Goal: Task Accomplishment & Management: Manage account settings

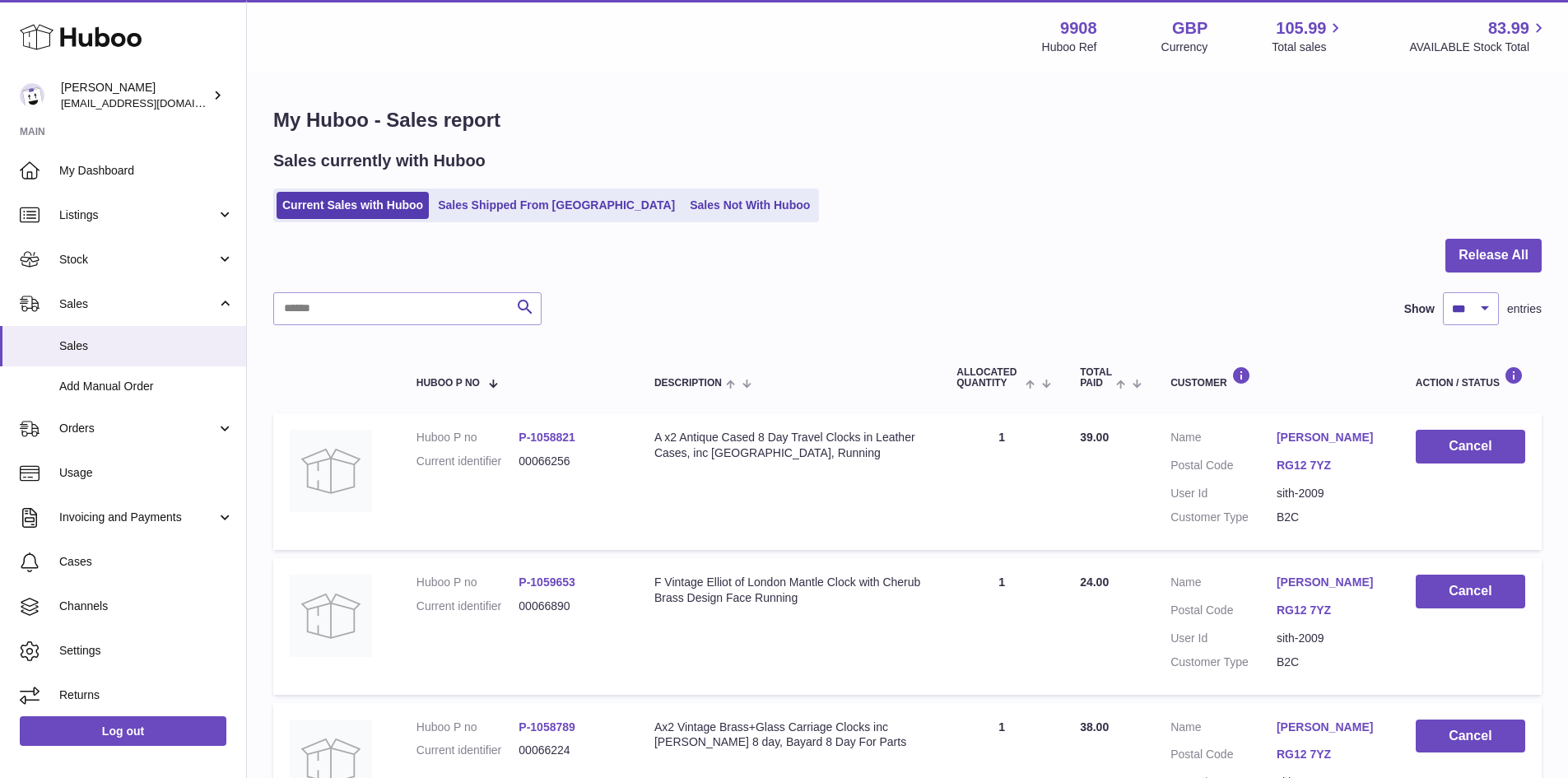
select select "***"
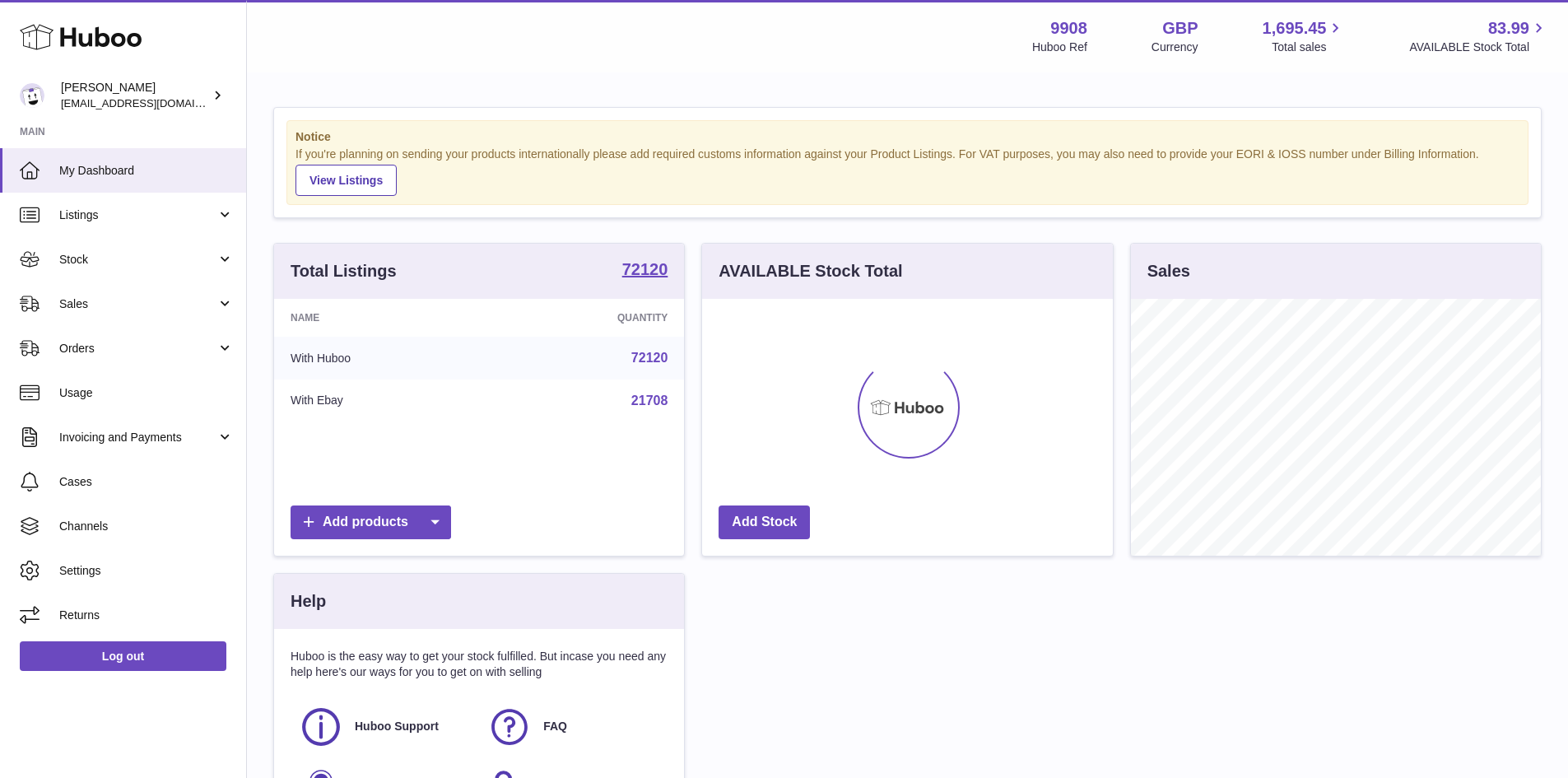
scroll to position [257, 411]
click at [96, 298] on span "Sales" at bounding box center [138, 304] width 157 height 16
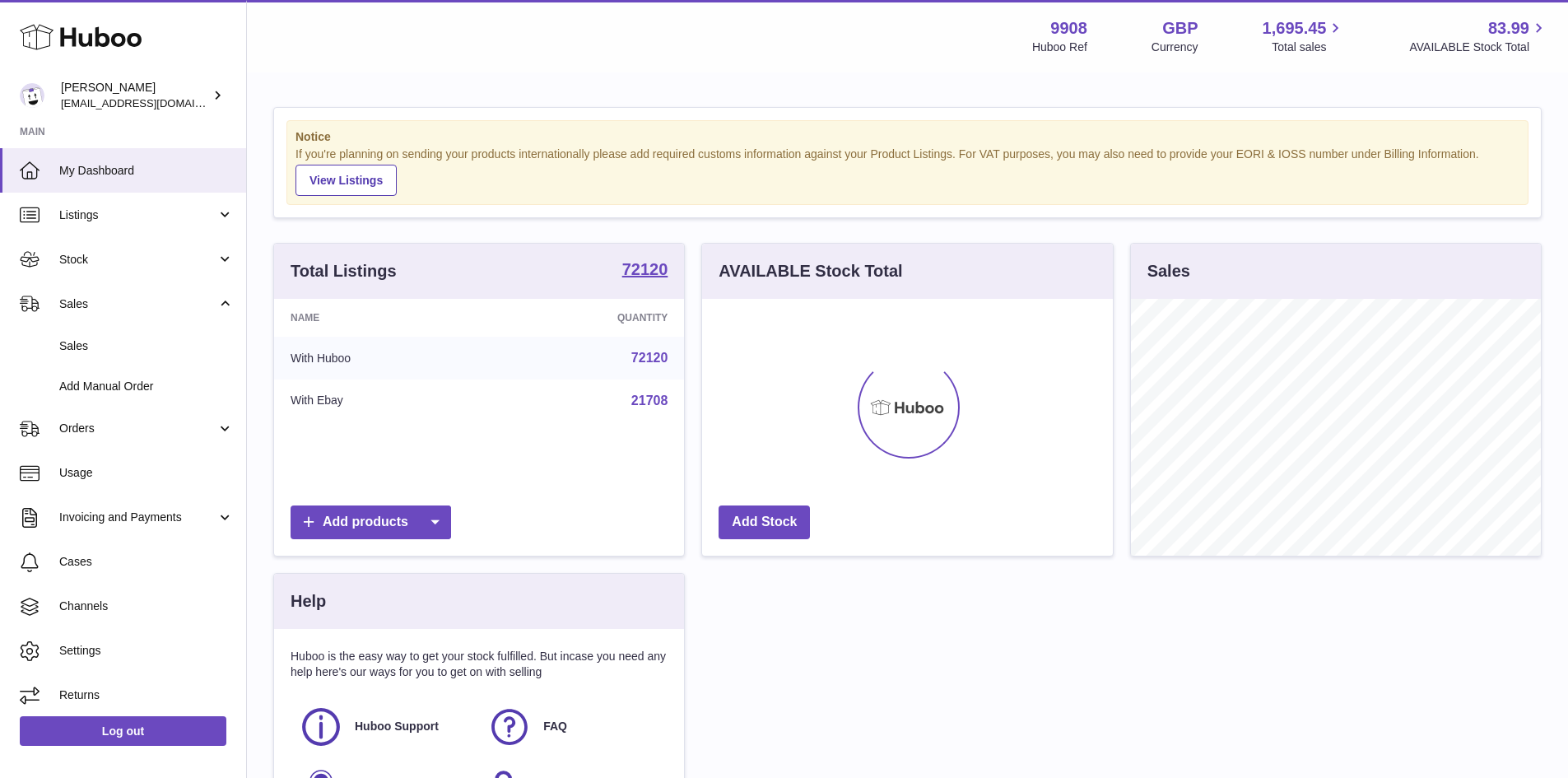
click at [96, 351] on span "Sales" at bounding box center [146, 346] width 175 height 16
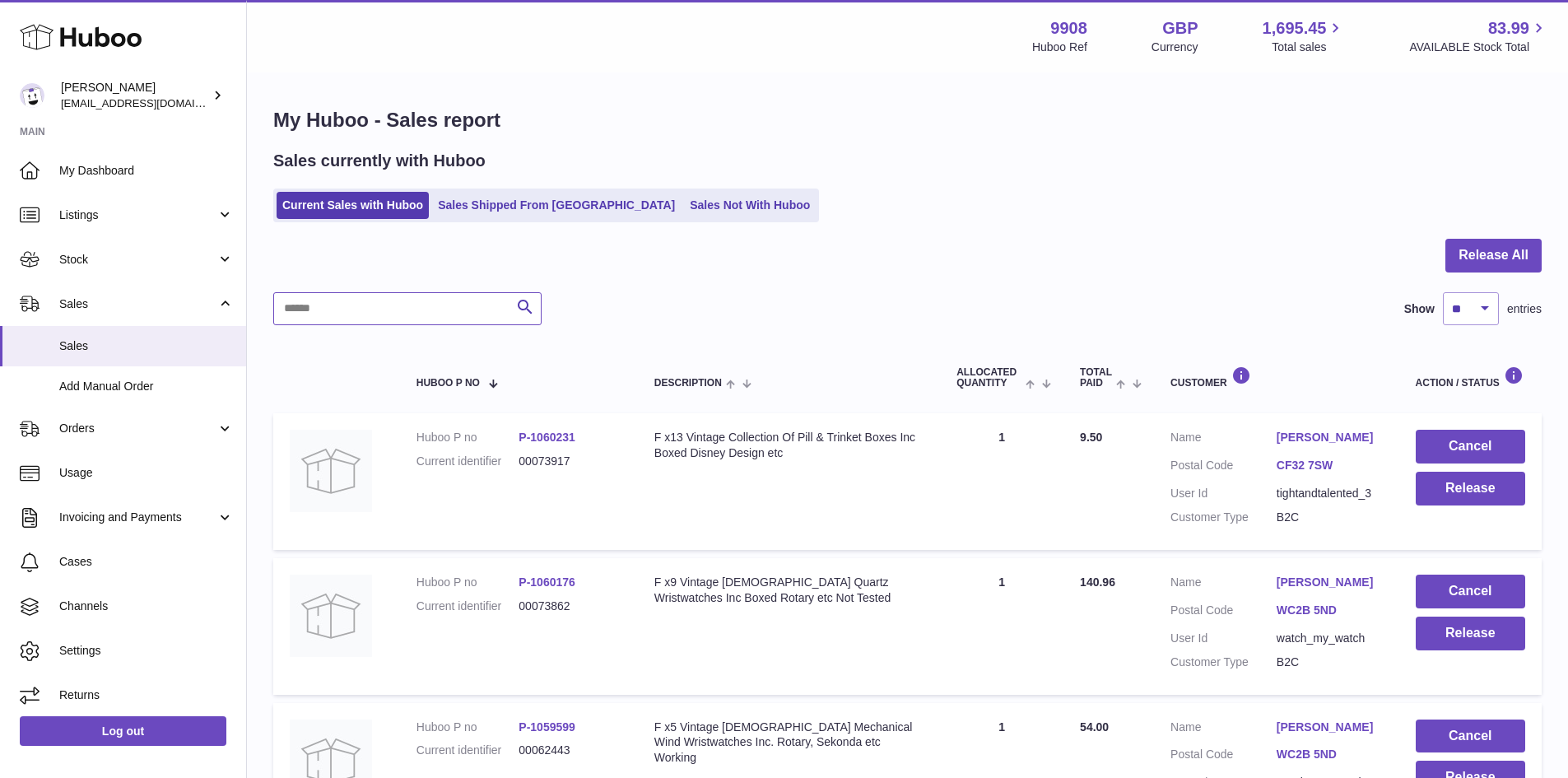
click at [383, 314] on input "text" at bounding box center [407, 308] width 268 height 33
paste input "********"
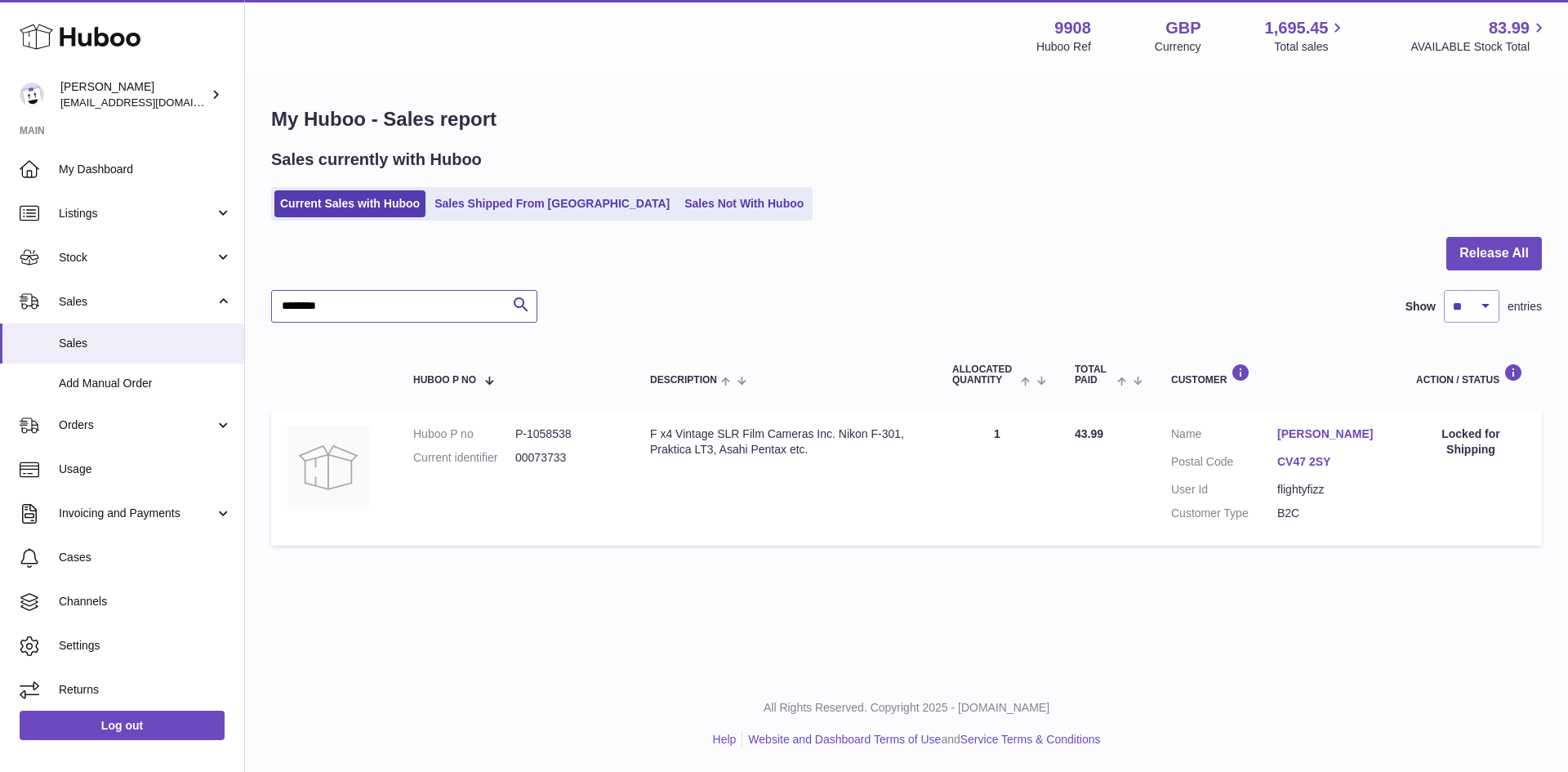
type input "********"
click at [483, 206] on link "Sales Shipped From [GEOGRAPHIC_DATA]" at bounding box center [552, 204] width 247 height 27
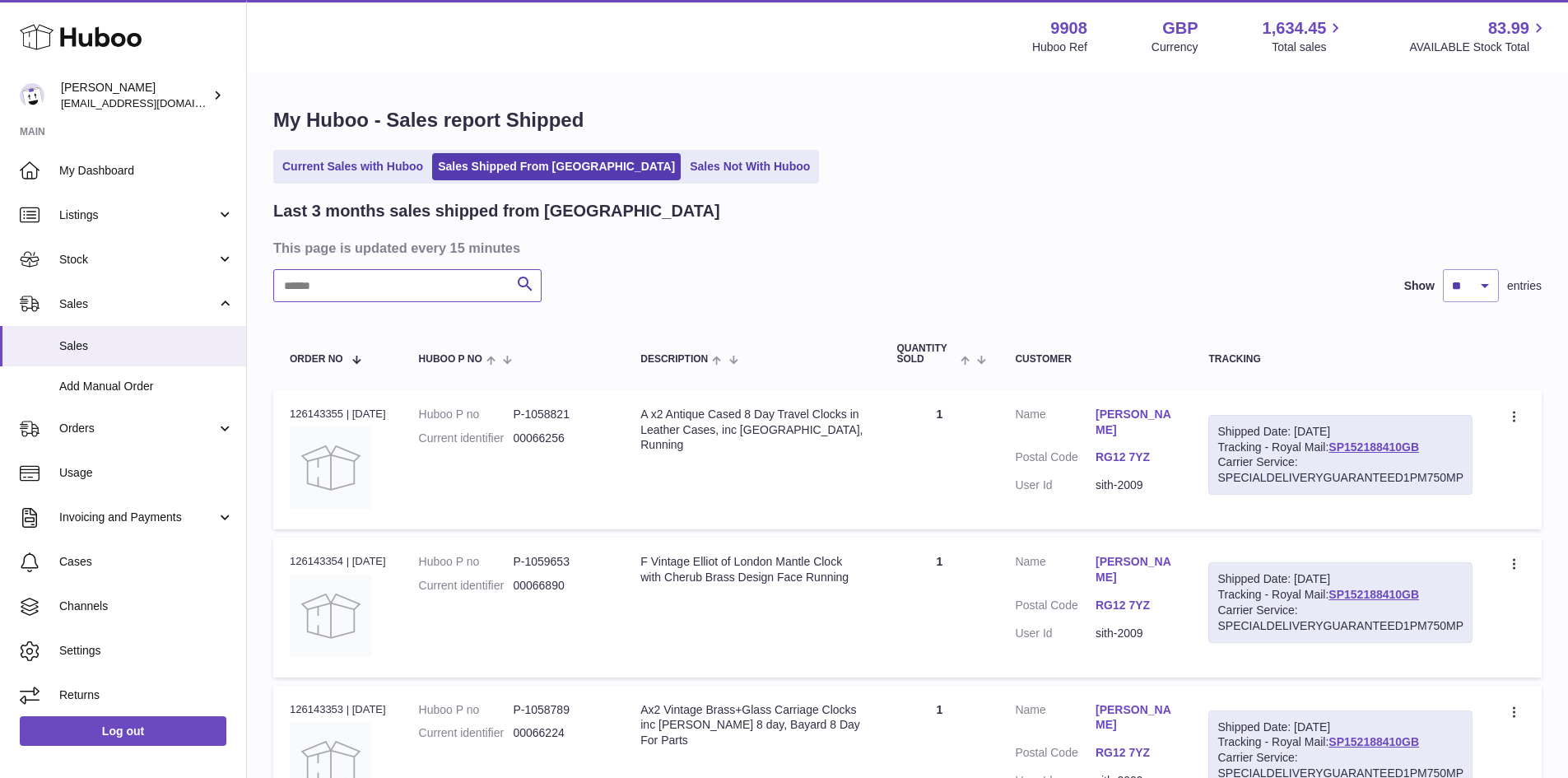
click at [361, 291] on input "text" at bounding box center [407, 285] width 268 height 33
paste input "**********"
type input "**********"
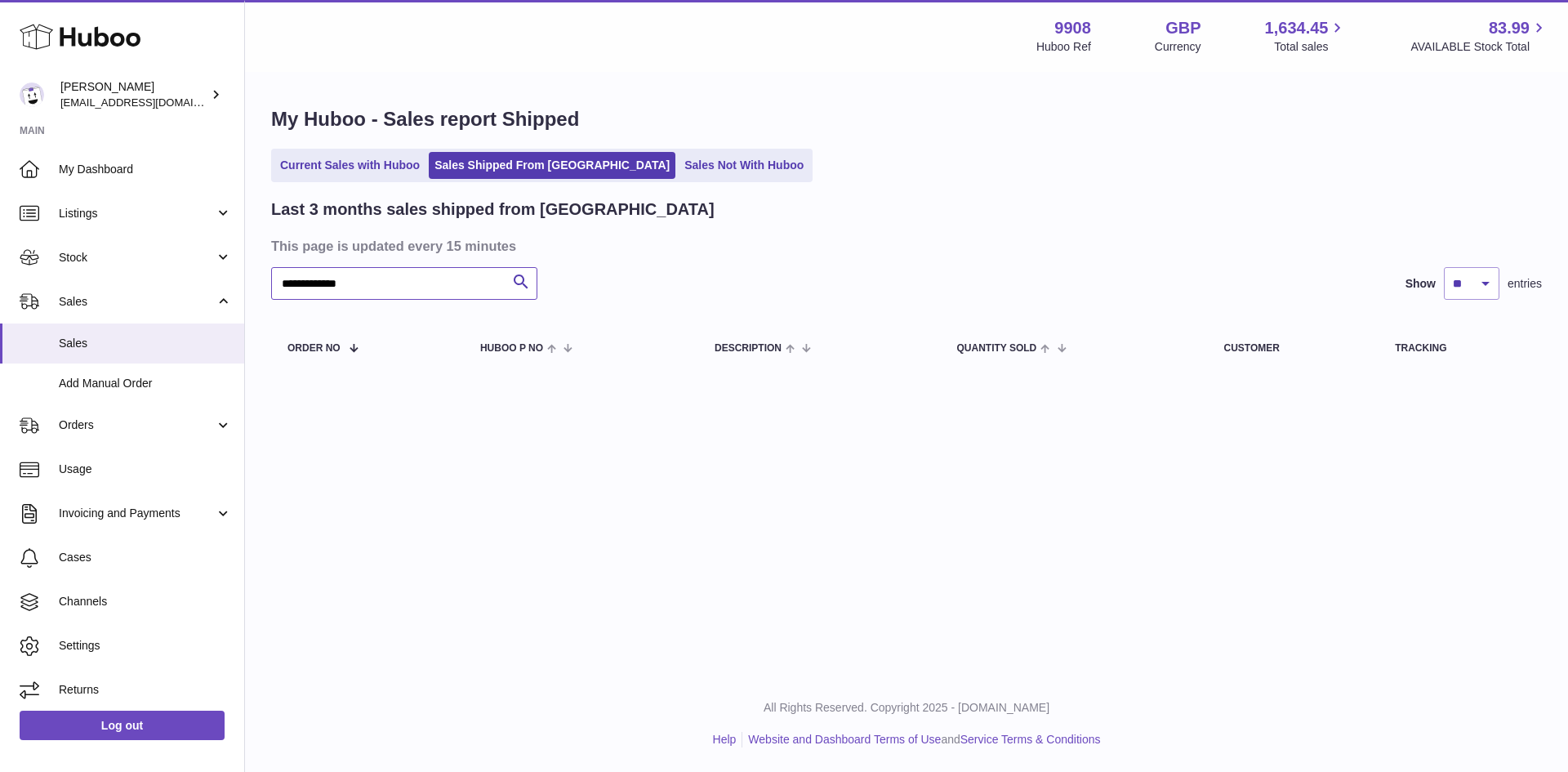
drag, startPoint x: 381, startPoint y: 289, endPoint x: 220, endPoint y: 294, distance: 161.1
click at [220, 294] on div "**********" at bounding box center [784, 386] width 1568 height 772
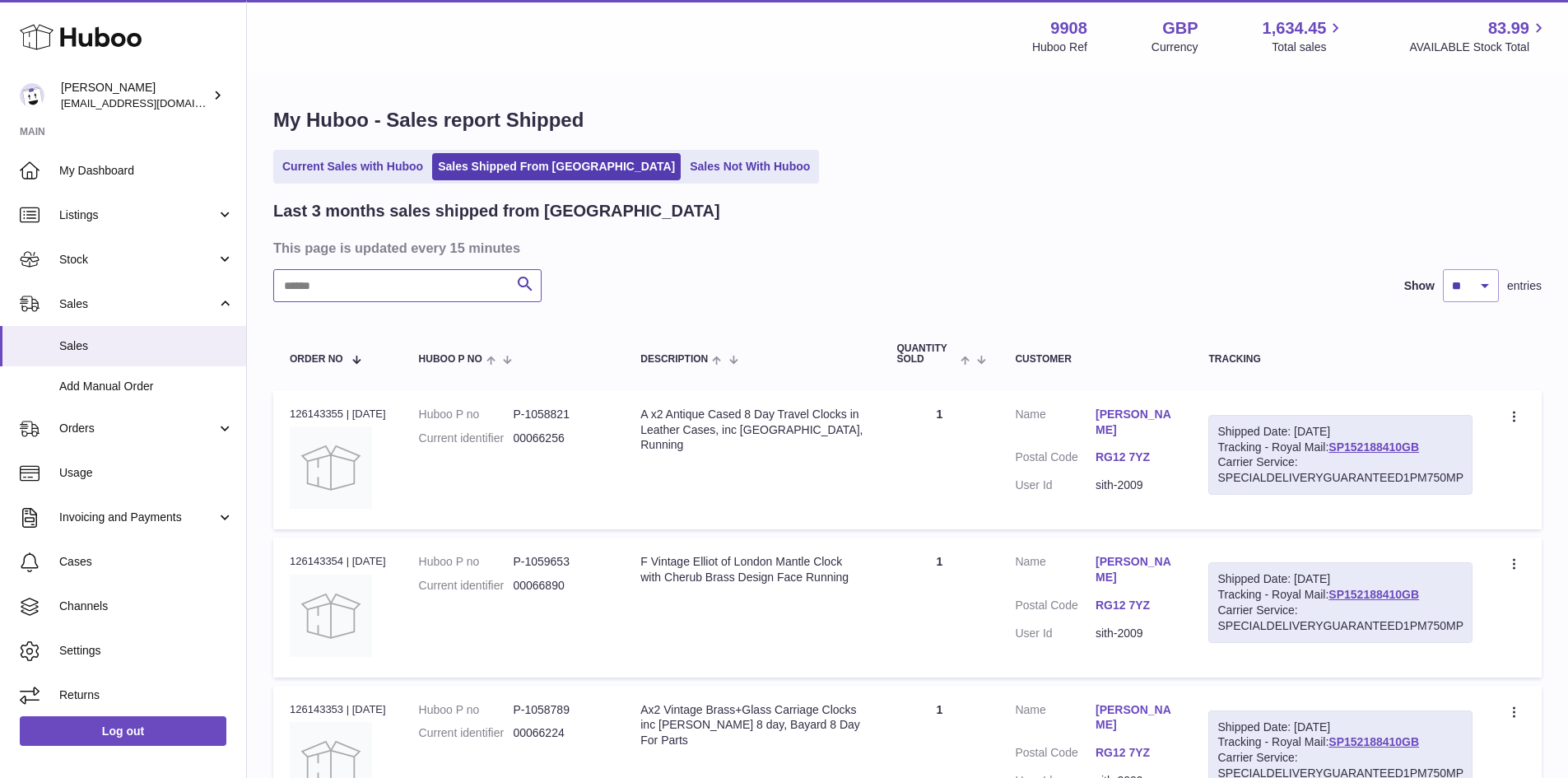
click at [403, 277] on input "text" at bounding box center [407, 285] width 268 height 33
paste input "********"
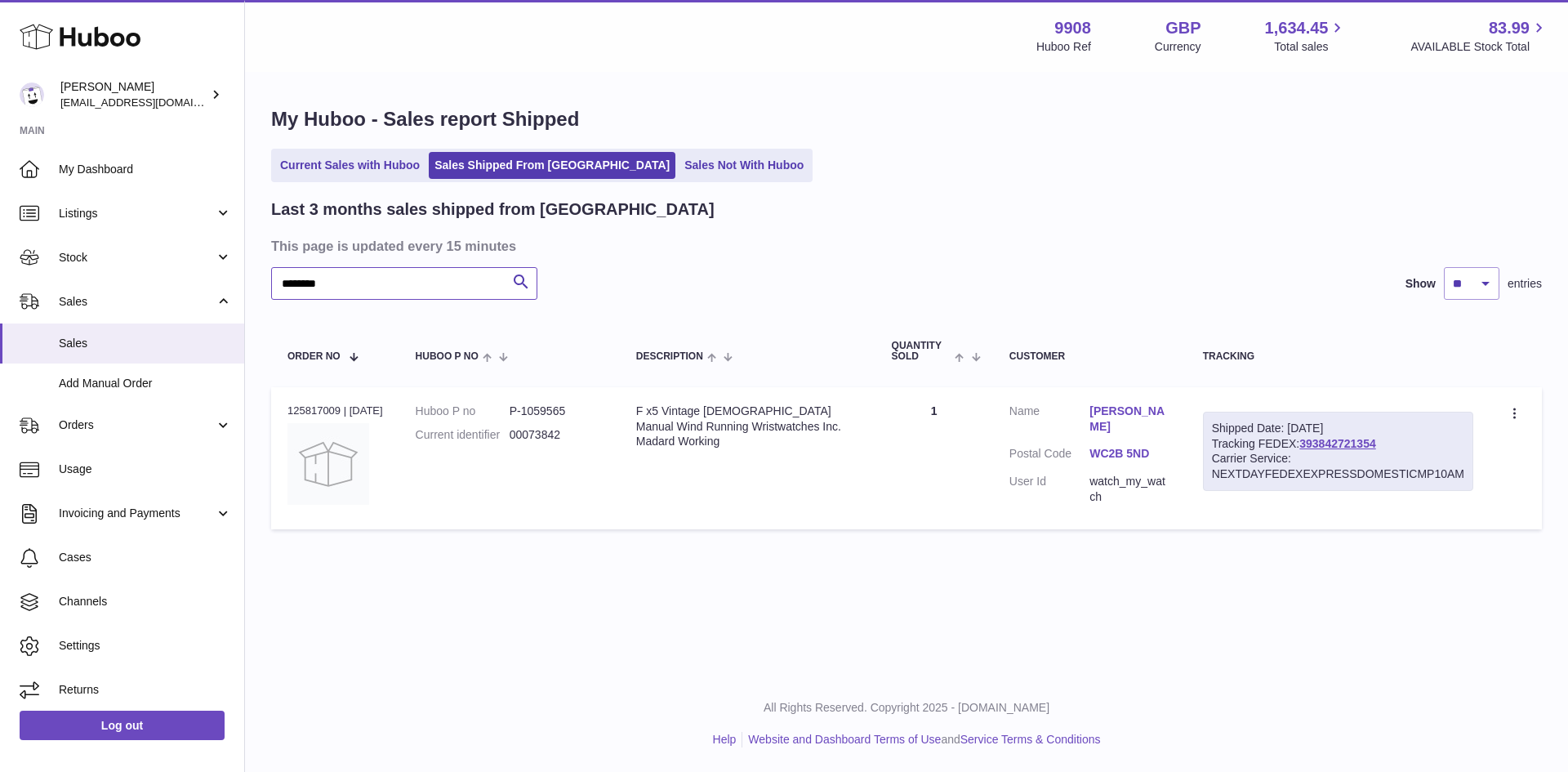
drag, startPoint x: 356, startPoint y: 287, endPoint x: 181, endPoint y: 289, distance: 175.0
click at [181, 289] on div "Huboo Ellie Baker tbcollectables@hotmail.co.uk Main My Dashboard Listings Not w…" at bounding box center [784, 386] width 1568 height 772
paste input "text"
drag, startPoint x: 350, startPoint y: 285, endPoint x: 152, endPoint y: 288, distance: 198.0
click at [152, 288] on div "Huboo Ellie Baker tbcollectables@hotmail.co.uk Main My Dashboard Listings Not w…" at bounding box center [784, 386] width 1568 height 772
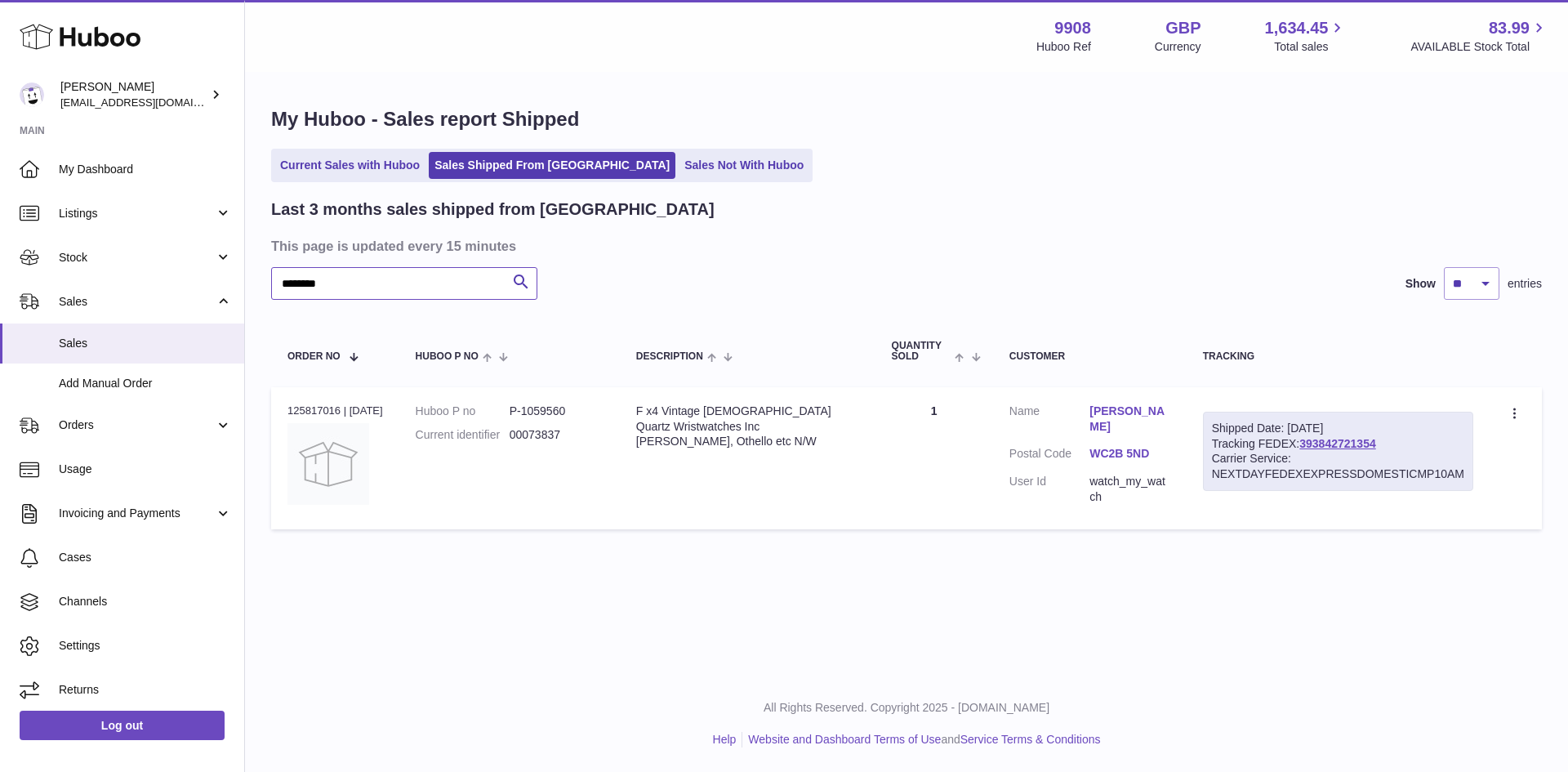
paste input "text"
drag, startPoint x: 344, startPoint y: 283, endPoint x: 231, endPoint y: 282, distance: 113.0
click at [231, 282] on div "Huboo Ellie Baker tbcollectables@hotmail.co.uk Main My Dashboard Listings Not w…" at bounding box center [784, 386] width 1568 height 772
paste input "text"
drag, startPoint x: 256, startPoint y: 276, endPoint x: 188, endPoint y: 265, distance: 68.9
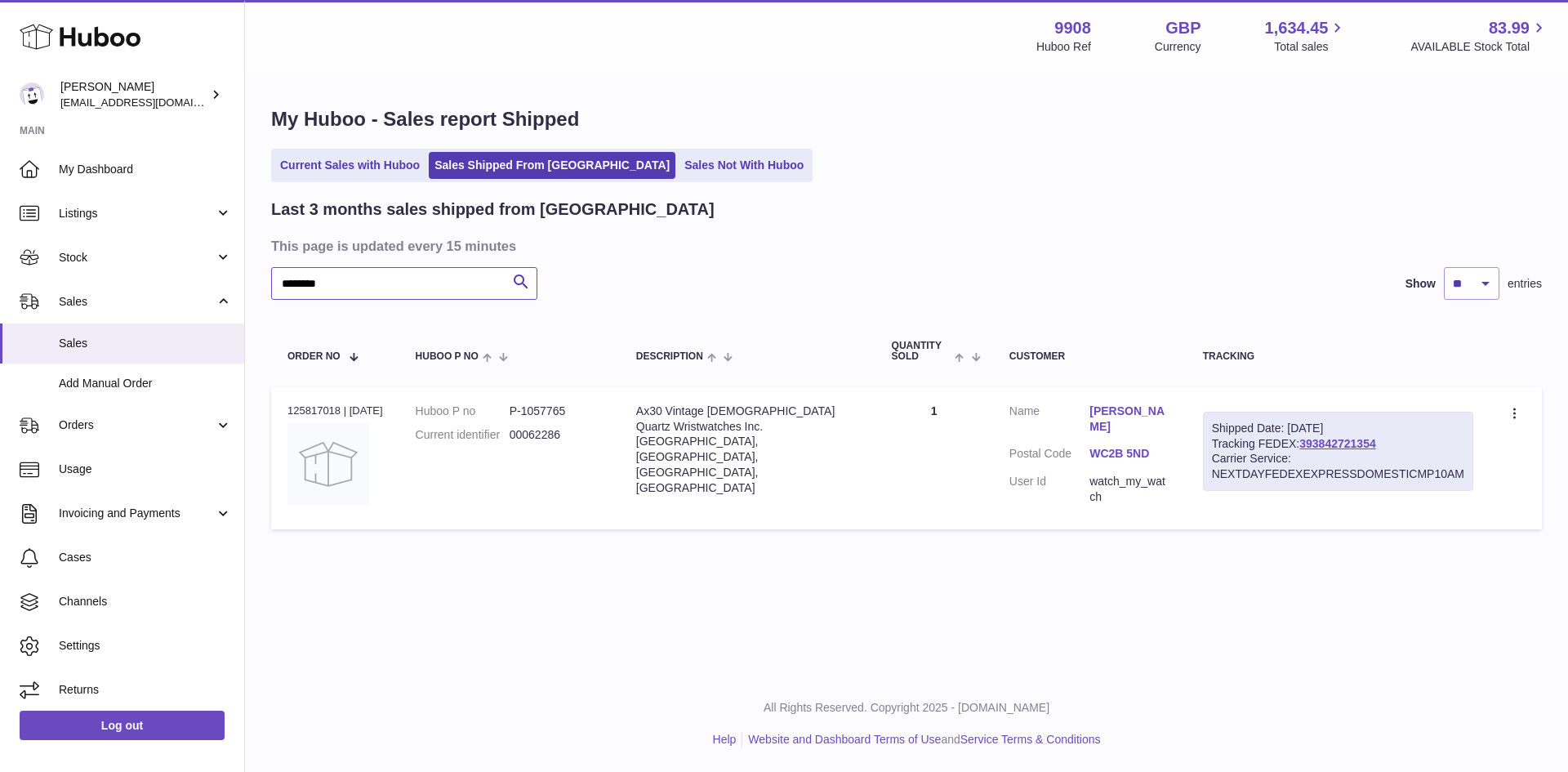
click at [188, 265] on div "Huboo Ellie Baker tbcollectables@hotmail.co.uk Main My Dashboard Listings Not w…" at bounding box center [784, 386] width 1568 height 772
paste input "text"
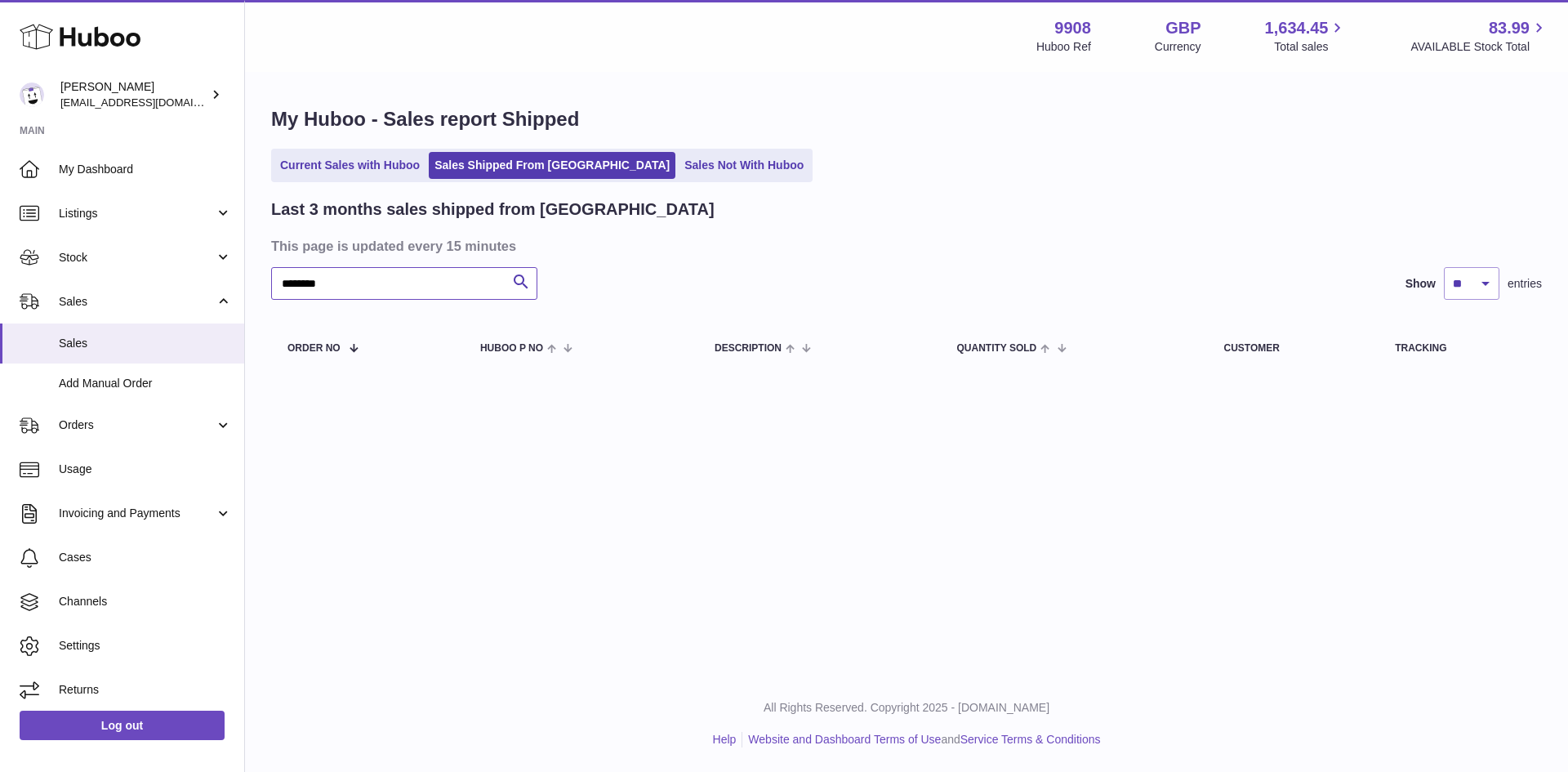
drag, startPoint x: 347, startPoint y: 289, endPoint x: 213, endPoint y: 278, distance: 134.5
click at [213, 278] on div "Huboo Ellie Baker tbcollectables@hotmail.co.uk Main My Dashboard Listings Not w…" at bounding box center [784, 386] width 1568 height 772
paste input "text"
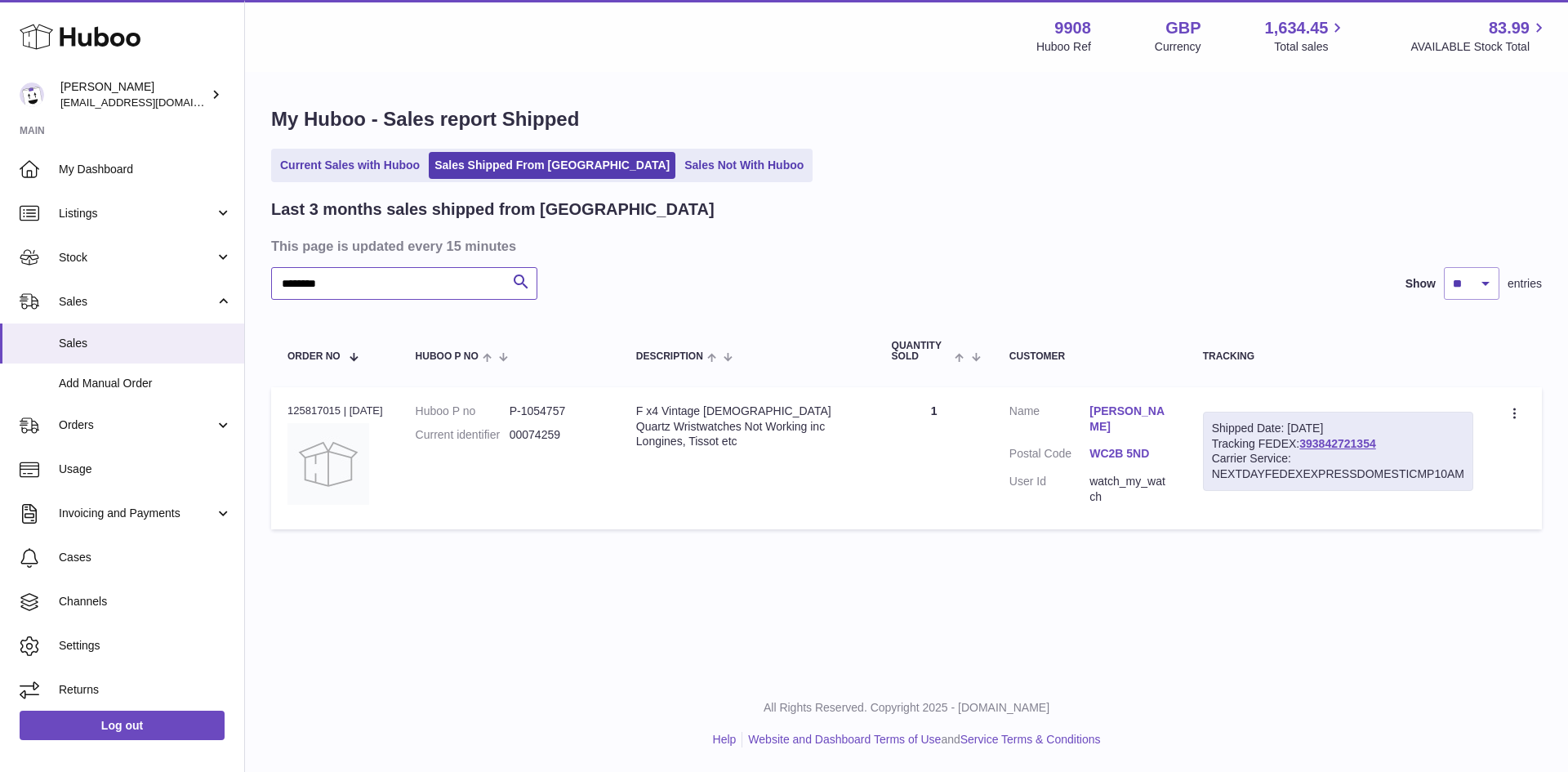
drag, startPoint x: 357, startPoint y: 279, endPoint x: 260, endPoint y: 286, distance: 97.3
click at [260, 286] on div "My Huboo - Sales report Shipped Current Sales with Huboo Sales Shipped From Hub…" at bounding box center [907, 322] width 1323 height 497
paste input "text"
drag, startPoint x: 340, startPoint y: 284, endPoint x: 256, endPoint y: 283, distance: 84.0
click at [256, 283] on div "My Huboo - Sales report Shipped Current Sales with Huboo Sales Shipped From Hub…" at bounding box center [907, 322] width 1323 height 497
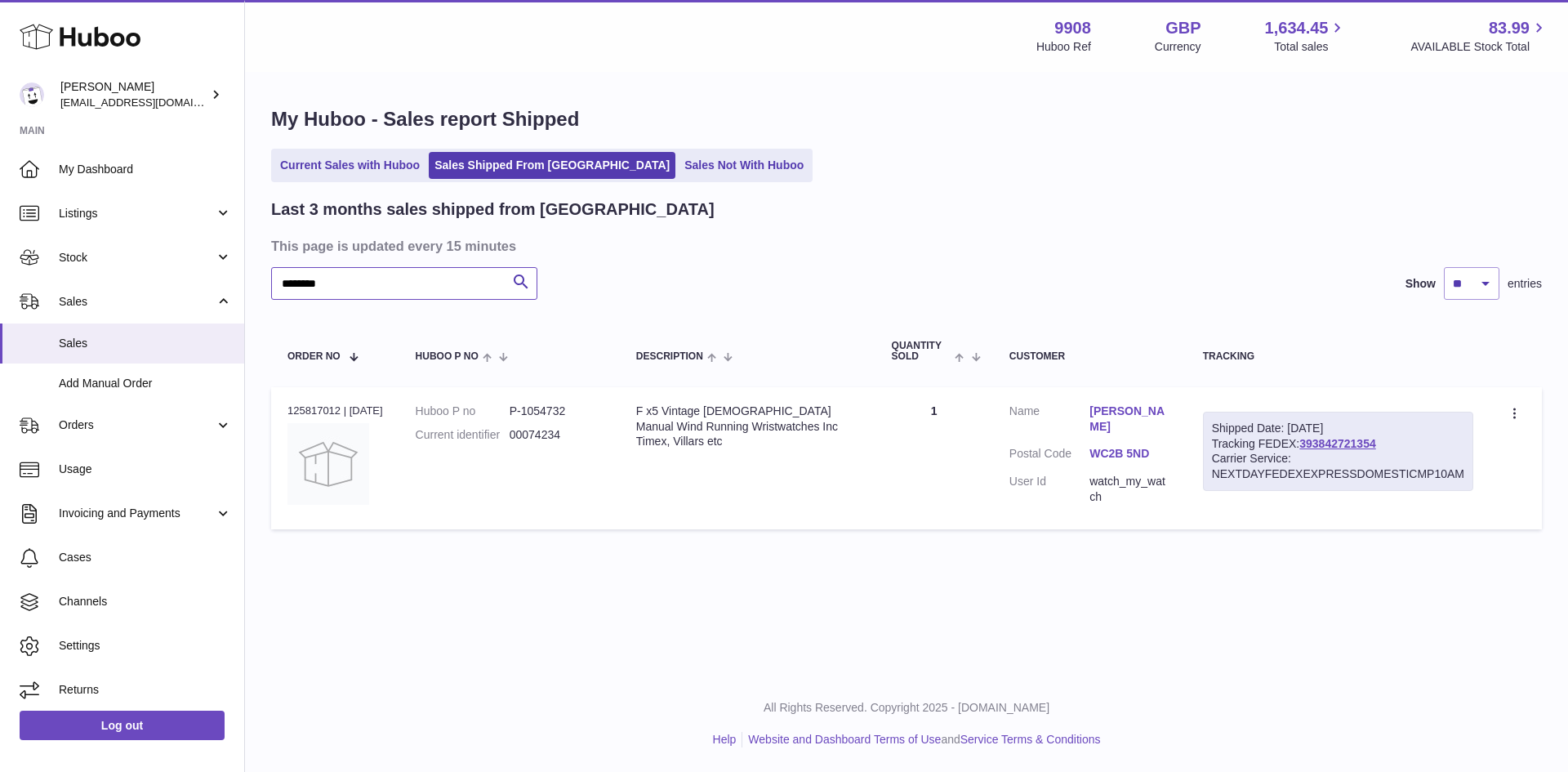
paste input "text"
drag, startPoint x: 357, startPoint y: 288, endPoint x: 221, endPoint y: 284, distance: 136.1
click at [221, 284] on div "Huboo Ellie Baker tbcollectables@hotmail.co.uk Main My Dashboard Listings Not w…" at bounding box center [784, 386] width 1568 height 772
paste input "text"
drag, startPoint x: 350, startPoint y: 285, endPoint x: -4, endPoint y: 255, distance: 355.3
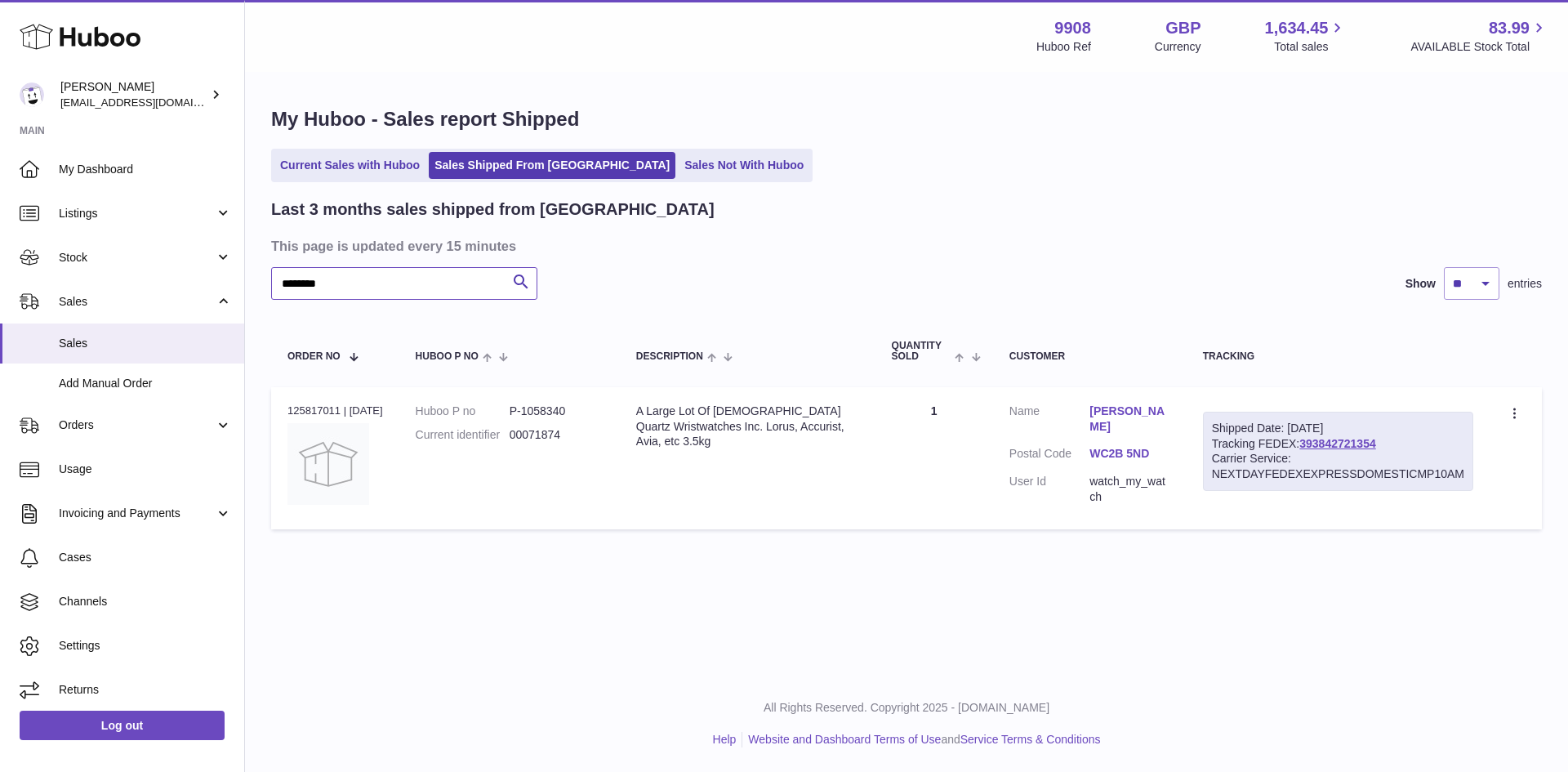
click at [0, 255] on html ".st0{fill:#141414;}" at bounding box center [784, 386] width 1568 height 772
paste input "text"
type input "********"
click at [339, 163] on link "Current Sales with Huboo" at bounding box center [350, 165] width 151 height 27
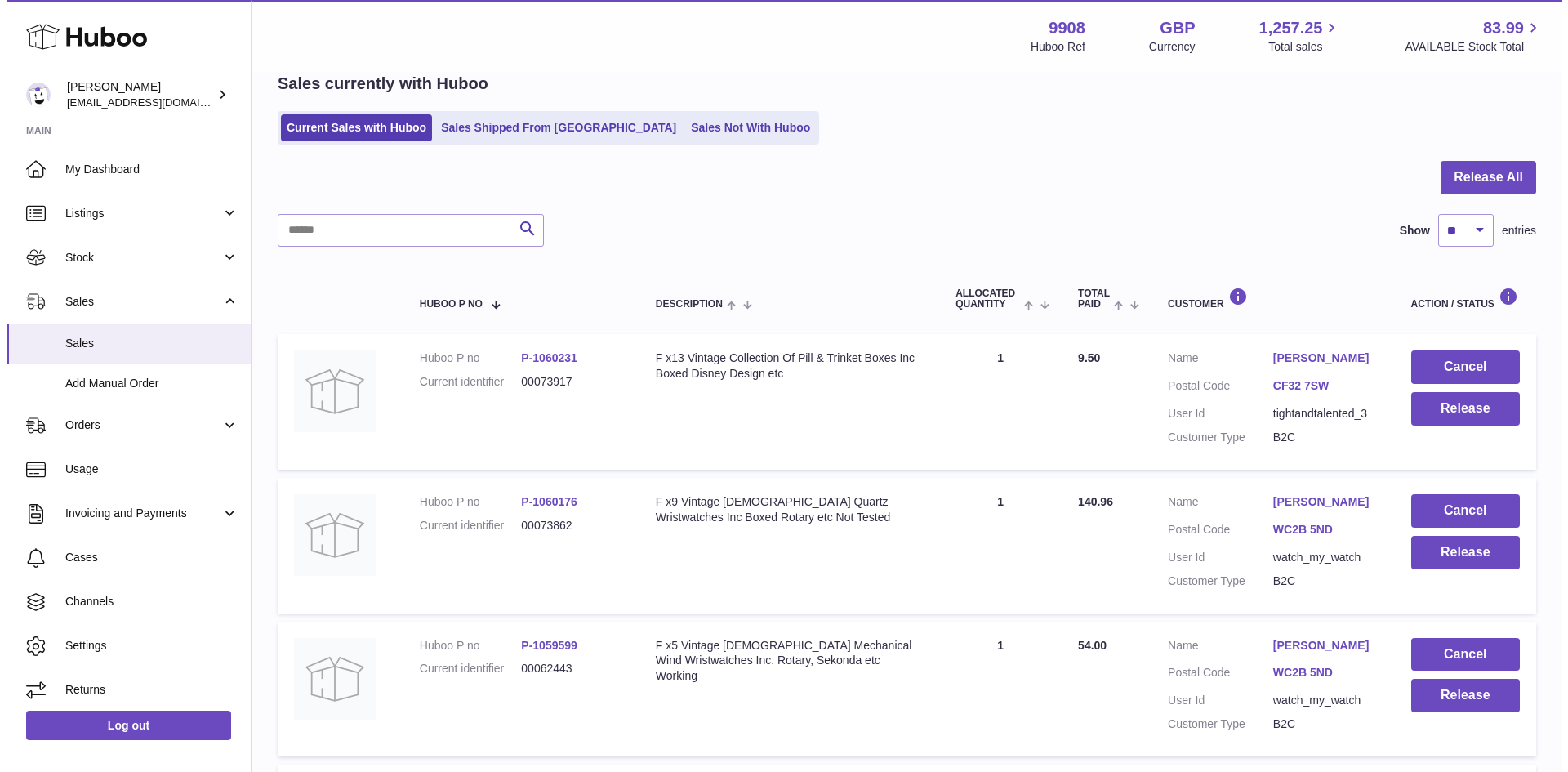
scroll to position [109, 0]
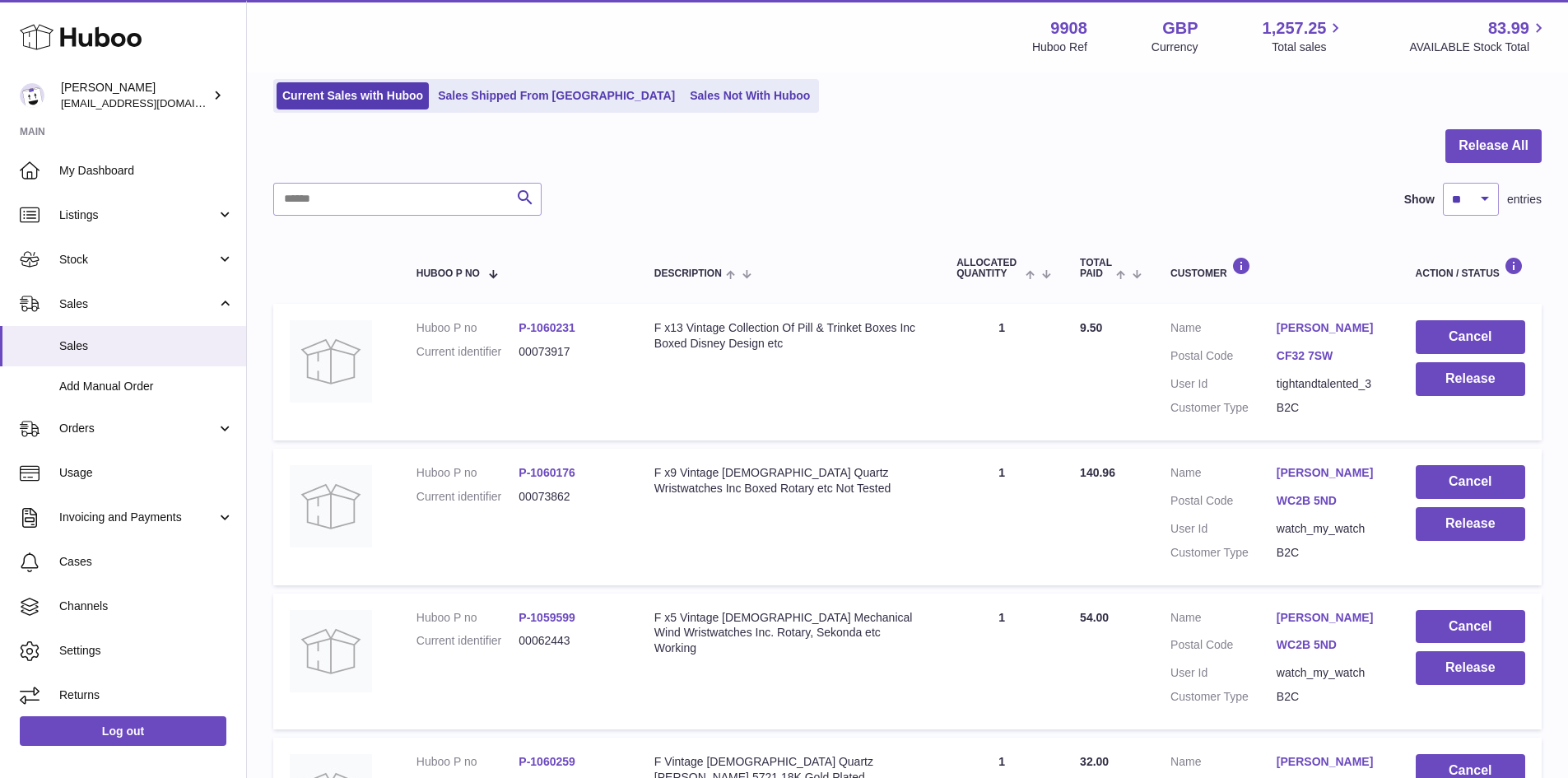
click at [1340, 468] on link "[PERSON_NAME]" at bounding box center [1329, 473] width 106 height 16
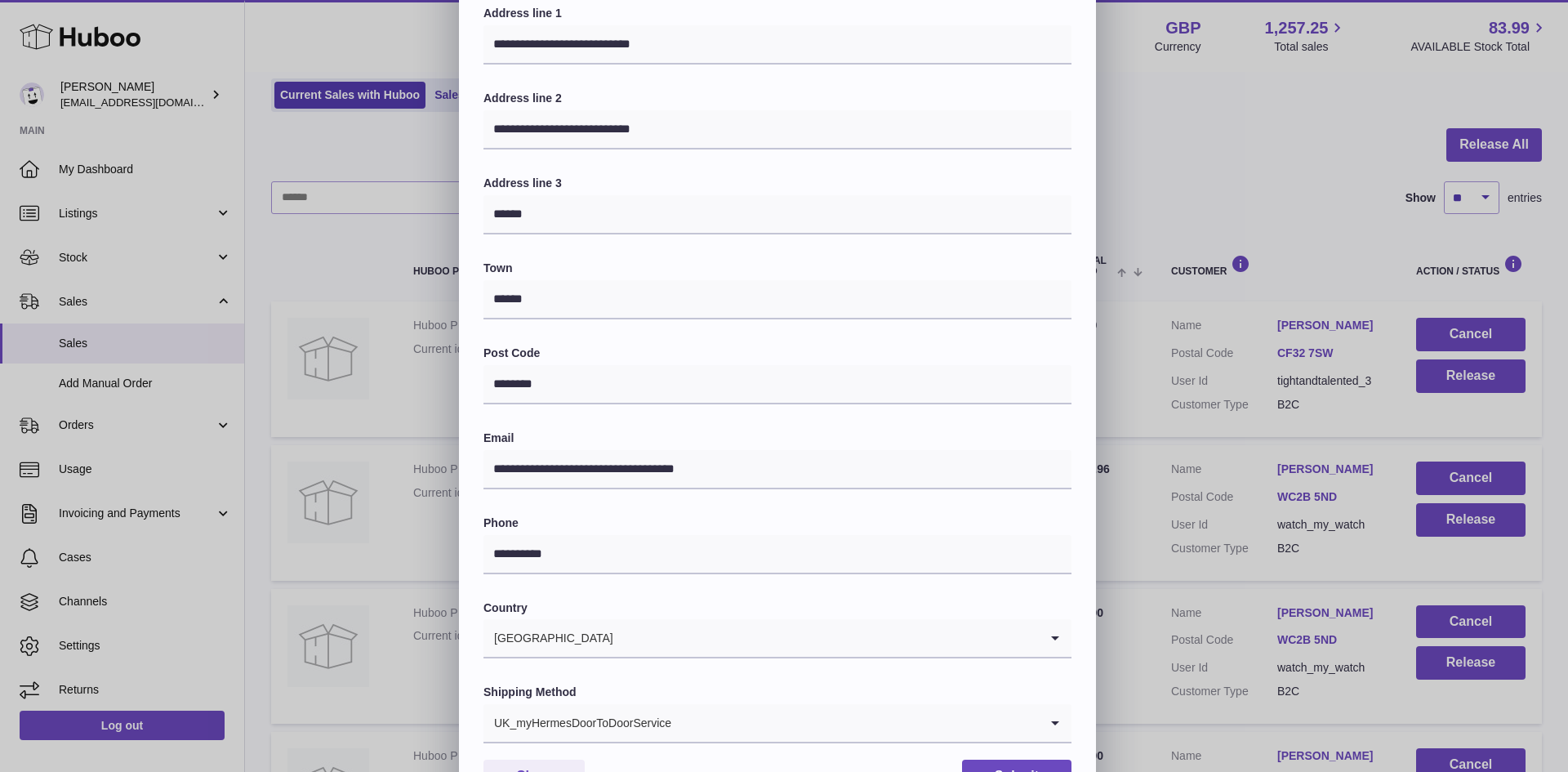
scroll to position [257, 0]
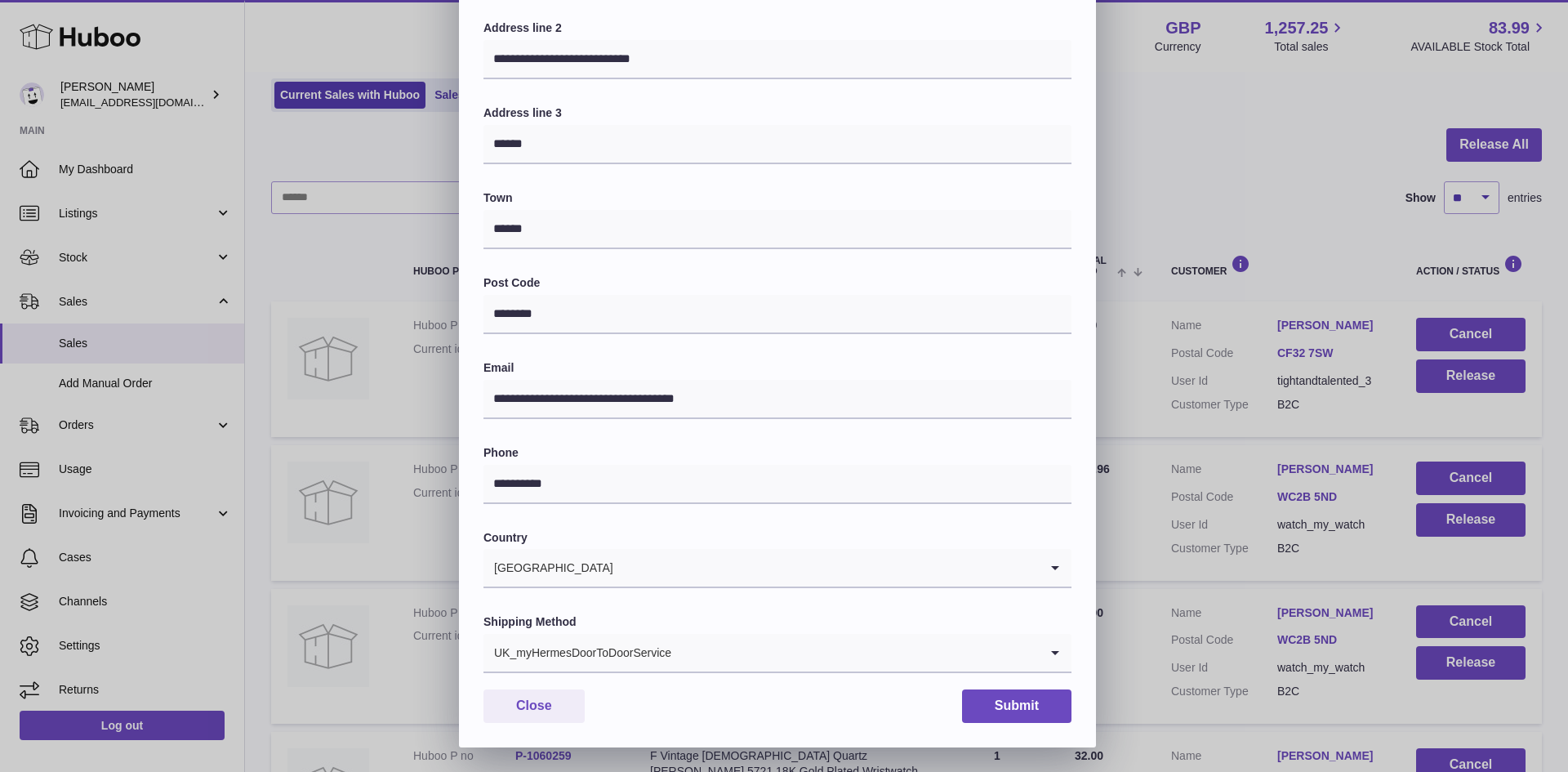
click at [662, 638] on div "UK_myHermesDoorToDoorService" at bounding box center [761, 652] width 556 height 37
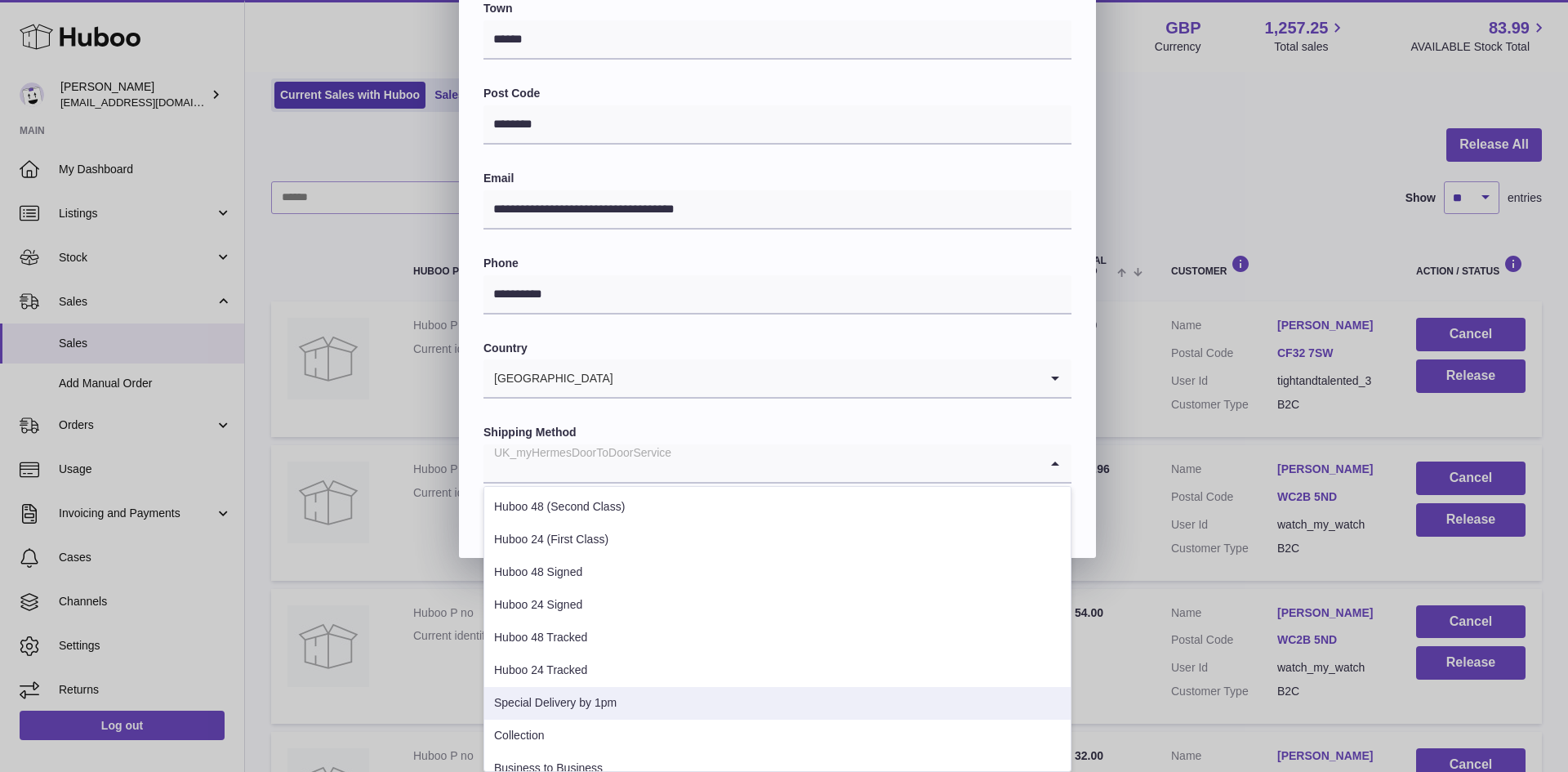
click at [615, 716] on li "Special Delivery by 1pm" at bounding box center [777, 703] width 586 height 32
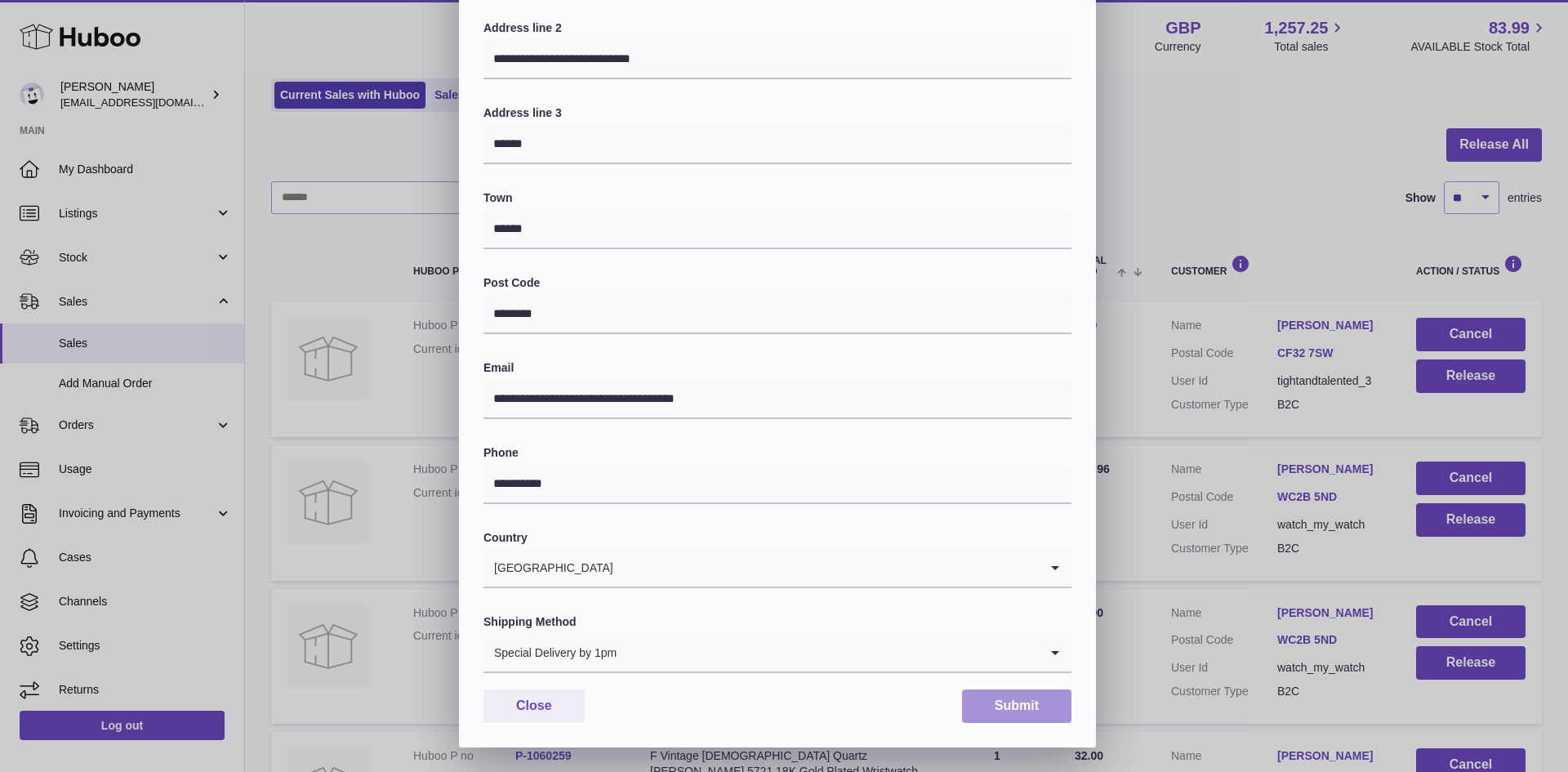
click at [1024, 703] on button "Submit" at bounding box center [1017, 706] width 109 height 33
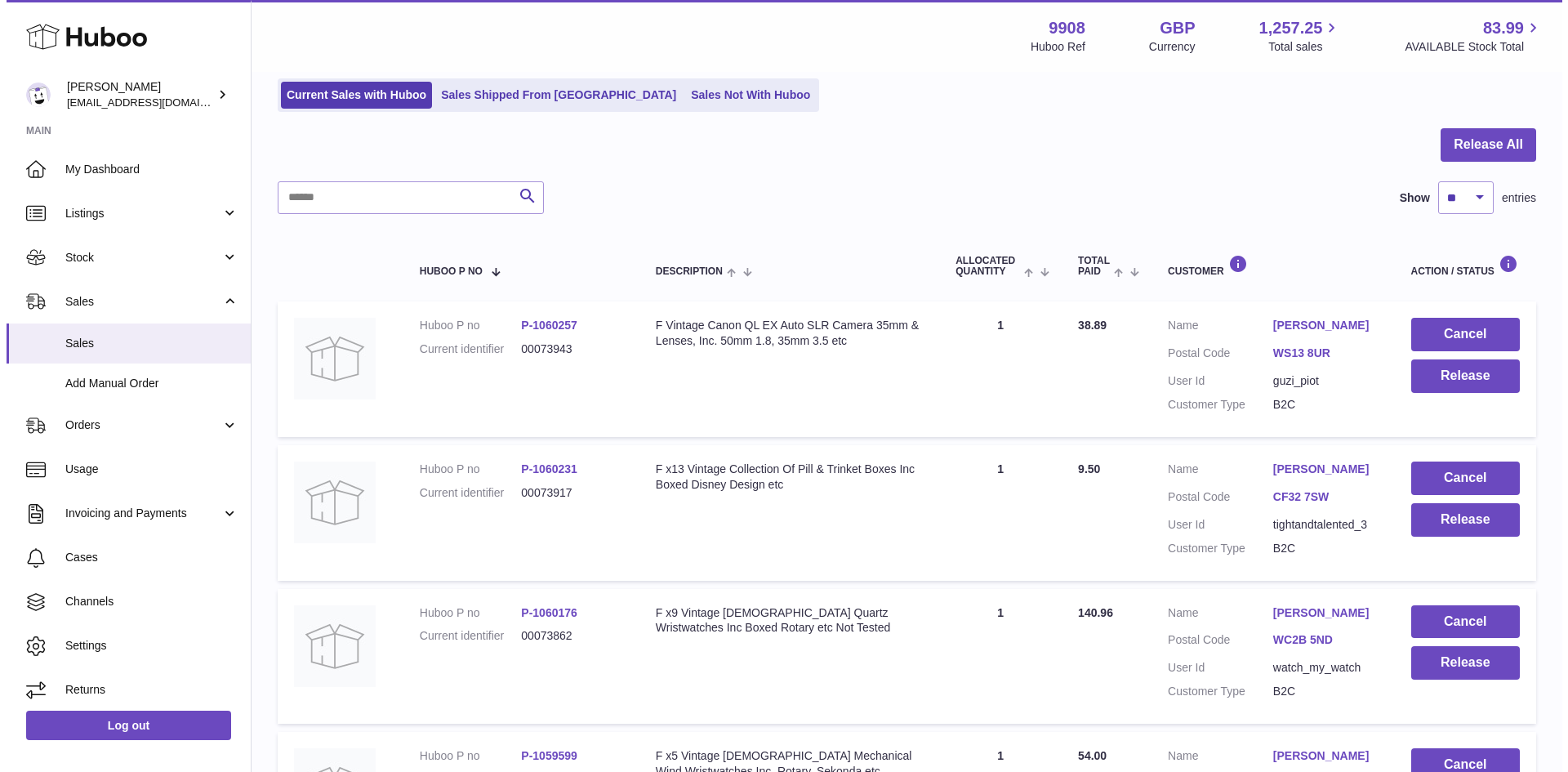
scroll to position [435, 0]
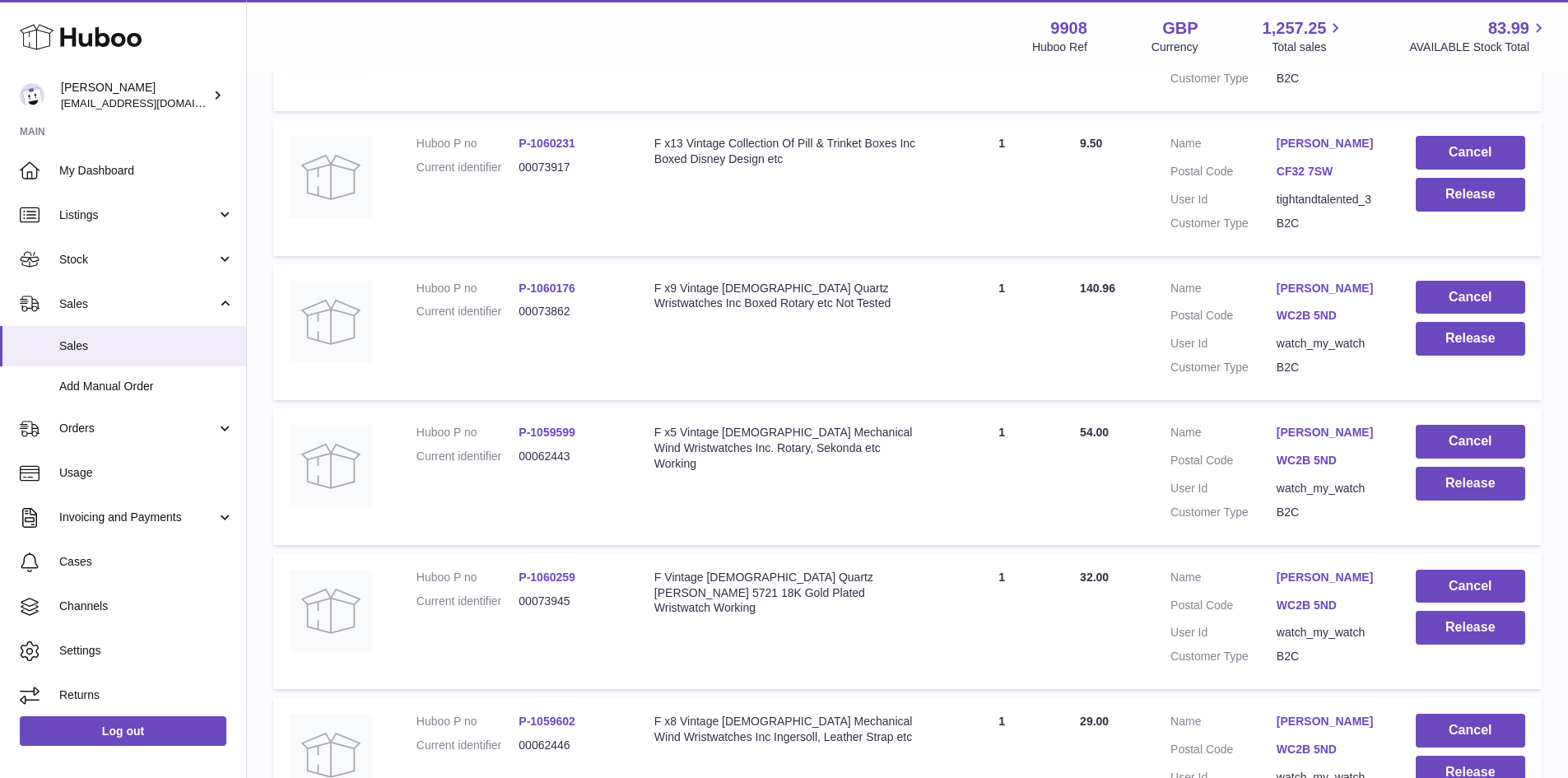
click at [1320, 440] on link "[PERSON_NAME]" at bounding box center [1329, 432] width 106 height 16
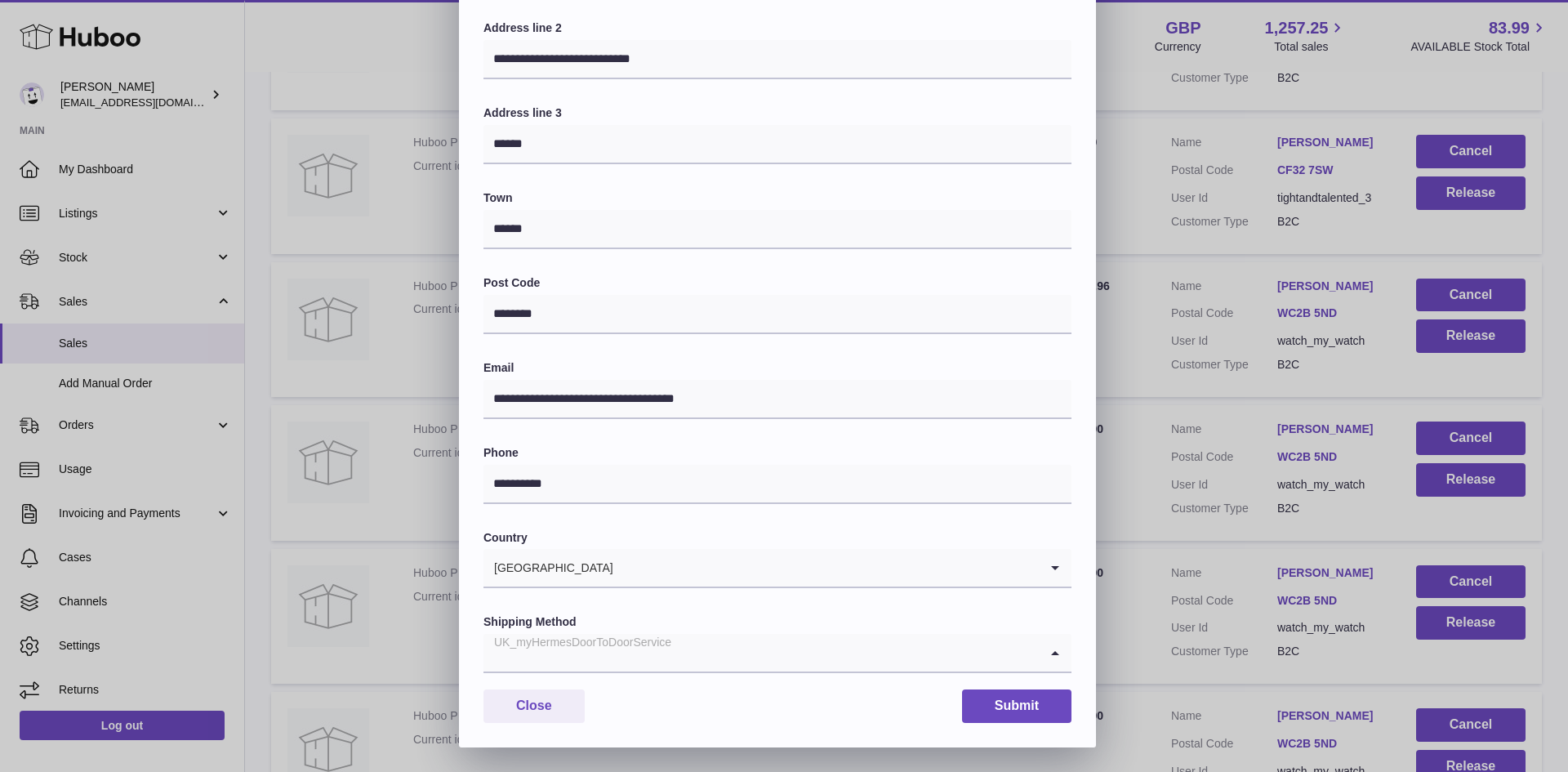
drag, startPoint x: 561, startPoint y: 648, endPoint x: 581, endPoint y: 628, distance: 28.3
click at [563, 650] on div "UK_myHermesDoorToDoorService" at bounding box center [761, 652] width 556 height 37
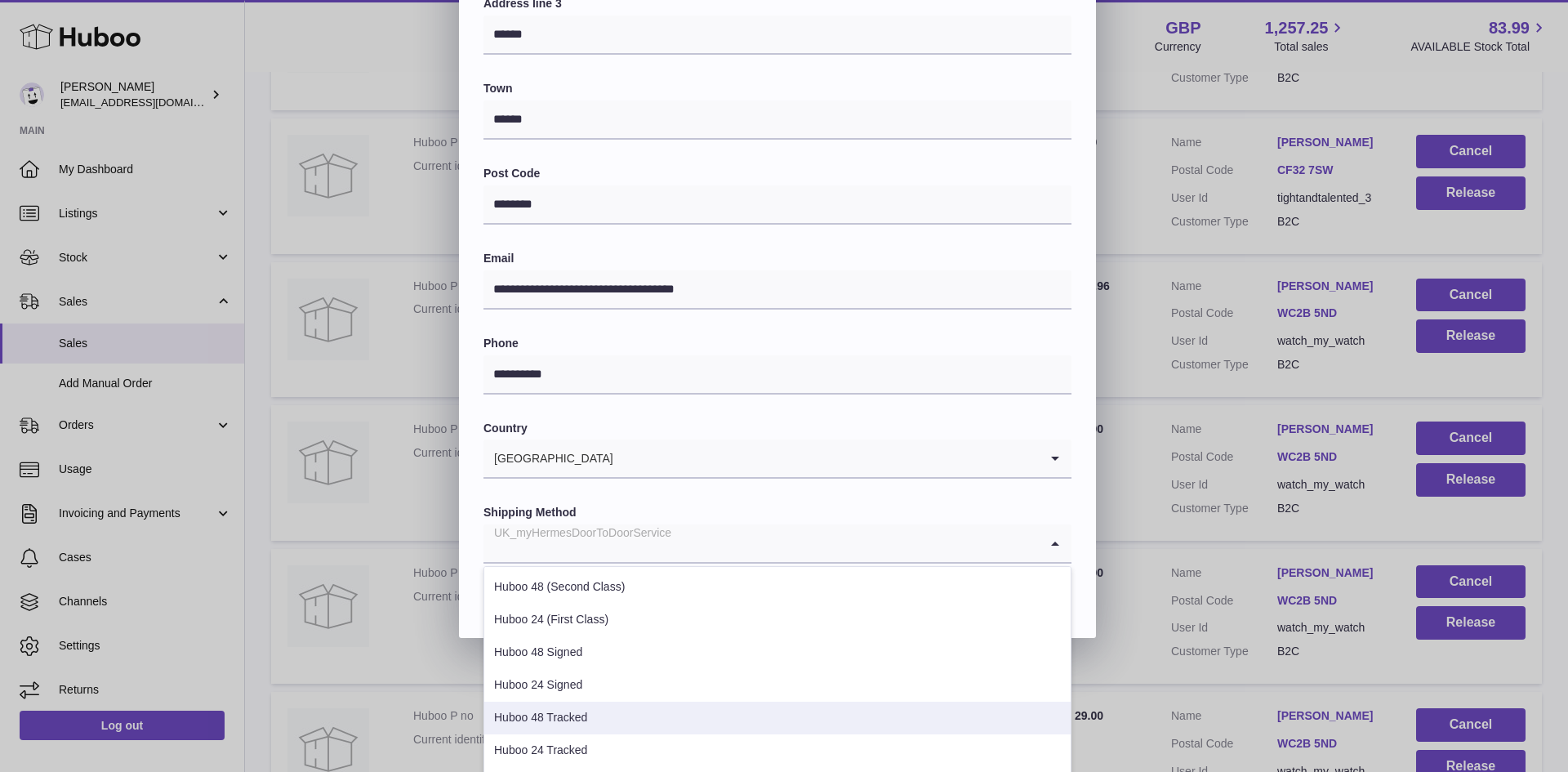
scroll to position [447, 0]
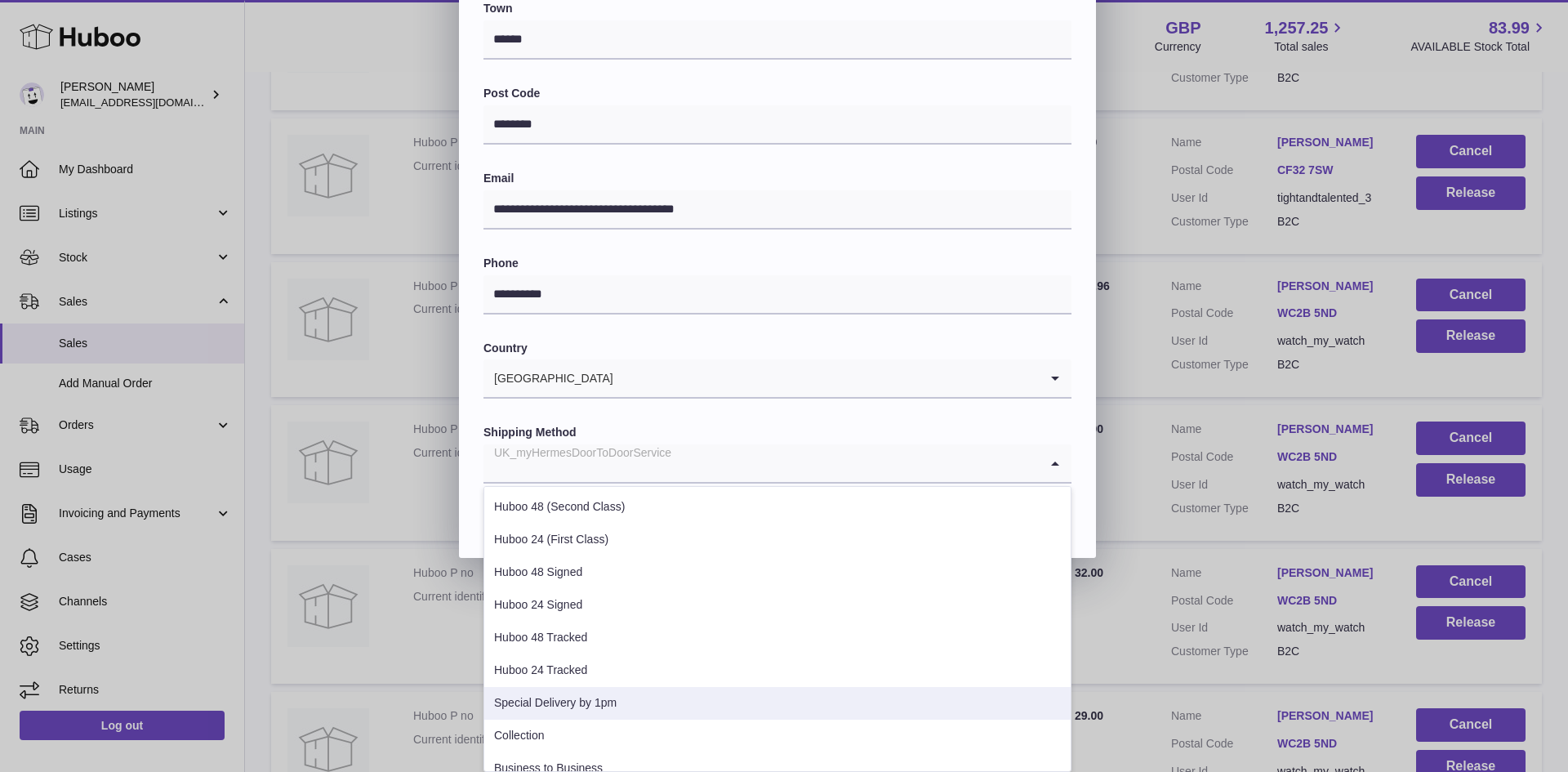
click at [551, 706] on li "Special Delivery by 1pm" at bounding box center [777, 703] width 586 height 32
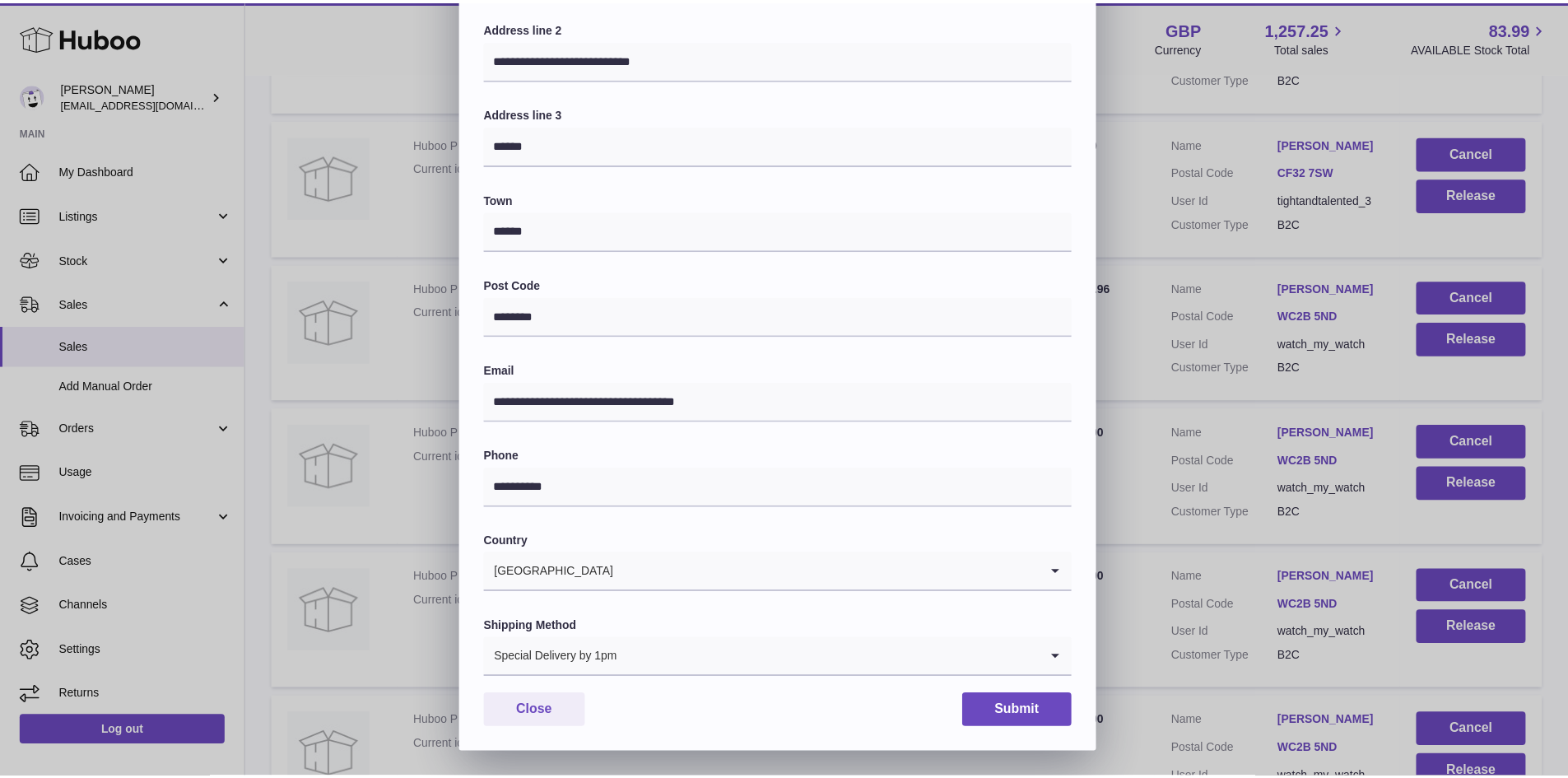
scroll to position [259, 0]
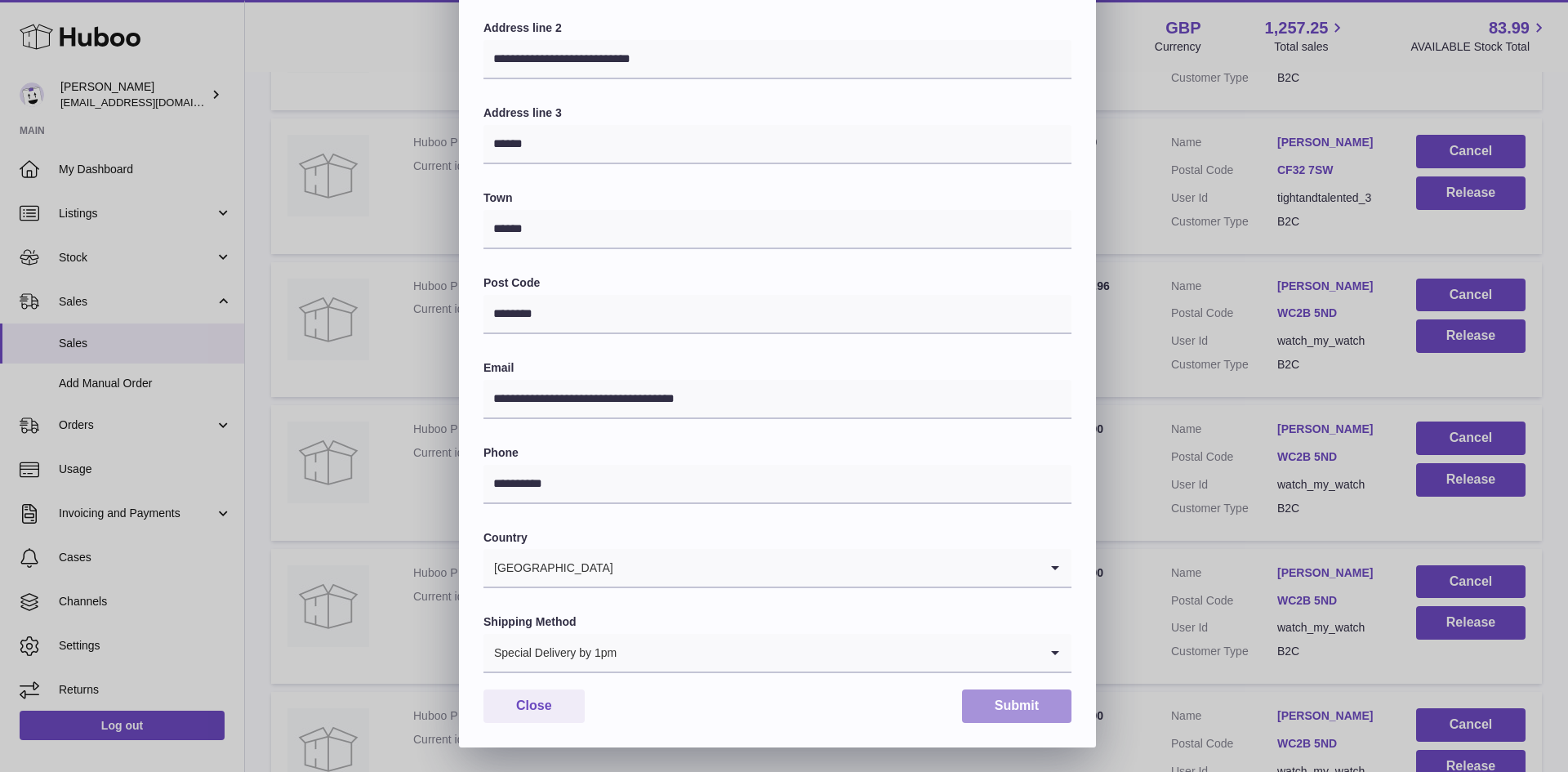
click at [1036, 703] on button "Submit" at bounding box center [1017, 706] width 109 height 33
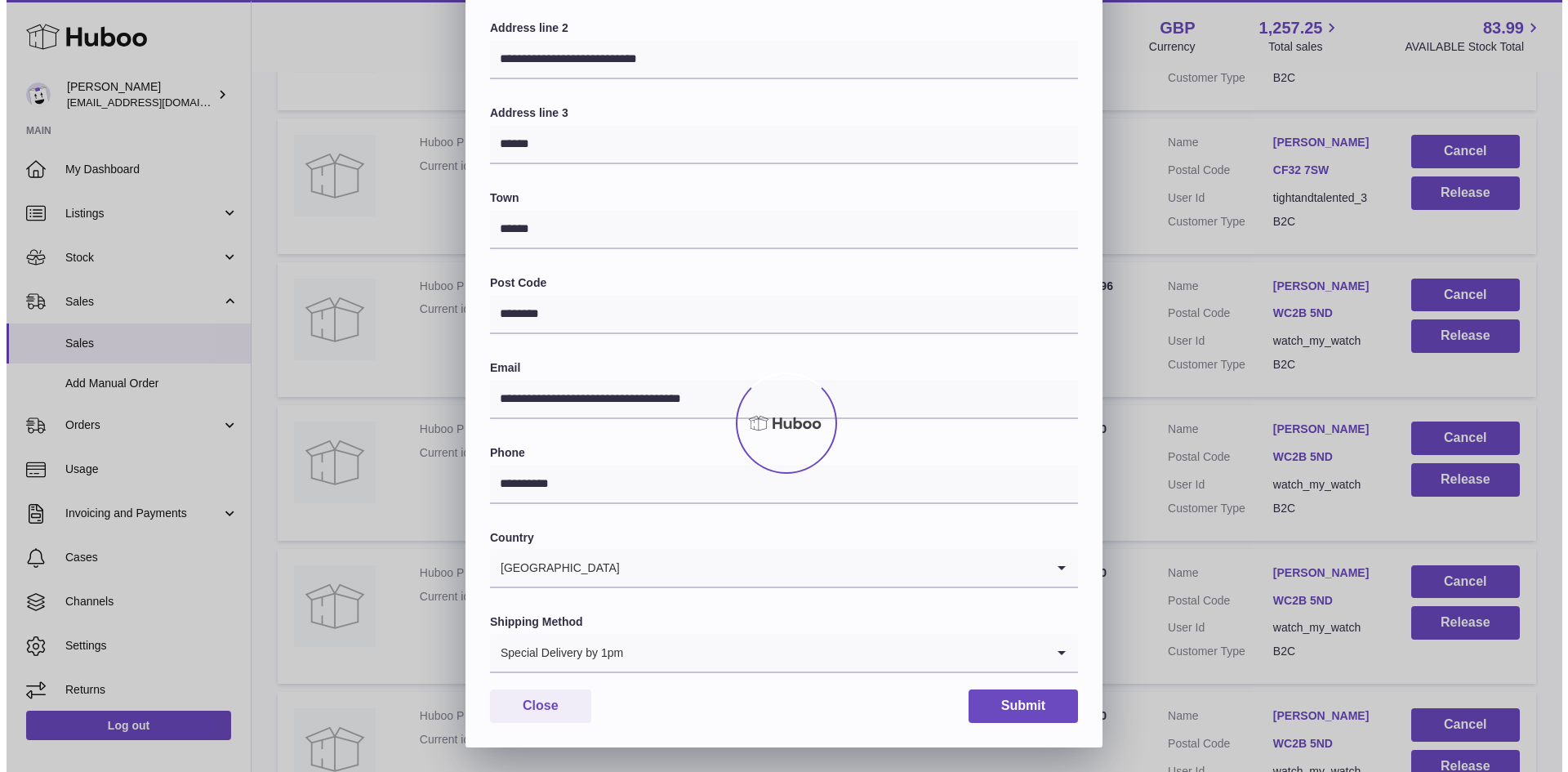
scroll to position [0, 0]
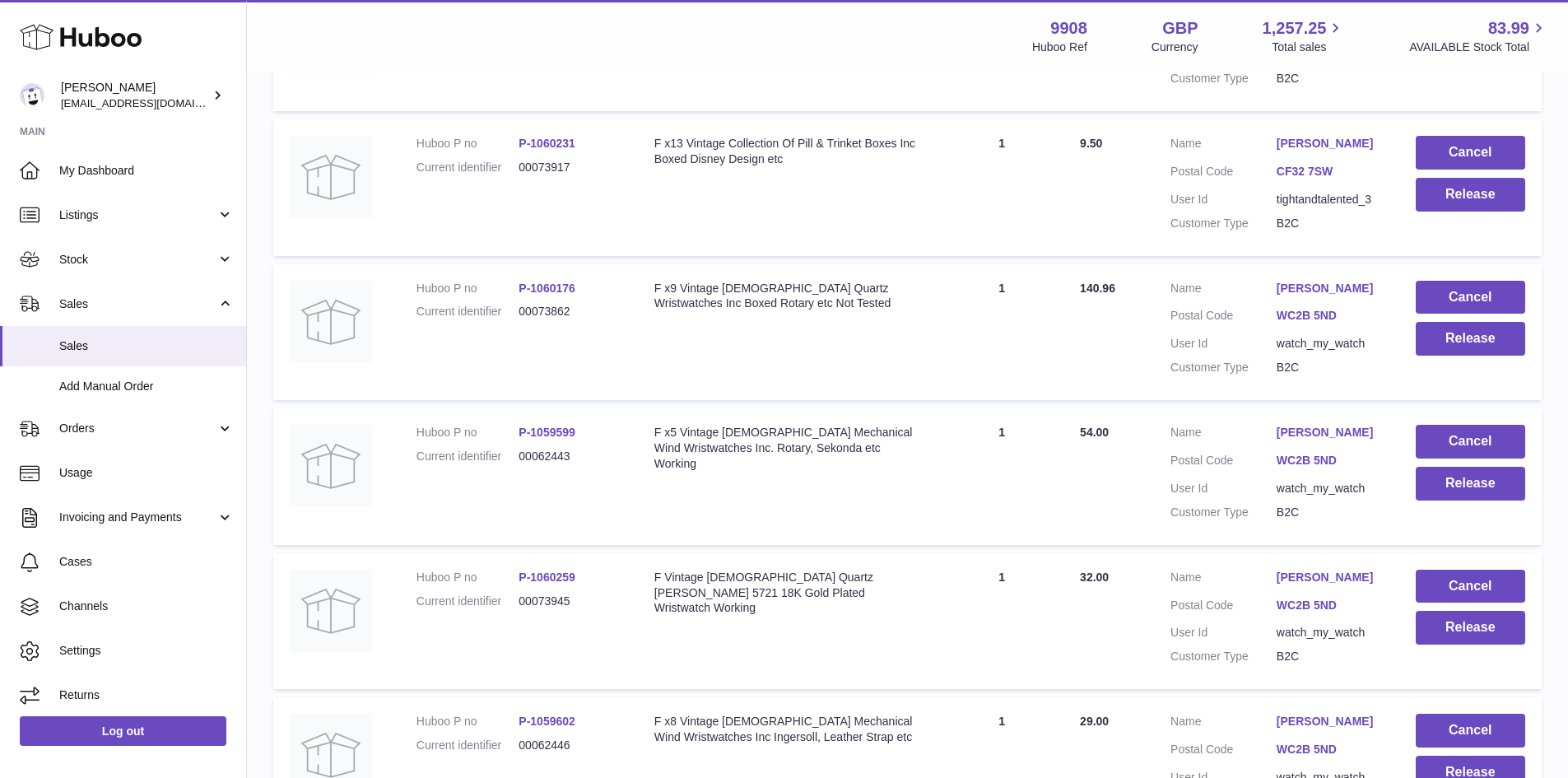
click at [1344, 585] on link "[PERSON_NAME]" at bounding box center [1329, 577] width 106 height 16
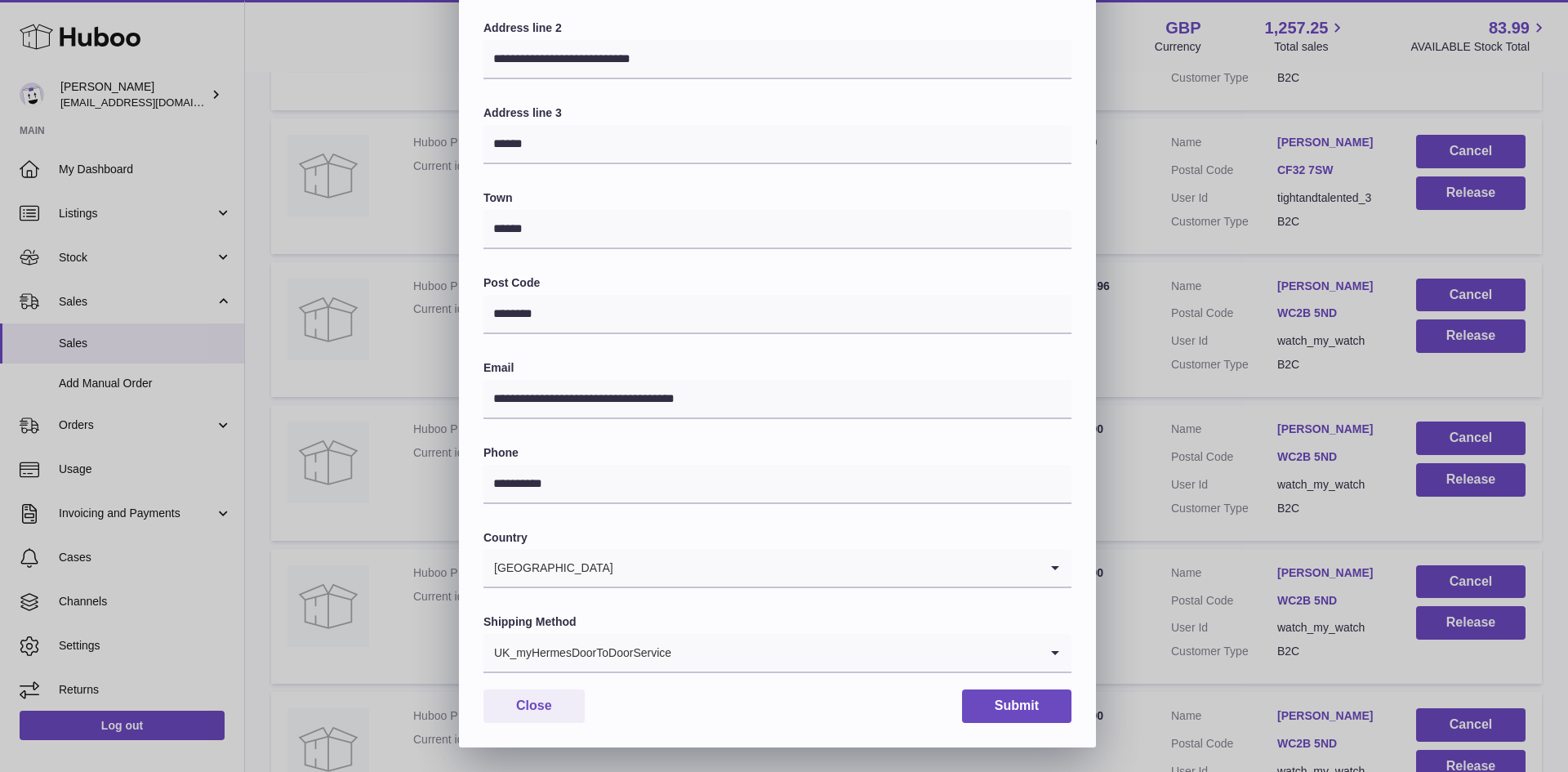
click at [624, 643] on div "UK_myHermesDoorToDoorService" at bounding box center [761, 652] width 556 height 37
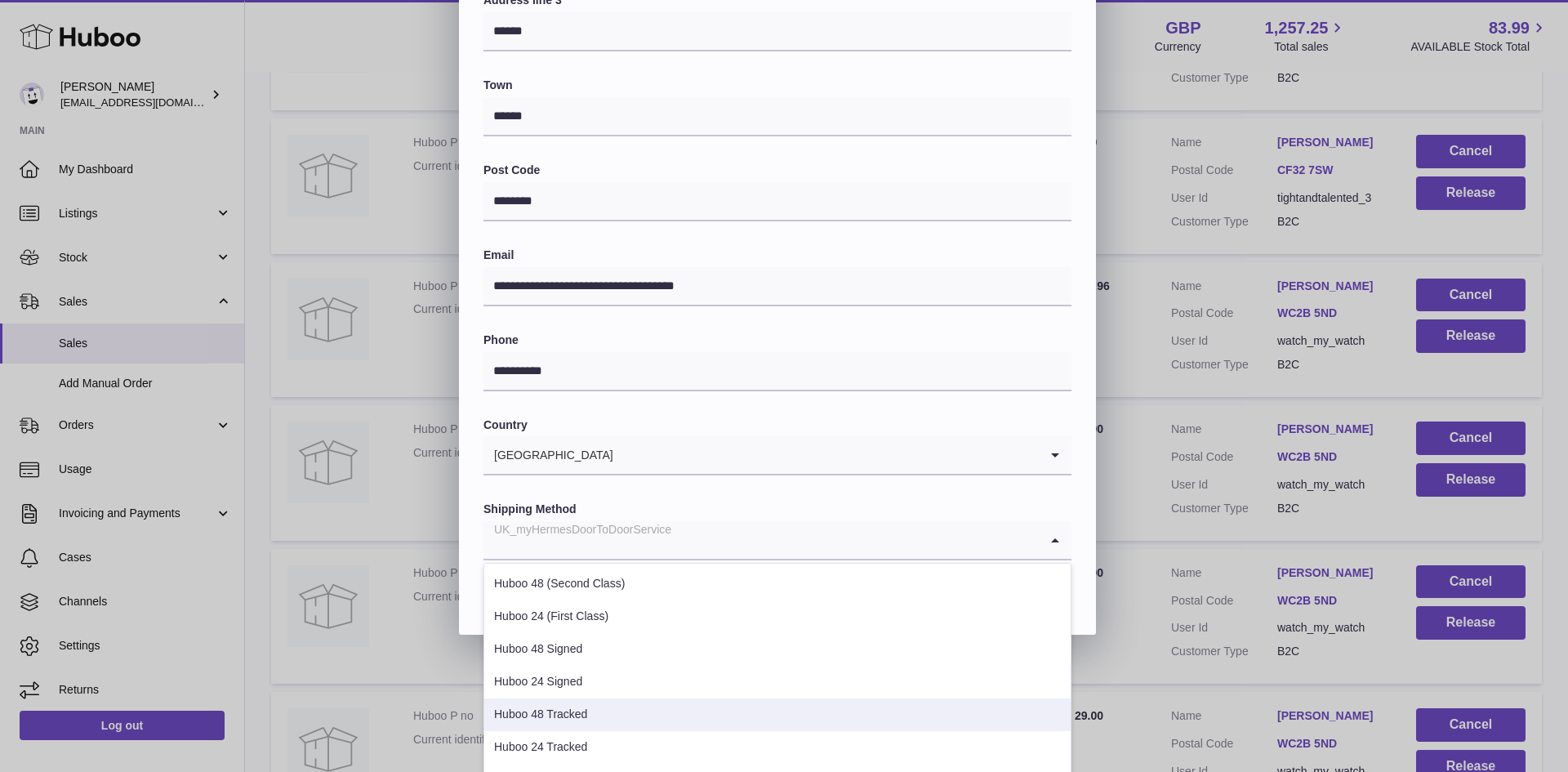
scroll to position [447, 0]
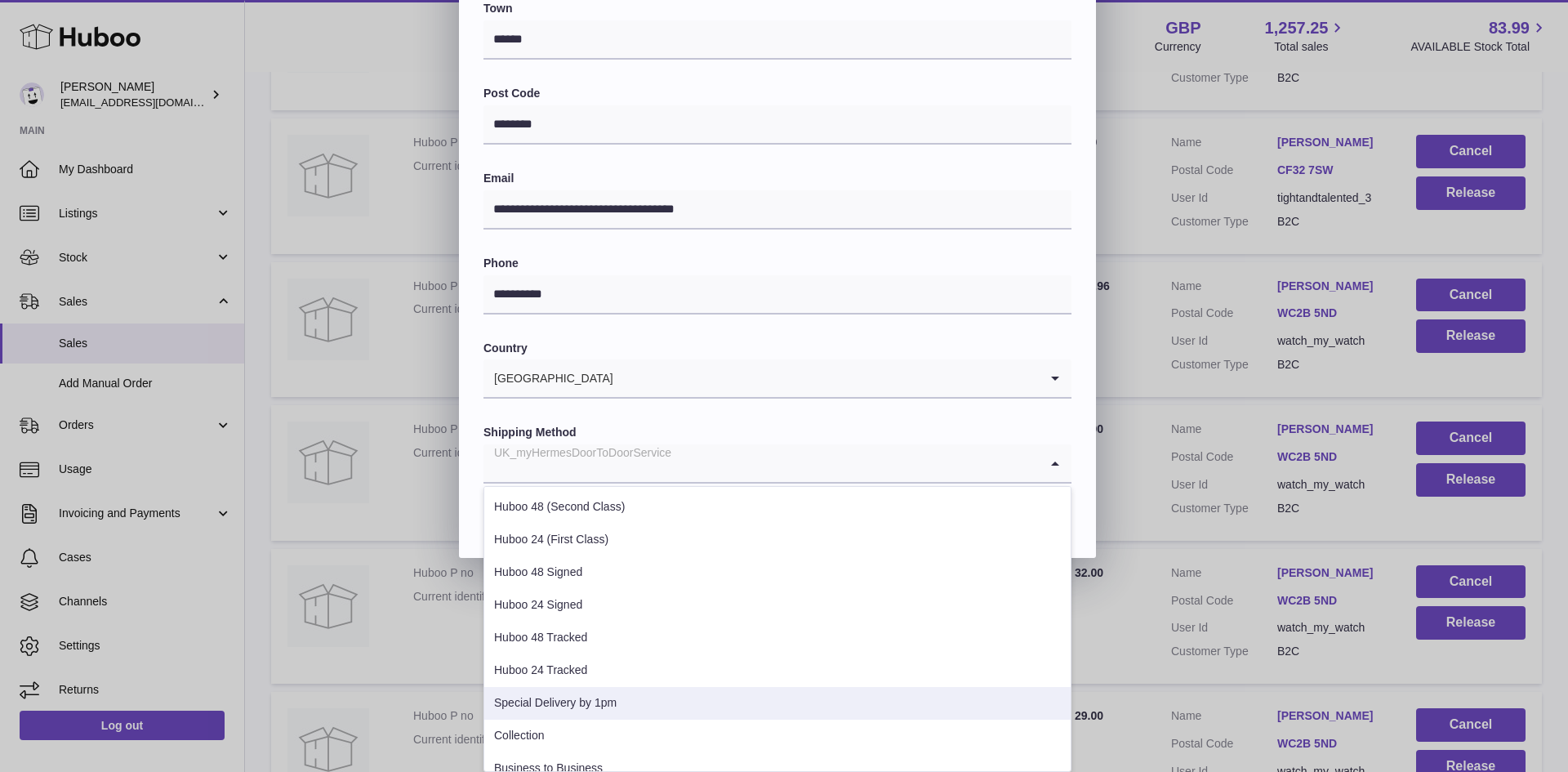
drag, startPoint x: 587, startPoint y: 698, endPoint x: 598, endPoint y: 690, distance: 13.6
click at [588, 698] on li "Special Delivery by 1pm" at bounding box center [777, 703] width 586 height 32
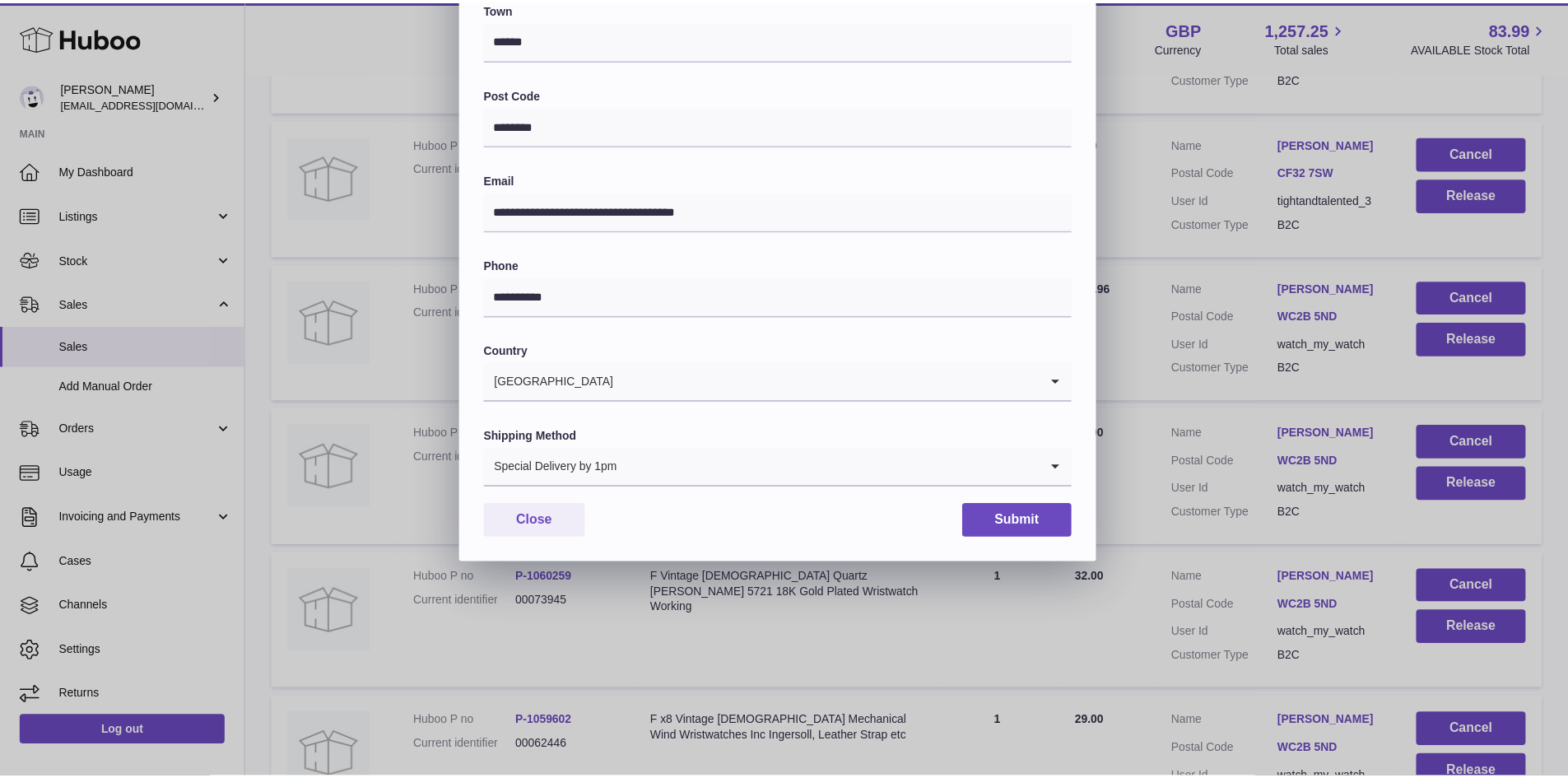
scroll to position [259, 0]
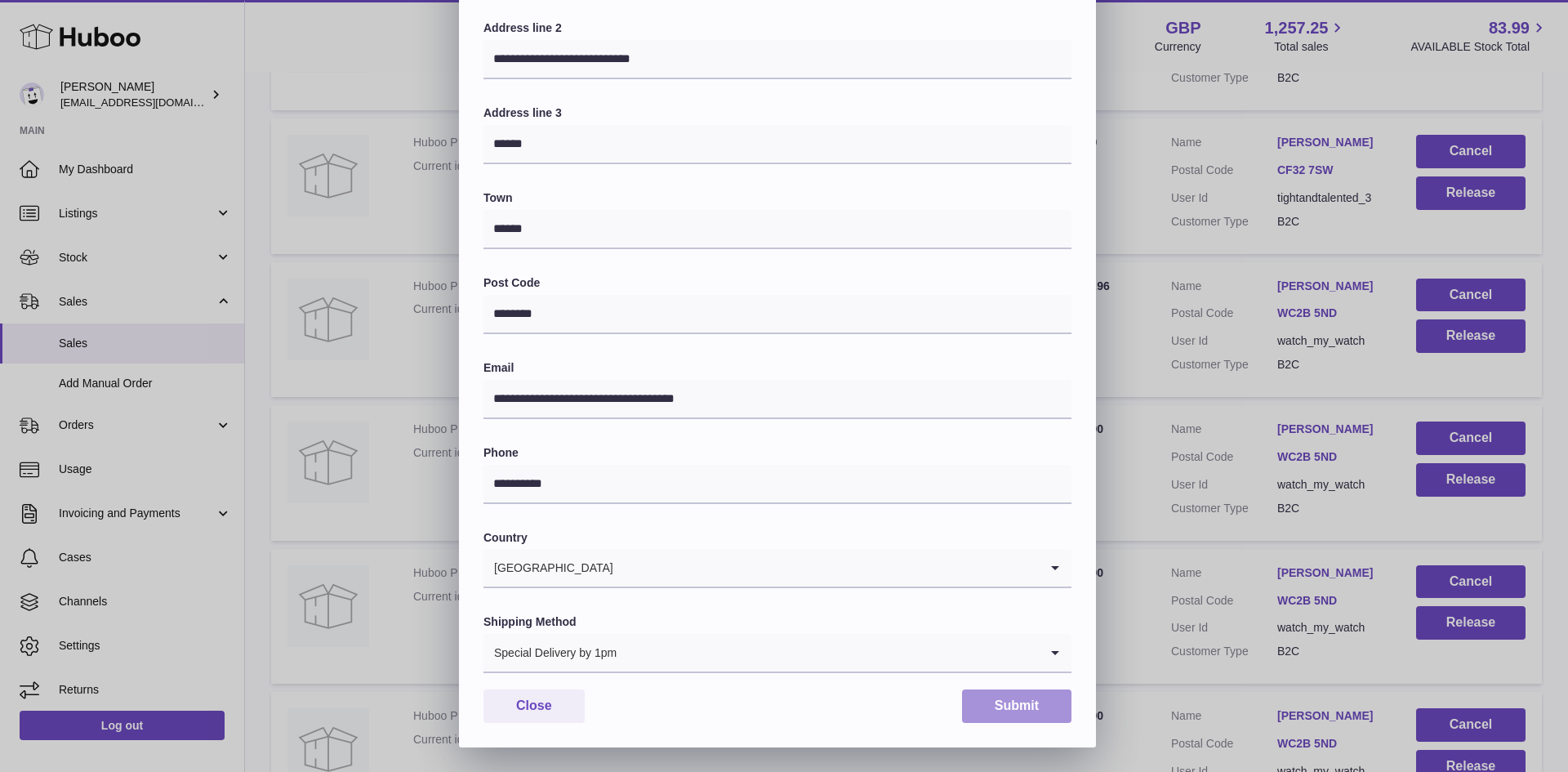
click at [1046, 709] on button "Submit" at bounding box center [1017, 706] width 109 height 33
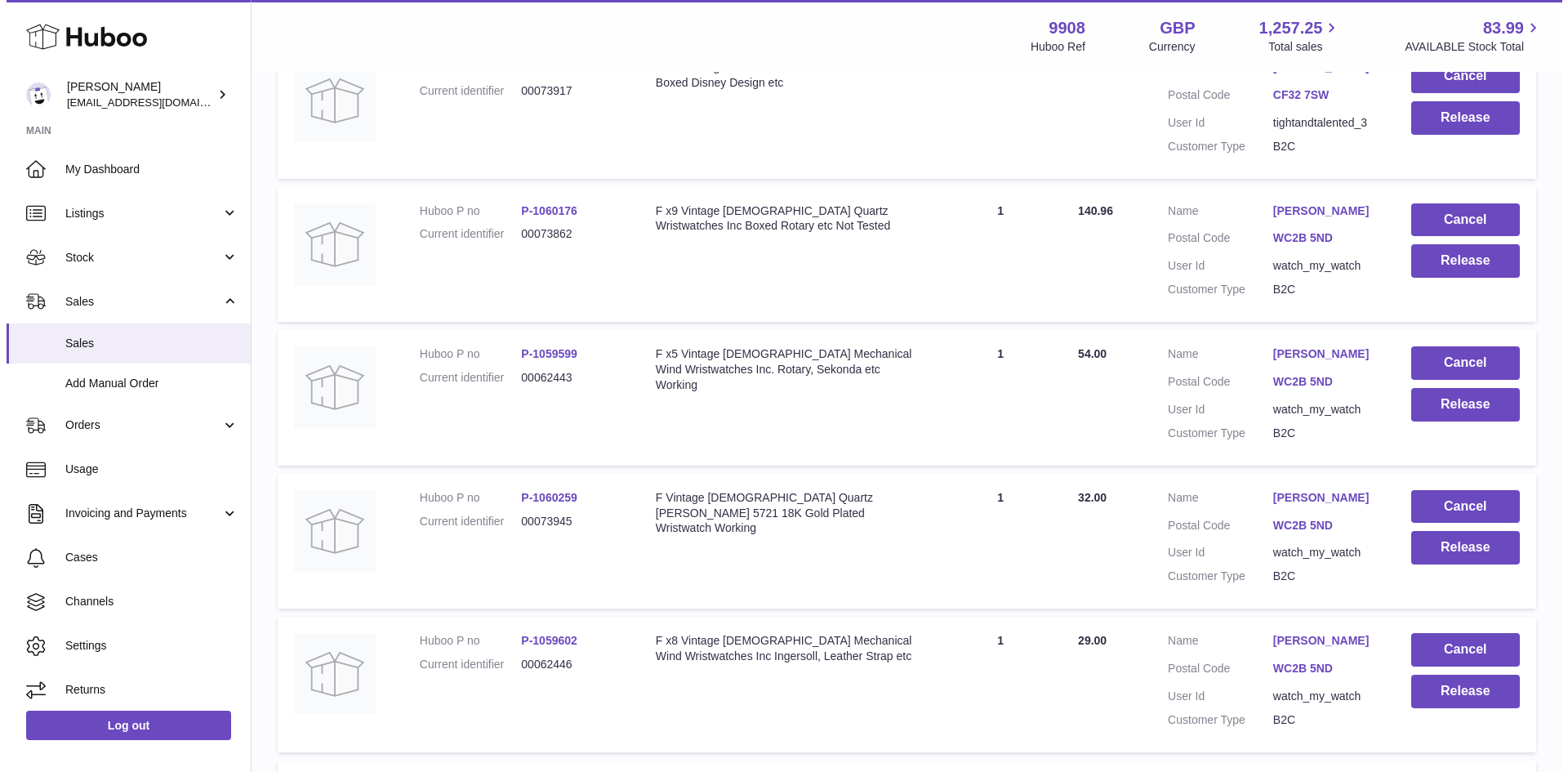
scroll to position [653, 0]
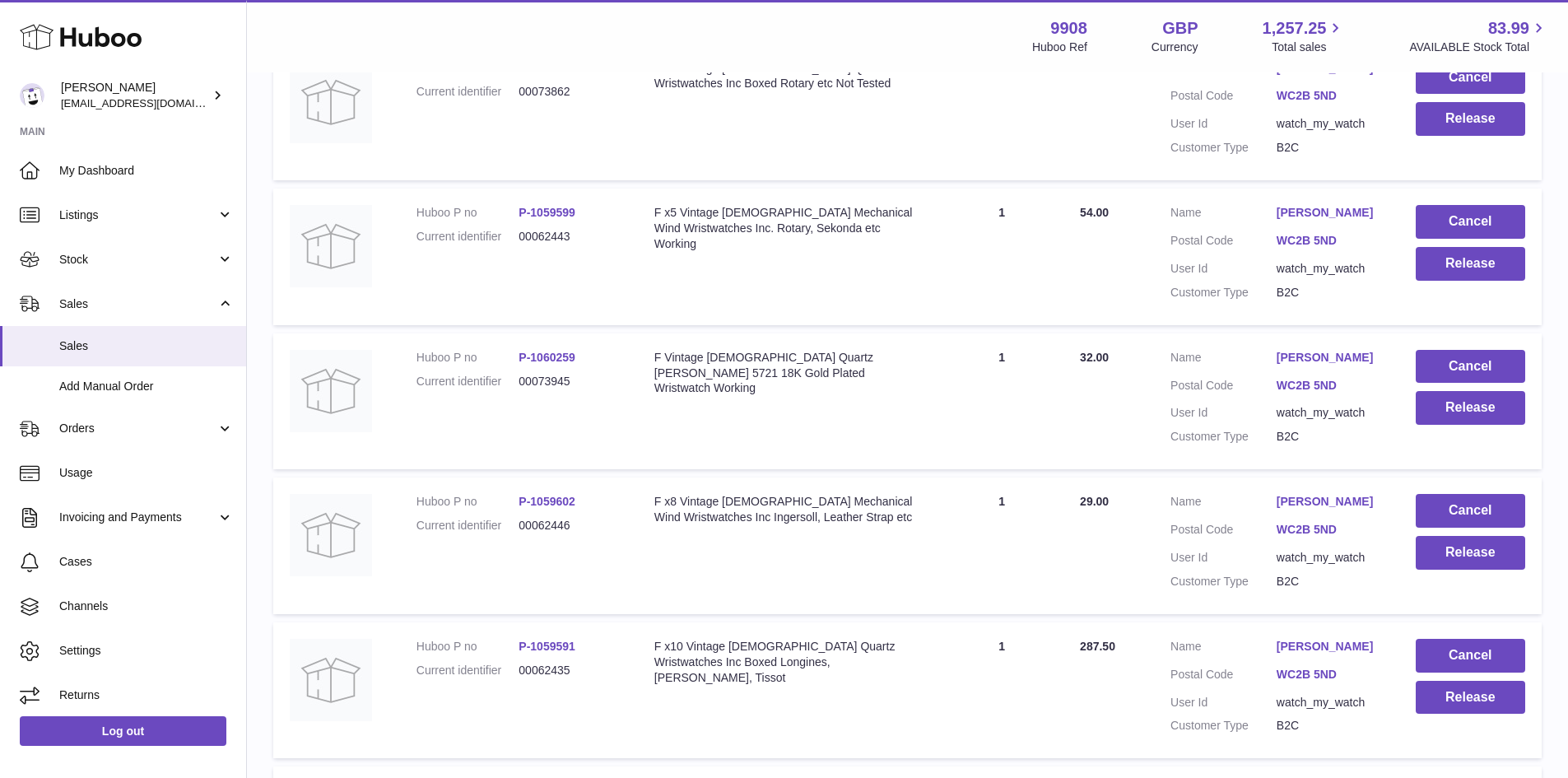
click at [1349, 510] on link "[PERSON_NAME]" at bounding box center [1329, 501] width 106 height 16
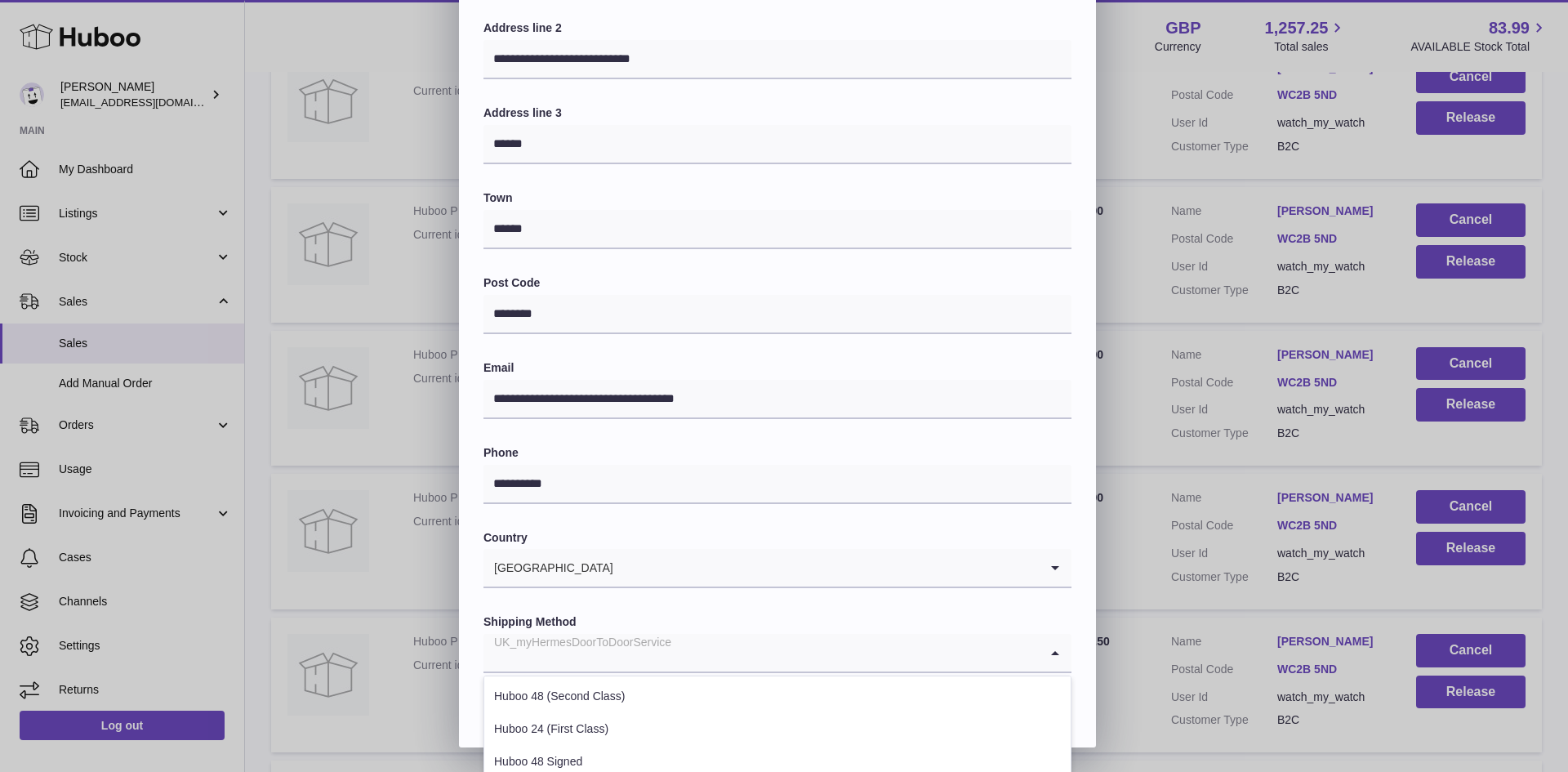
click at [625, 641] on div "UK_myHermesDoorToDoorService" at bounding box center [761, 652] width 556 height 37
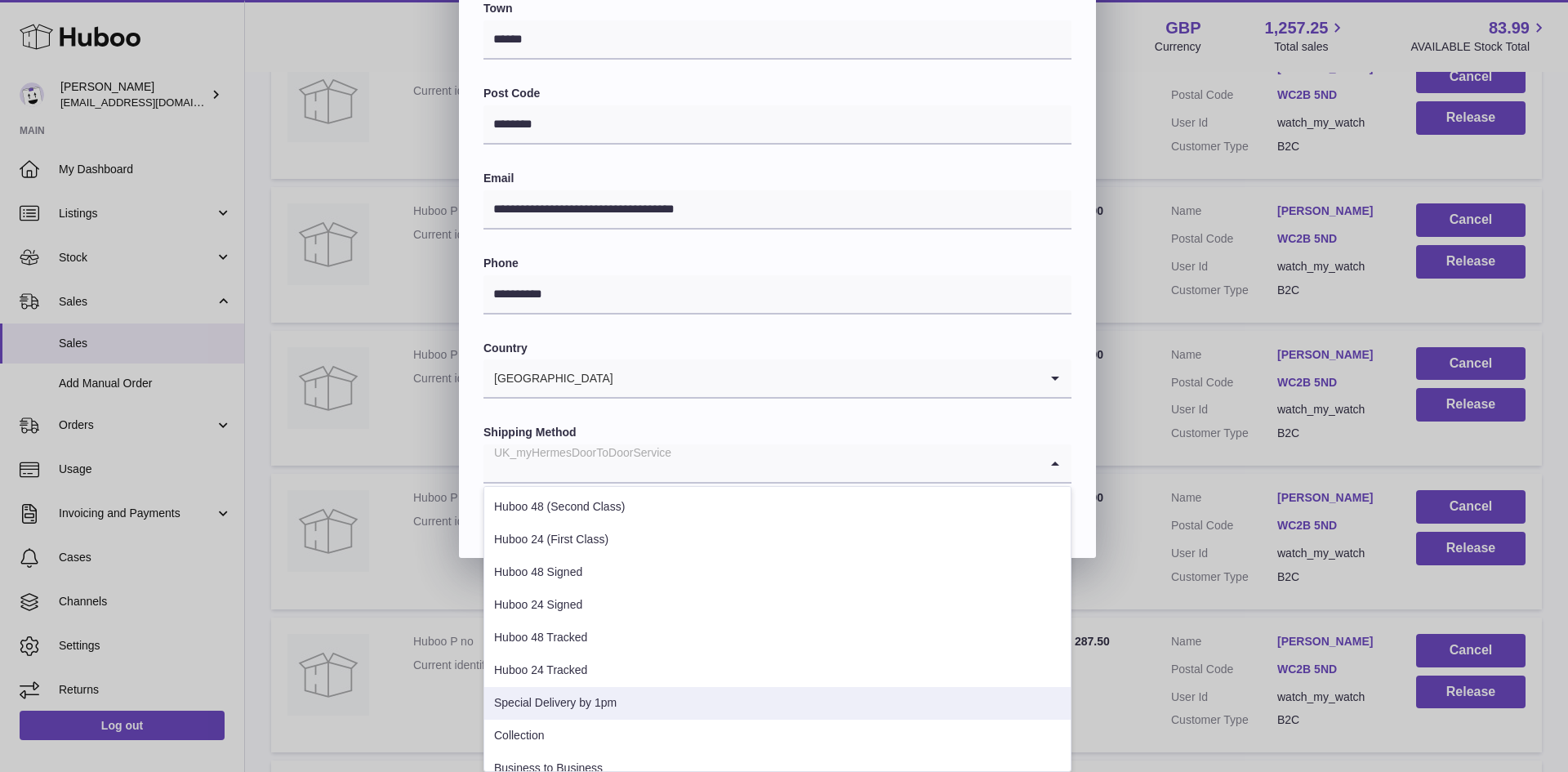
click at [598, 706] on li "Special Delivery by 1pm" at bounding box center [777, 703] width 586 height 32
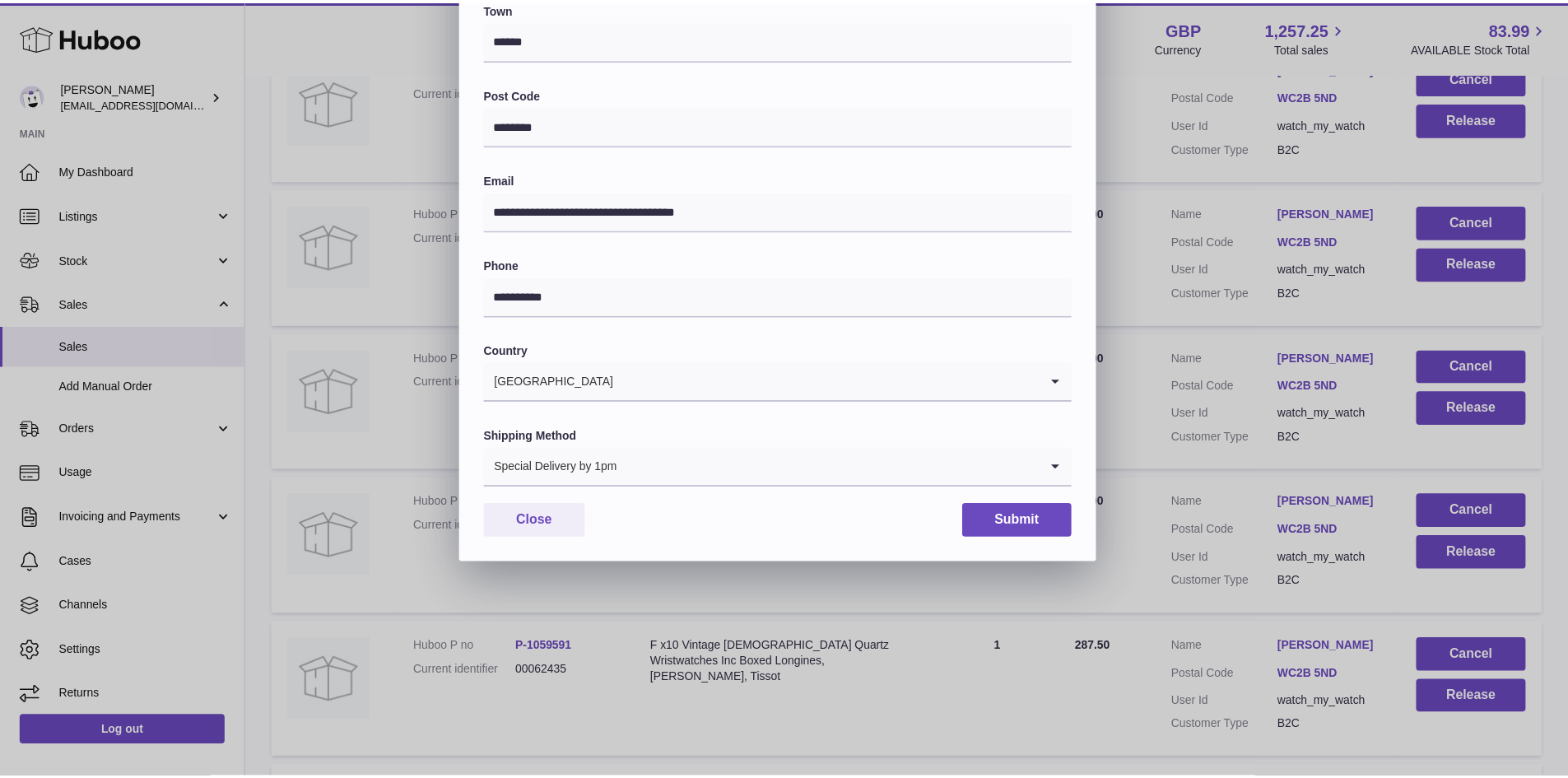
scroll to position [259, 0]
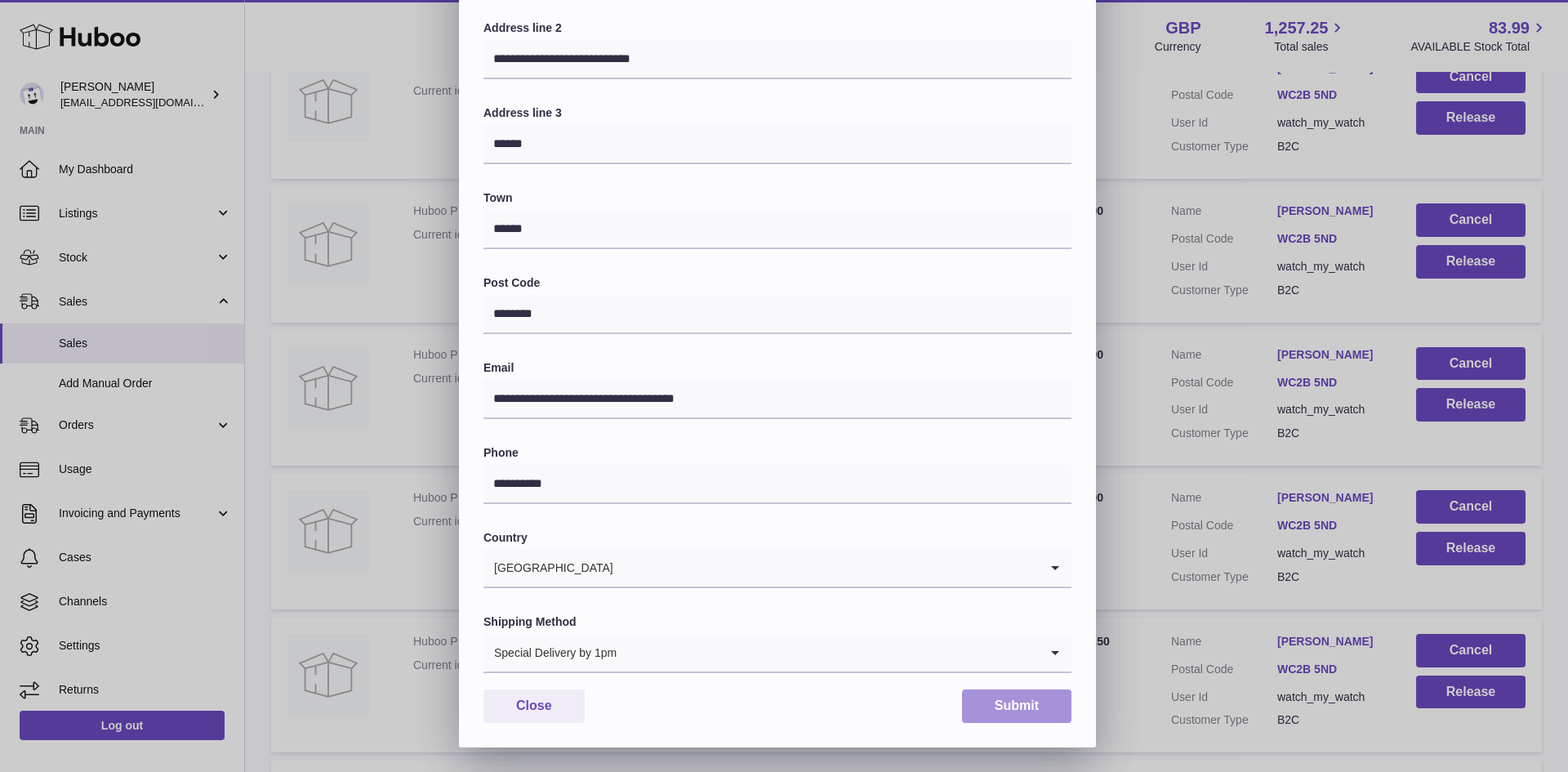
click at [1007, 697] on button "Submit" at bounding box center [1017, 706] width 109 height 33
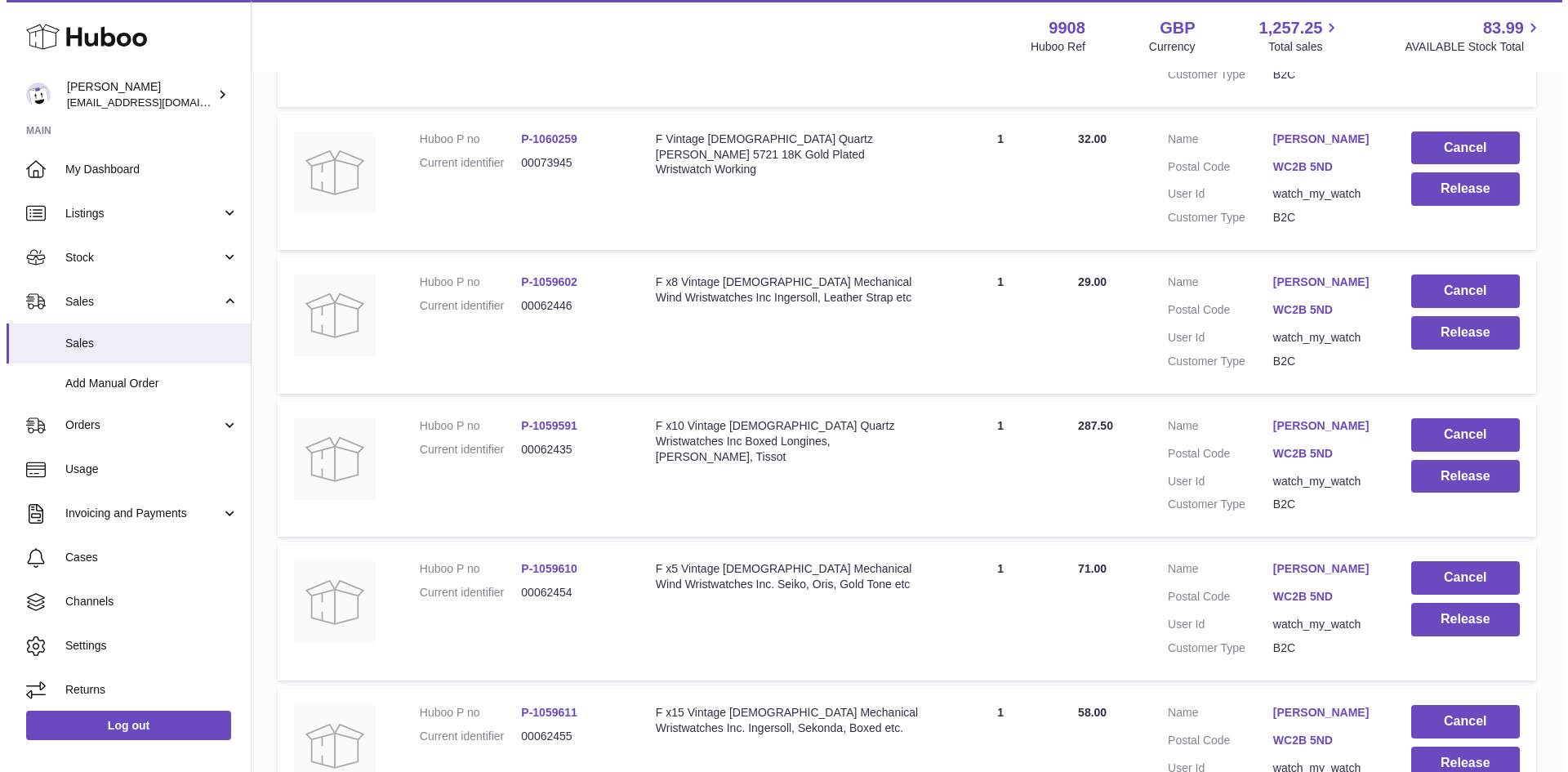
scroll to position [872, 0]
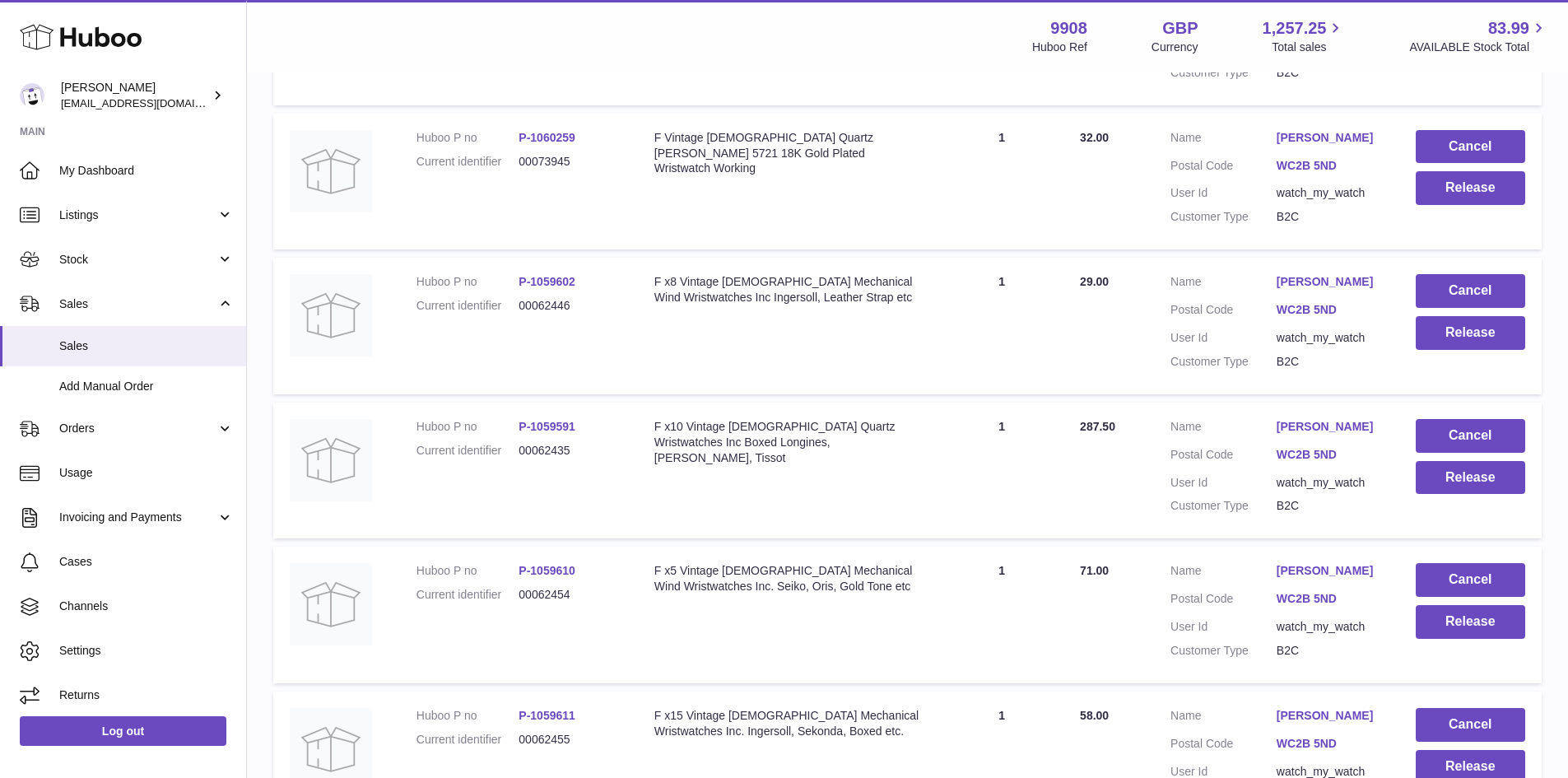
click at [1307, 435] on link "[PERSON_NAME]" at bounding box center [1329, 426] width 106 height 16
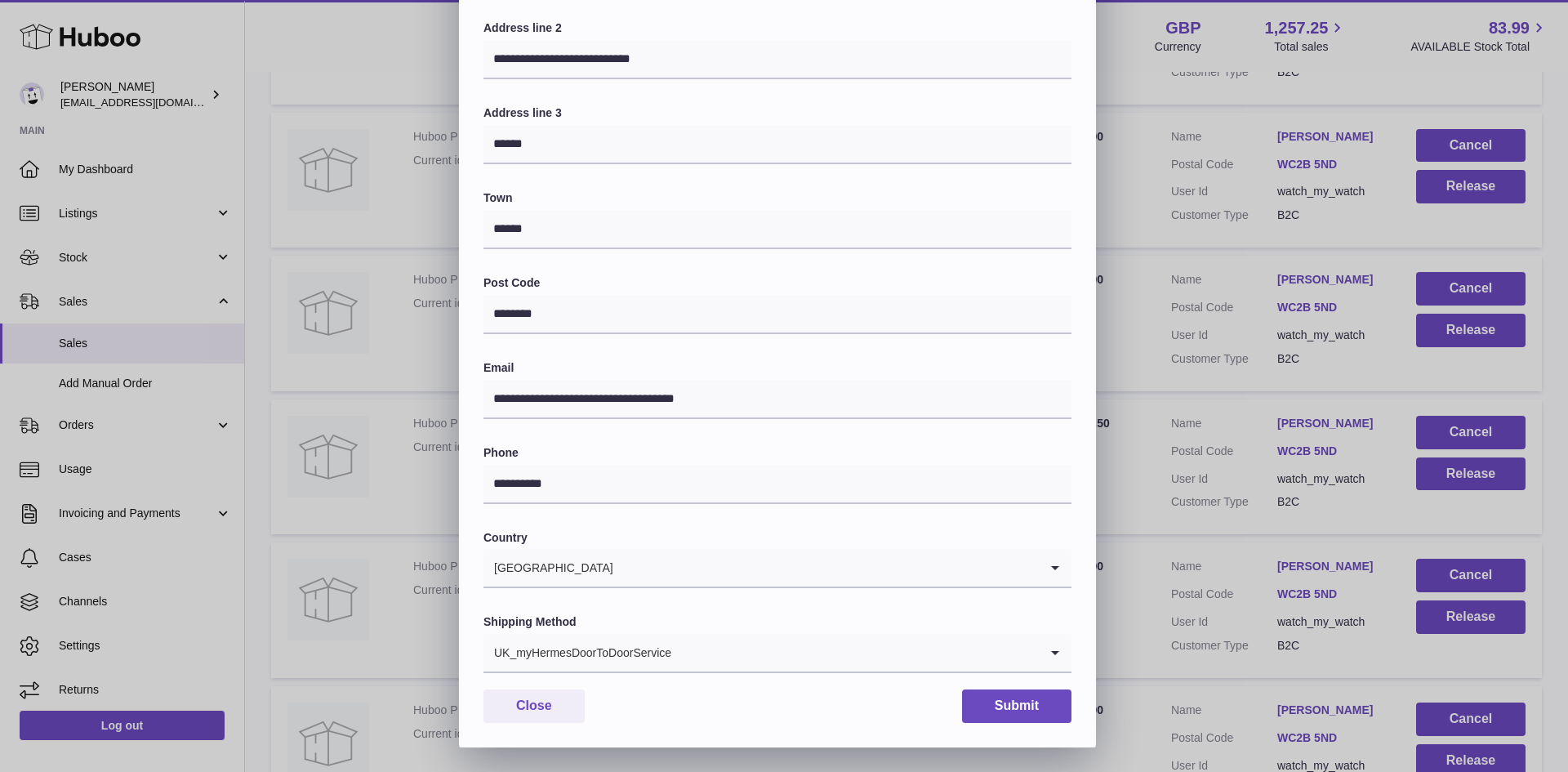
click at [681, 658] on input "Search for option" at bounding box center [856, 652] width 367 height 37
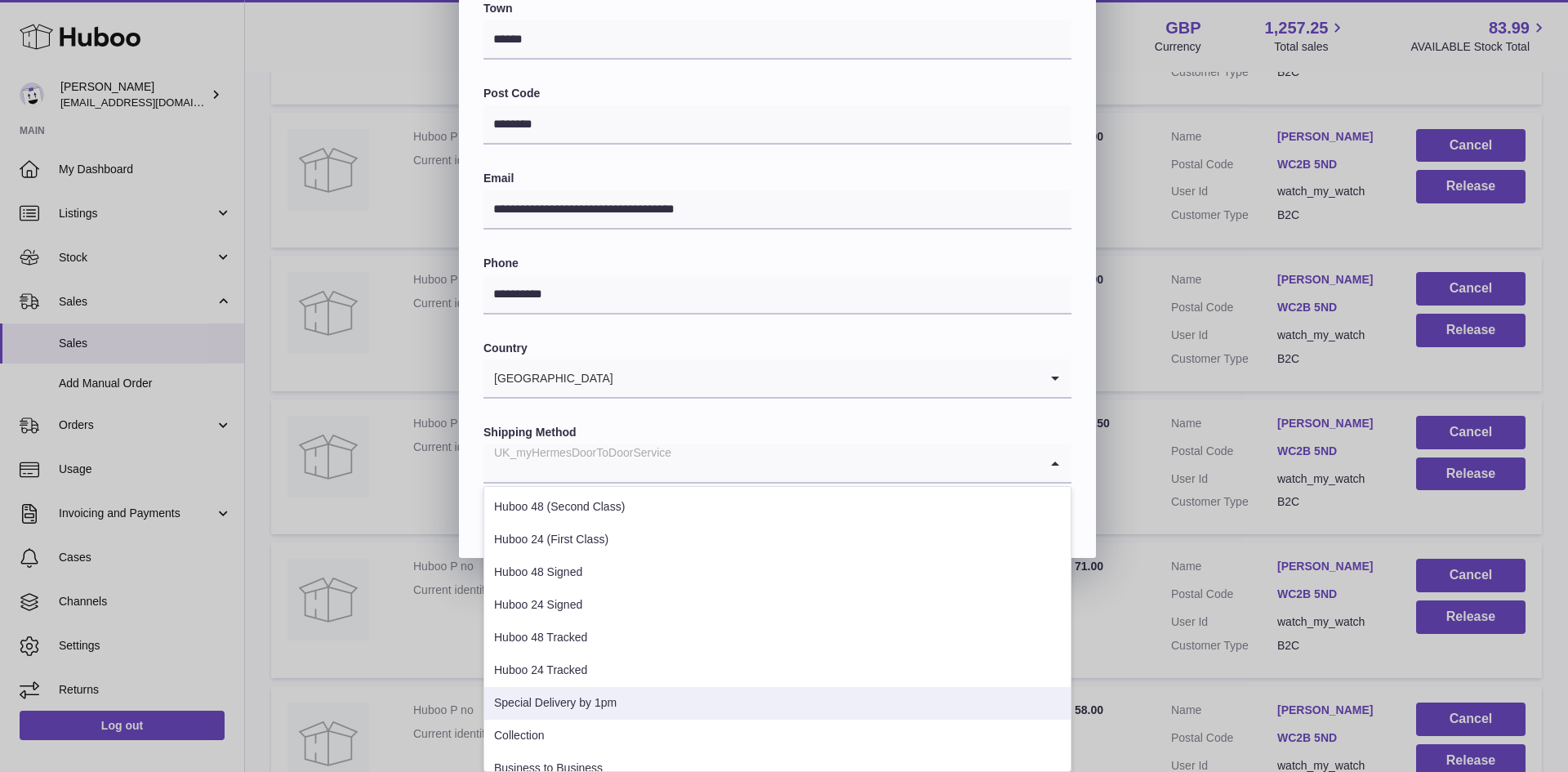
click at [614, 699] on li "Special Delivery by 1pm" at bounding box center [777, 703] width 586 height 32
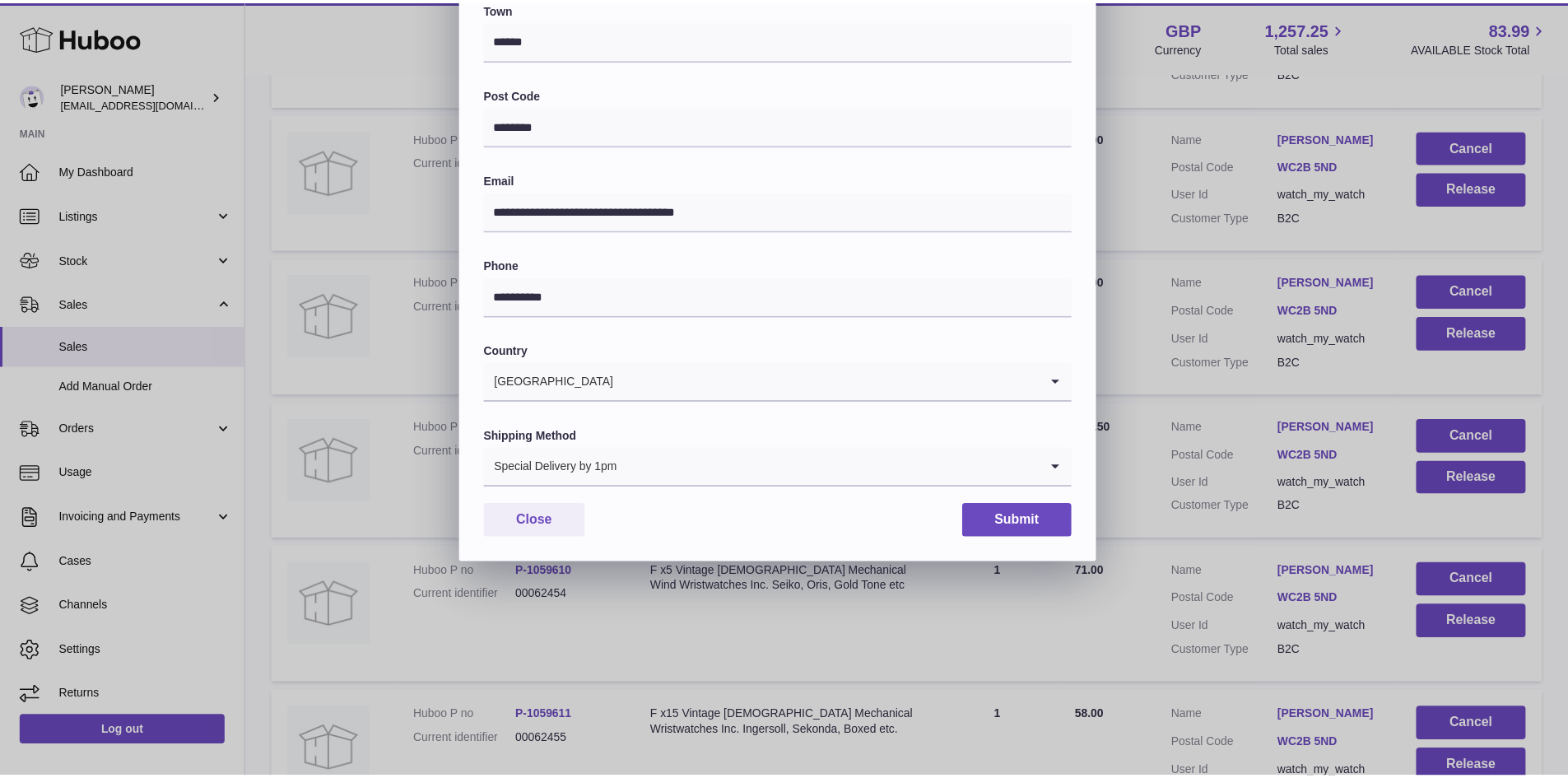
scroll to position [259, 0]
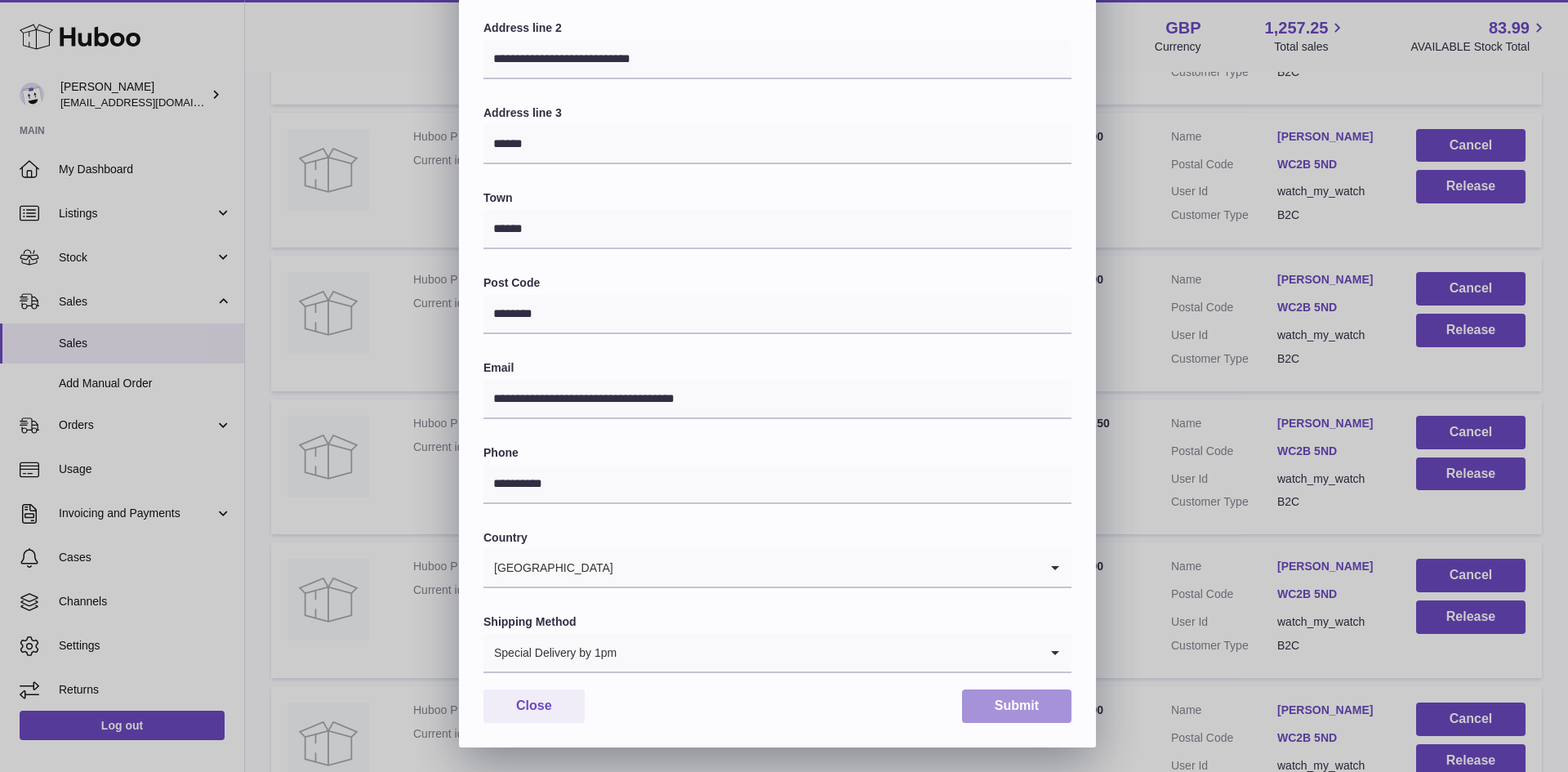
click at [1002, 706] on button "Submit" at bounding box center [1017, 706] width 109 height 33
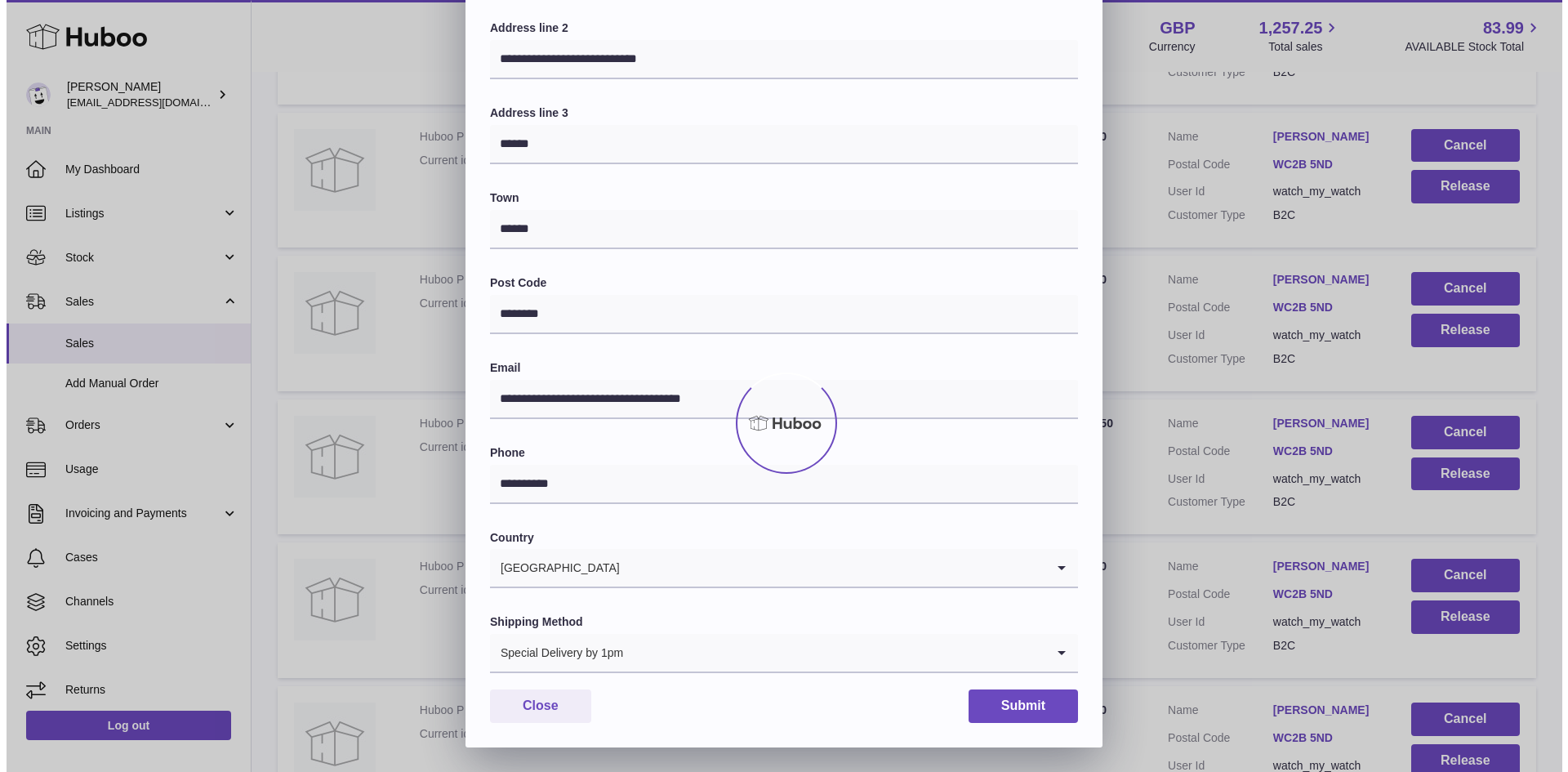
scroll to position [0, 0]
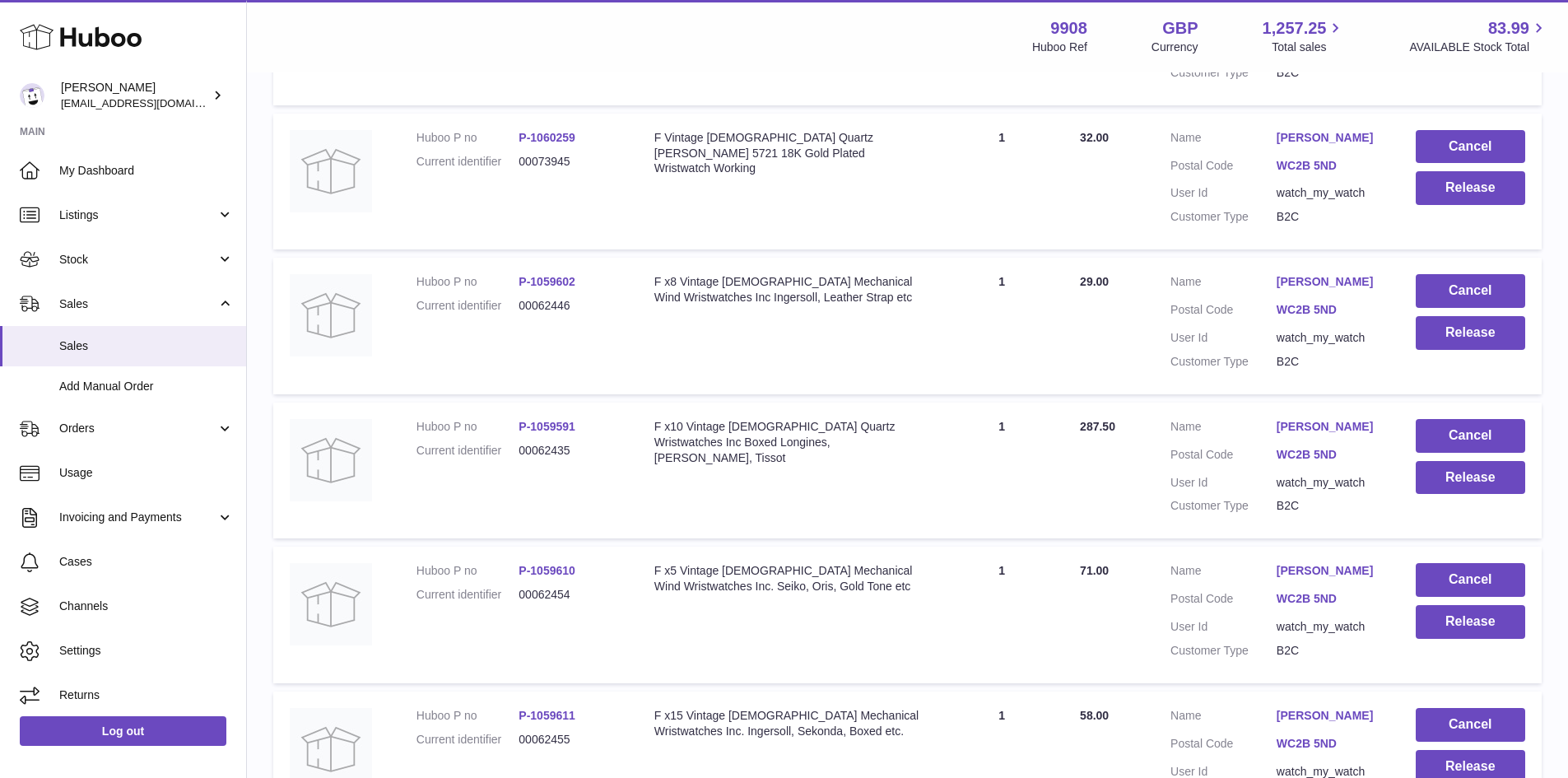
click at [1323, 579] on link "[PERSON_NAME]" at bounding box center [1329, 571] width 106 height 16
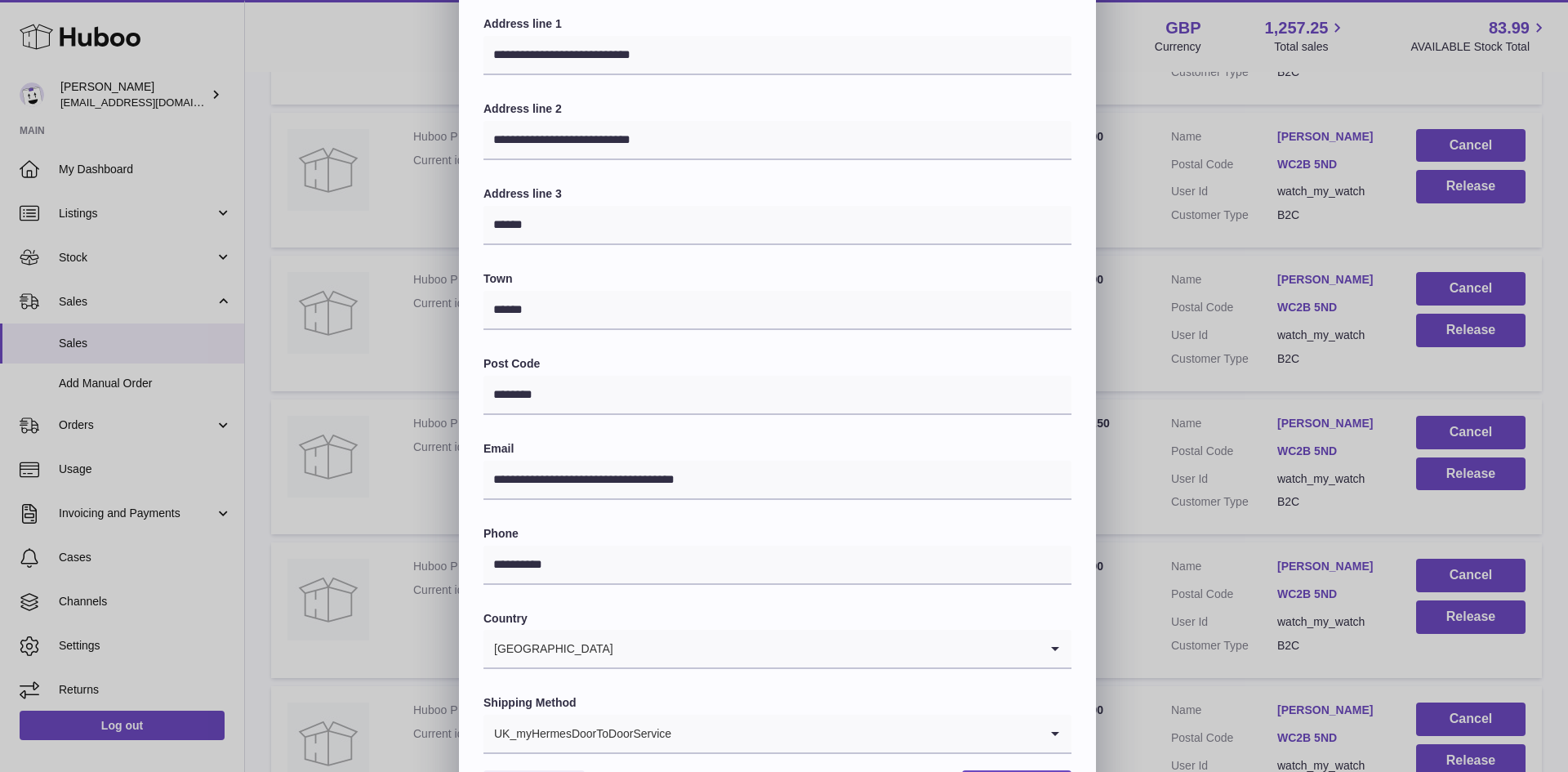
scroll to position [257, 0]
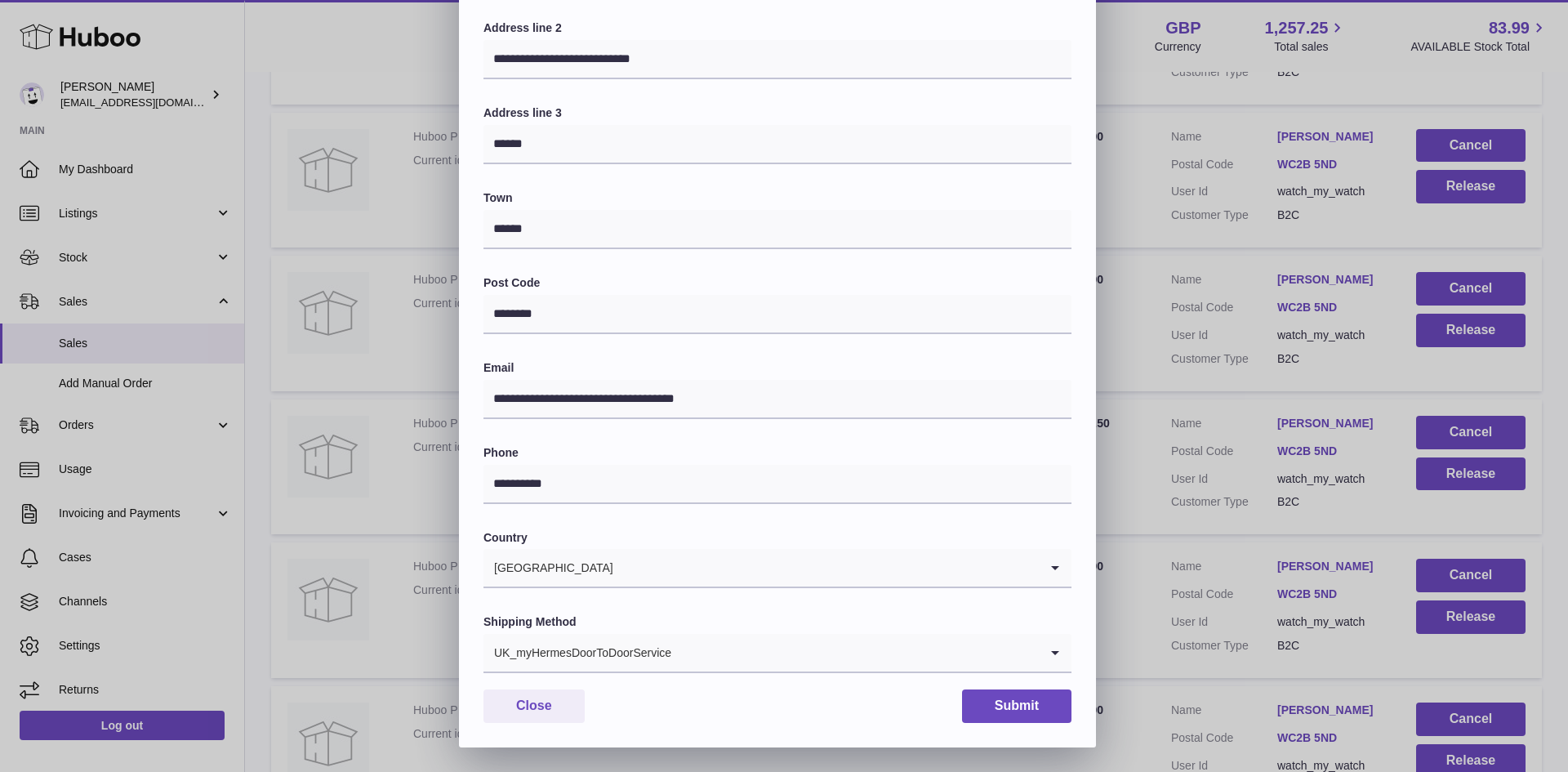
click at [596, 644] on div "UK_myHermesDoorToDoorService" at bounding box center [761, 652] width 556 height 37
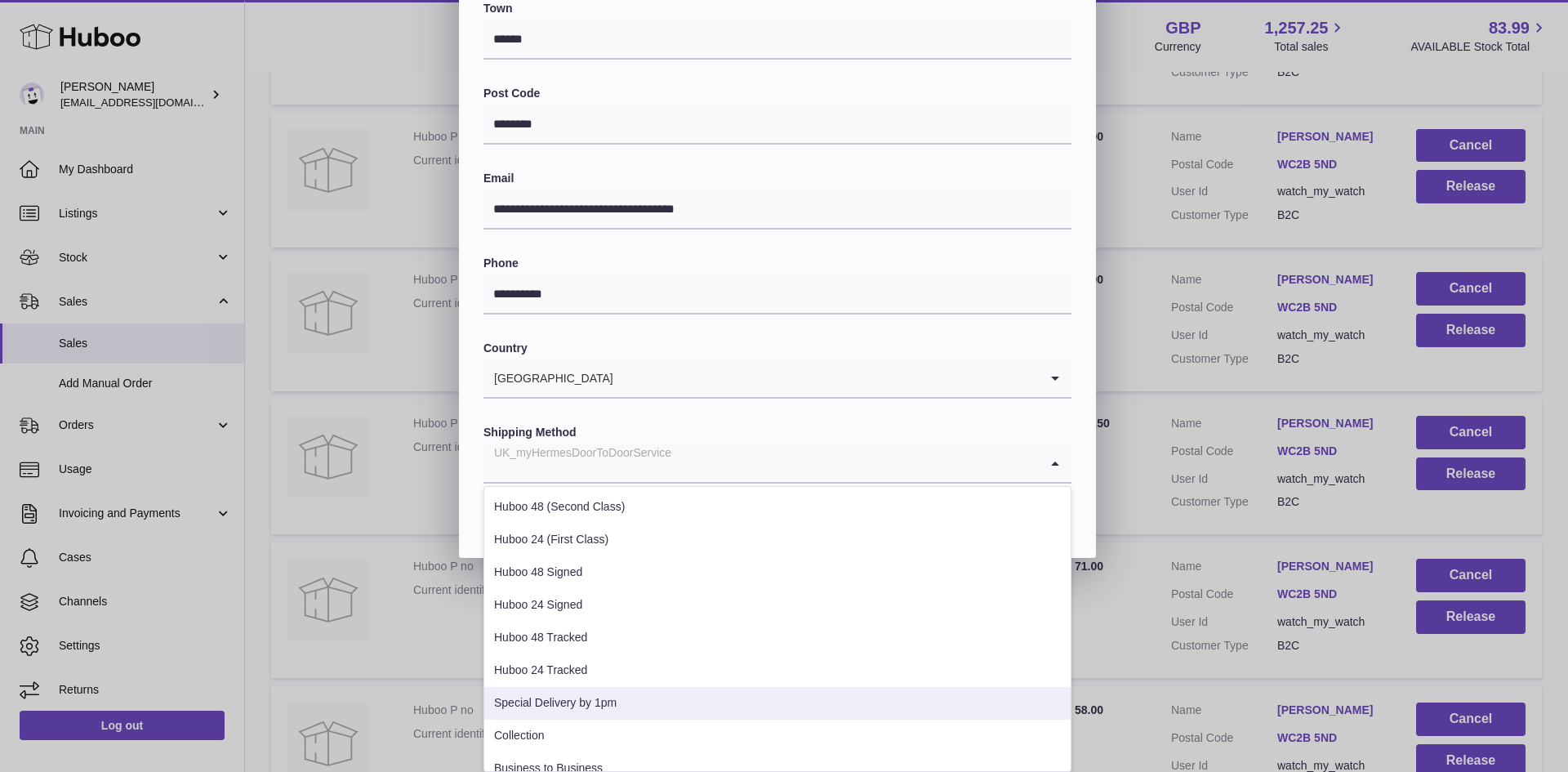
click at [602, 692] on li "Special Delivery by 1pm" at bounding box center [777, 703] width 586 height 32
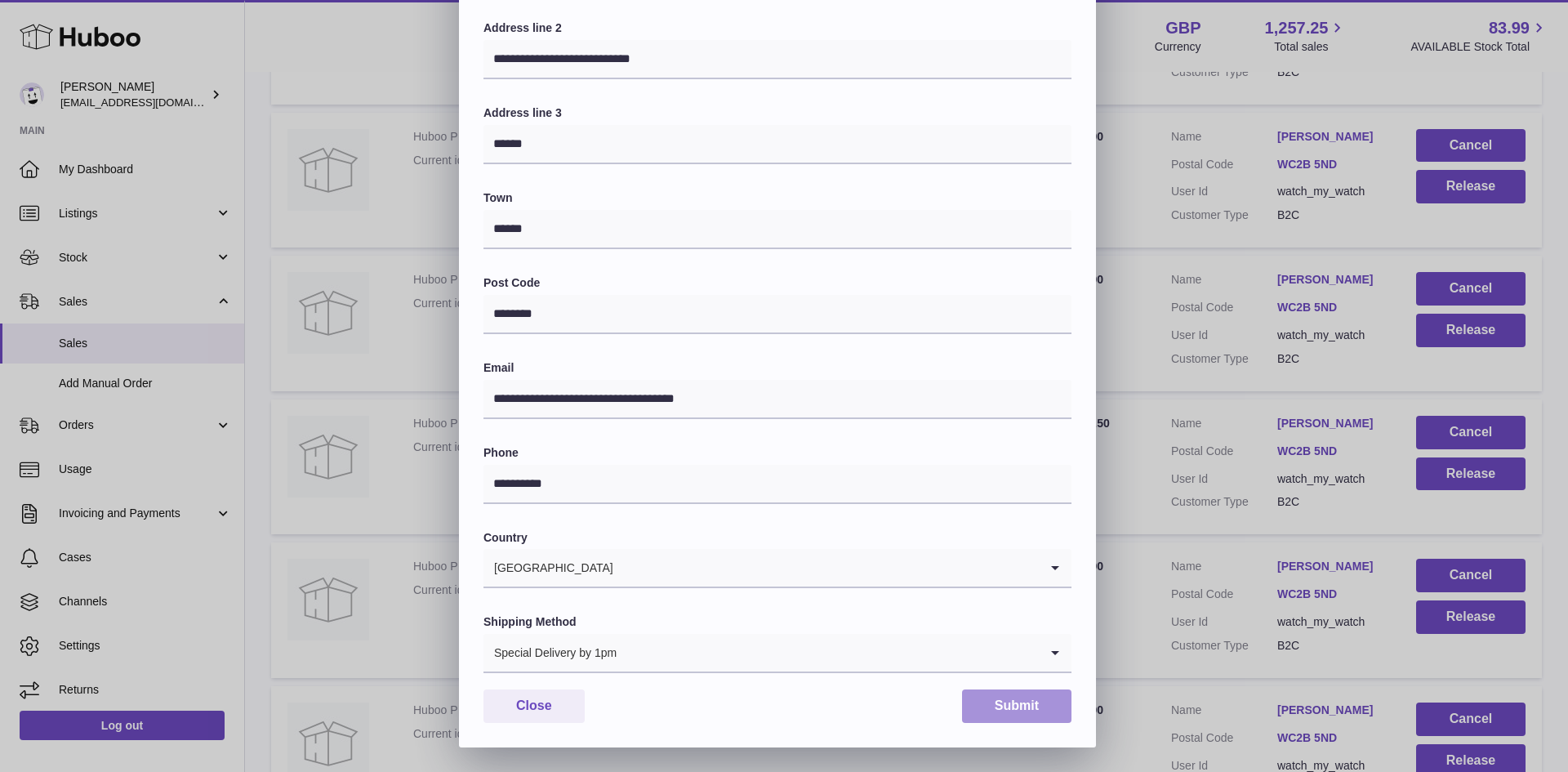
click at [997, 701] on button "Submit" at bounding box center [1017, 706] width 109 height 33
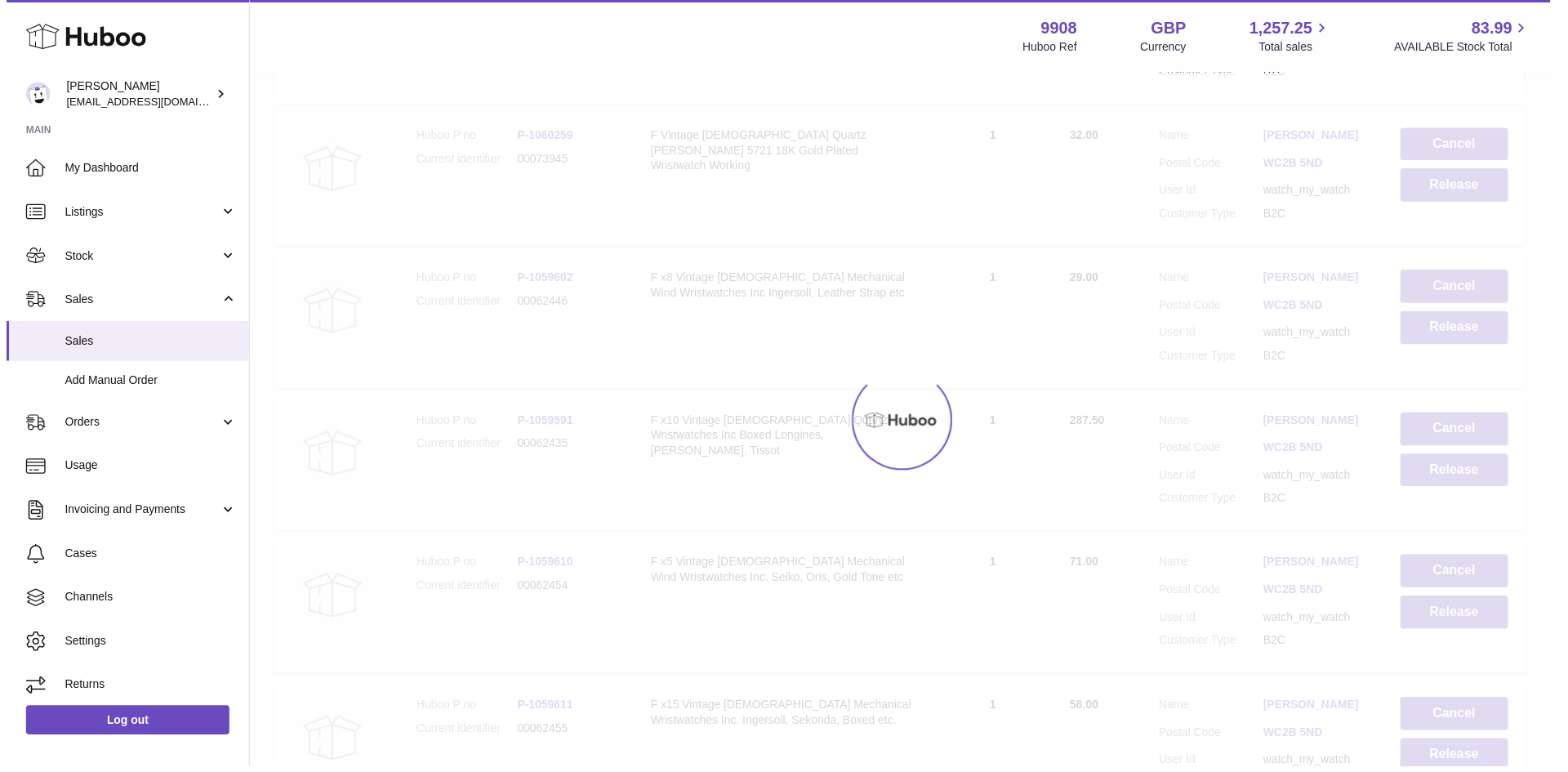
scroll to position [0, 0]
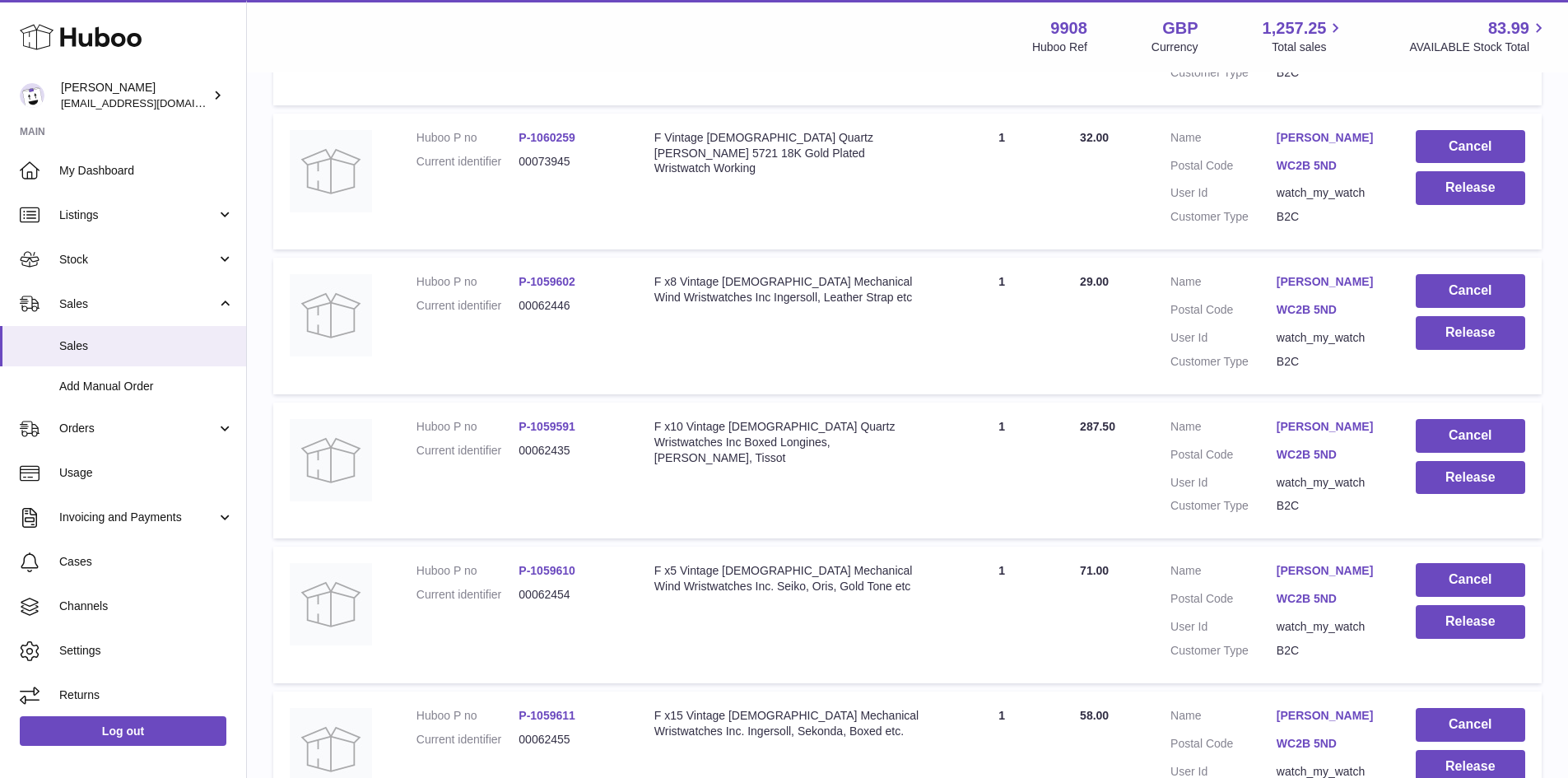
click at [1317, 579] on link "[PERSON_NAME]" at bounding box center [1329, 571] width 106 height 16
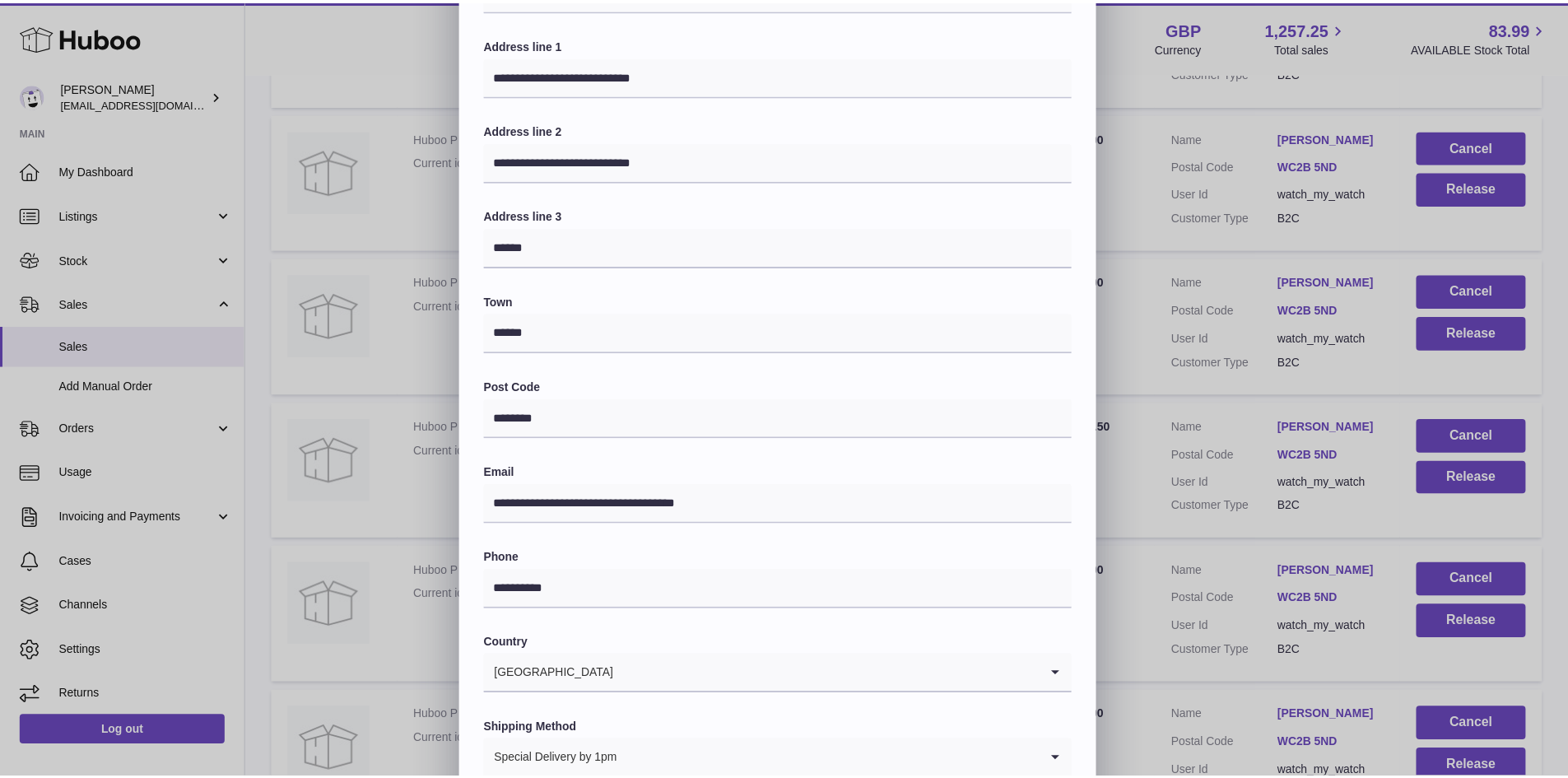
scroll to position [259, 0]
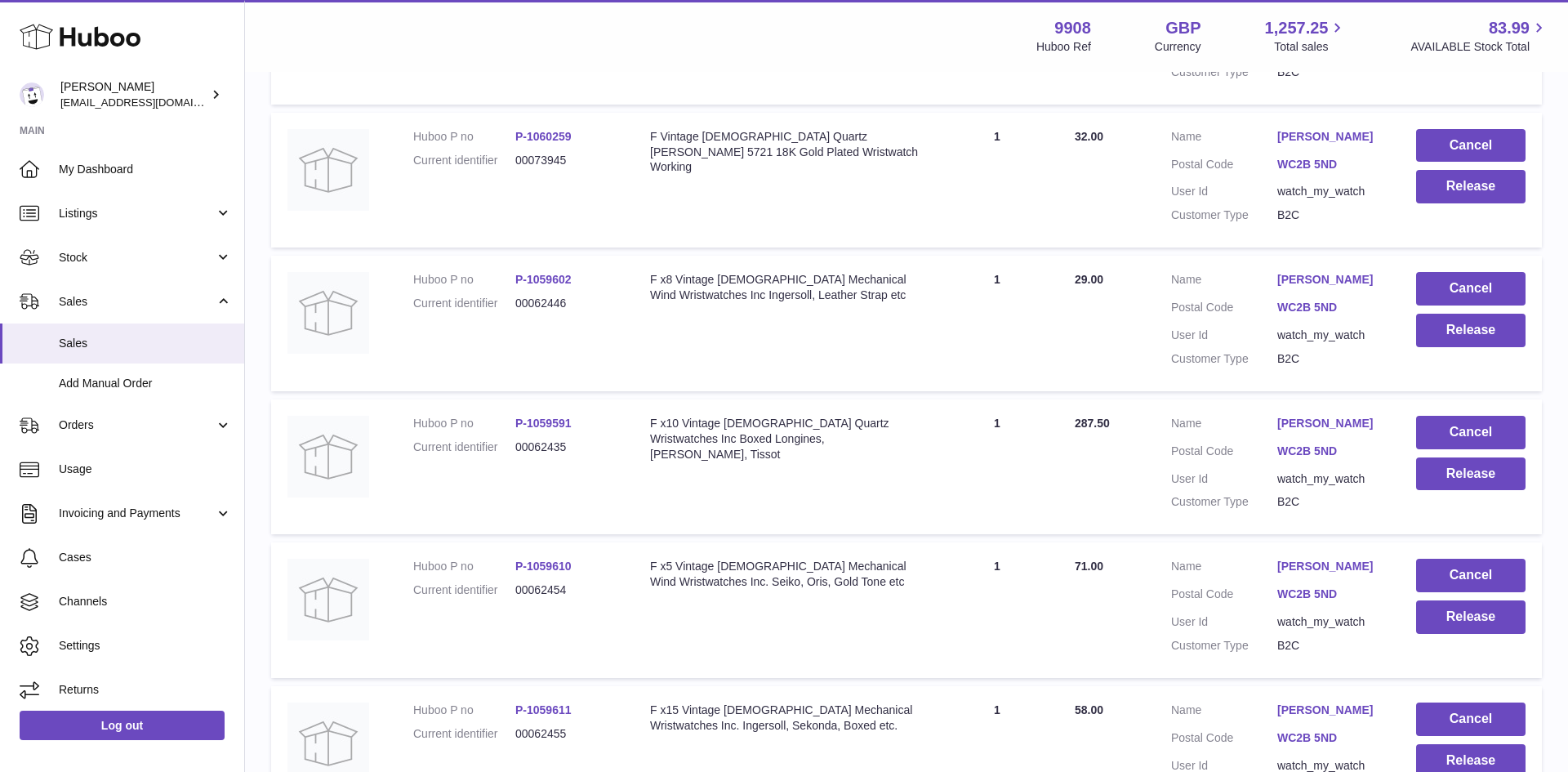
click at [1121, 590] on div at bounding box center [784, 386] width 1568 height 772
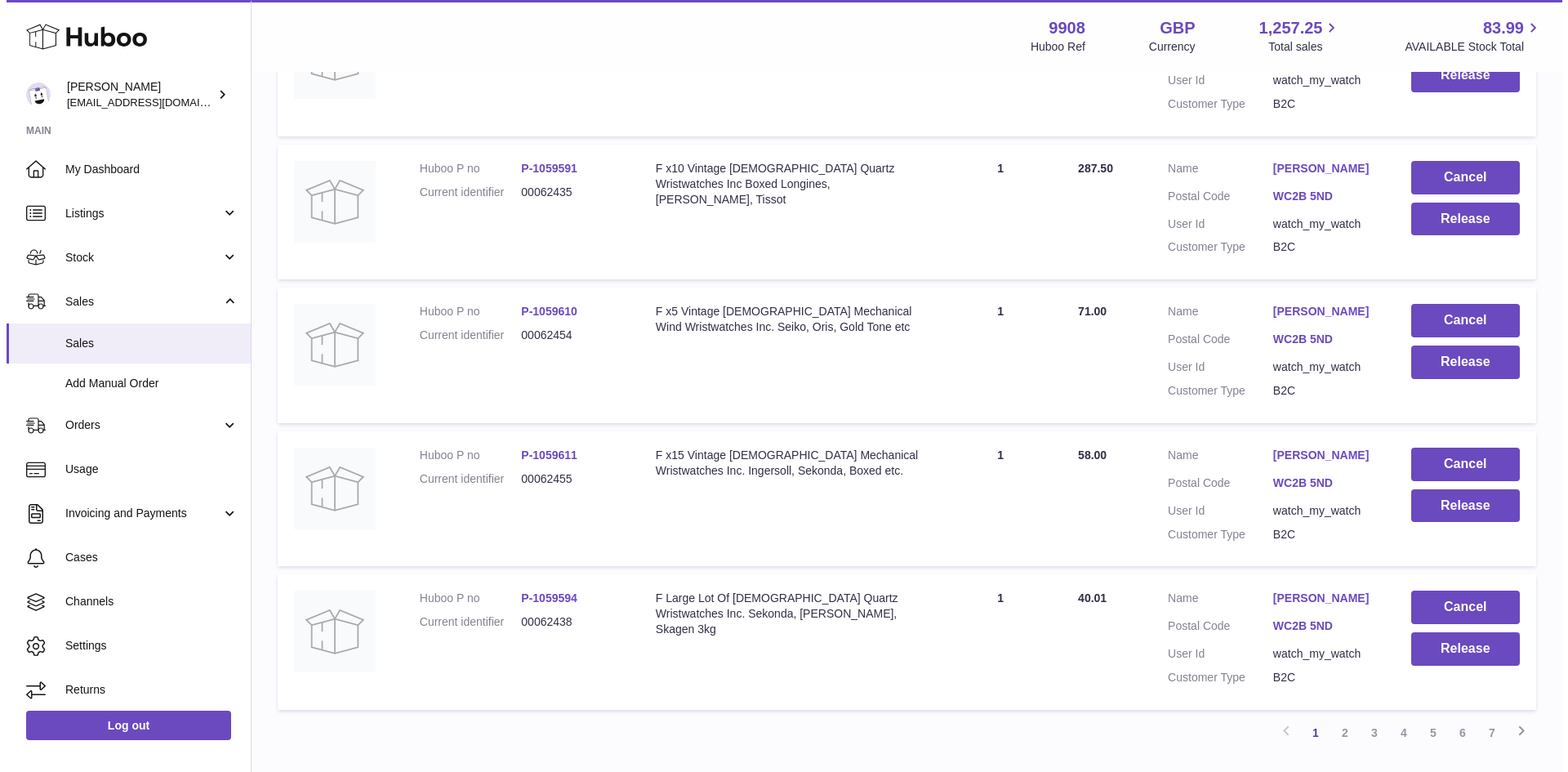
scroll to position [1198, 0]
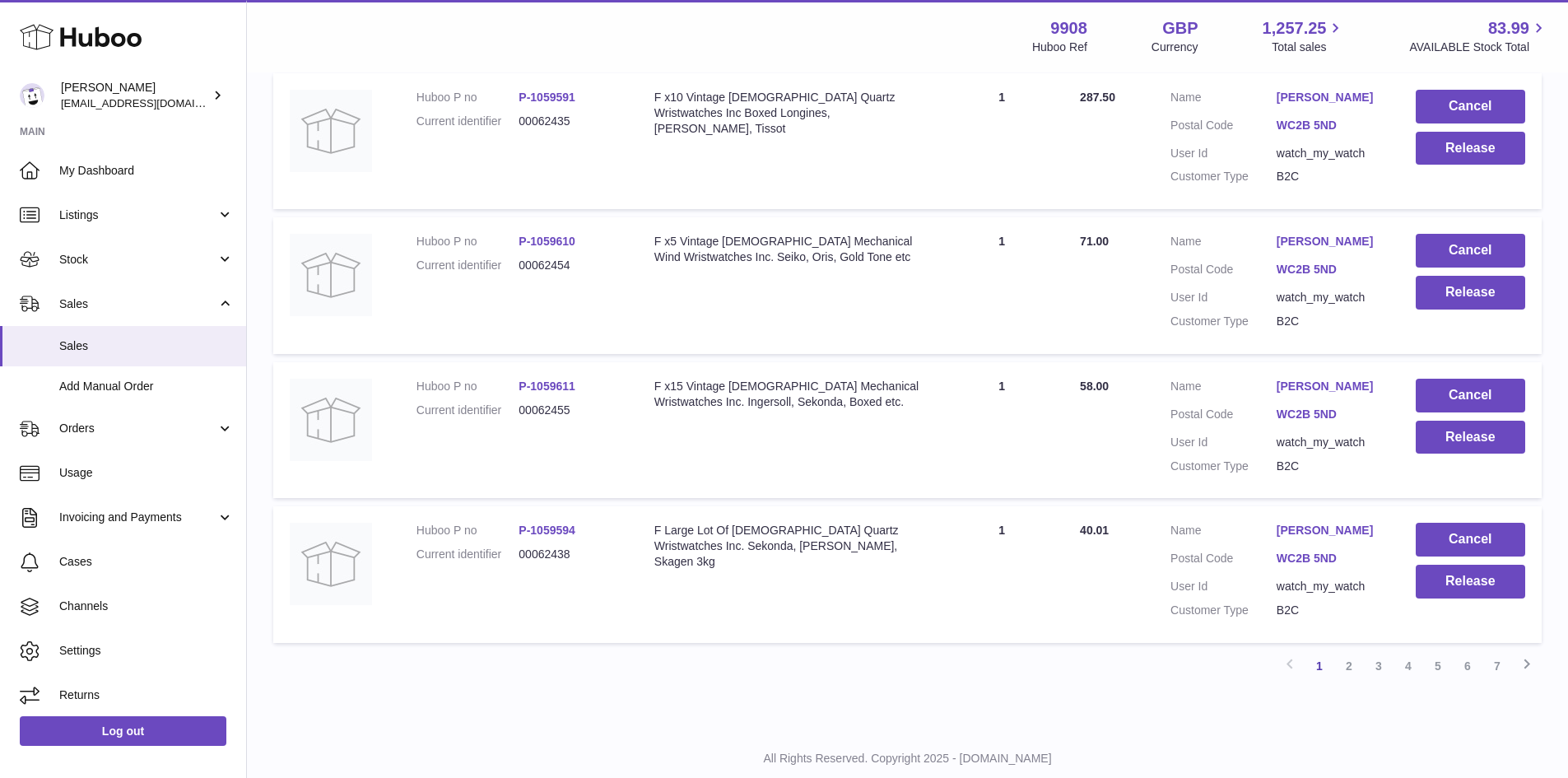
click at [1317, 394] on link "[PERSON_NAME]" at bounding box center [1329, 386] width 106 height 16
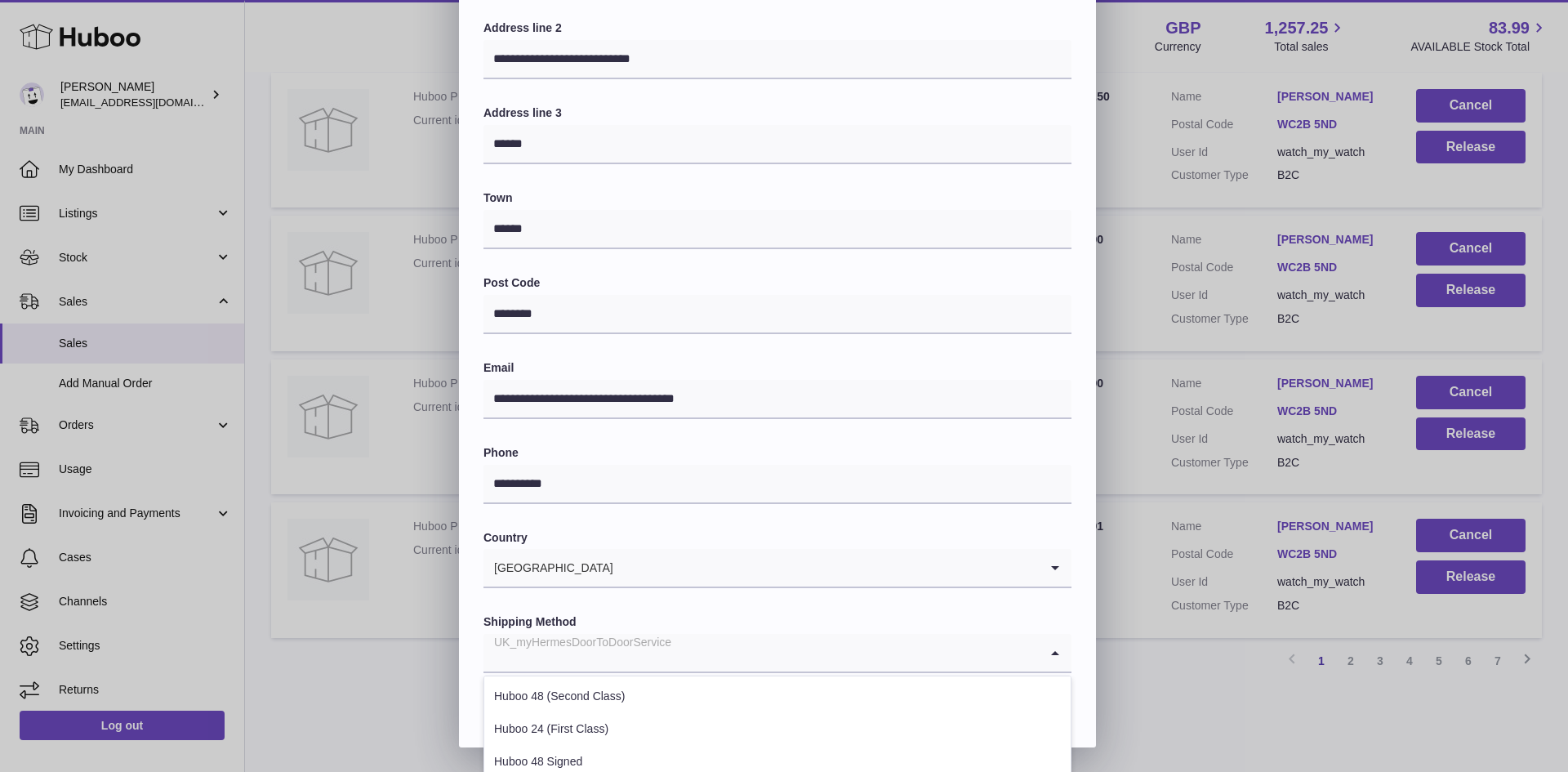
click at [678, 653] on input "Search for option" at bounding box center [761, 652] width 556 height 37
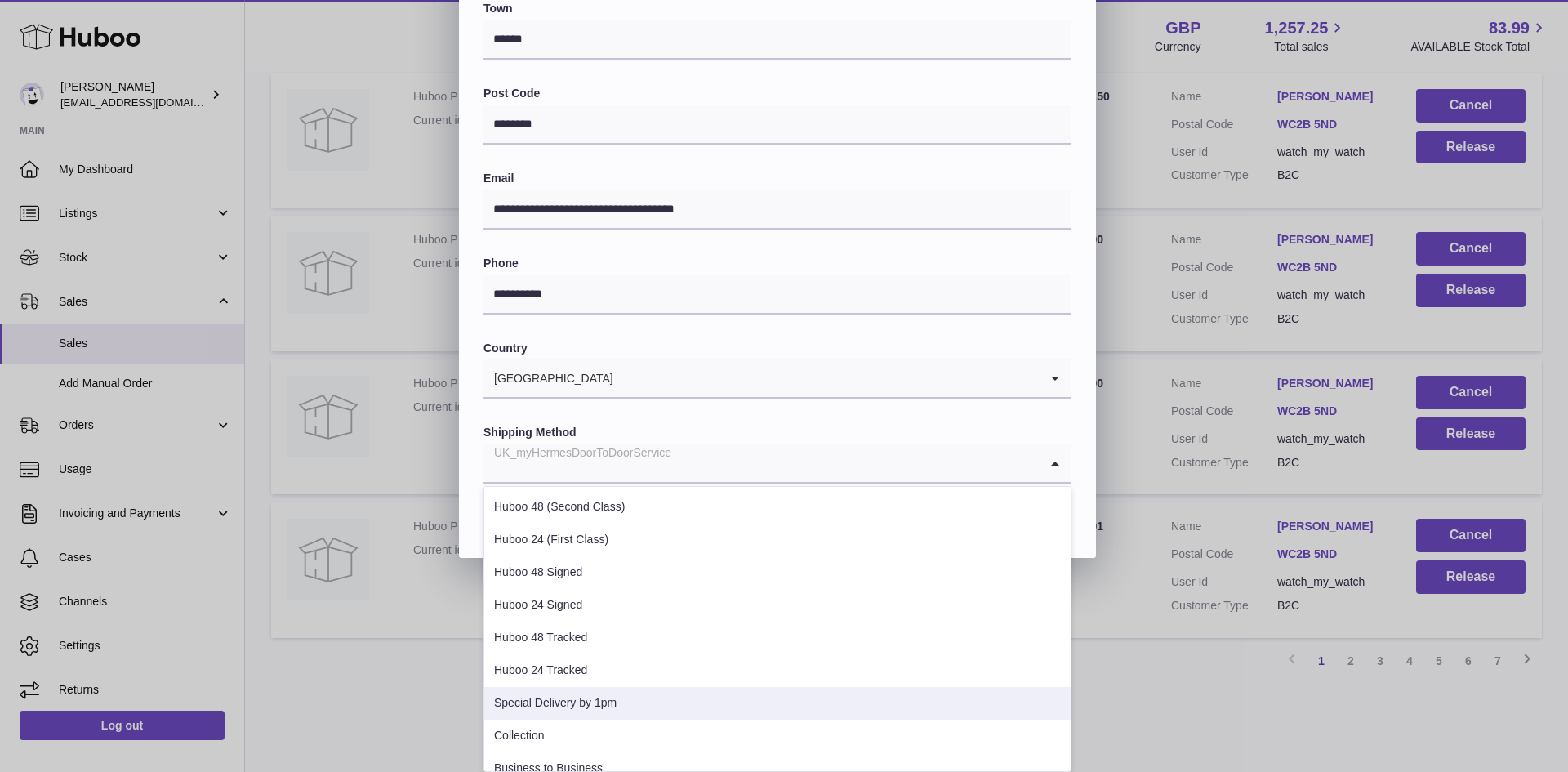
click at [604, 697] on li "Special Delivery by 1pm" at bounding box center [777, 703] width 586 height 32
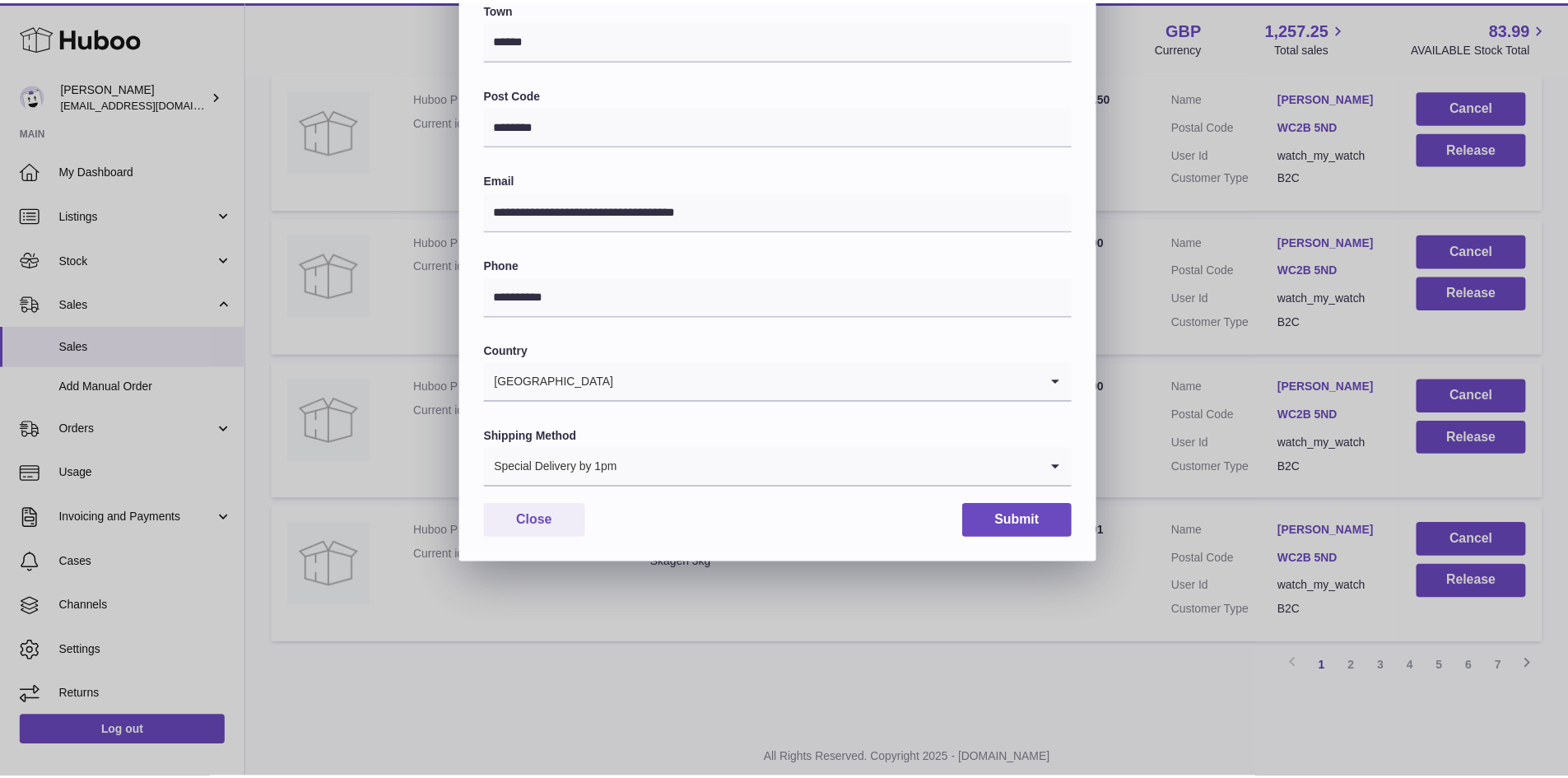
scroll to position [259, 0]
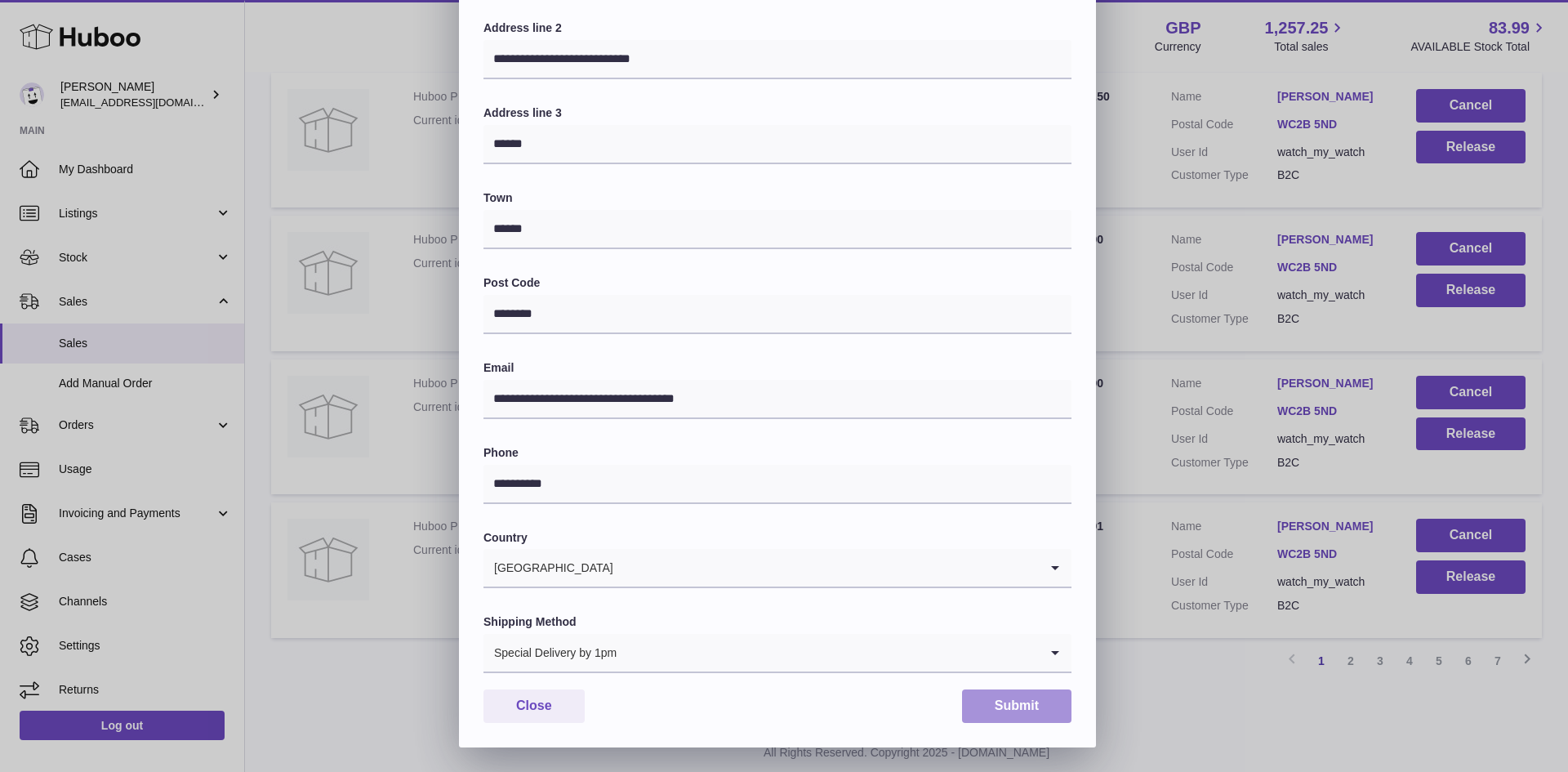
click at [1012, 707] on button "Submit" at bounding box center [1017, 706] width 109 height 33
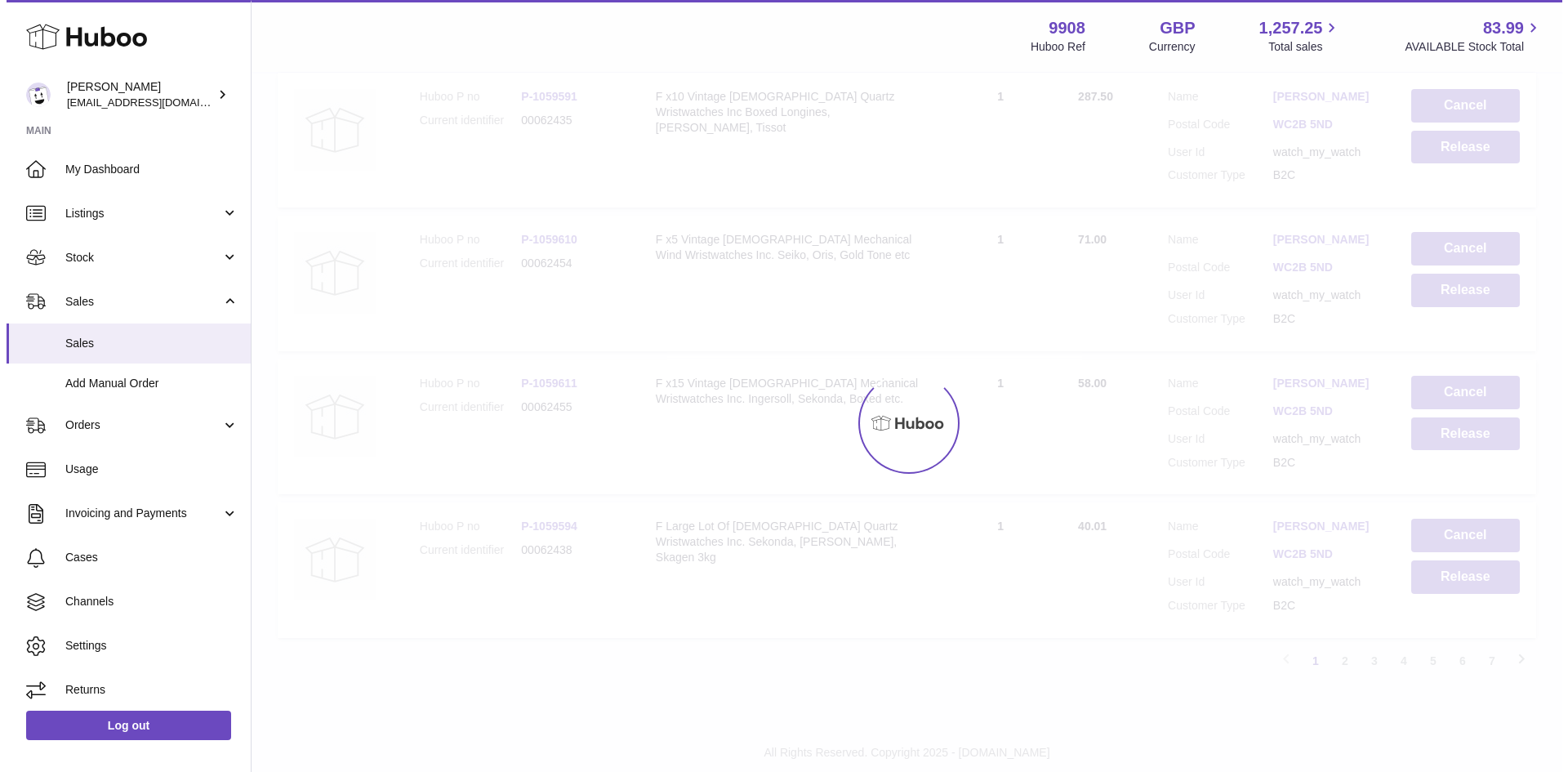
scroll to position [0, 0]
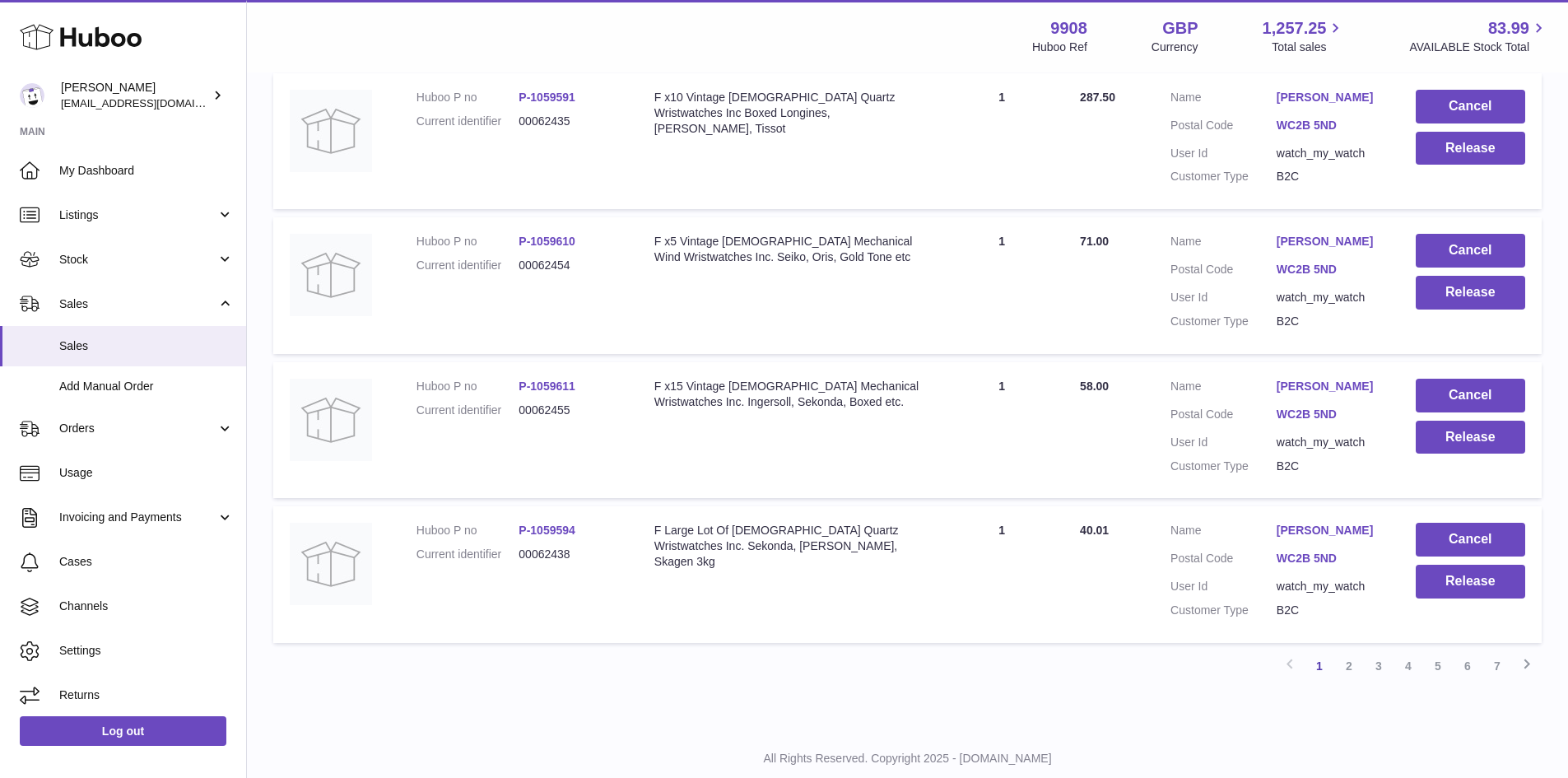
click at [1311, 394] on link "[PERSON_NAME]" at bounding box center [1329, 386] width 106 height 16
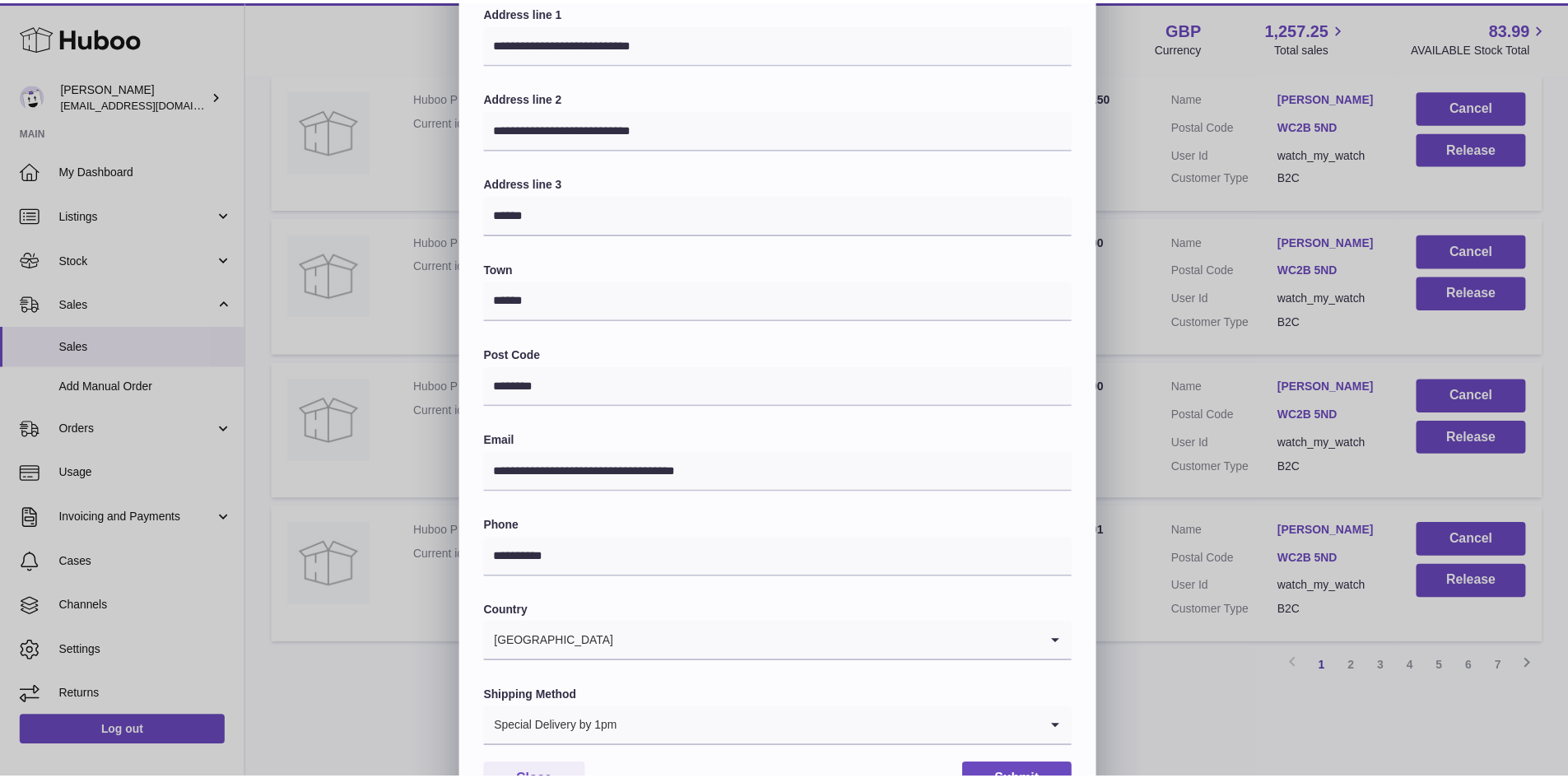
scroll to position [259, 0]
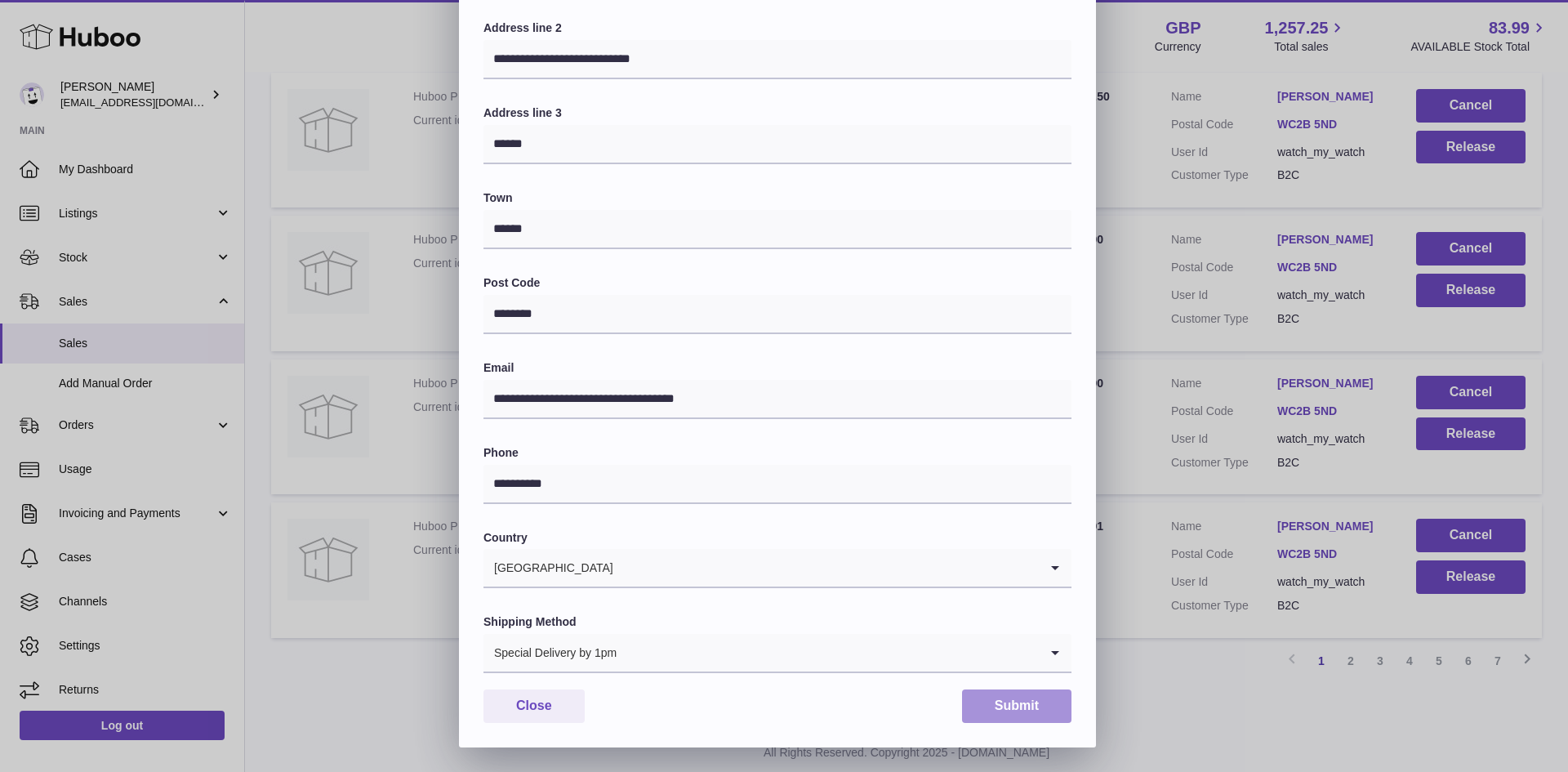
click at [1010, 702] on button "Submit" at bounding box center [1017, 706] width 109 height 33
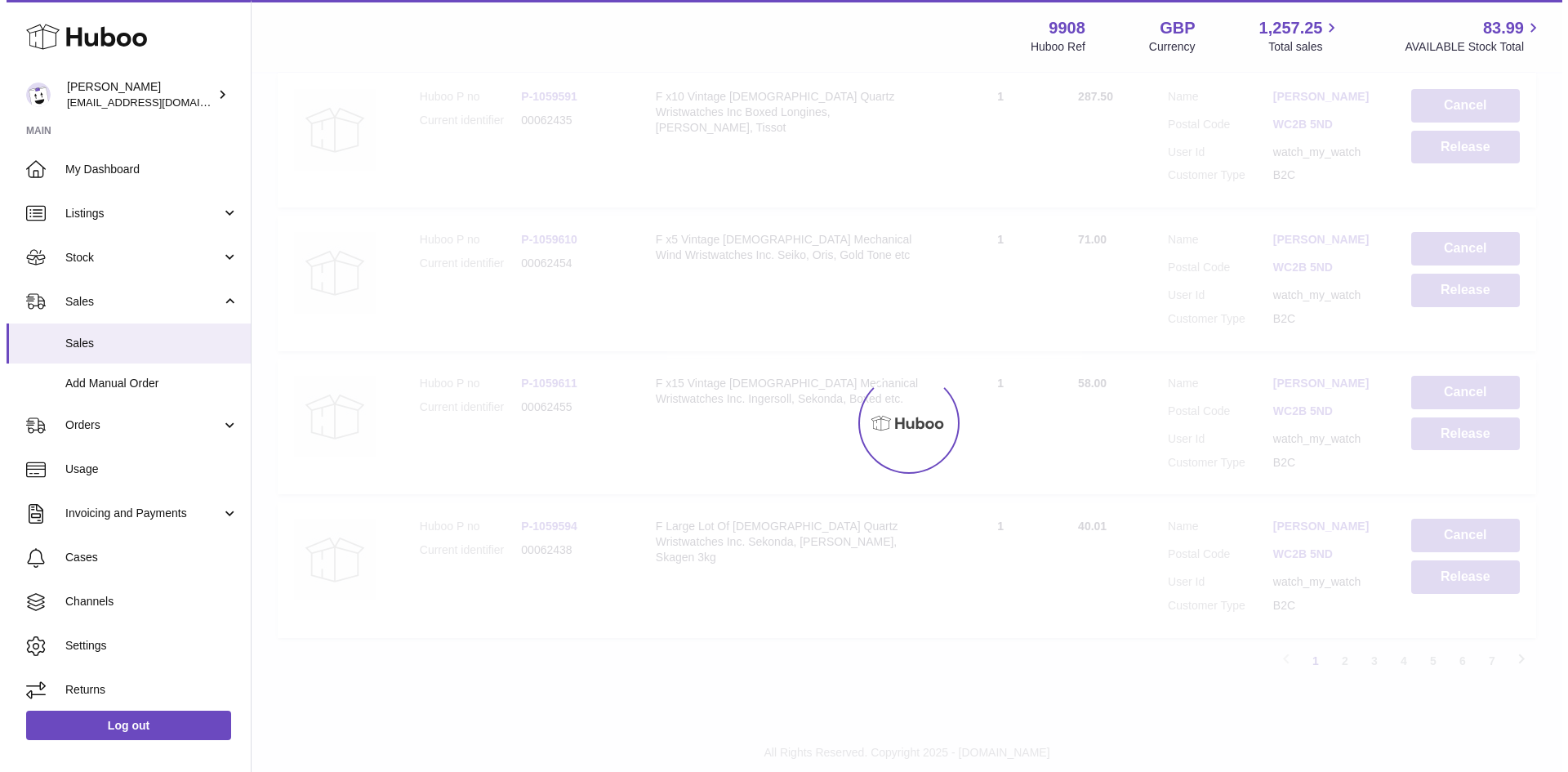
scroll to position [0, 0]
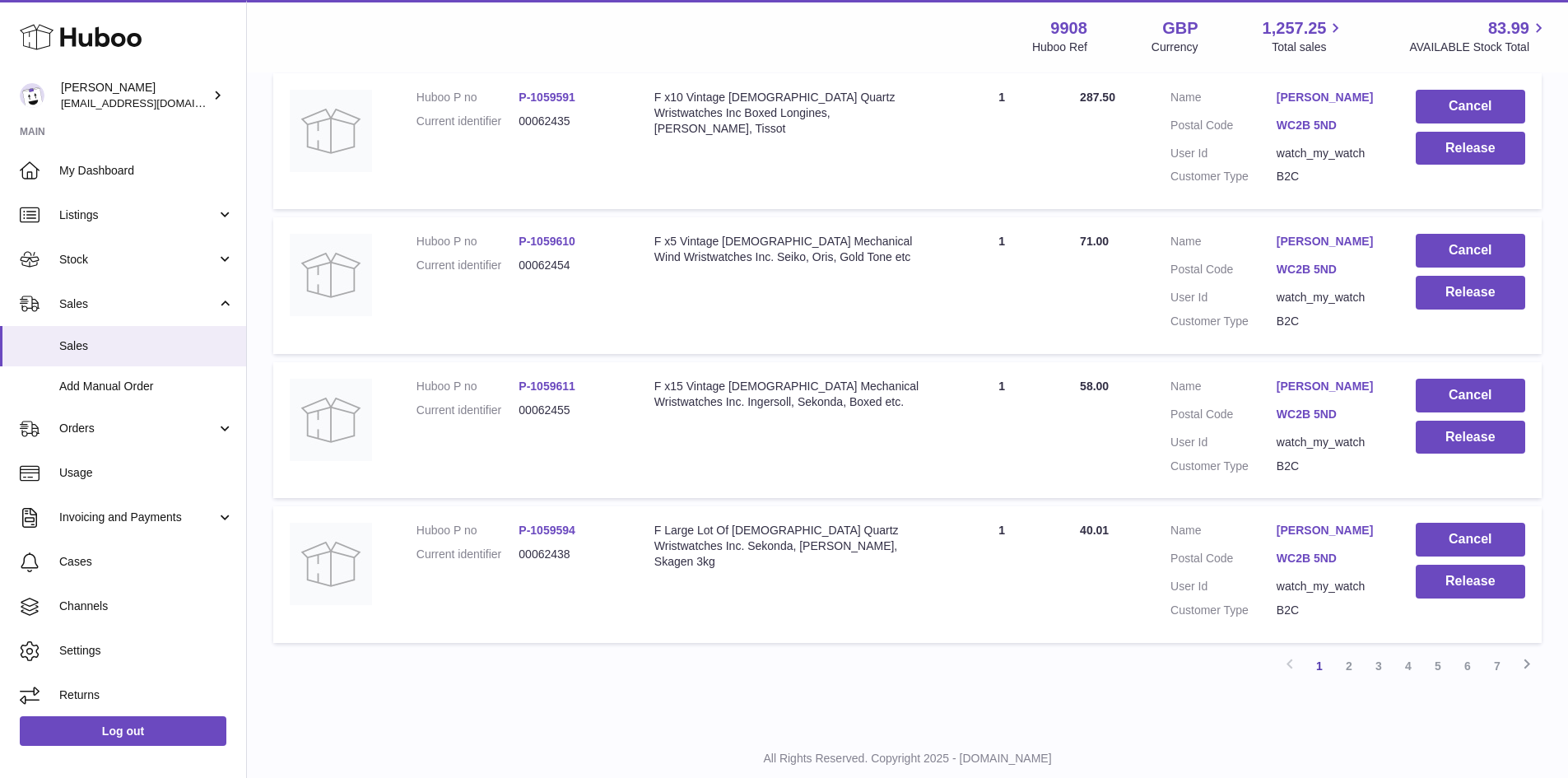
click at [1332, 394] on link "[PERSON_NAME]" at bounding box center [1329, 386] width 106 height 16
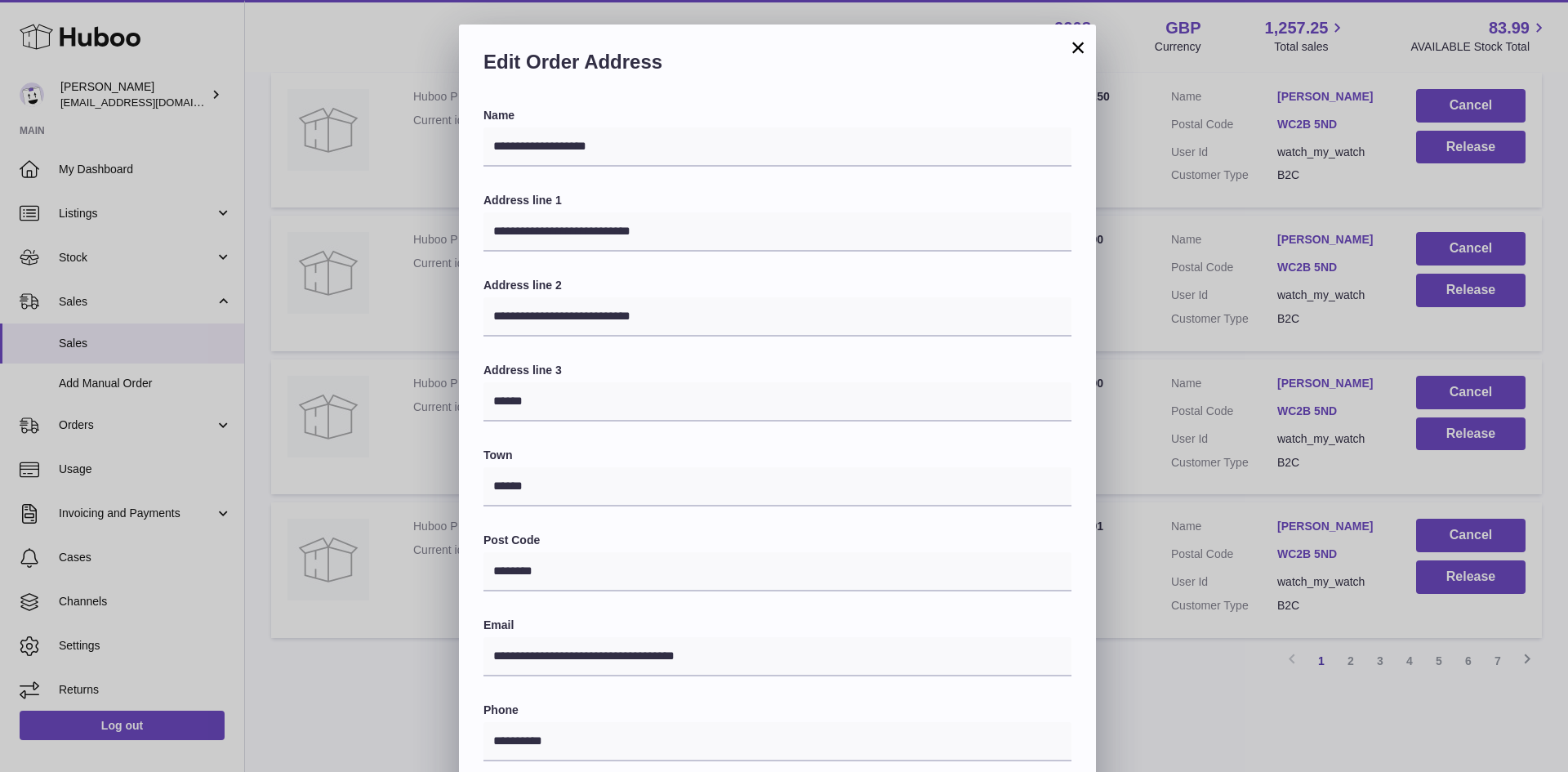
click at [1084, 45] on button "×" at bounding box center [1079, 47] width 20 height 20
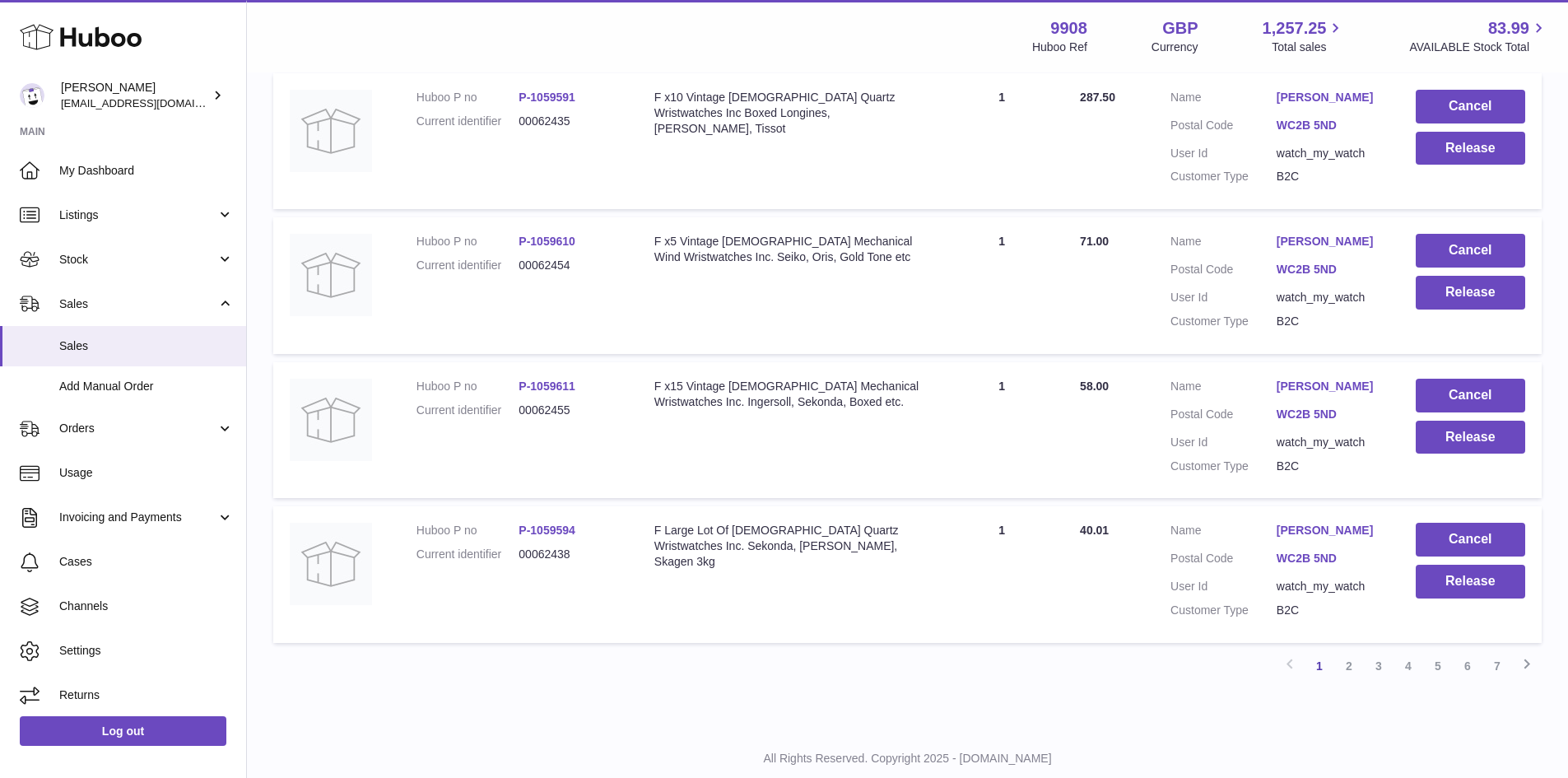
click at [1344, 538] on link "[PERSON_NAME]" at bounding box center [1329, 531] width 106 height 16
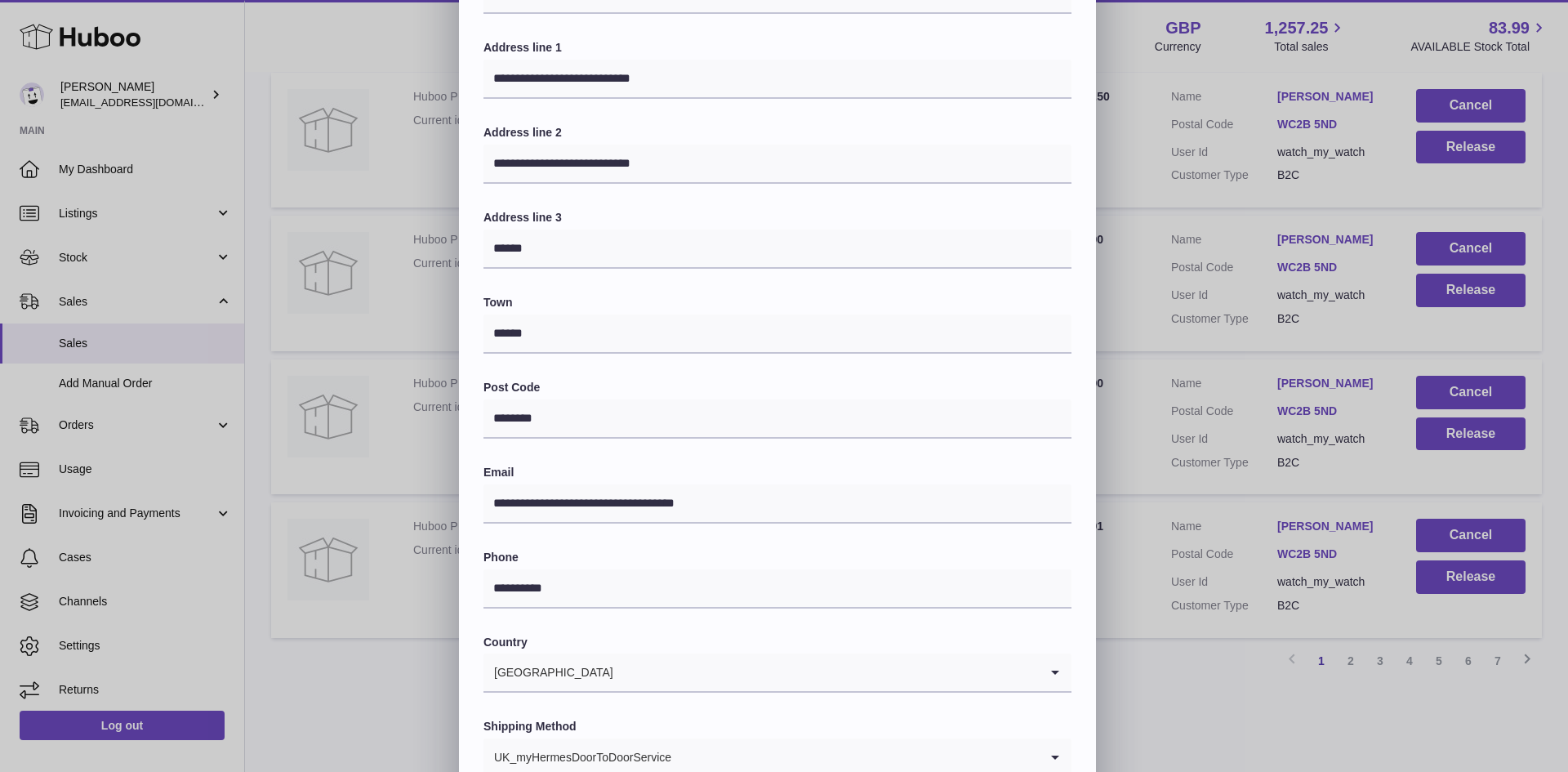
scroll to position [257, 0]
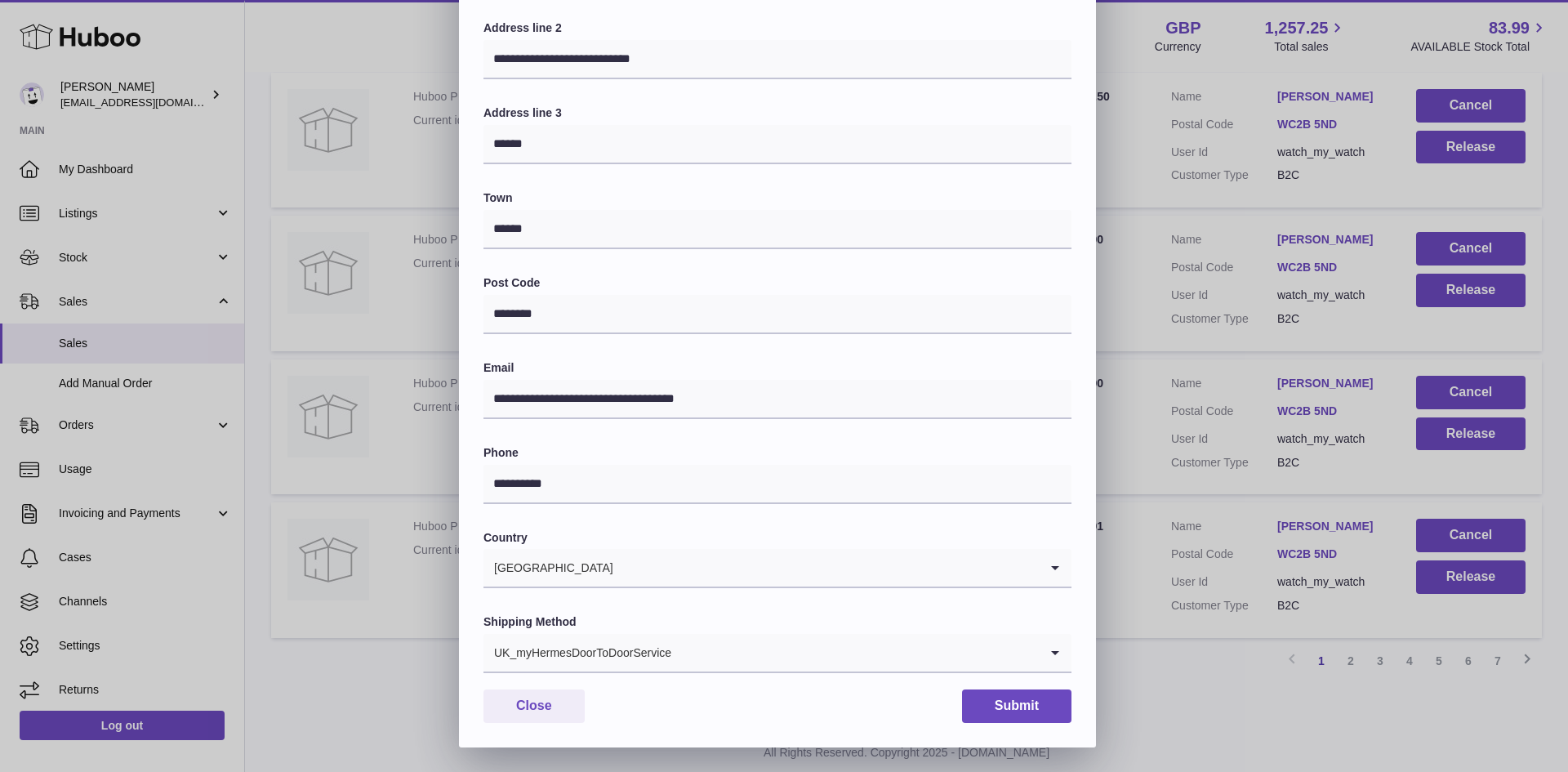
click at [729, 653] on input "Search for option" at bounding box center [856, 652] width 367 height 37
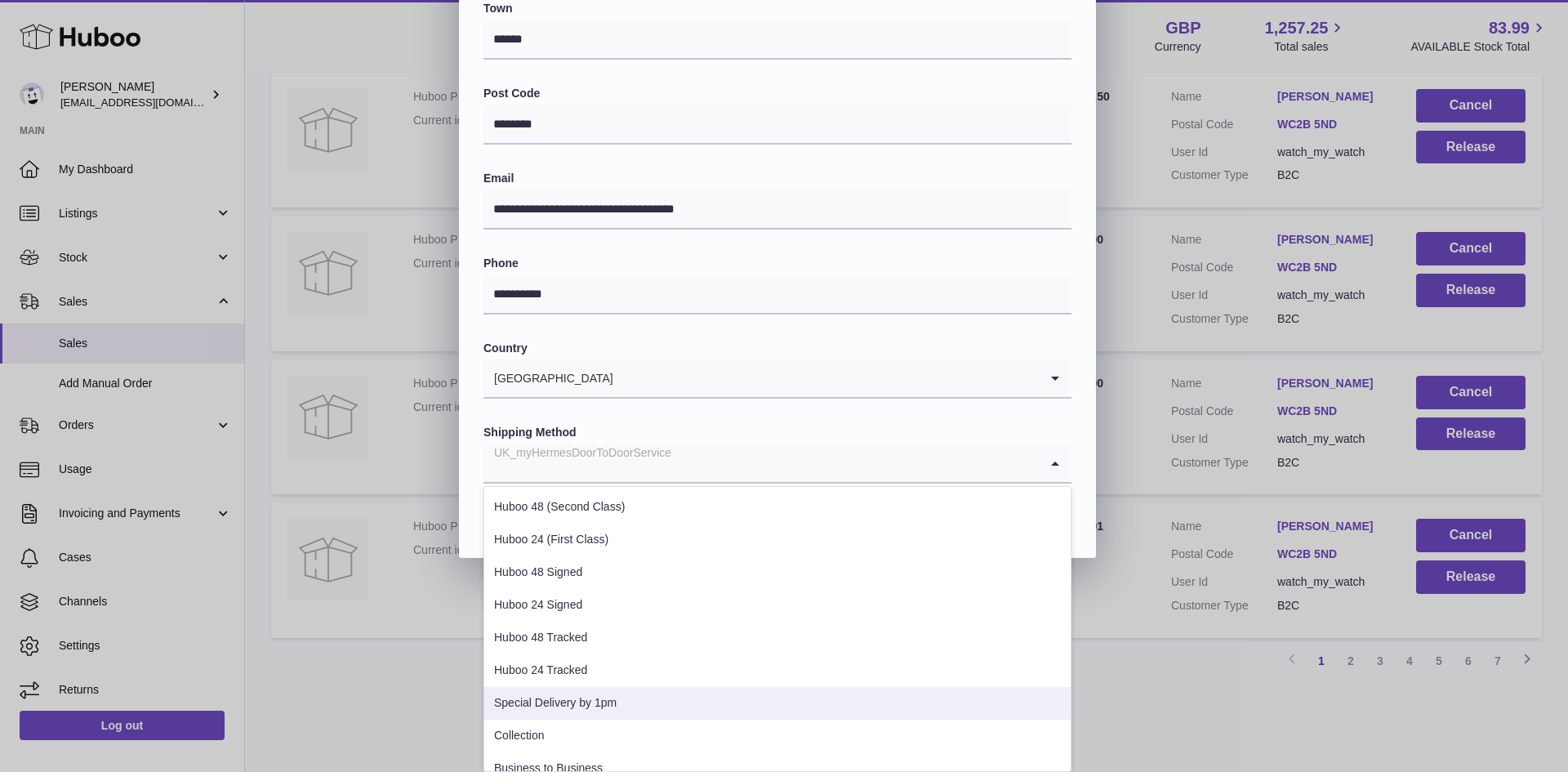
click at [585, 703] on li "Special Delivery by 1pm" at bounding box center [777, 703] width 586 height 32
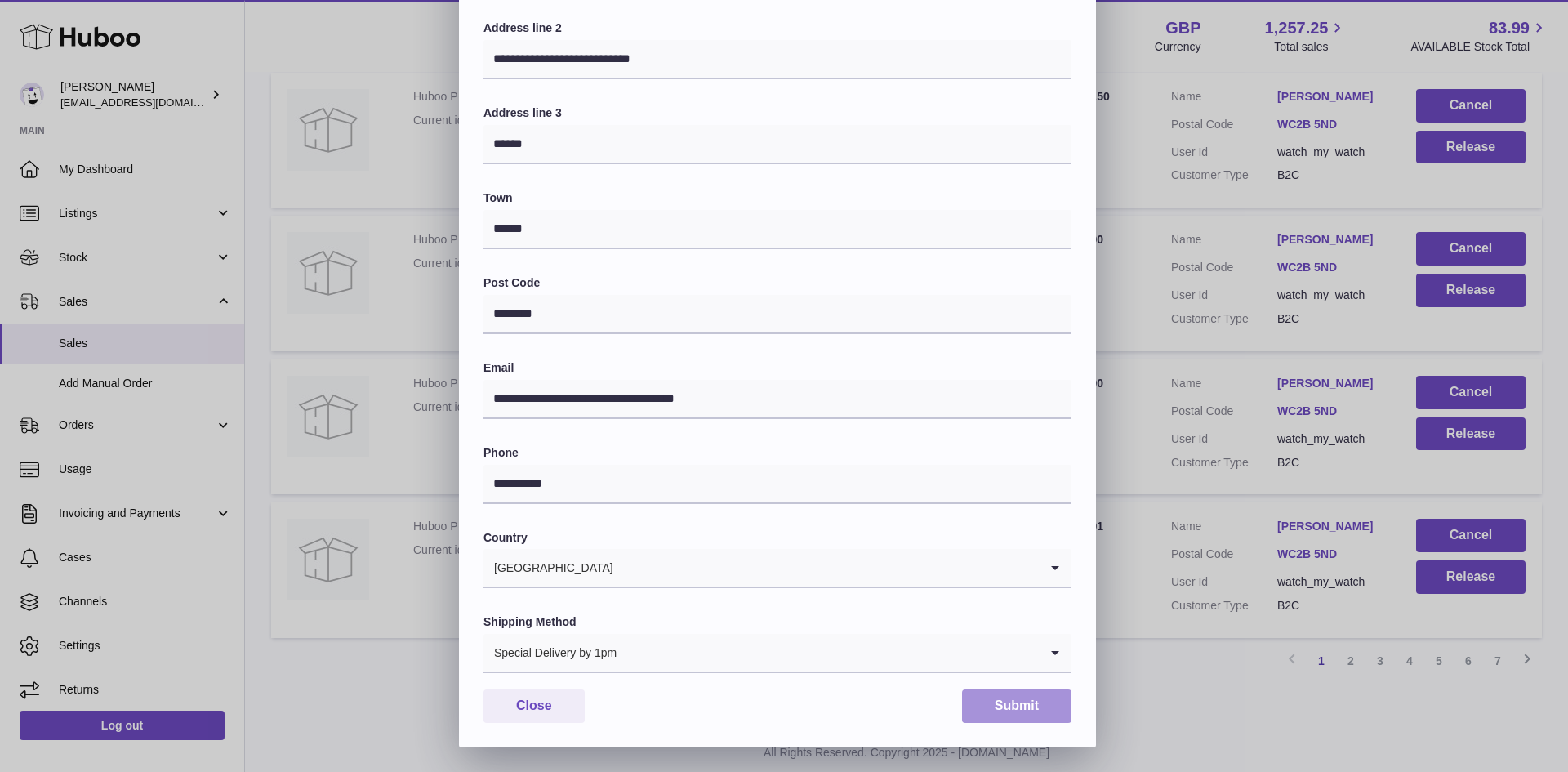
click at [1028, 701] on button "Submit" at bounding box center [1017, 706] width 109 height 33
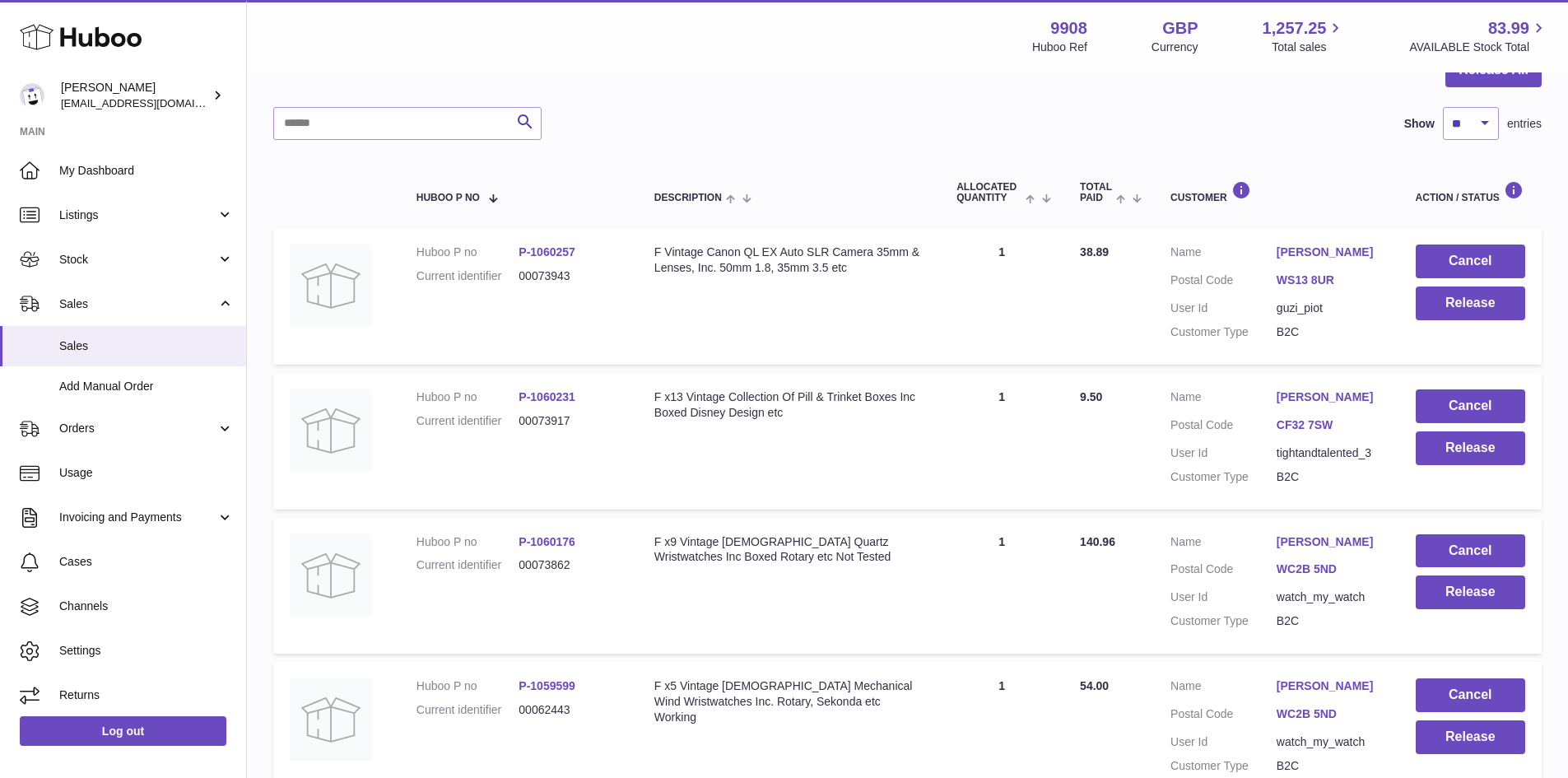
scroll to position [0, 0]
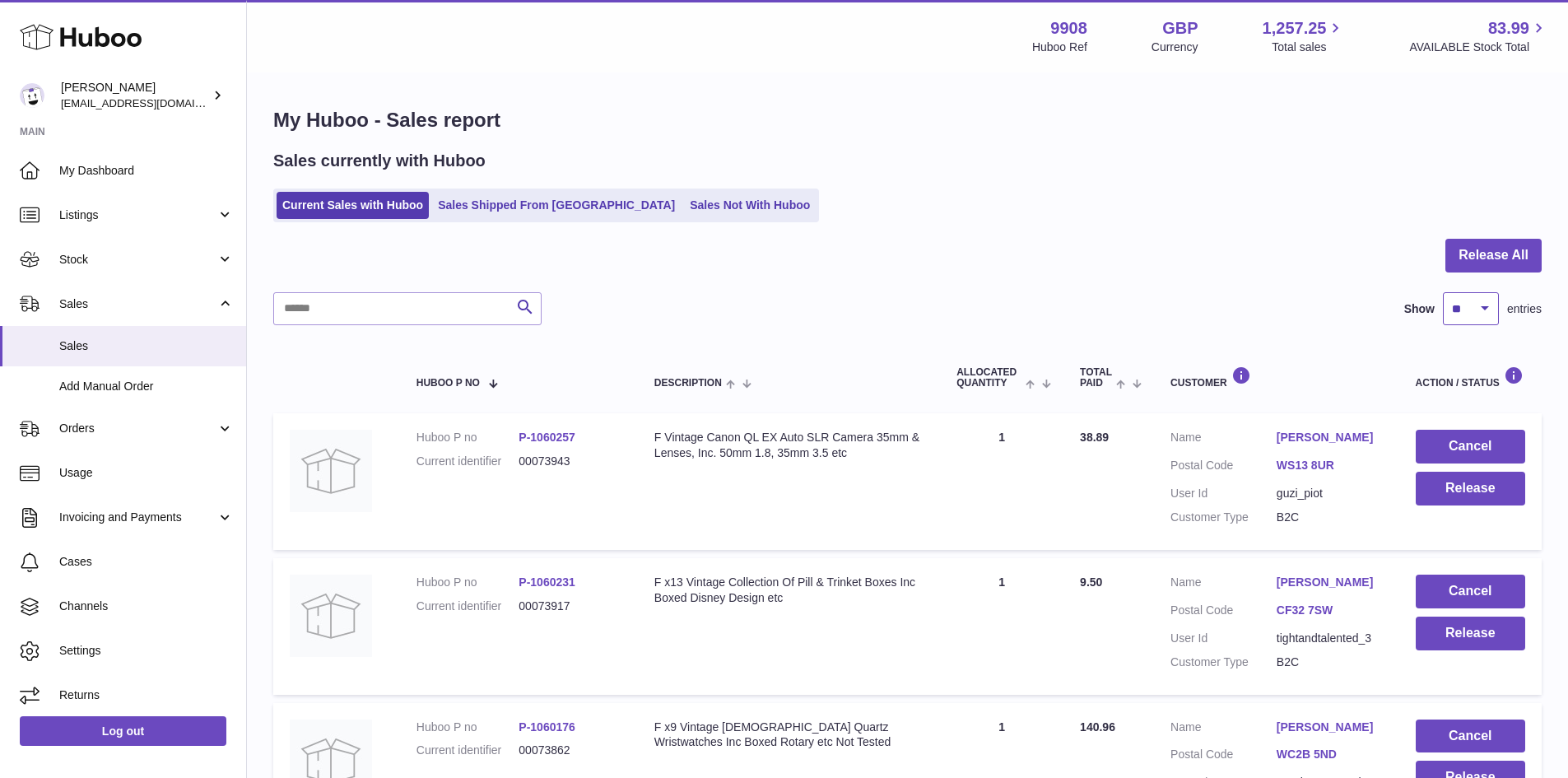
drag, startPoint x: 1475, startPoint y: 311, endPoint x: 1451, endPoint y: 407, distance: 99.0
click at [1475, 311] on select "** ** ** ***" at bounding box center [1470, 308] width 56 height 33
select select "***"
click at [1443, 292] on select "** ** ** ***" at bounding box center [1470, 308] width 56 height 33
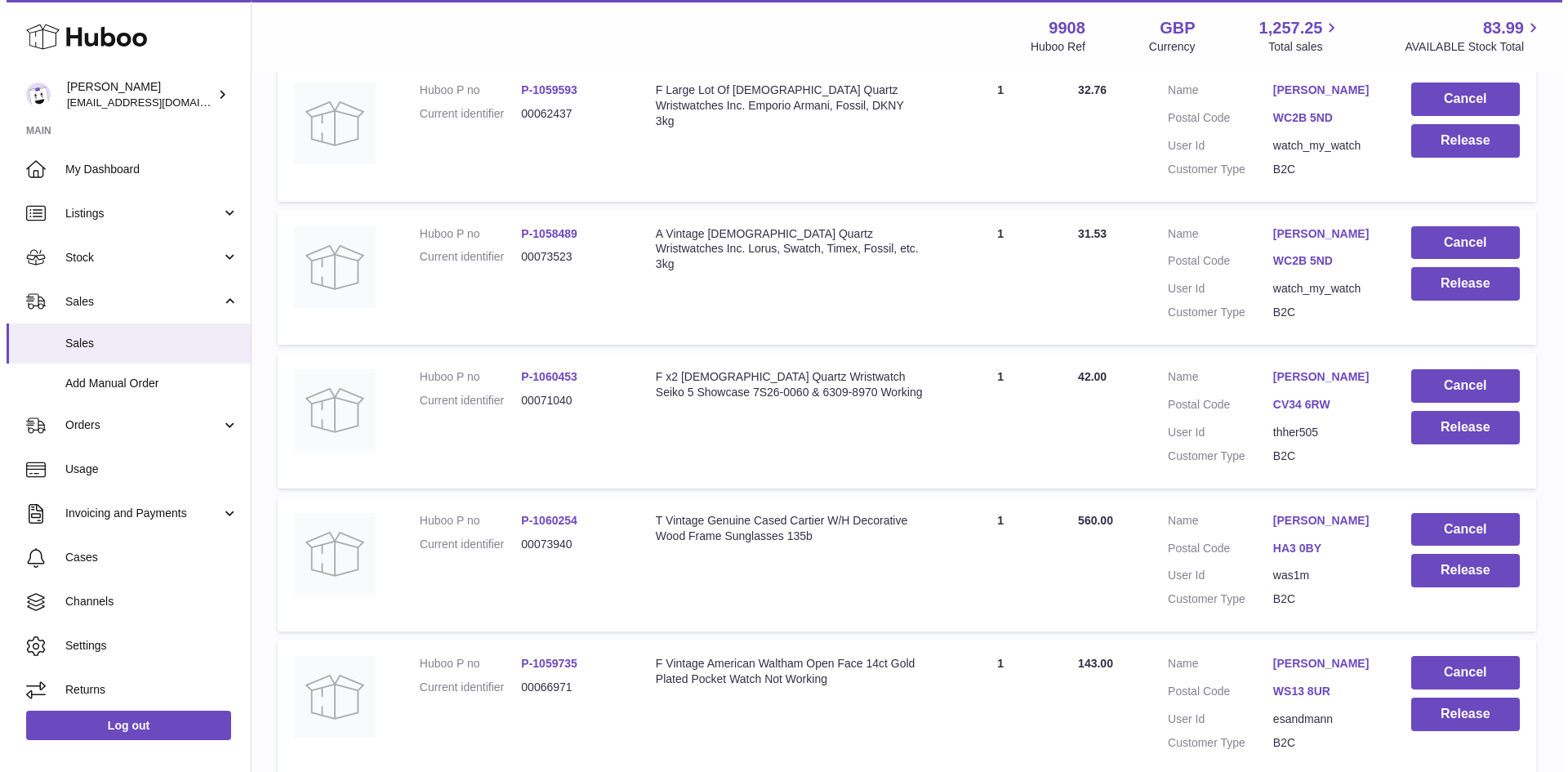
scroll to position [1852, 0]
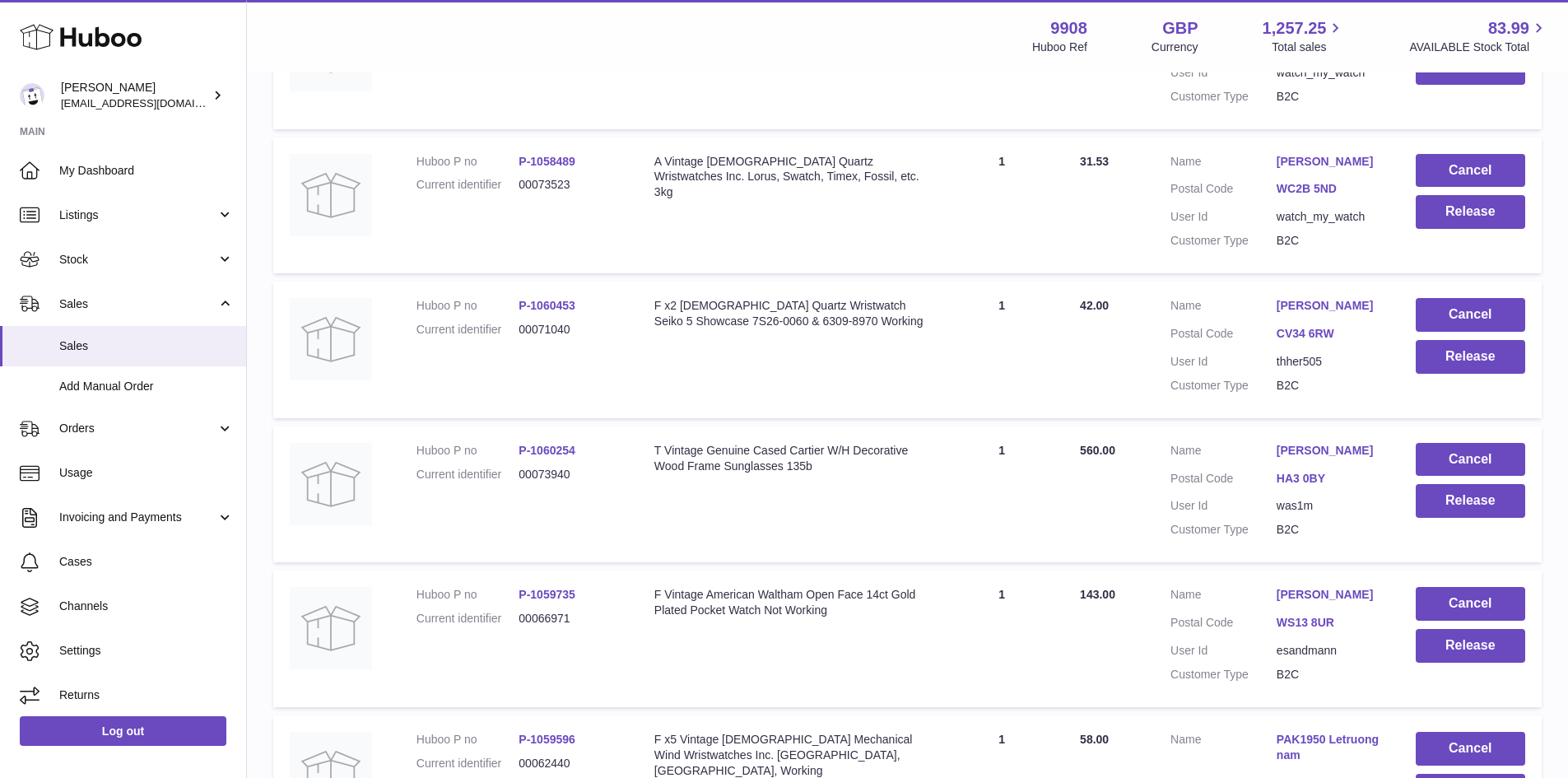
click at [1307, 459] on link "[PERSON_NAME]" at bounding box center [1329, 450] width 106 height 16
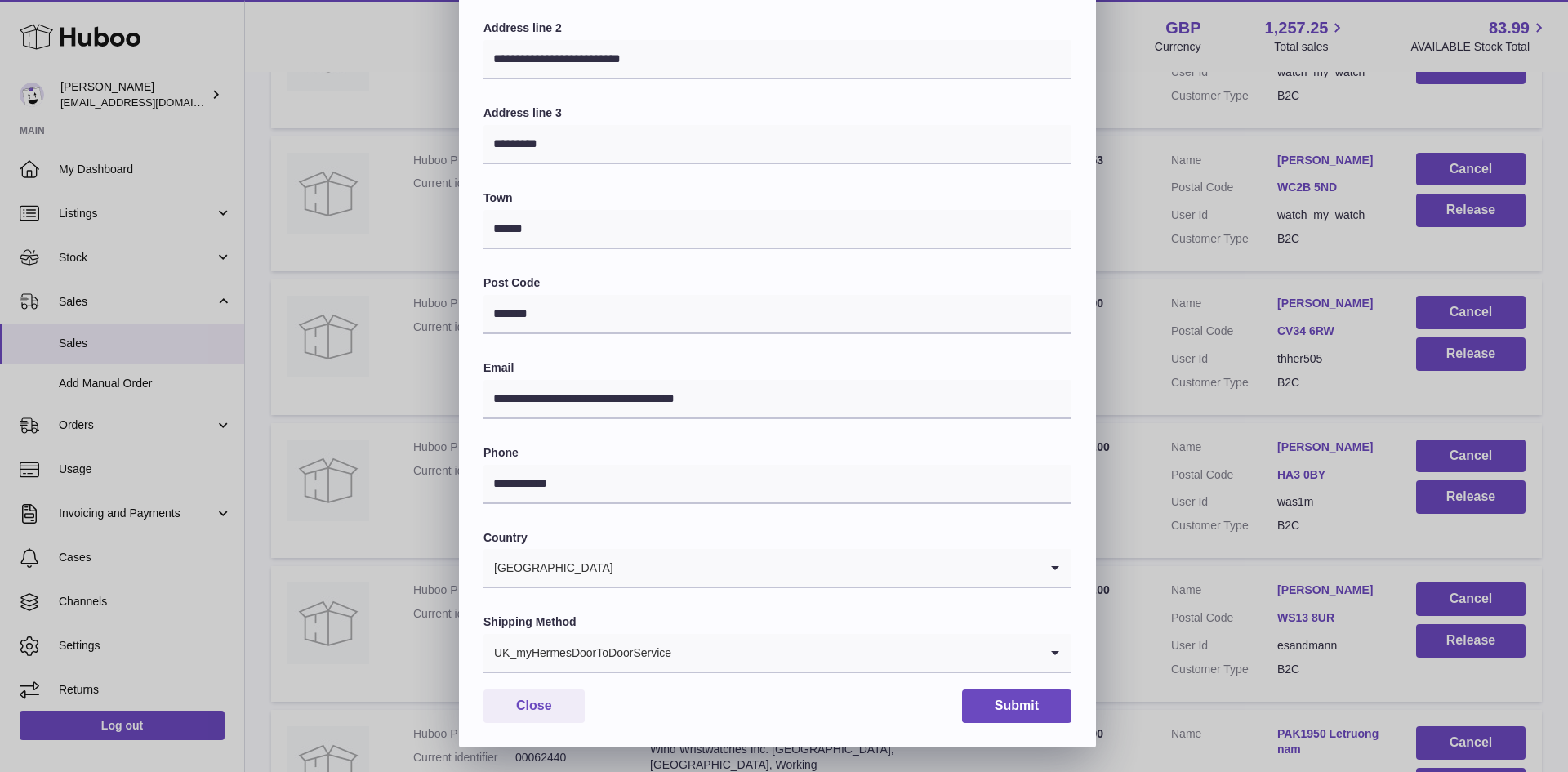
click at [685, 653] on input "Search for option" at bounding box center [856, 652] width 367 height 37
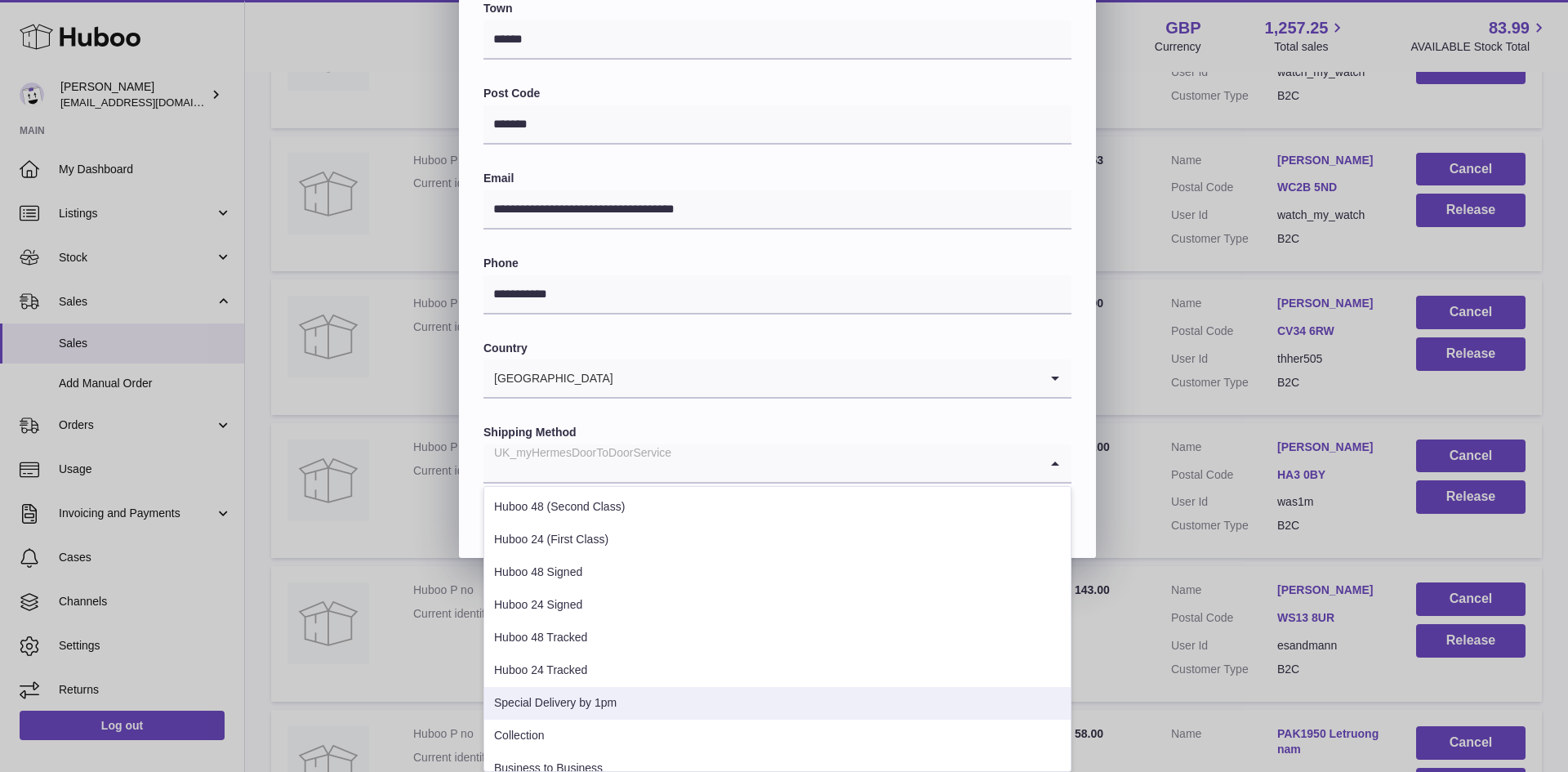
click at [600, 697] on li "Special Delivery by 1pm" at bounding box center [777, 703] width 586 height 32
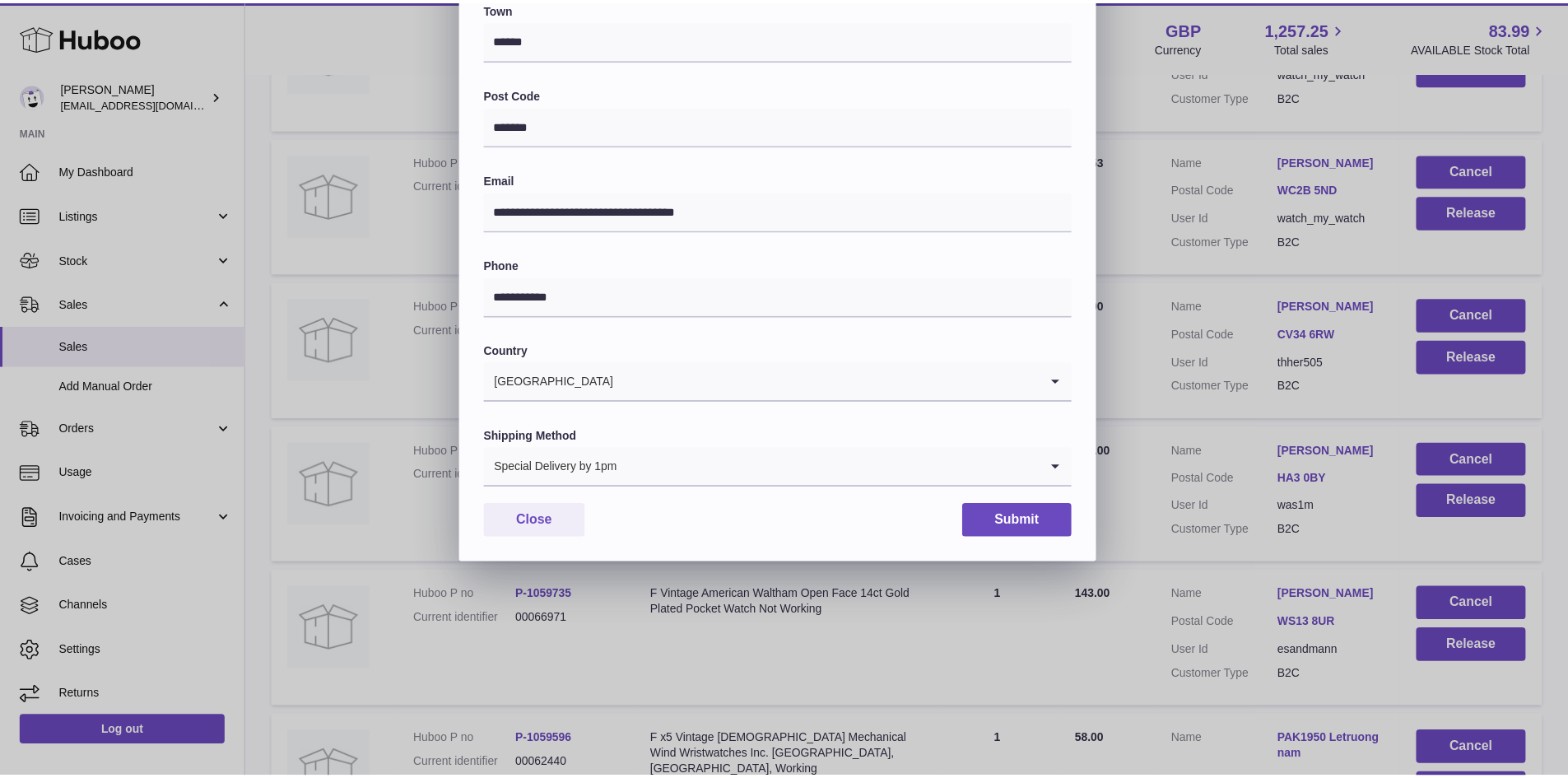
scroll to position [259, 0]
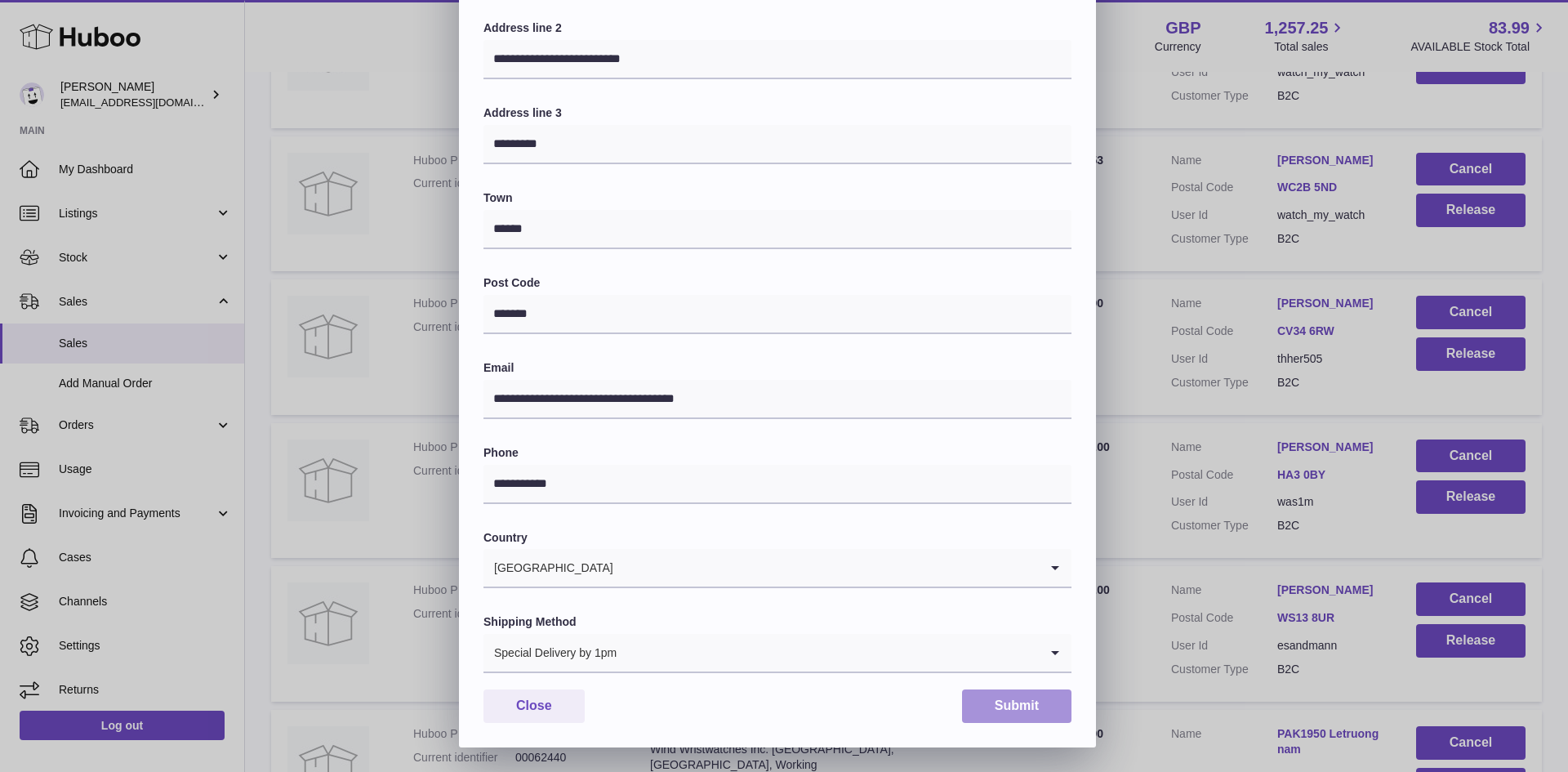
click at [1019, 691] on button "Submit" at bounding box center [1017, 706] width 109 height 33
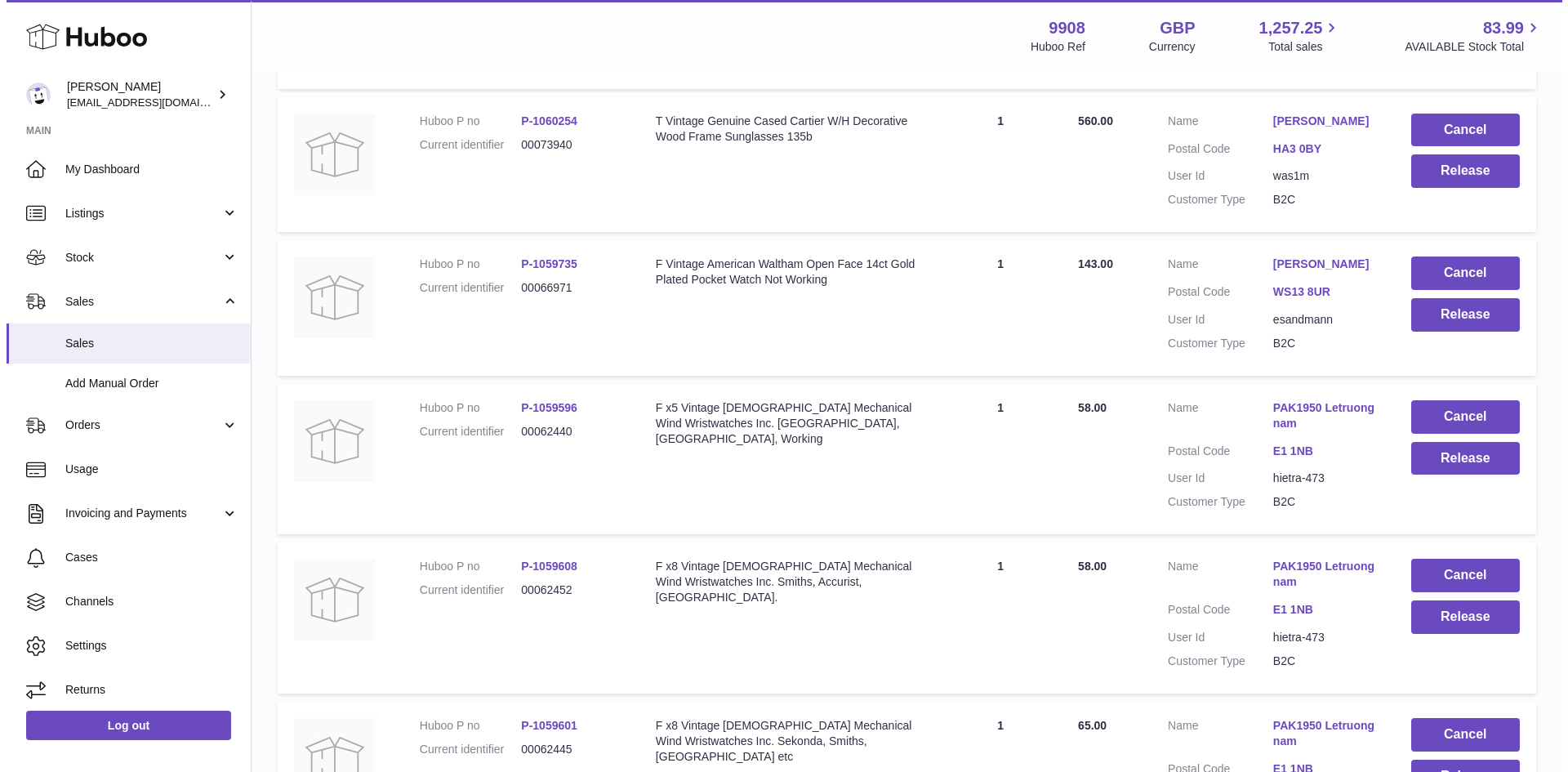
scroll to position [2178, 0]
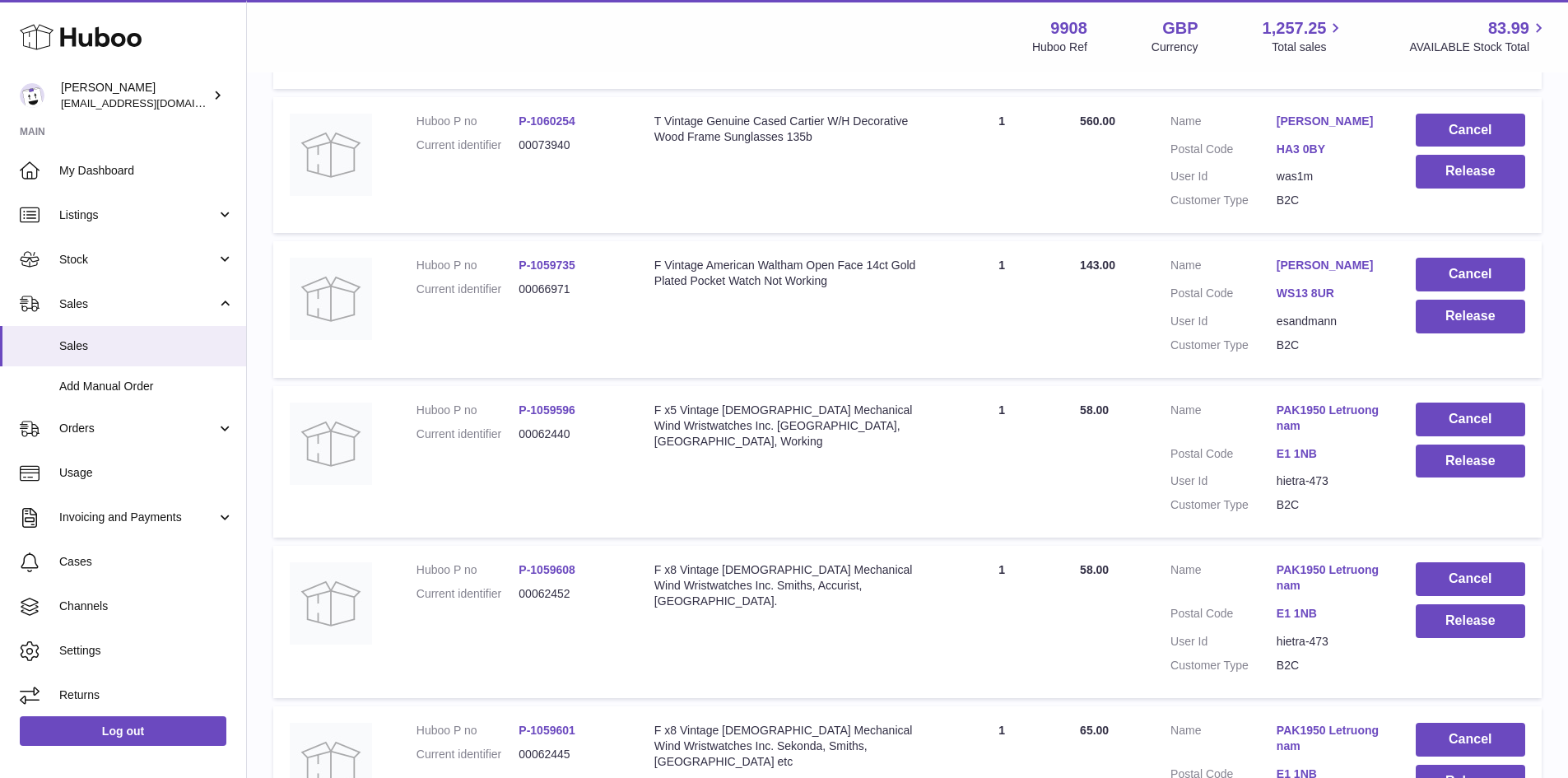
click at [1350, 273] on link "[PERSON_NAME]" at bounding box center [1329, 265] width 106 height 16
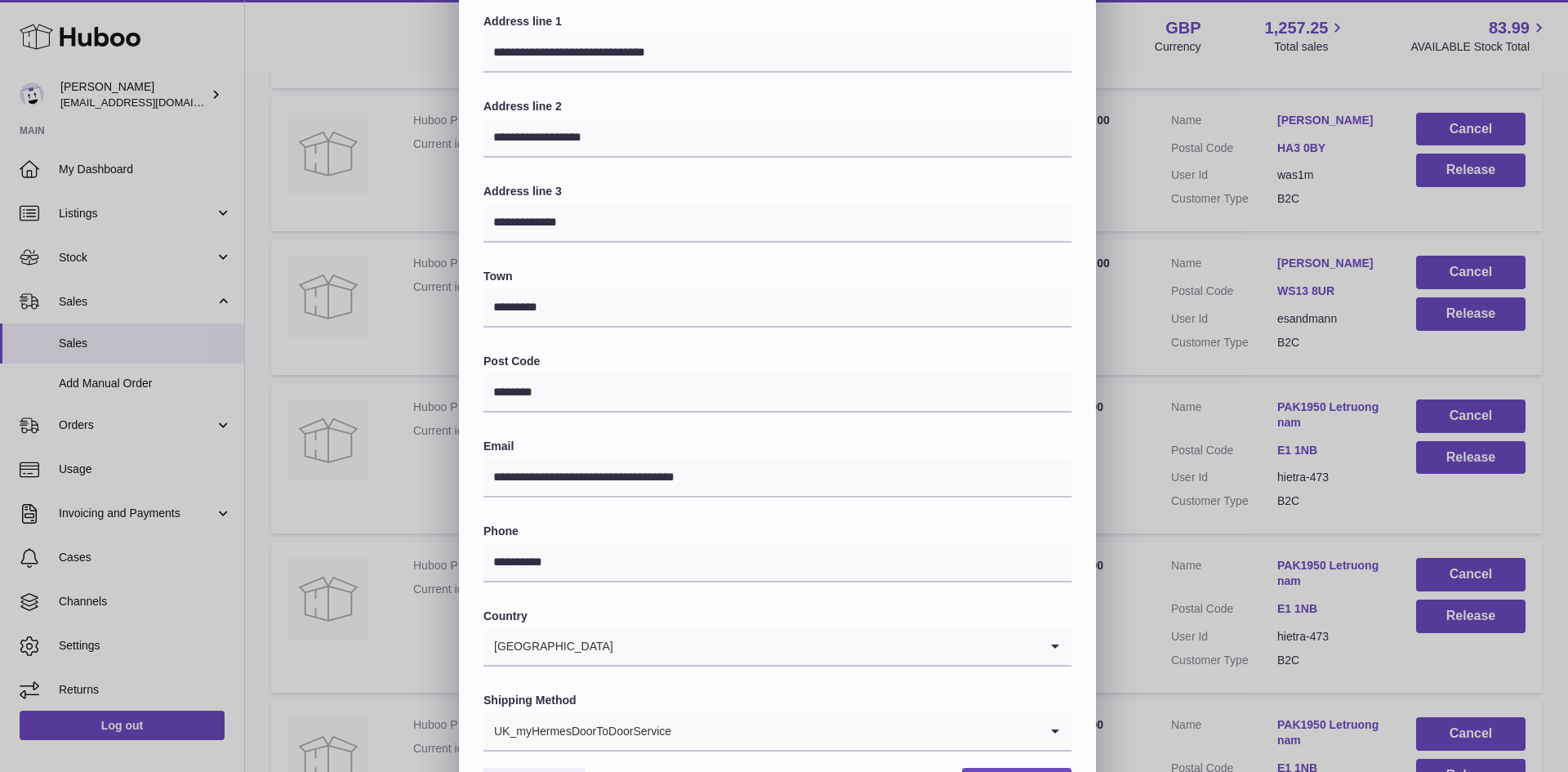
scroll to position [257, 0]
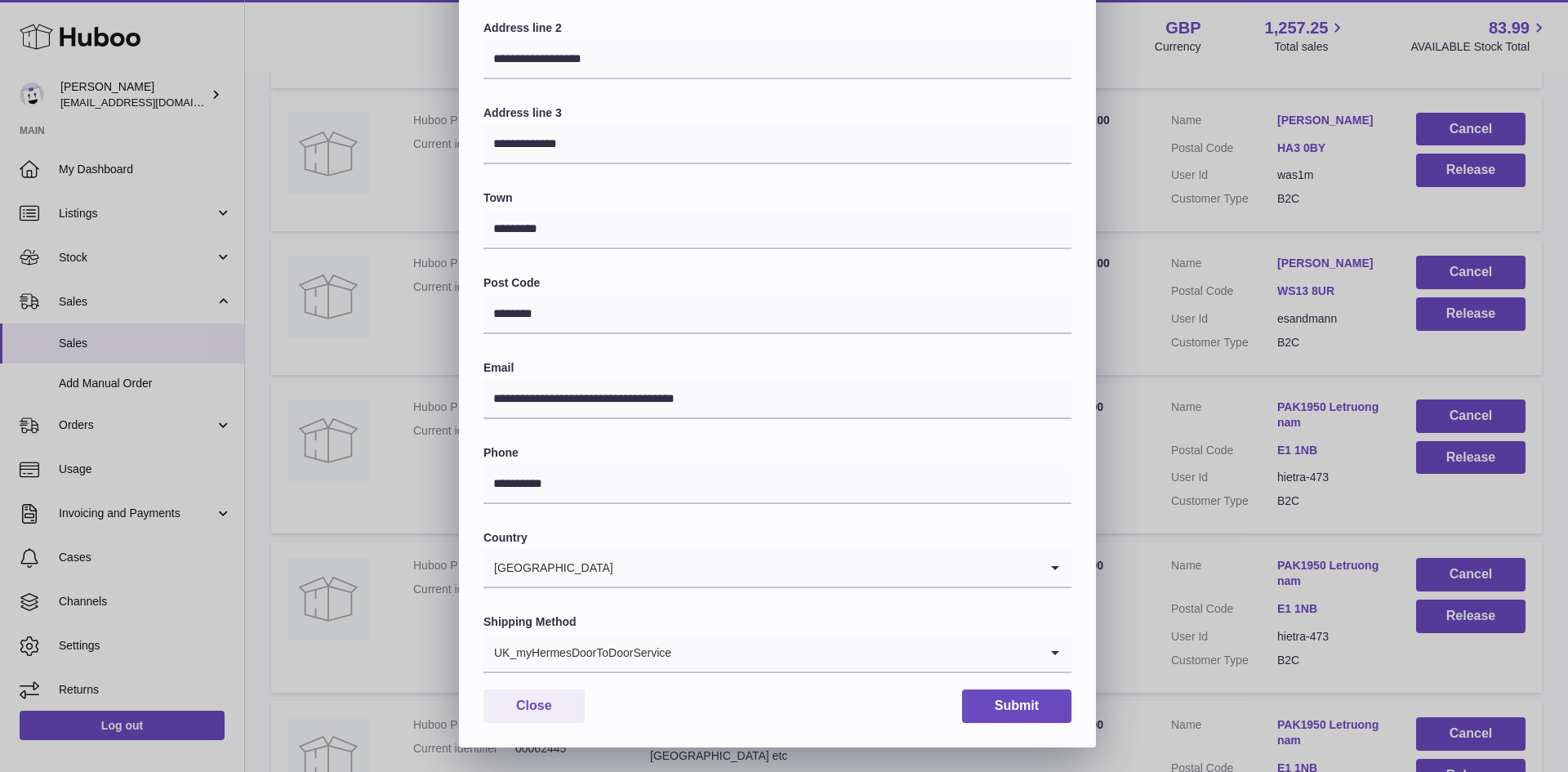
click at [717, 654] on input "Search for option" at bounding box center [856, 652] width 367 height 37
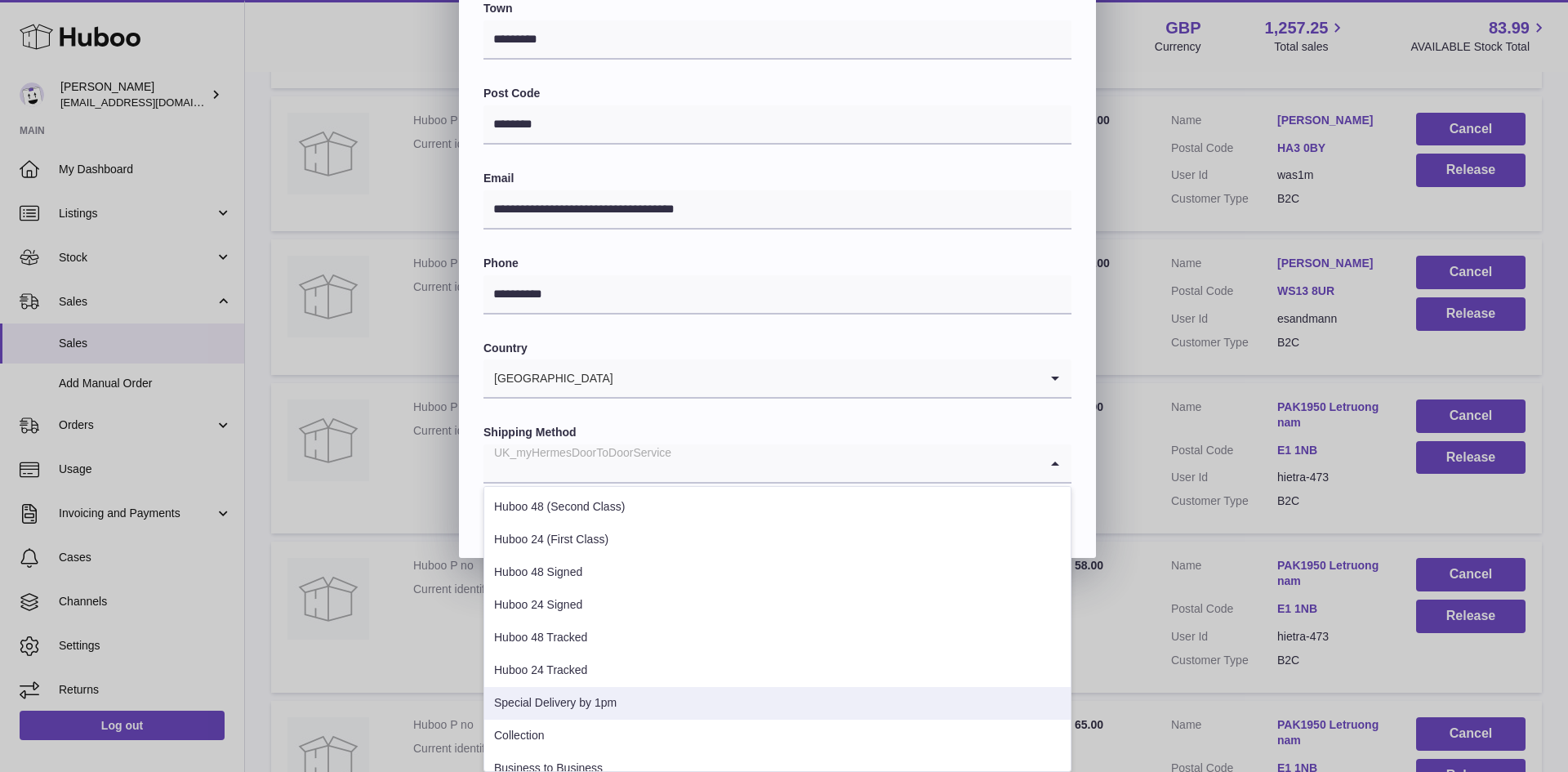
click at [658, 691] on li "Special Delivery by 1pm" at bounding box center [777, 703] width 586 height 32
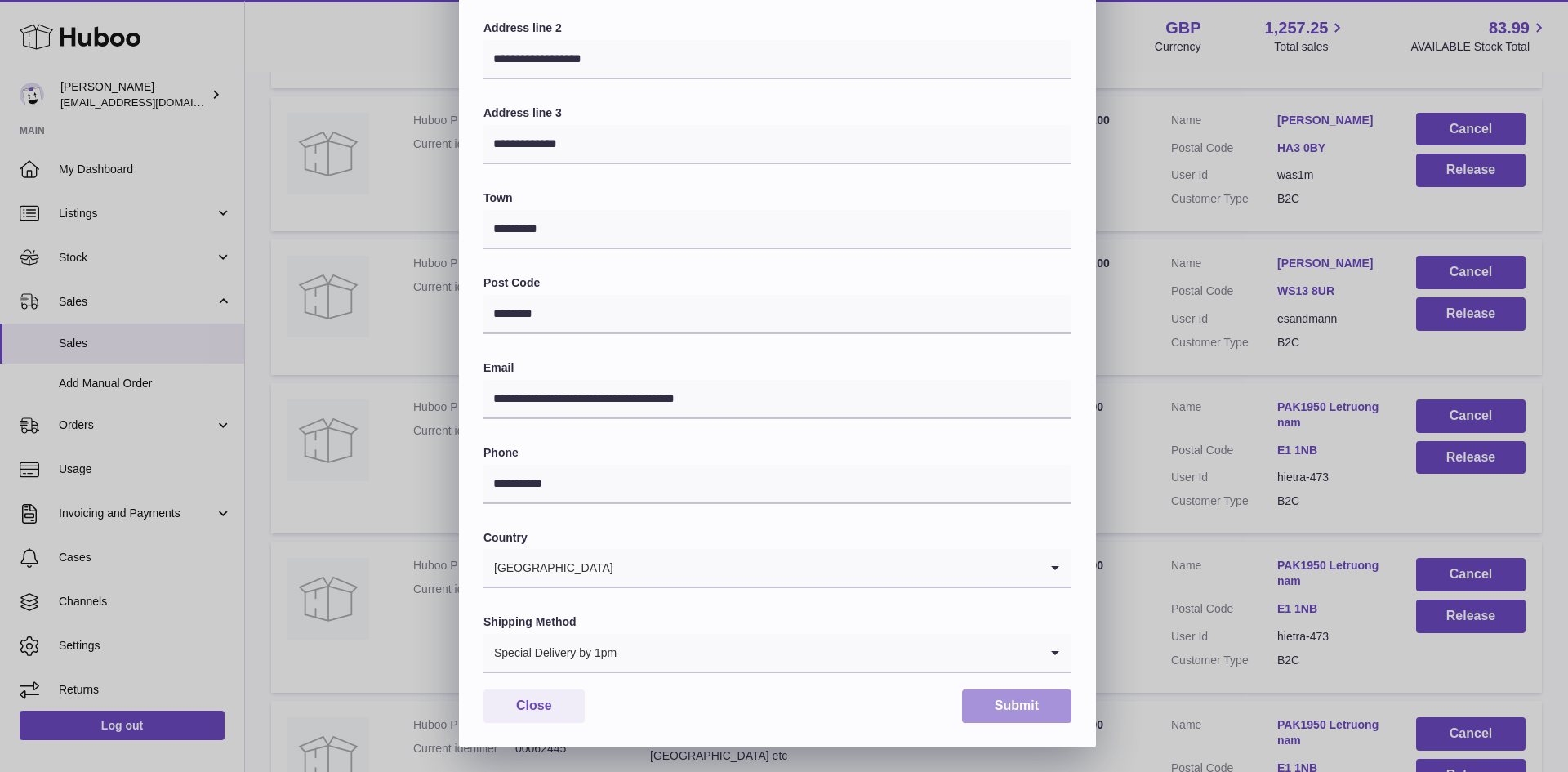
click at [1018, 698] on button "Submit" at bounding box center [1017, 706] width 109 height 33
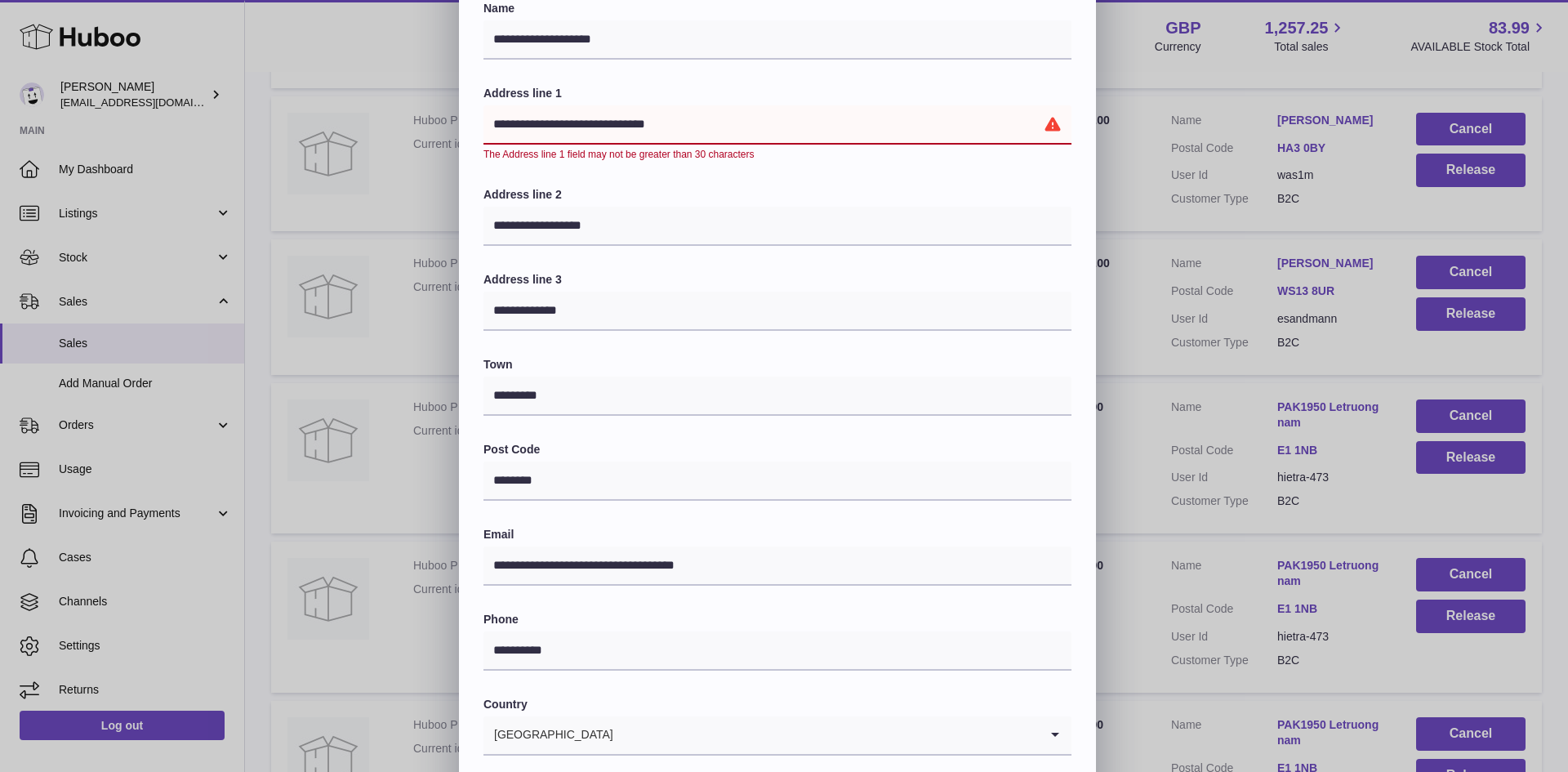
scroll to position [0, 0]
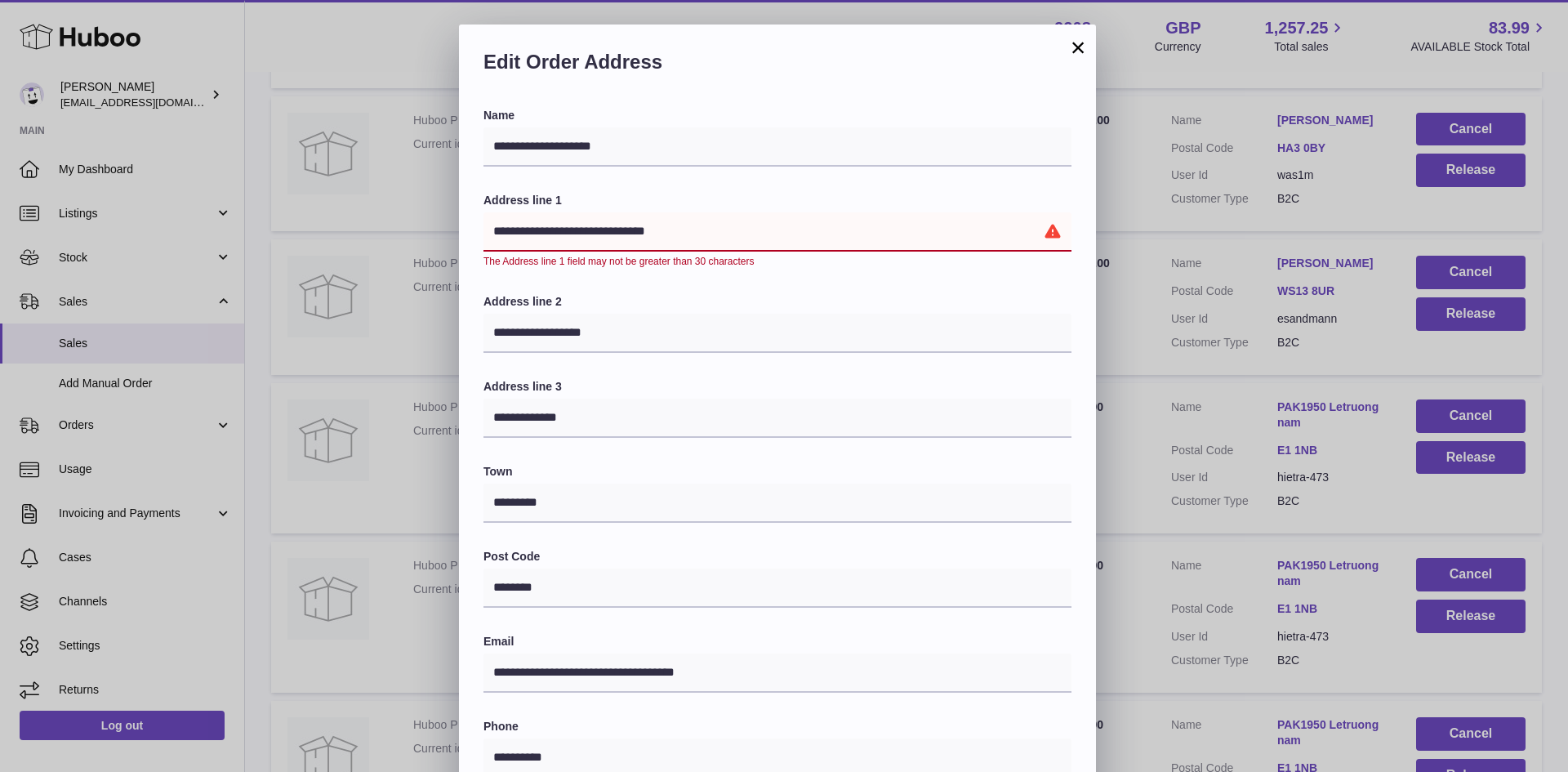
drag, startPoint x: 676, startPoint y: 231, endPoint x: 617, endPoint y: 232, distance: 59.0
click at [617, 232] on input "**********" at bounding box center [777, 231] width 588 height 39
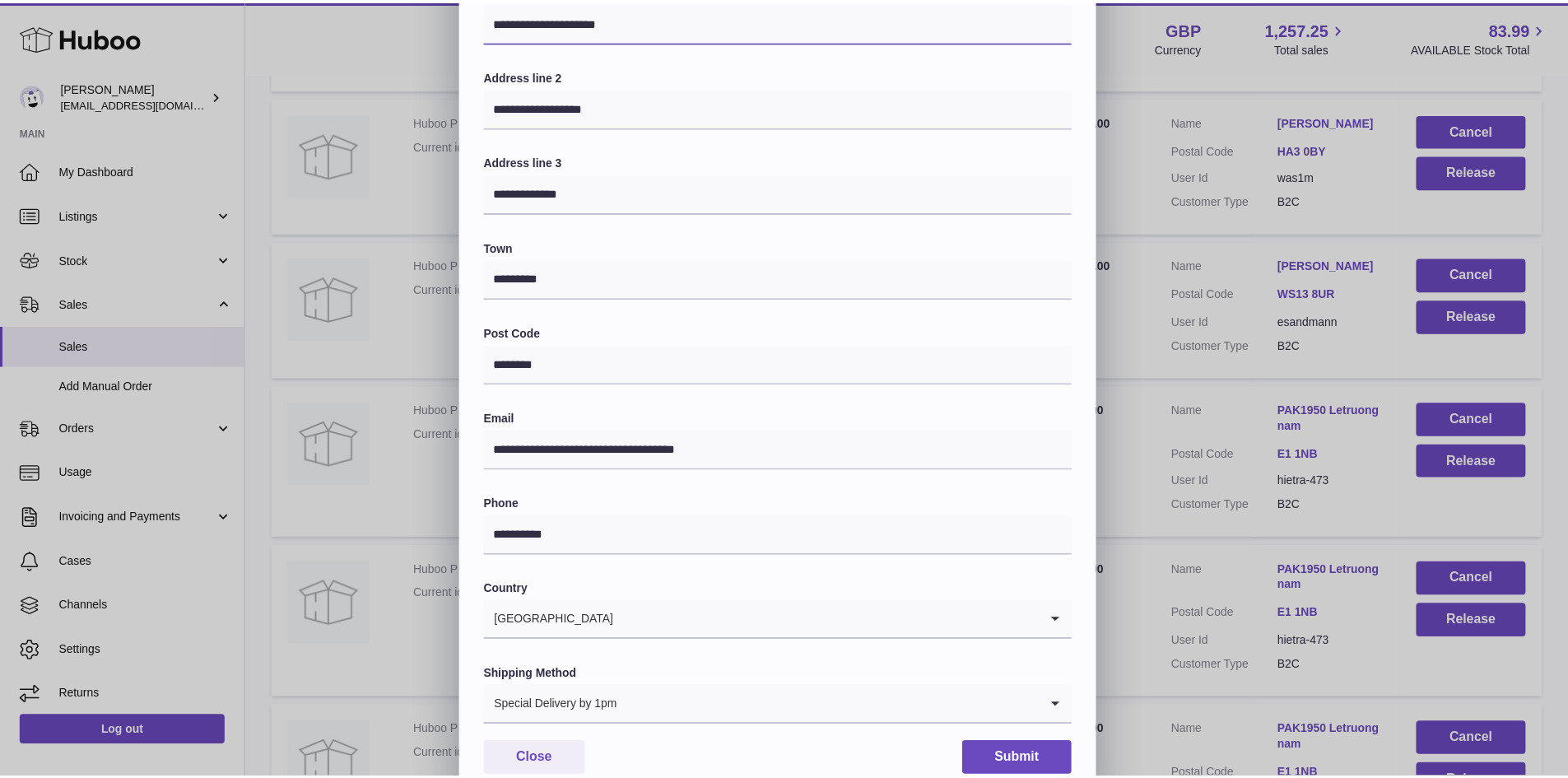
scroll to position [259, 0]
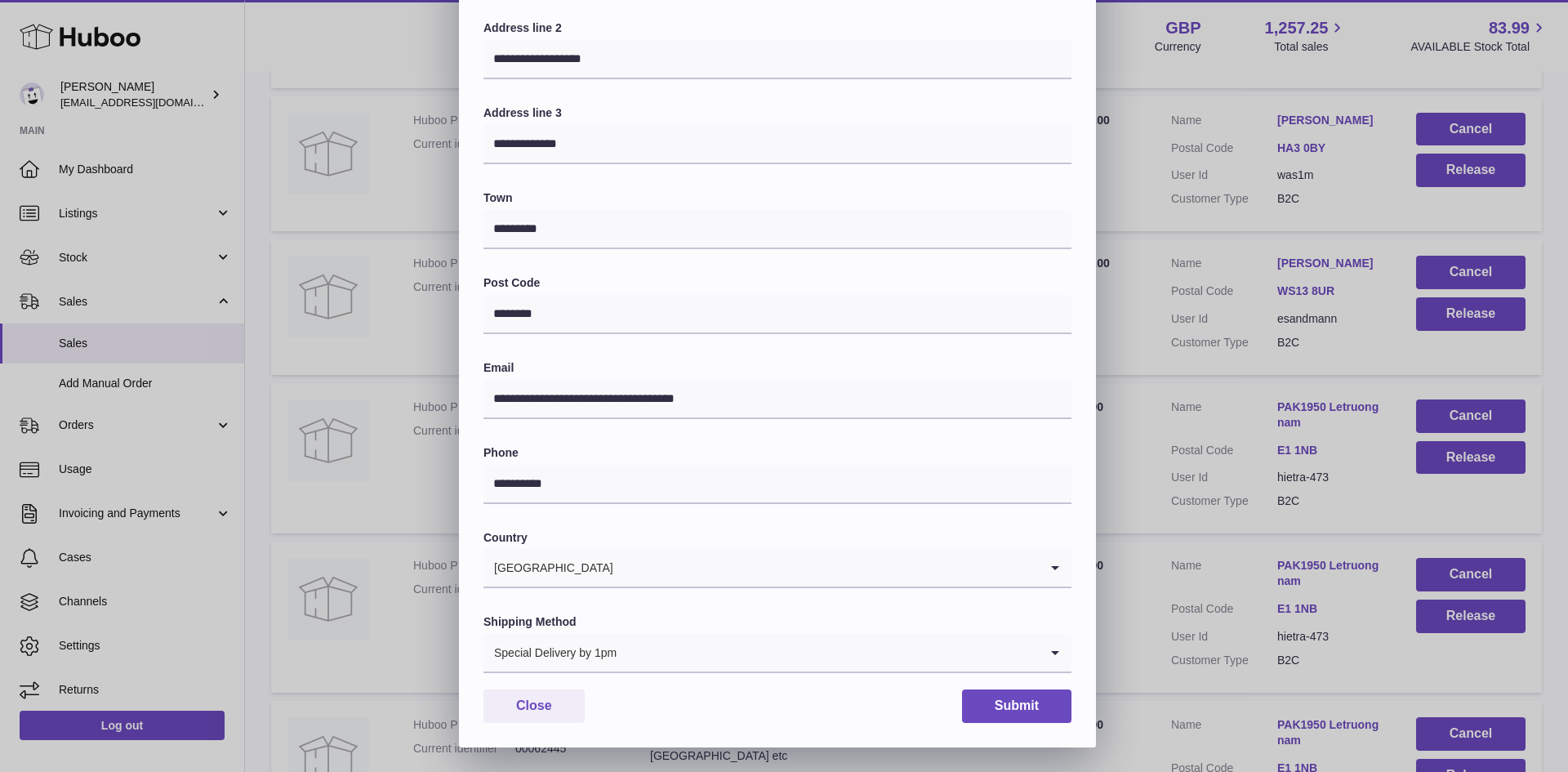
type input "**********"
click at [1025, 705] on button "Submit" at bounding box center [1017, 706] width 109 height 33
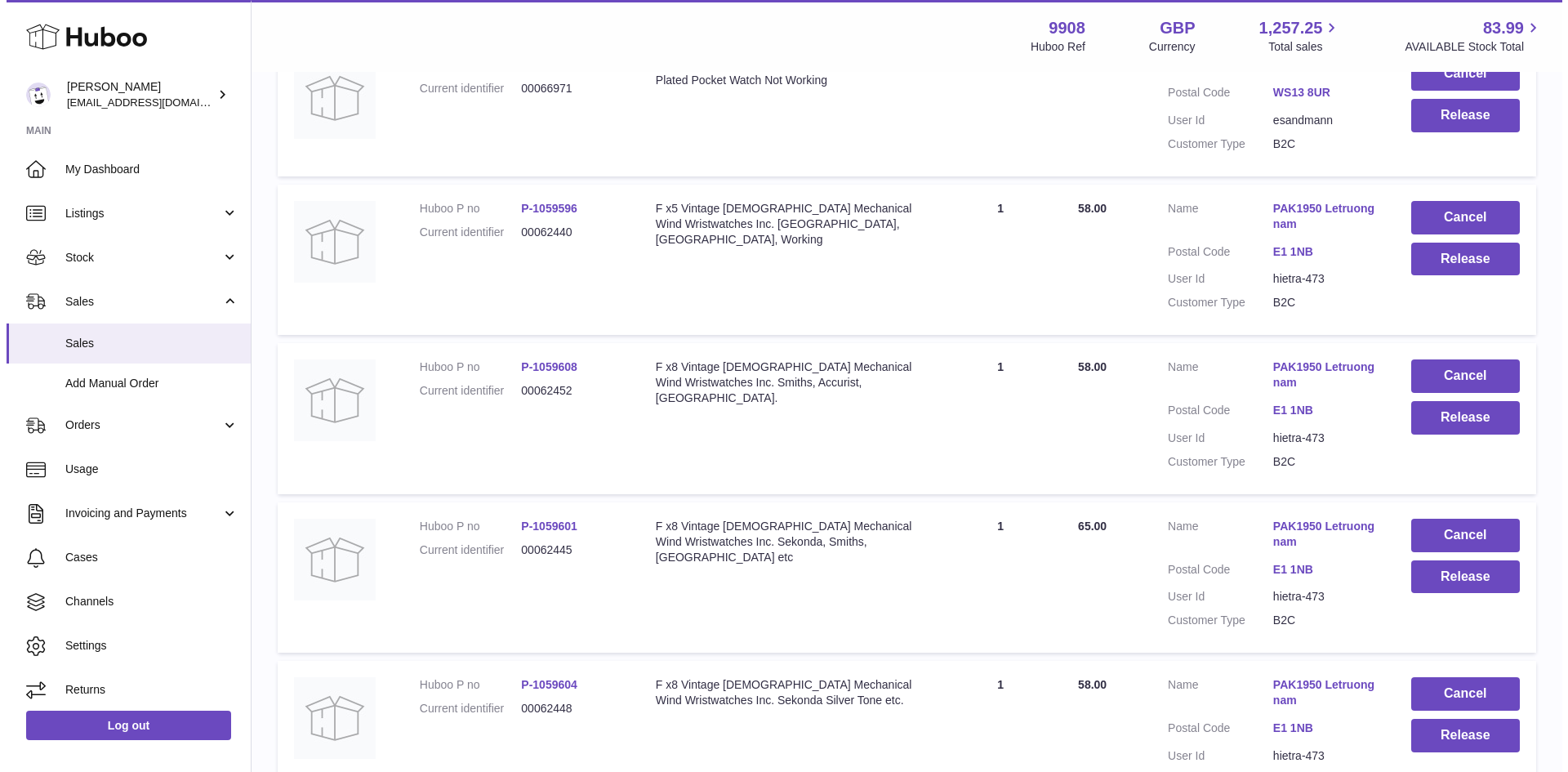
scroll to position [2505, 0]
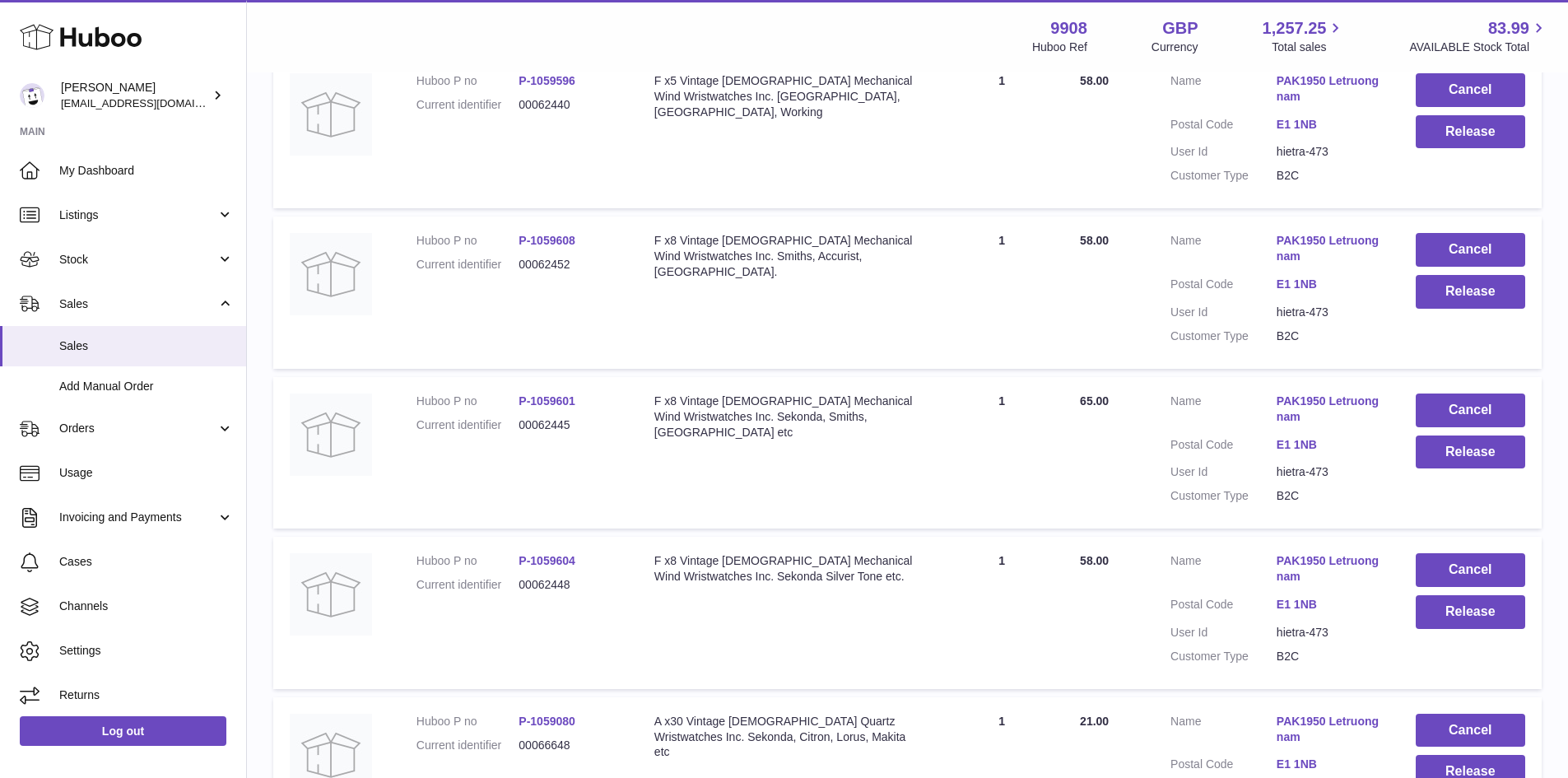
click at [1328, 104] on link "PAK1950 Letruongnam" at bounding box center [1329, 89] width 106 height 31
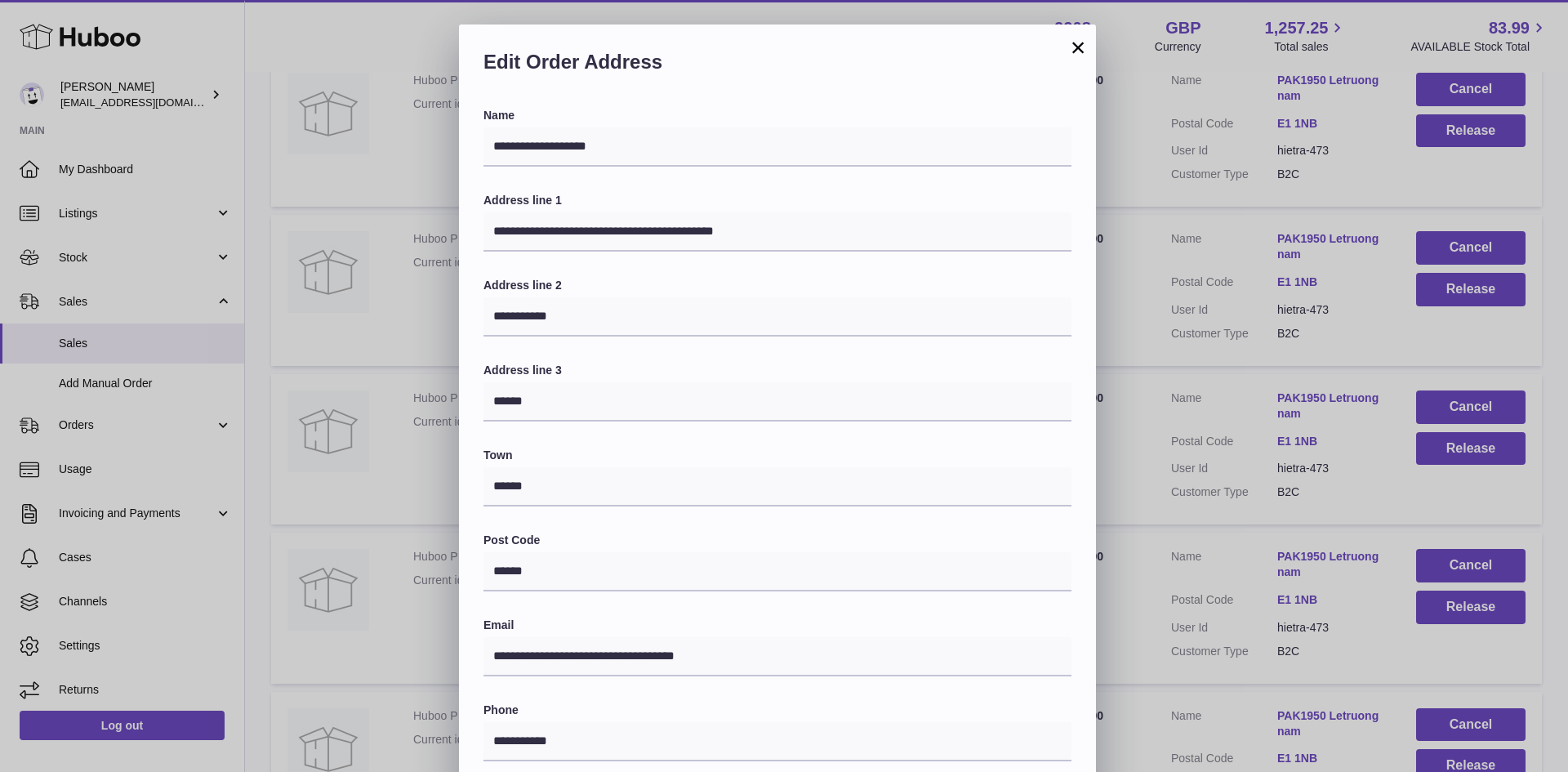
scroll to position [257, 0]
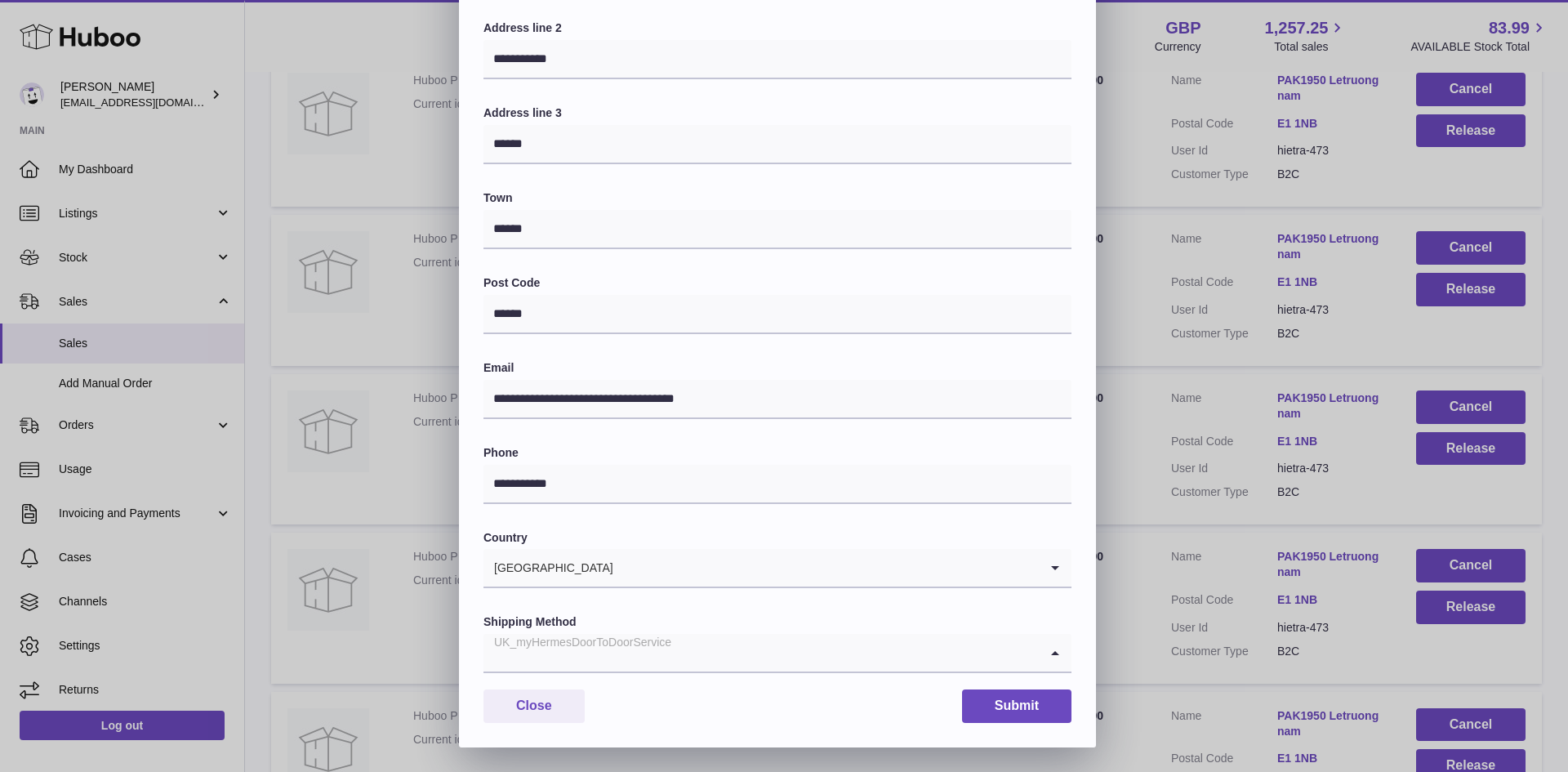
click at [607, 643] on div "UK_myHermesDoorToDoorService" at bounding box center [761, 652] width 556 height 37
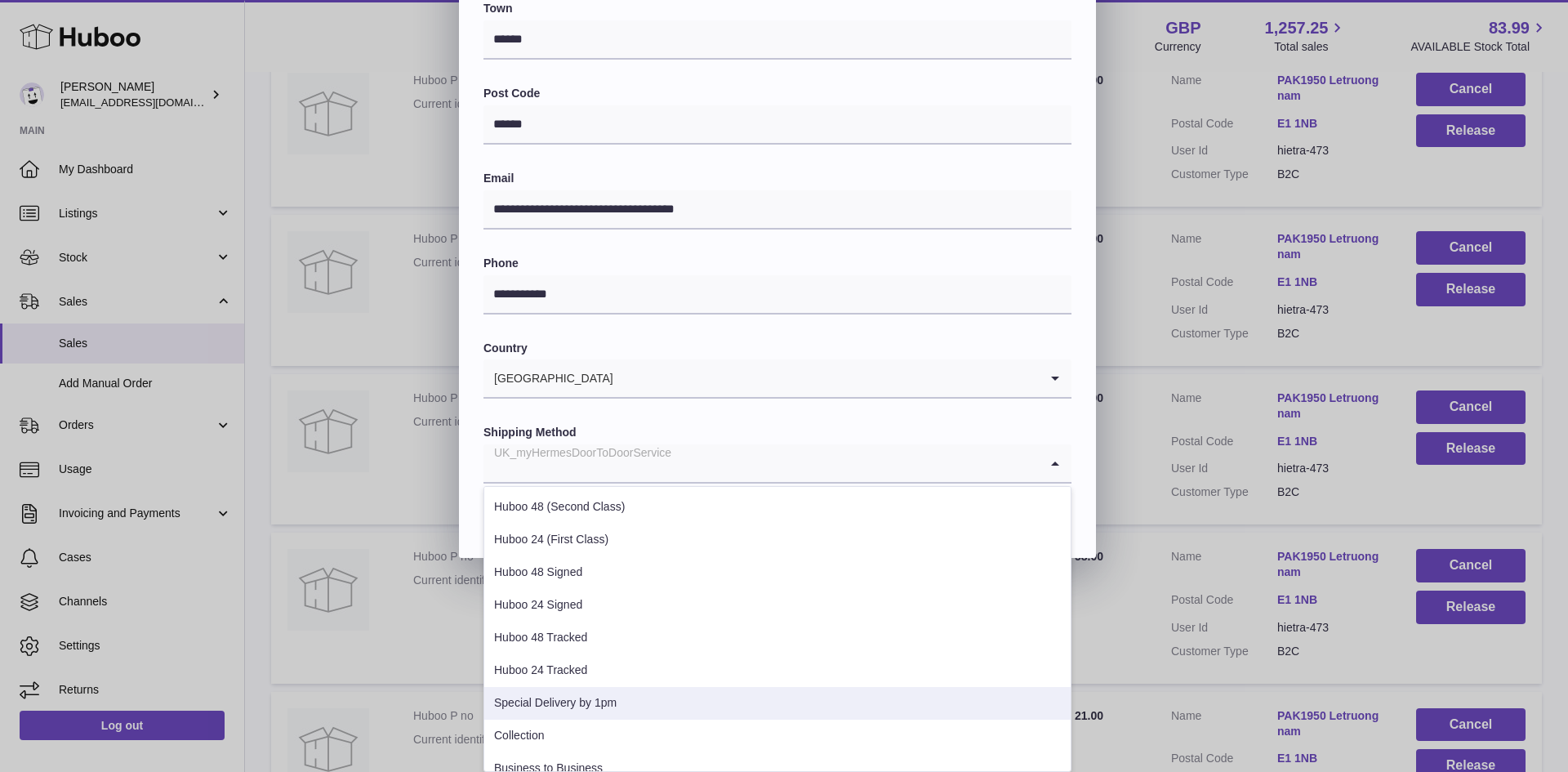
click at [599, 693] on li "Special Delivery by 1pm" at bounding box center [777, 703] width 586 height 32
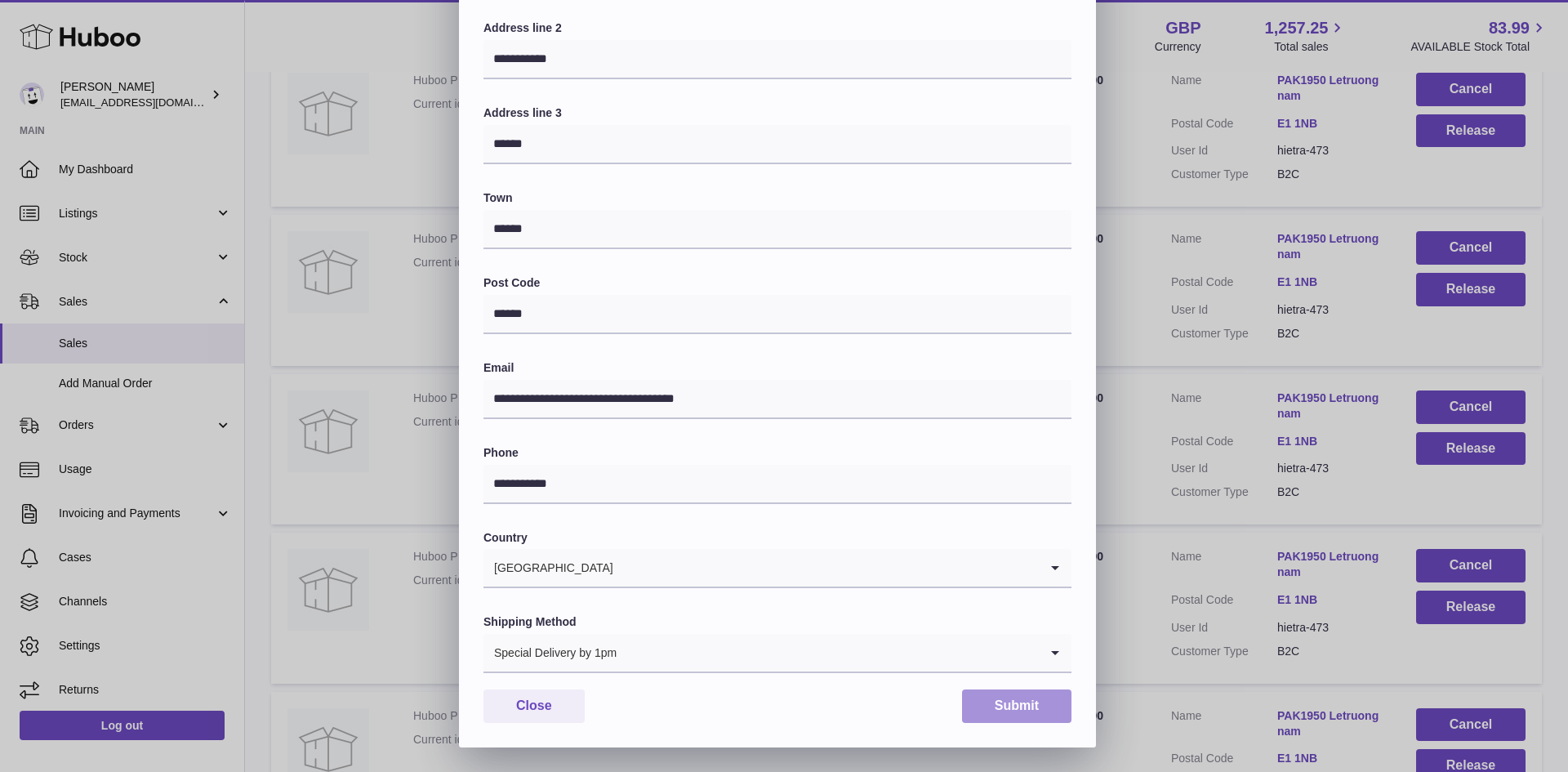
click at [1002, 698] on button "Submit" at bounding box center [1017, 706] width 109 height 33
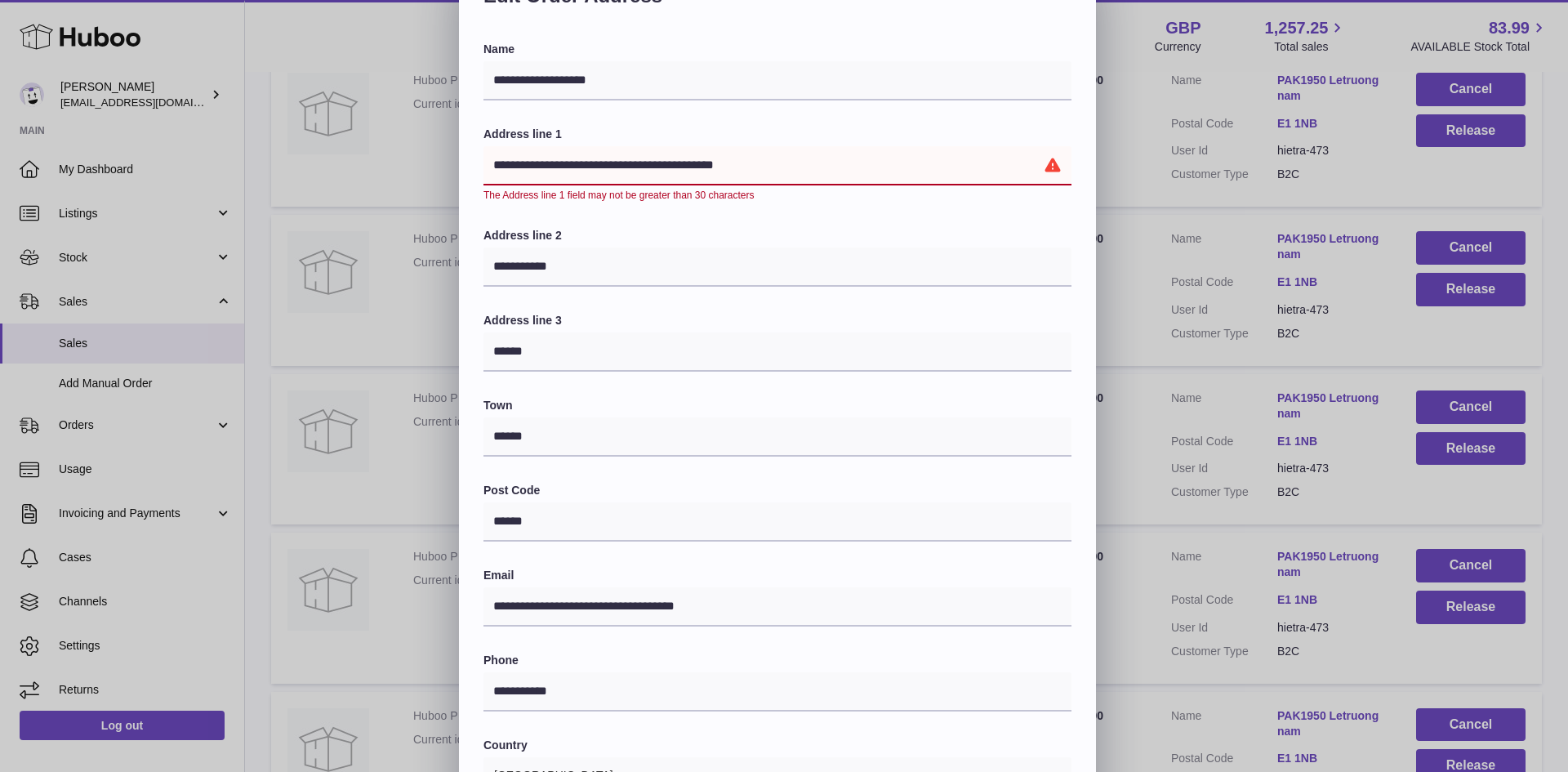
scroll to position [0, 0]
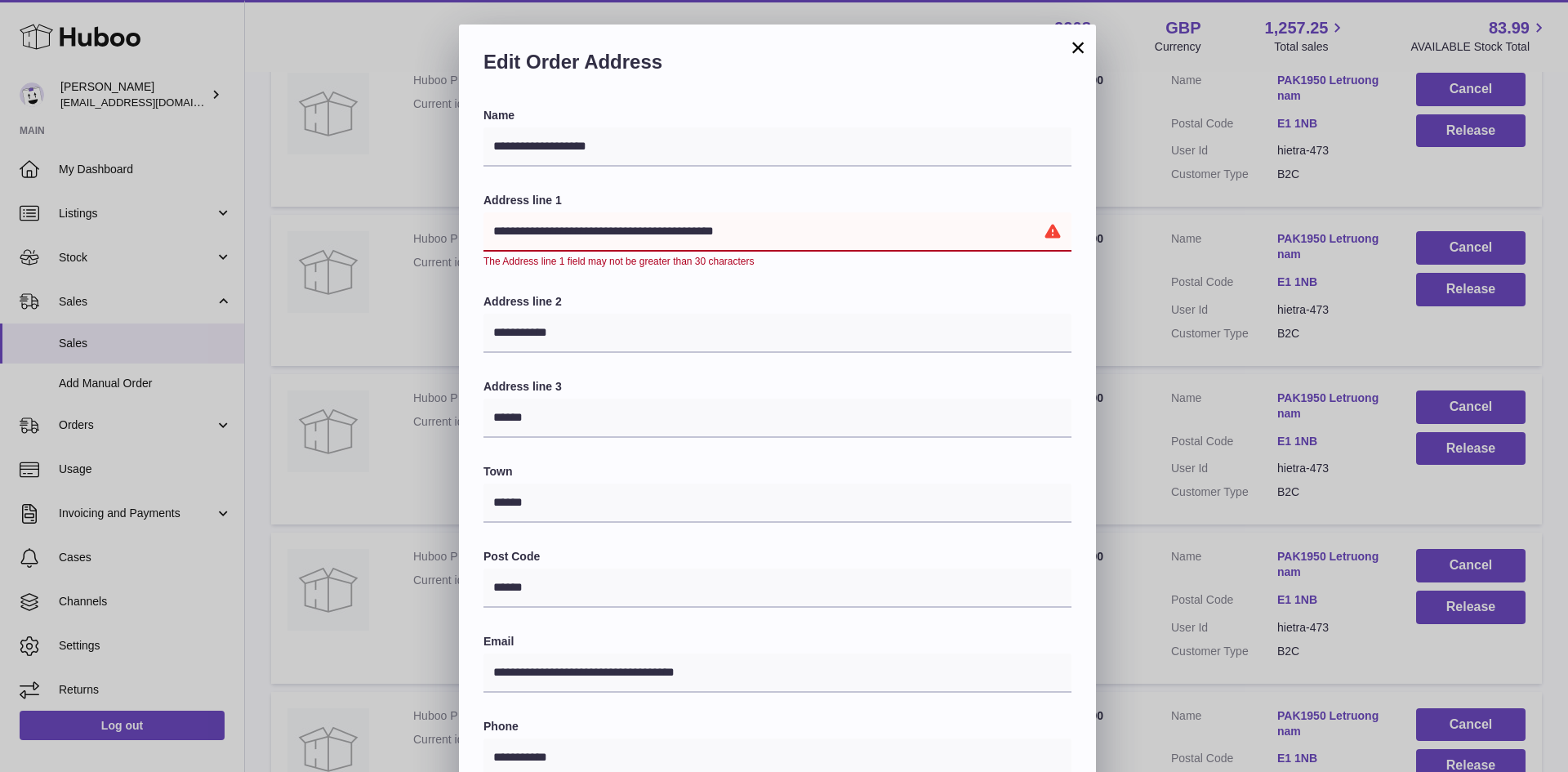
drag, startPoint x: 757, startPoint y: 231, endPoint x: 663, endPoint y: 231, distance: 94.0
click at [663, 231] on input "**********" at bounding box center [777, 231] width 588 height 39
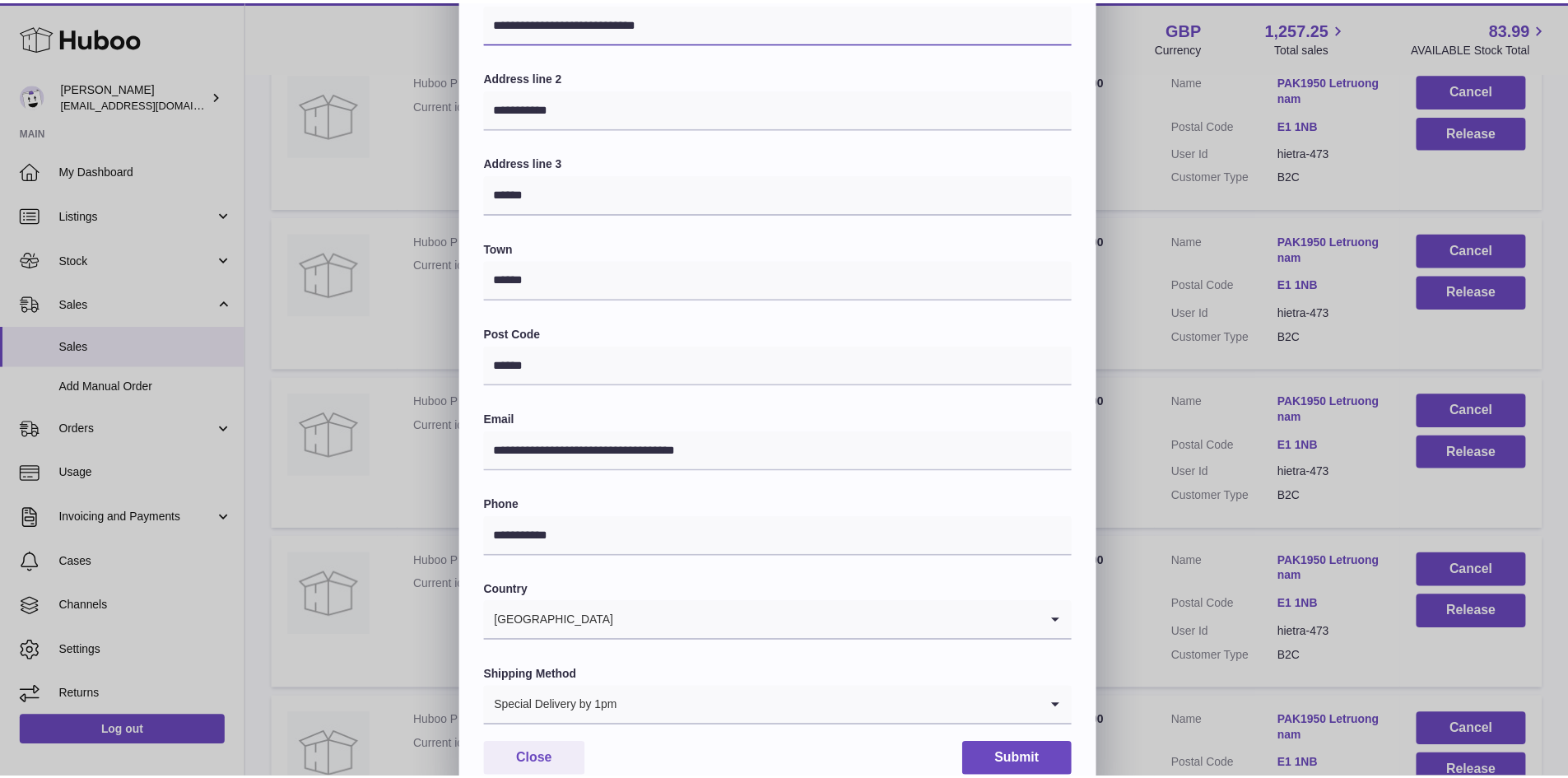
scroll to position [259, 0]
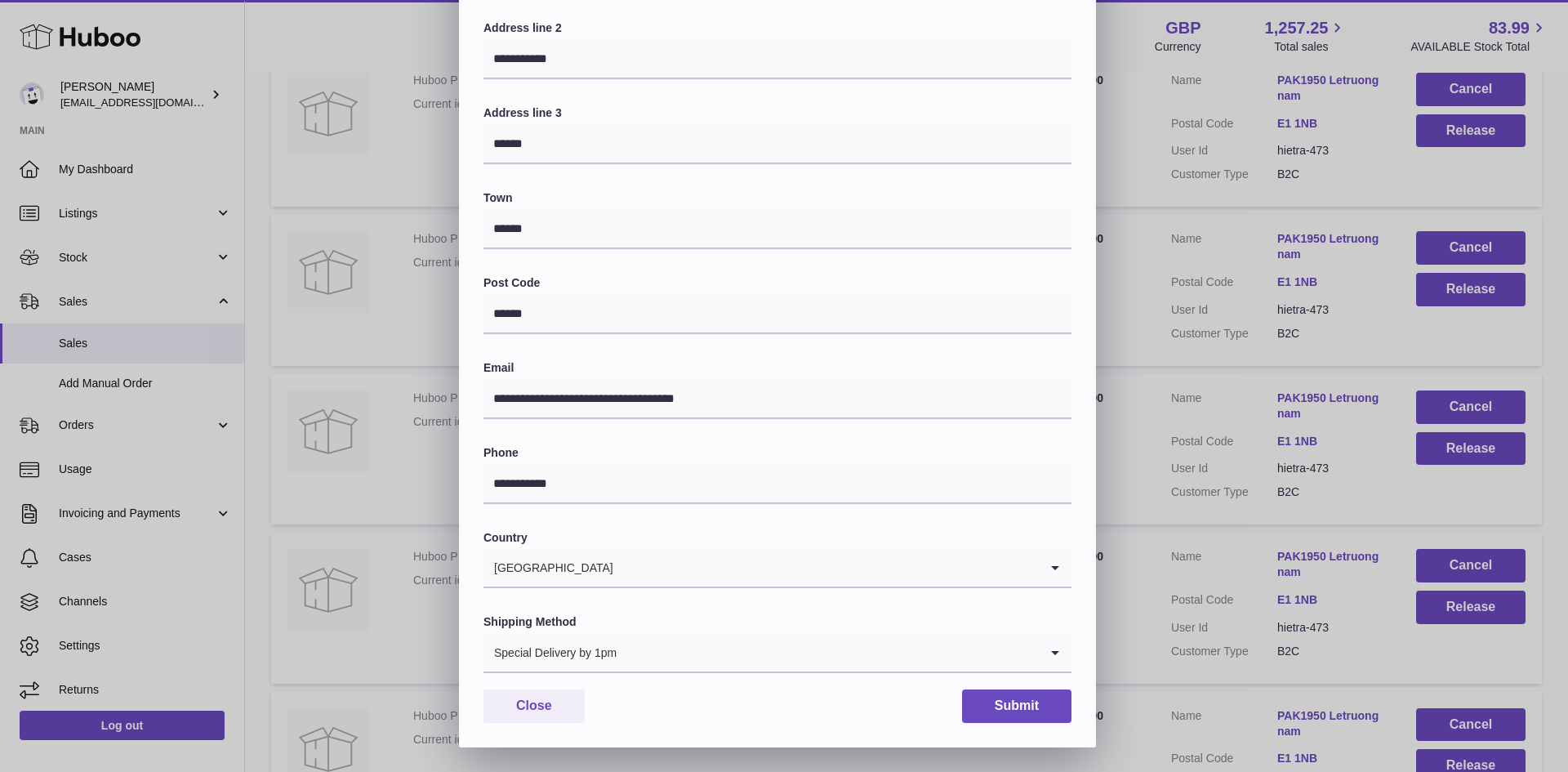
type input "**********"
click at [995, 711] on button "Submit" at bounding box center [1017, 706] width 109 height 33
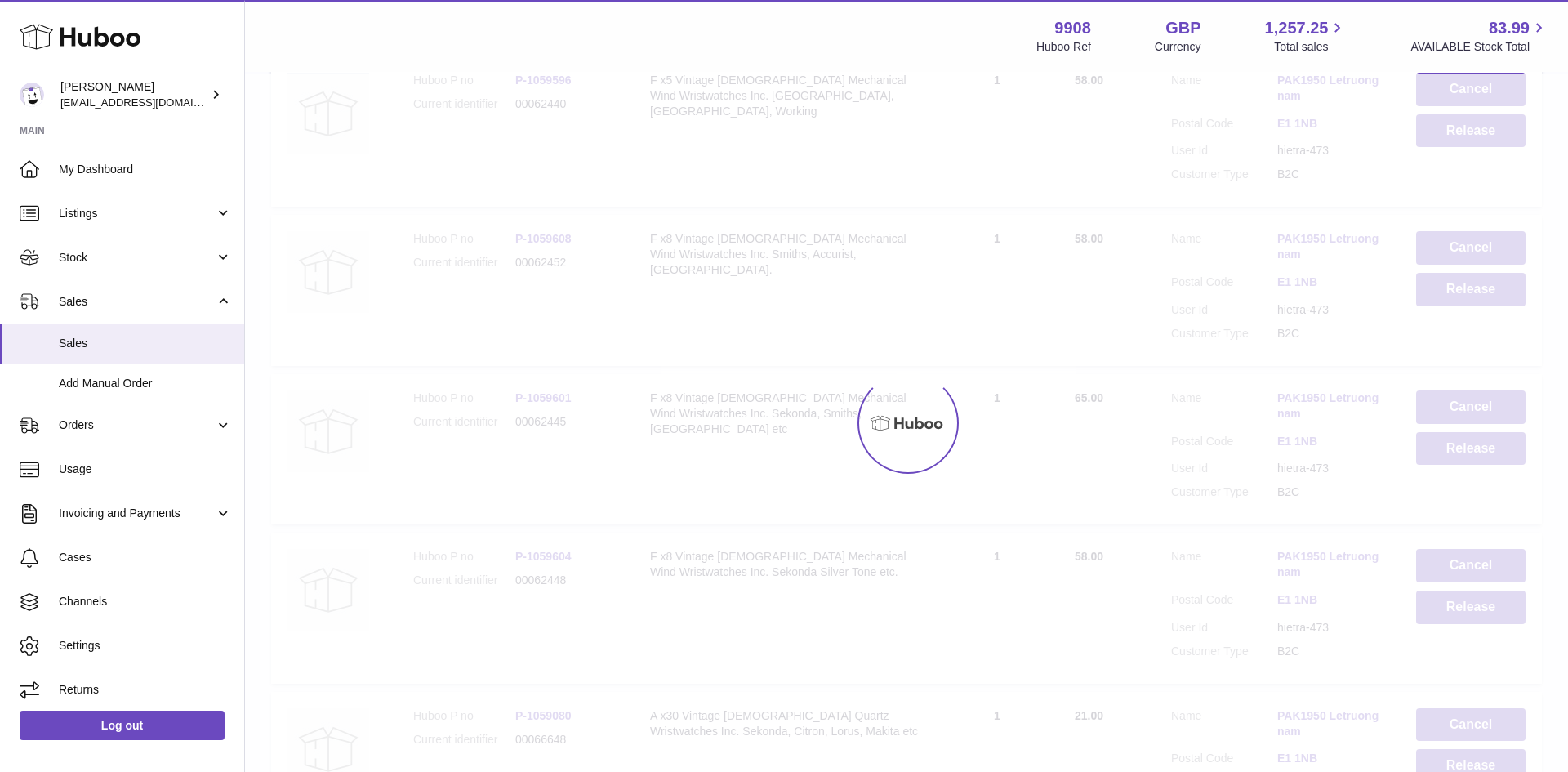
scroll to position [0, 0]
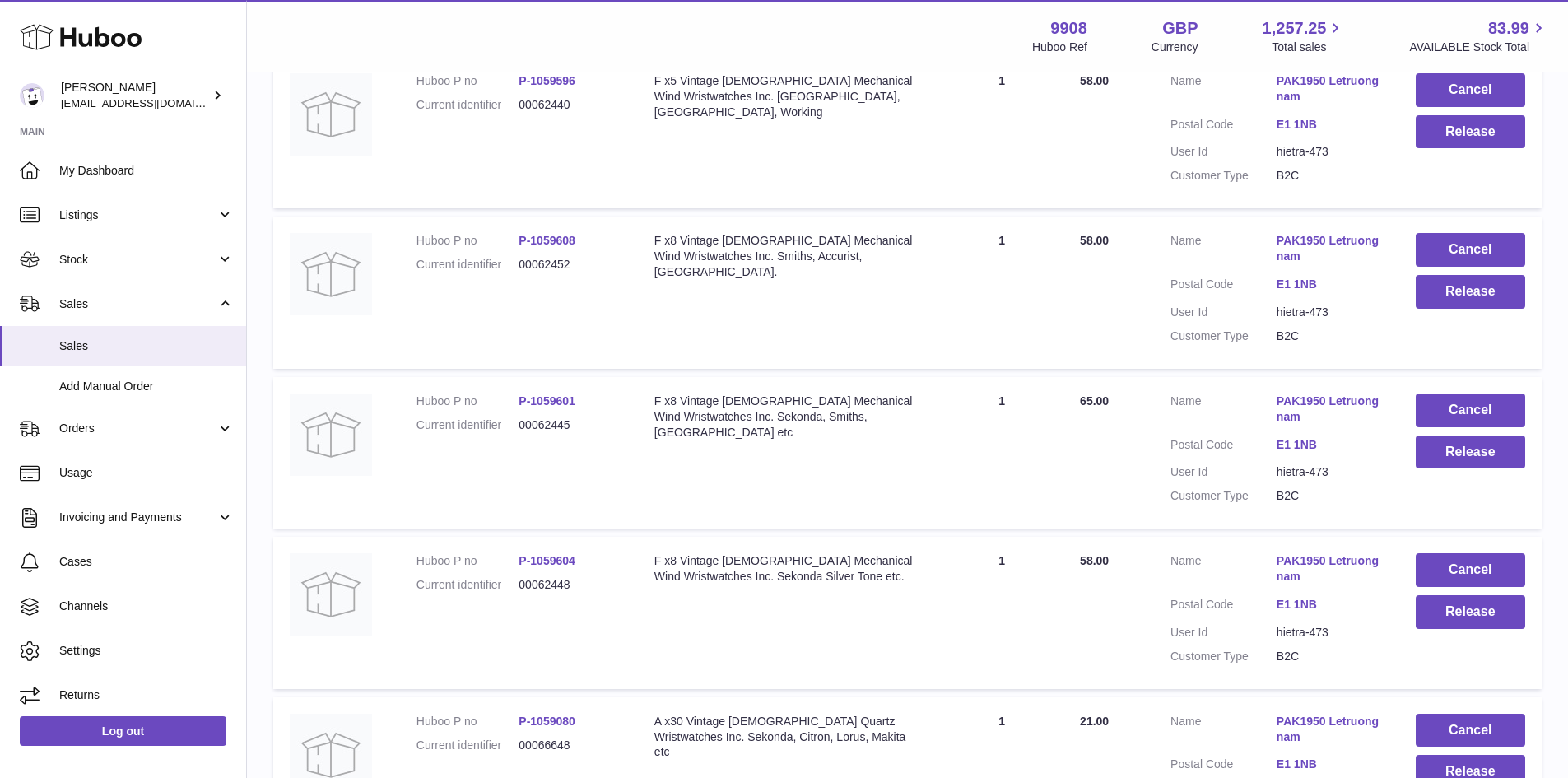
click at [1296, 425] on link "PAK1950 Letruongnam" at bounding box center [1329, 409] width 106 height 31
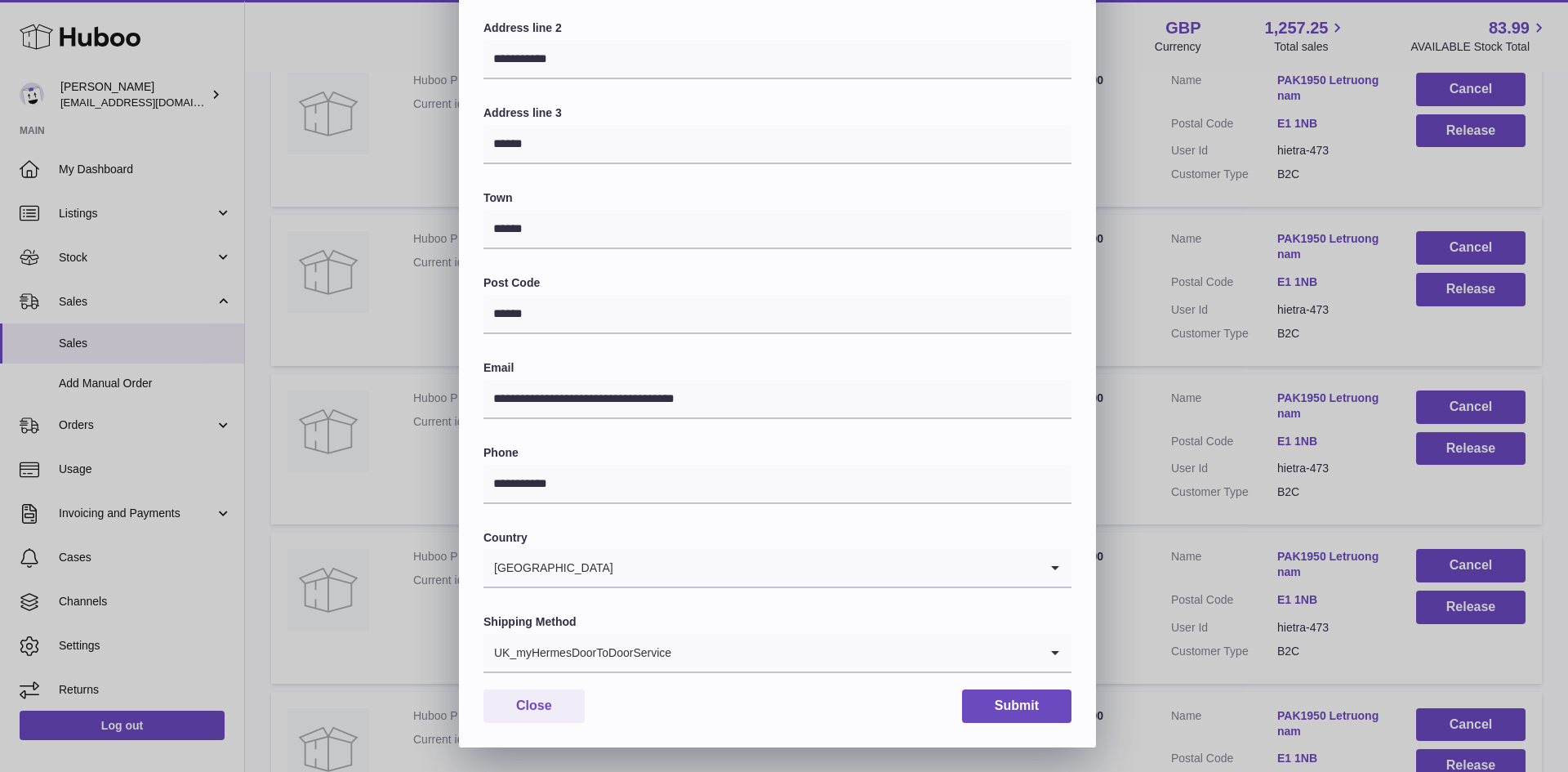
click at [600, 644] on div "UK_myHermesDoorToDoorService" at bounding box center [761, 652] width 556 height 37
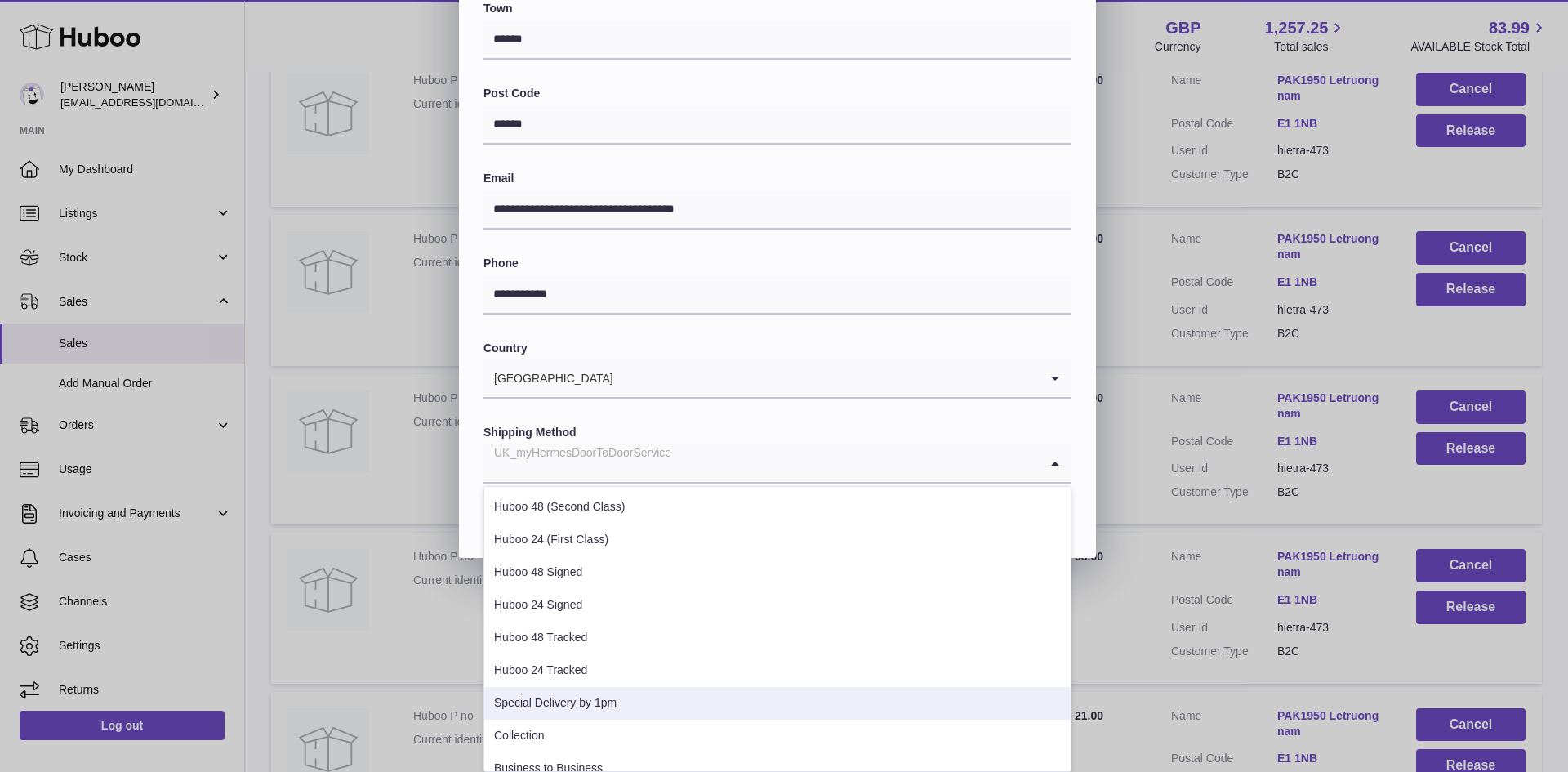
click at [606, 703] on li "Special Delivery by 1pm" at bounding box center [777, 703] width 586 height 32
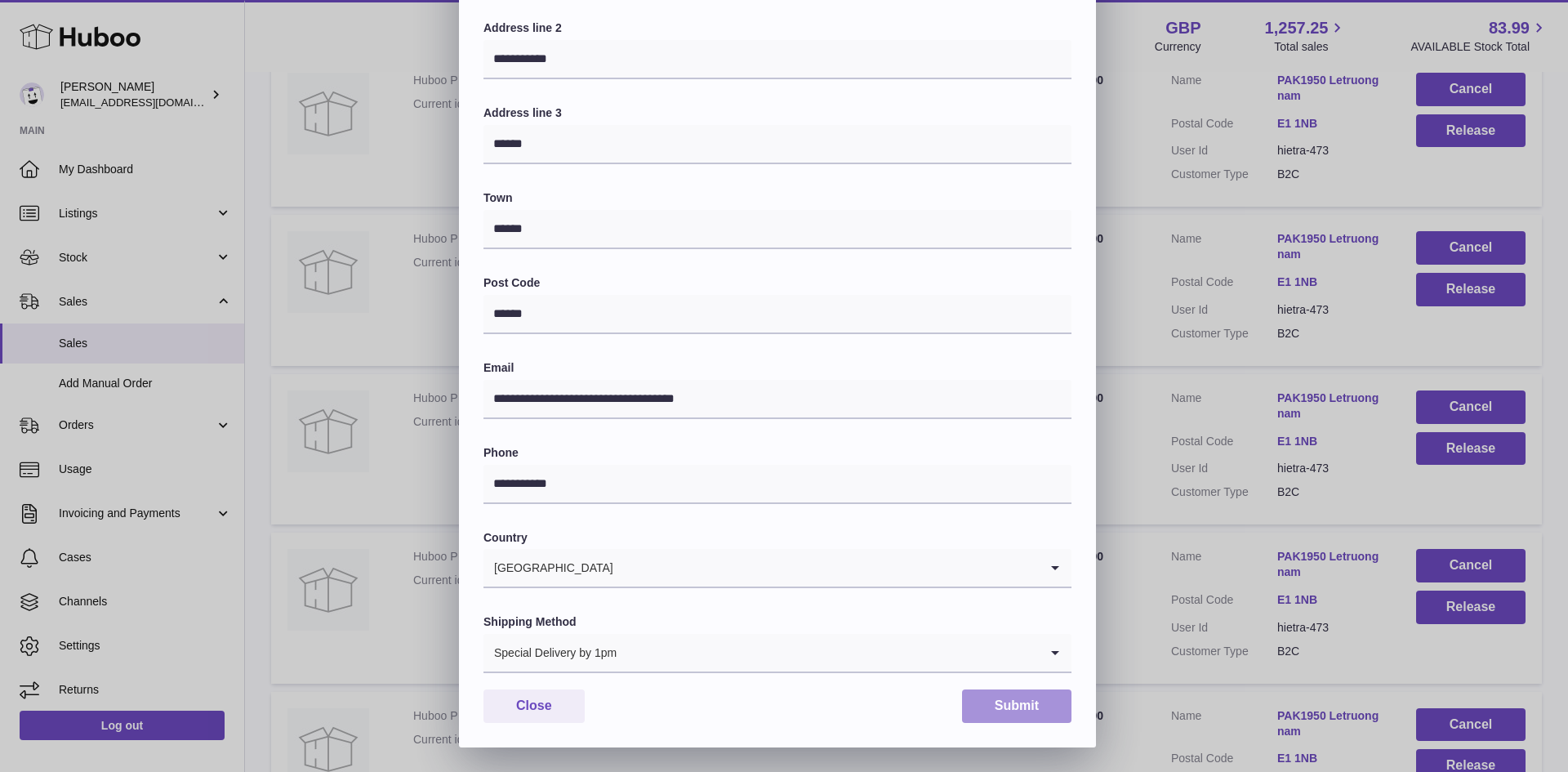
click at [1041, 705] on button "Submit" at bounding box center [1017, 706] width 109 height 33
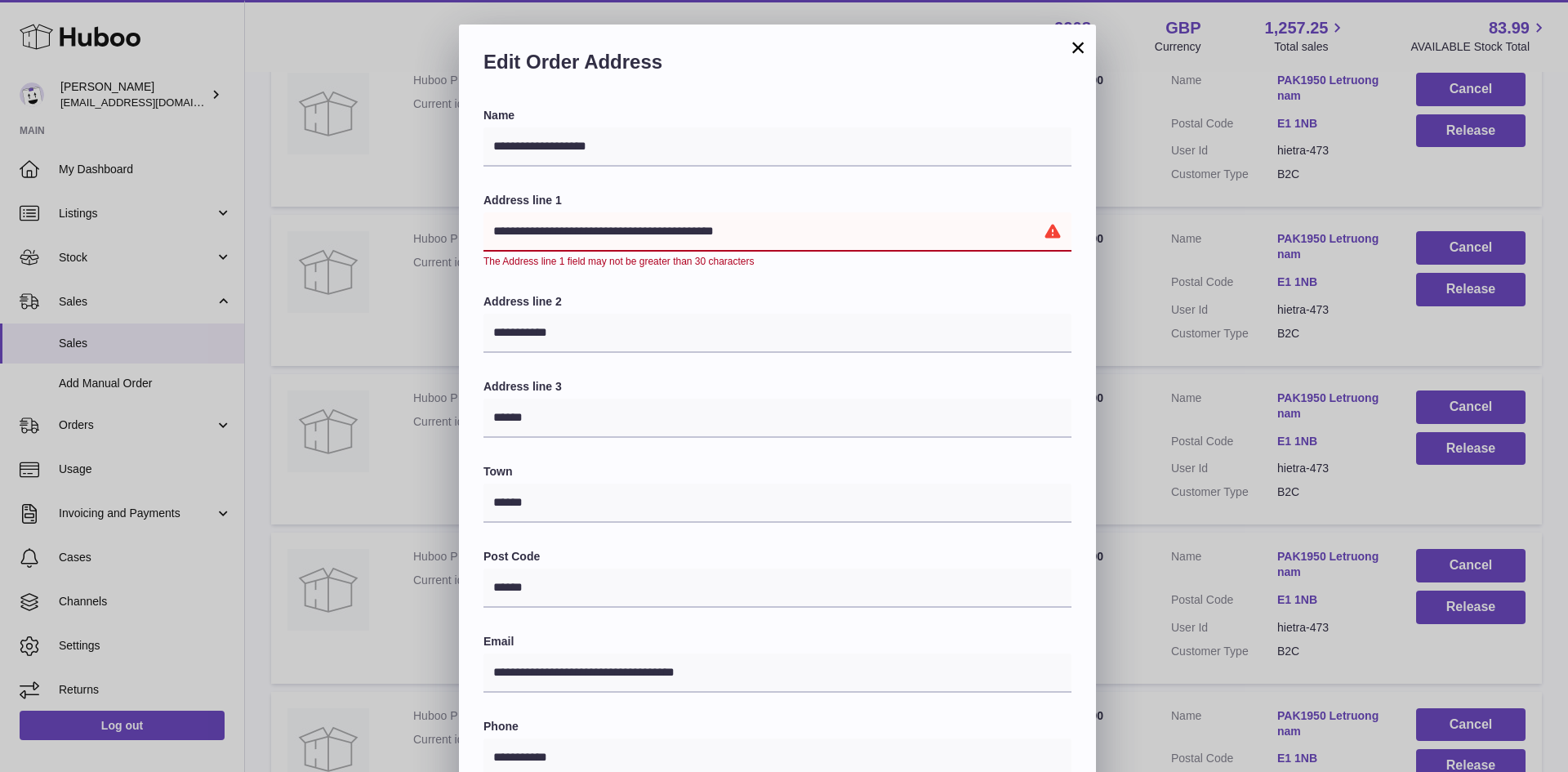
drag, startPoint x: 764, startPoint y: 225, endPoint x: 668, endPoint y: 231, distance: 96.2
click at [668, 231] on input "**********" at bounding box center [777, 231] width 588 height 39
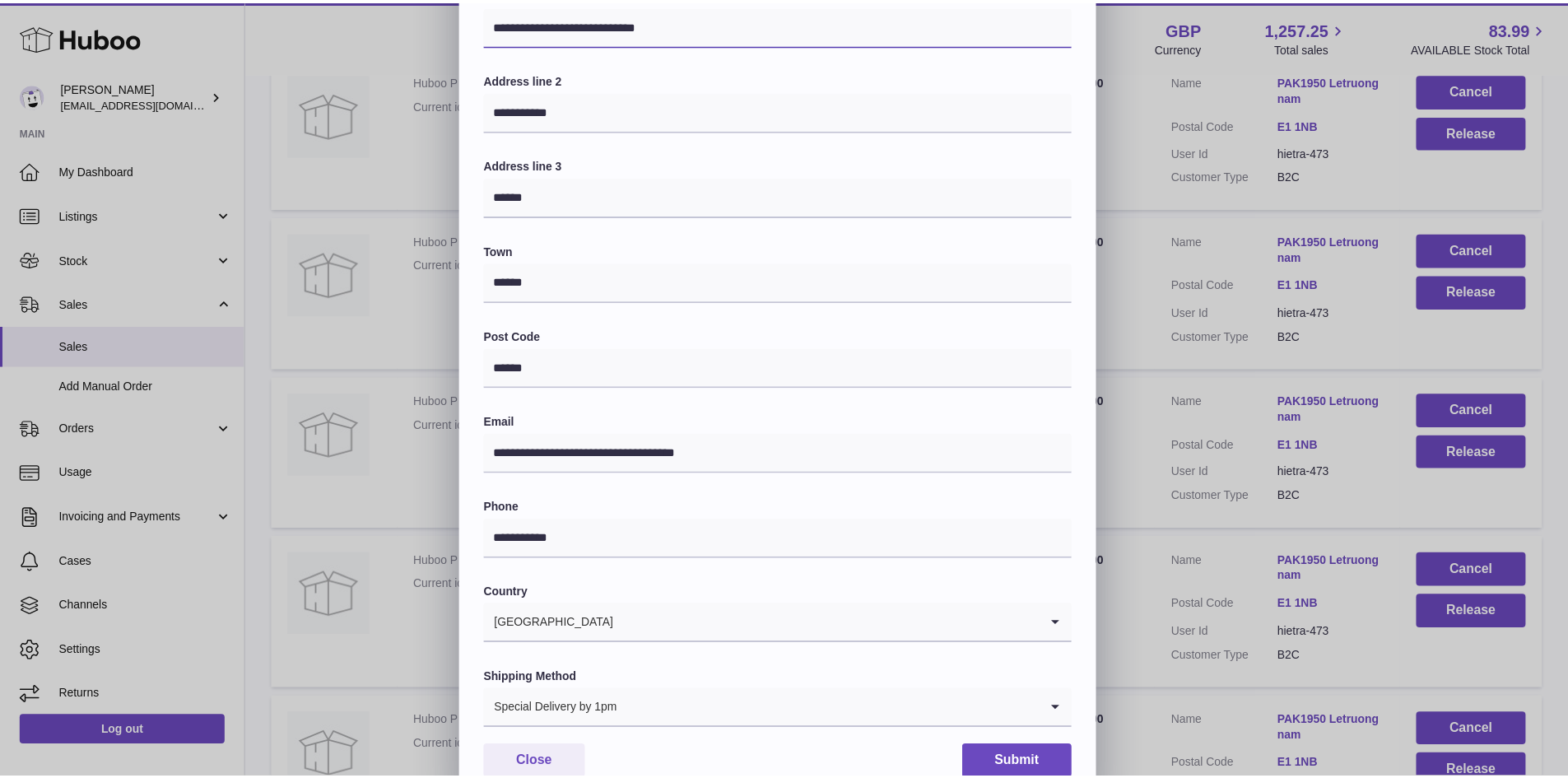
scroll to position [259, 0]
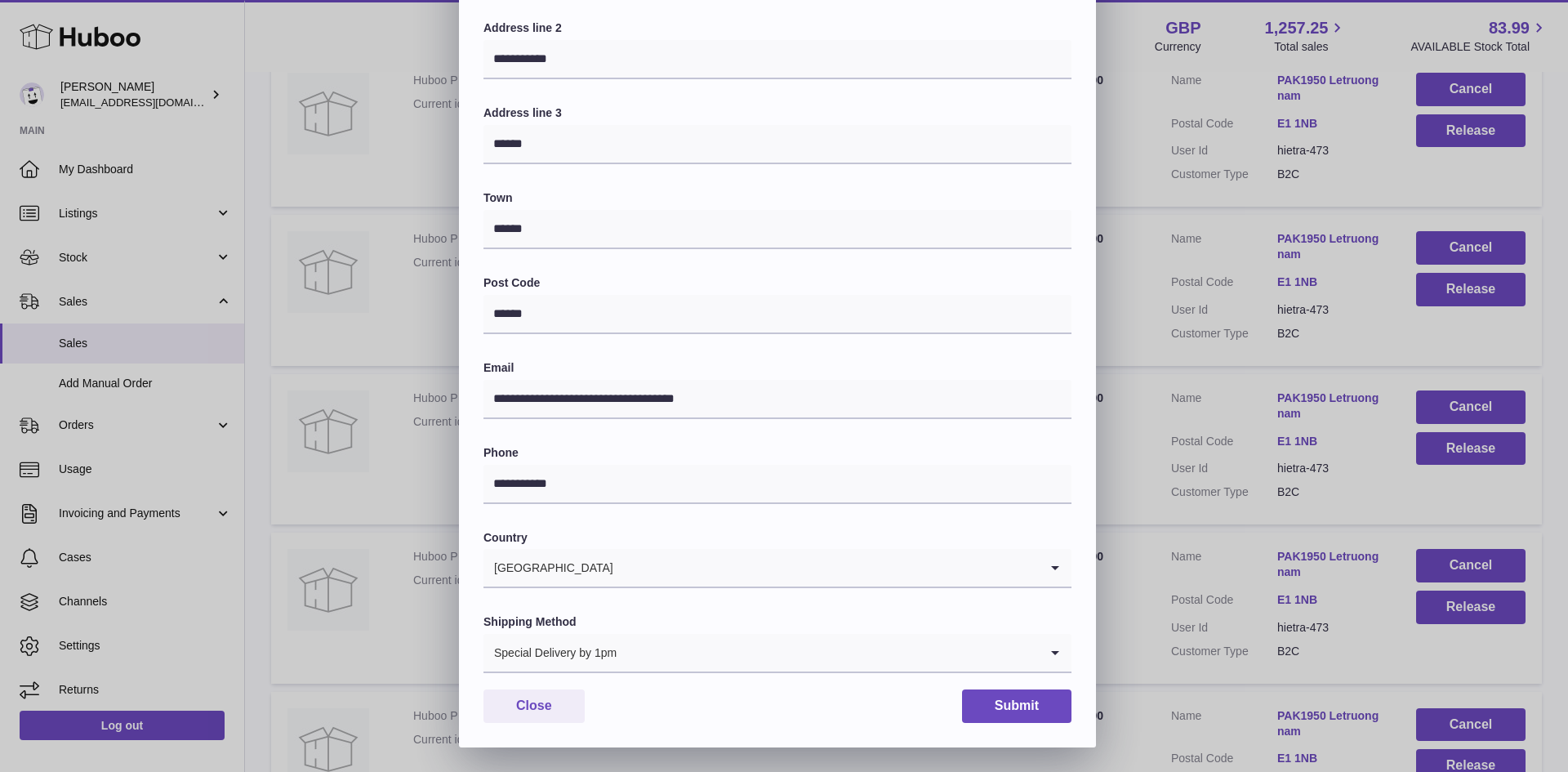
type input "**********"
click at [987, 700] on button "Submit" at bounding box center [1017, 706] width 109 height 33
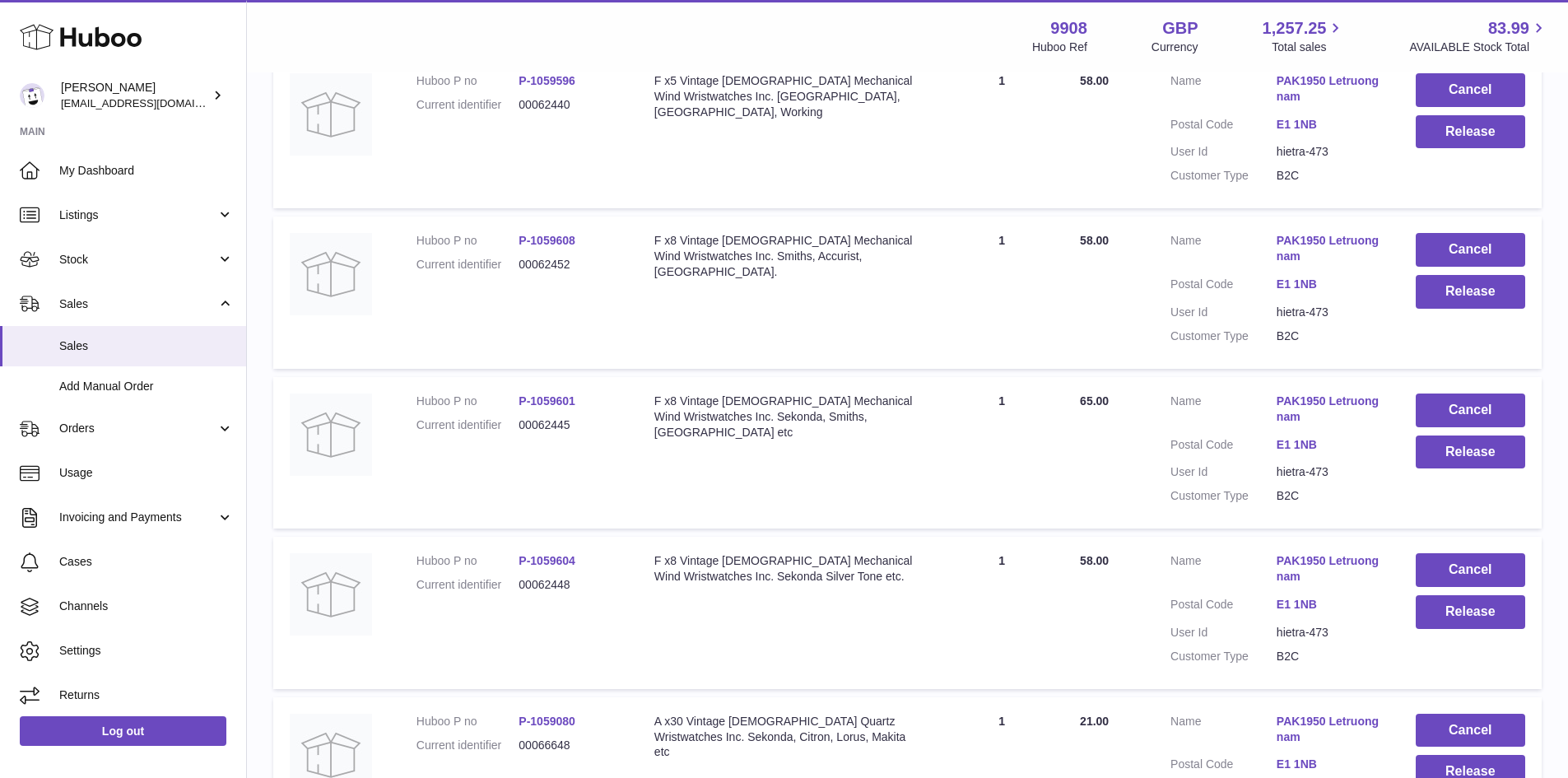
click at [1307, 584] on link "PAK1950 Letruongnam" at bounding box center [1329, 568] width 106 height 31
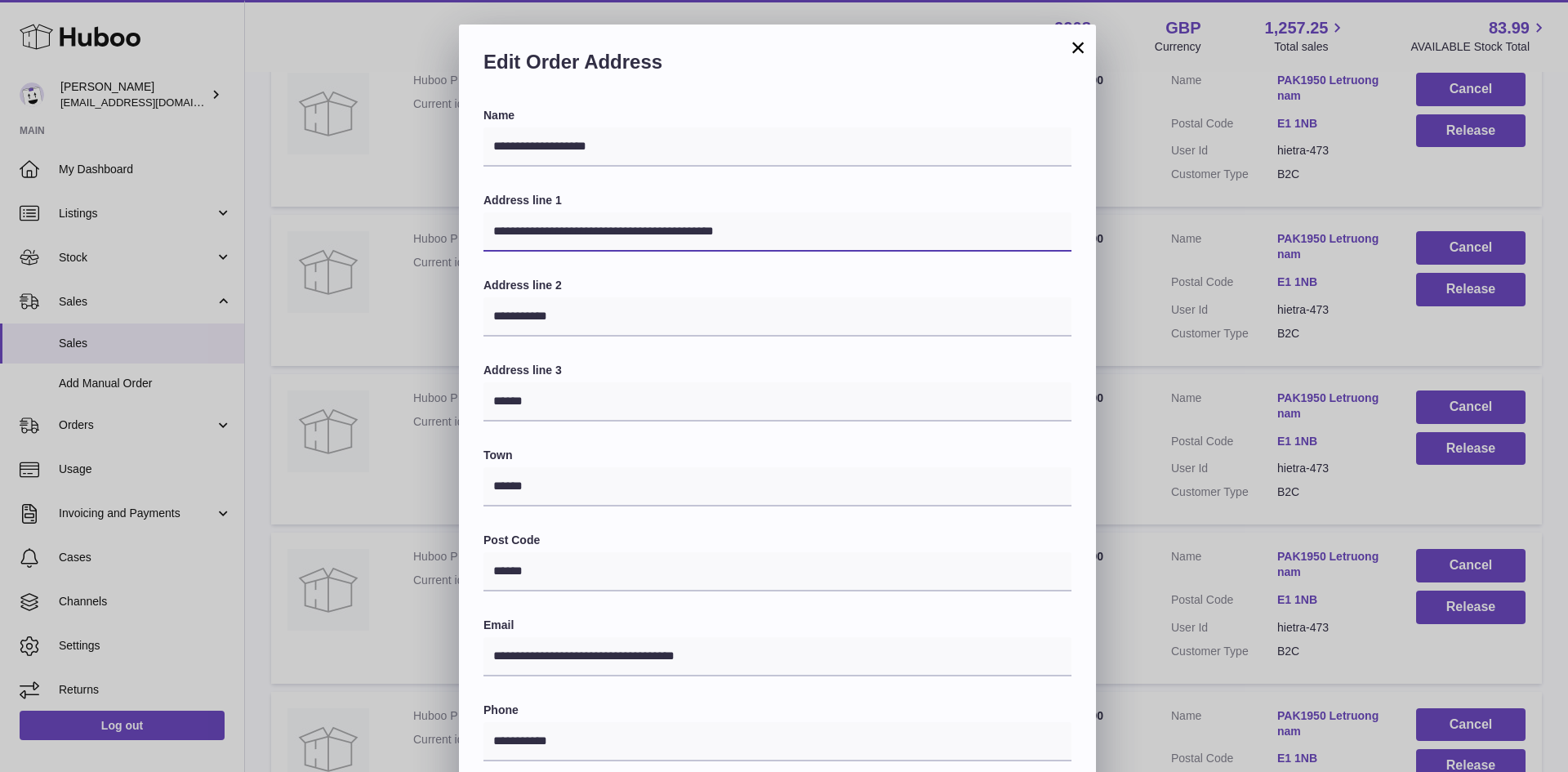
drag, startPoint x: 776, startPoint y: 230, endPoint x: 667, endPoint y: 231, distance: 109.0
click at [667, 231] on input "**********" at bounding box center [777, 231] width 588 height 39
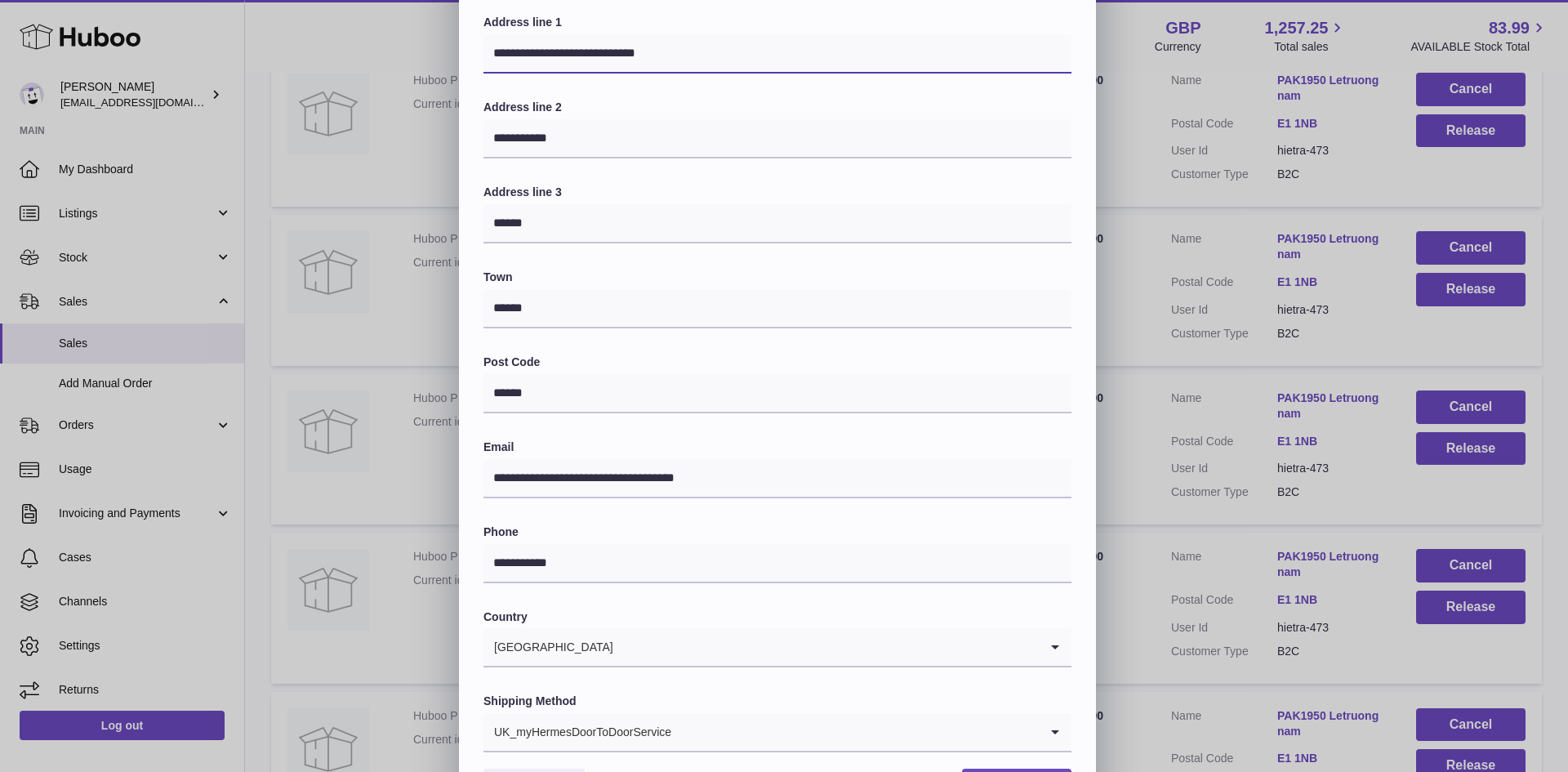
scroll to position [257, 0]
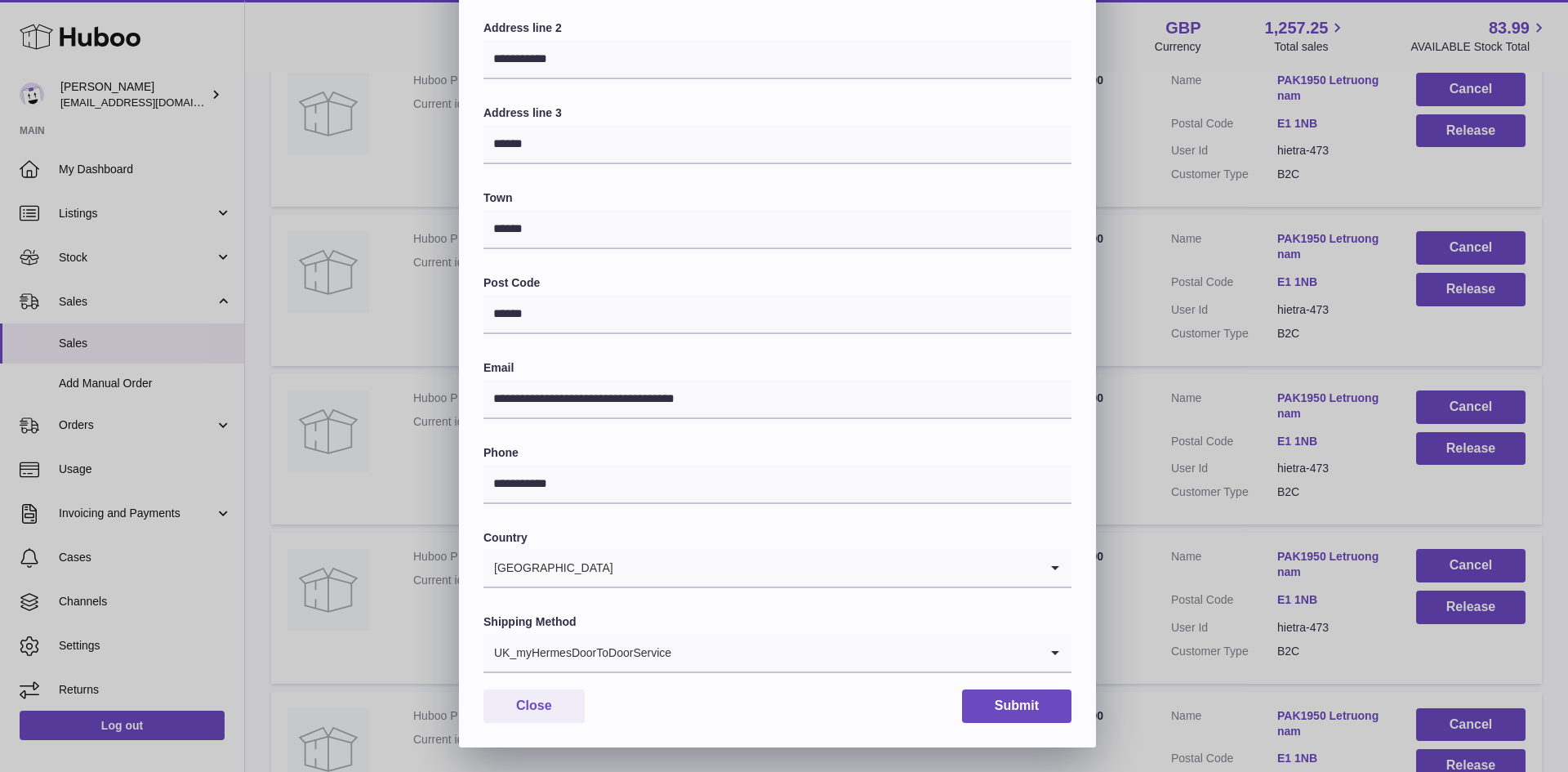
type input "**********"
click at [701, 648] on input "Search for option" at bounding box center [856, 652] width 367 height 37
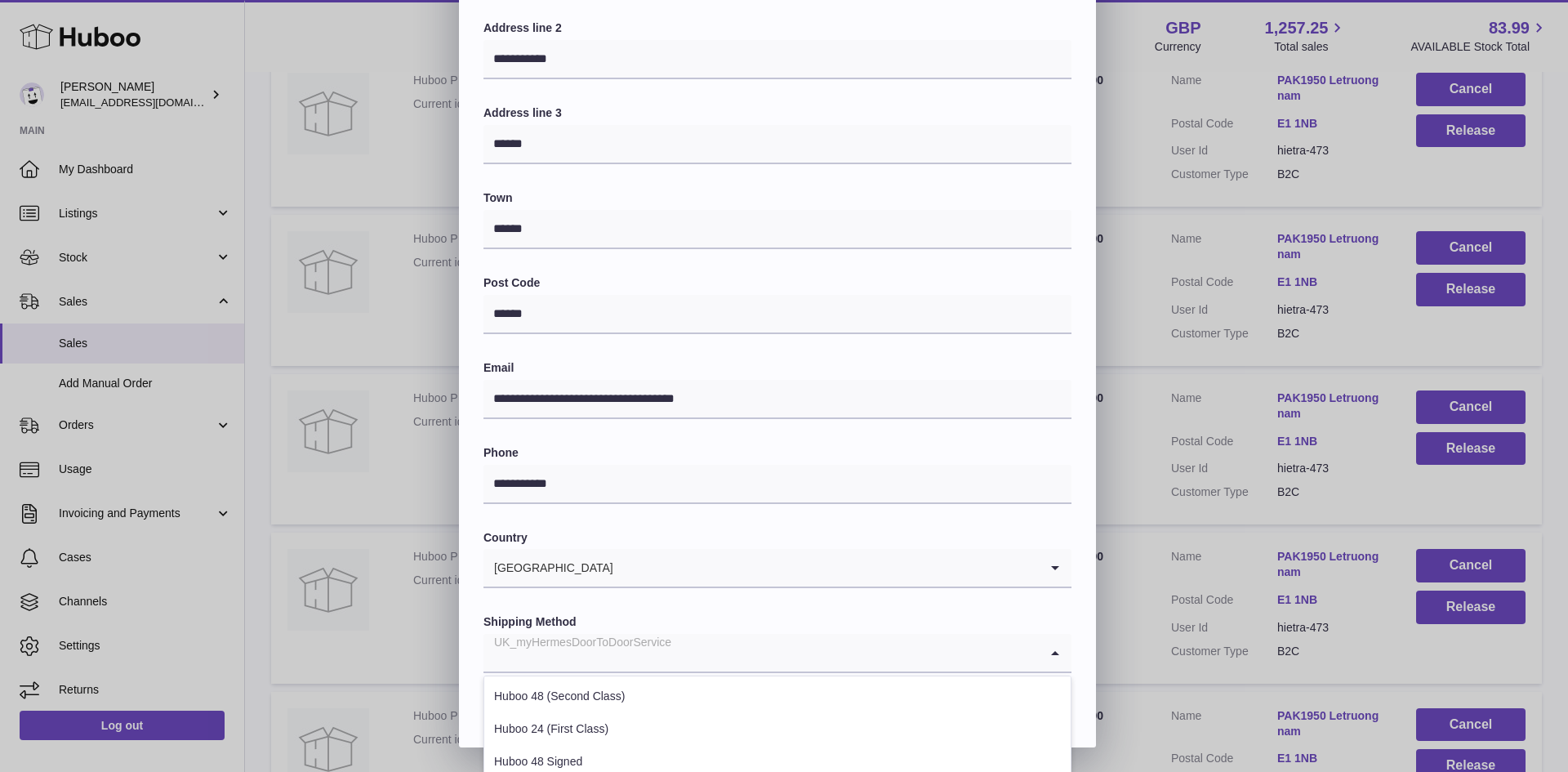
scroll to position [447, 0]
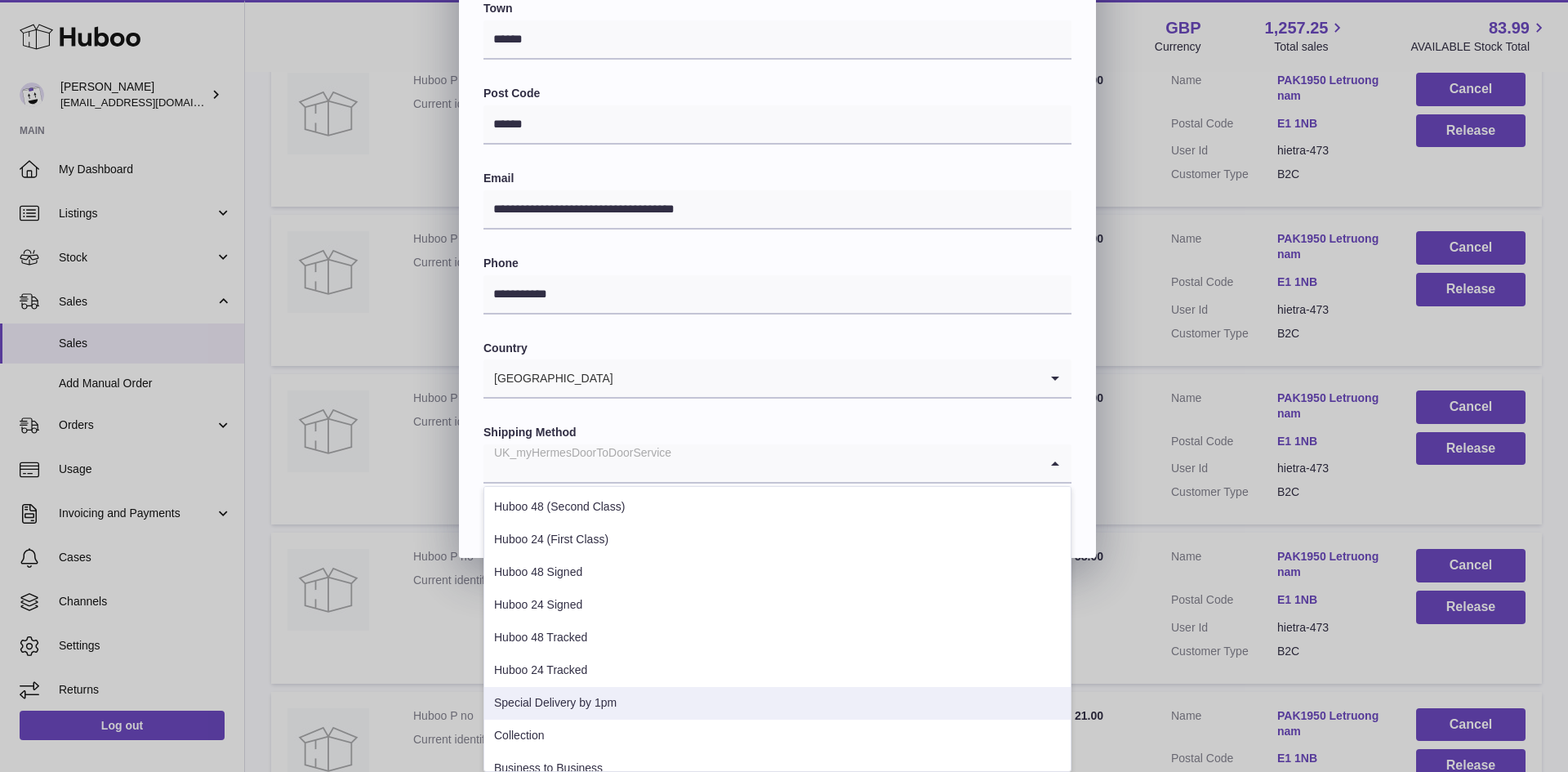
click at [586, 699] on li "Special Delivery by 1pm" at bounding box center [777, 703] width 586 height 32
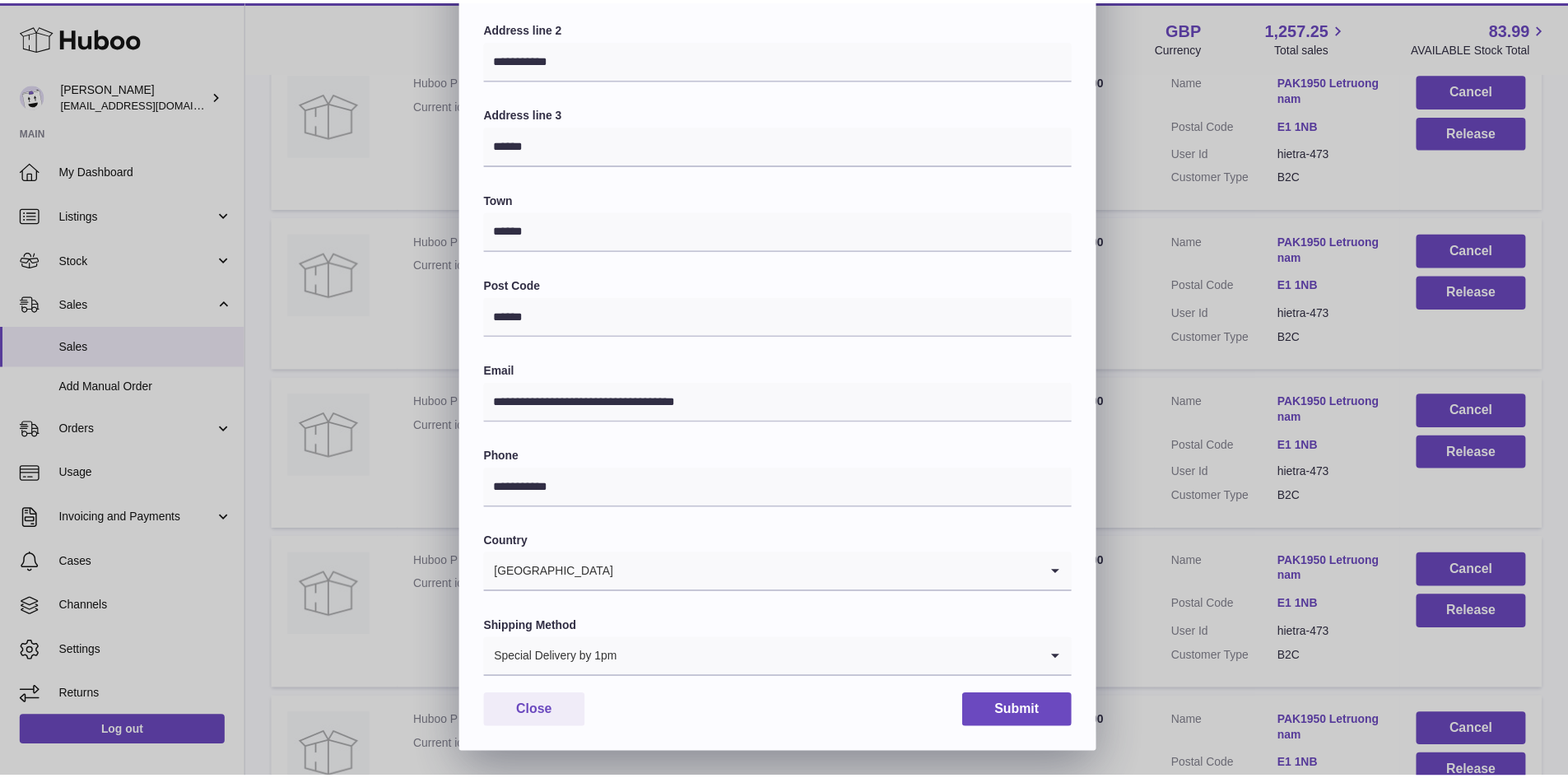
scroll to position [259, 0]
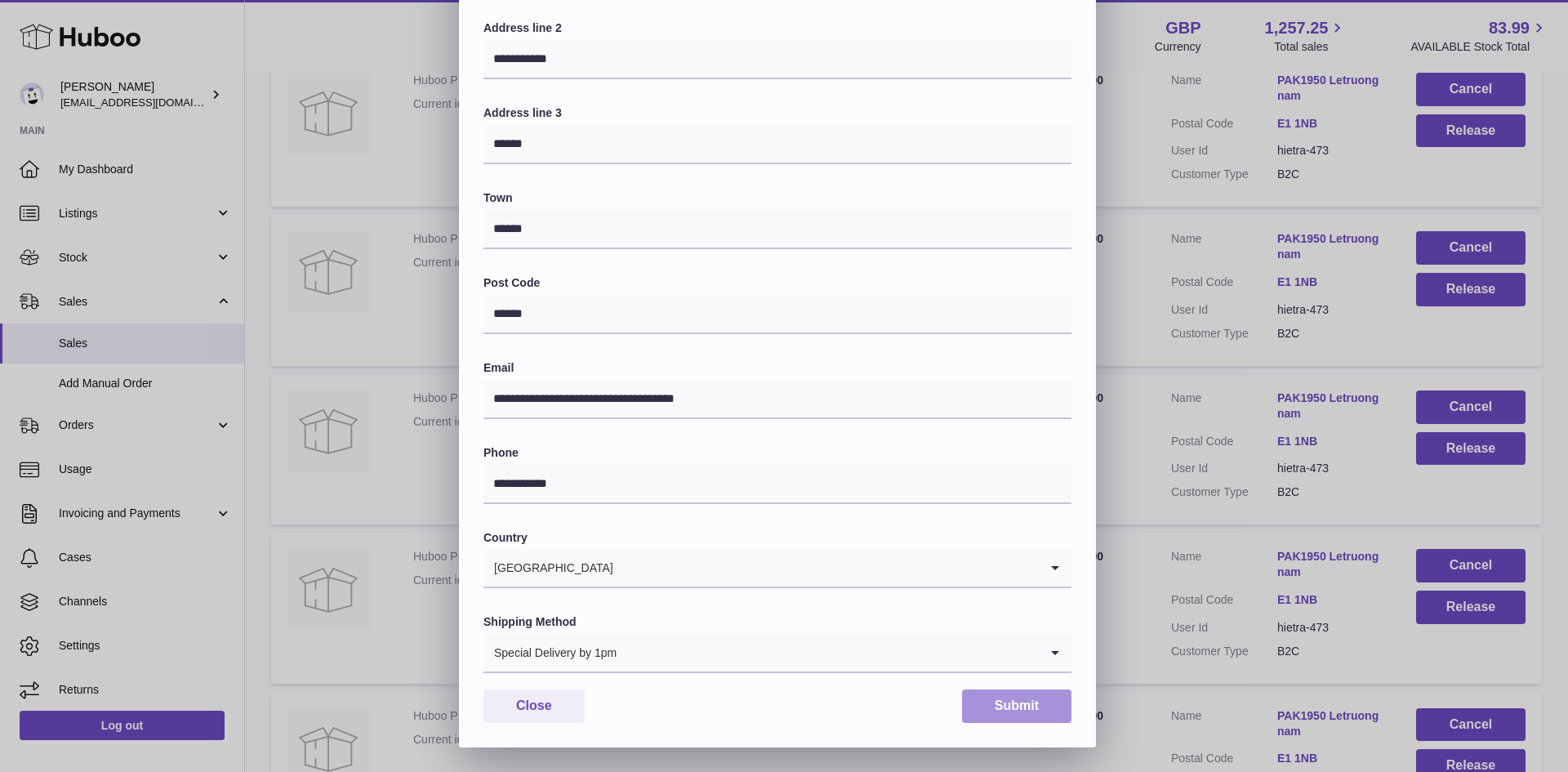
click at [1031, 696] on button "Submit" at bounding box center [1017, 706] width 109 height 33
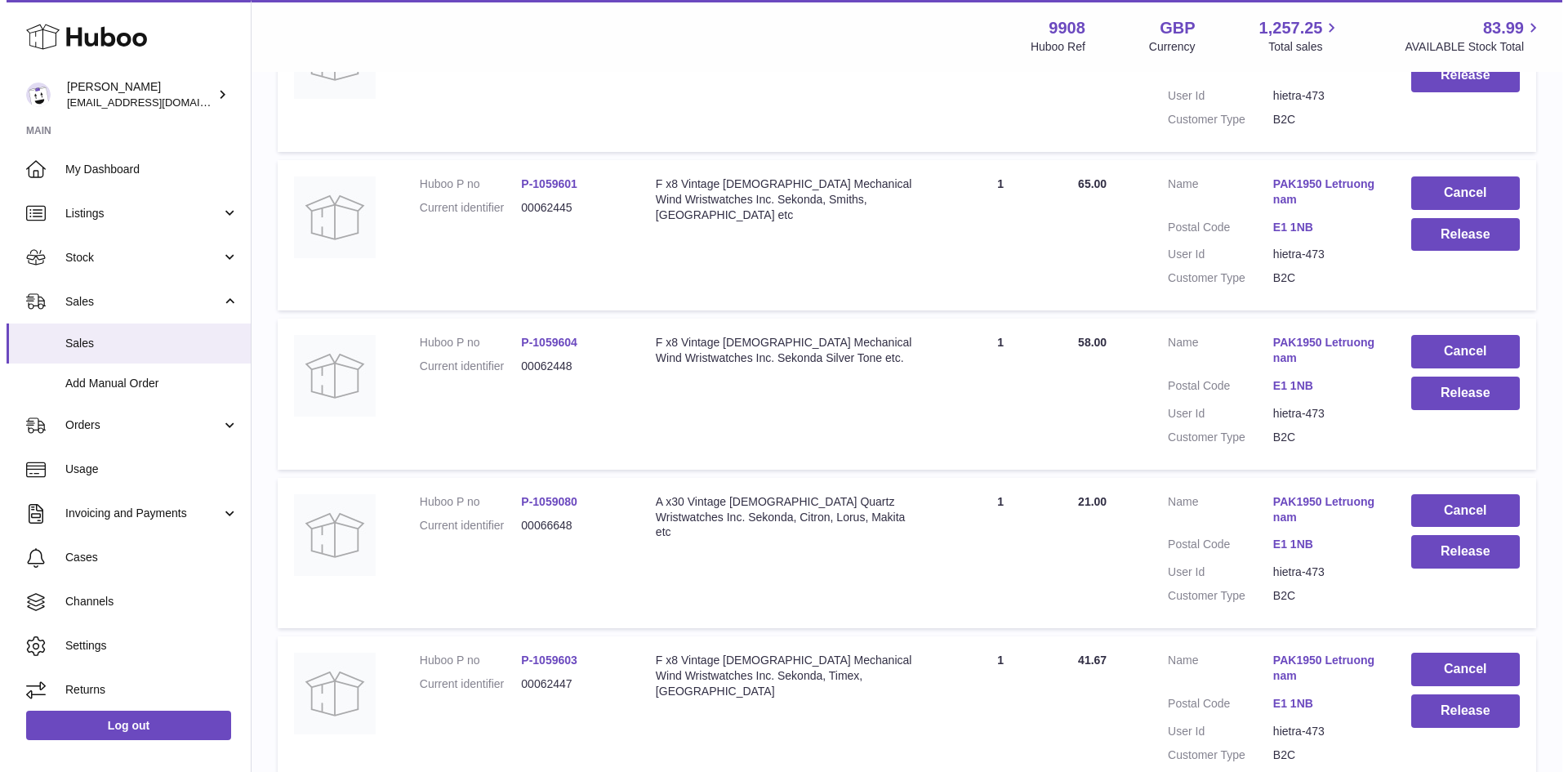
scroll to position [2722, 0]
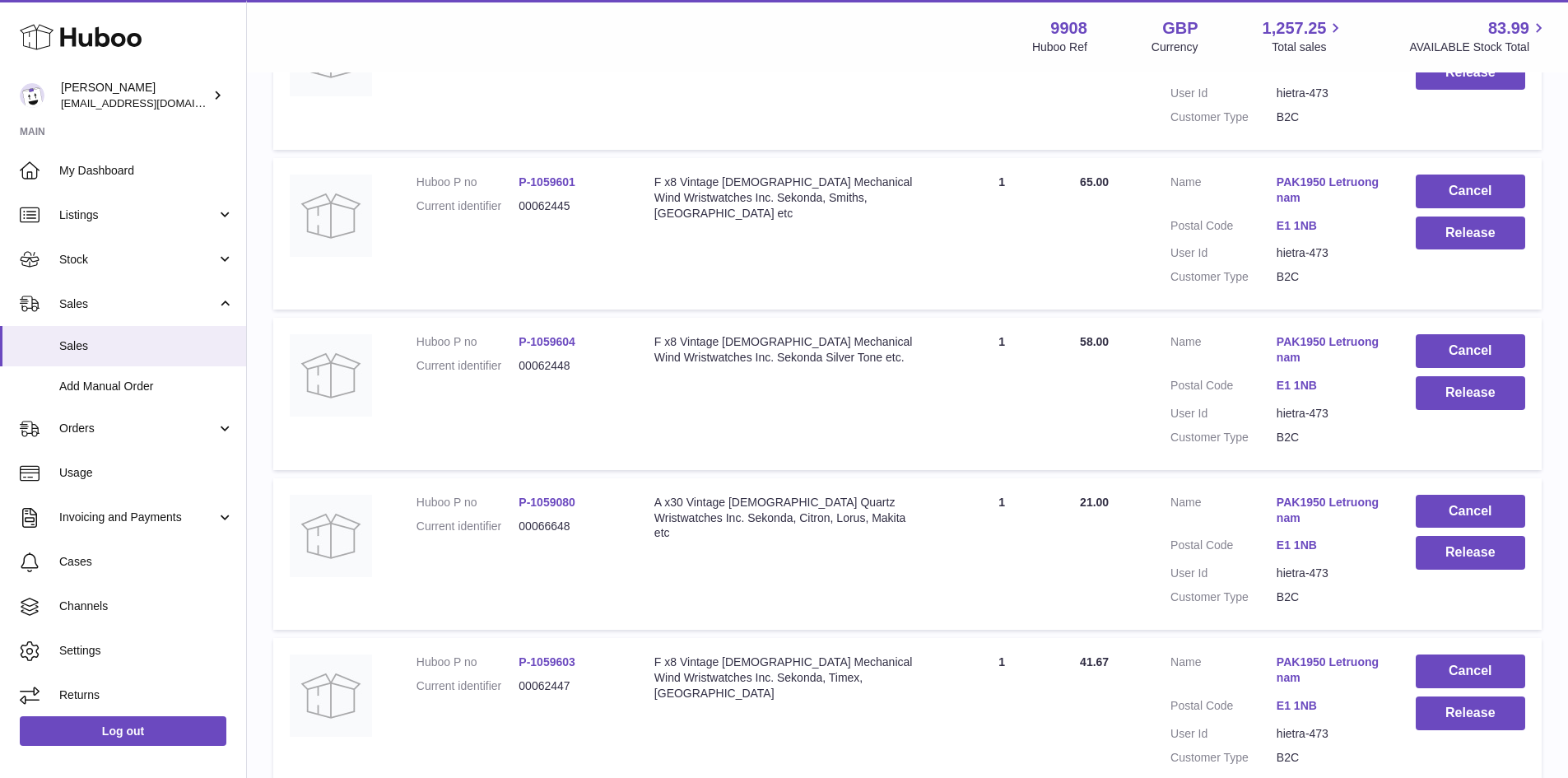
click at [1300, 365] on link "PAK1950 Letruongnam" at bounding box center [1329, 349] width 106 height 31
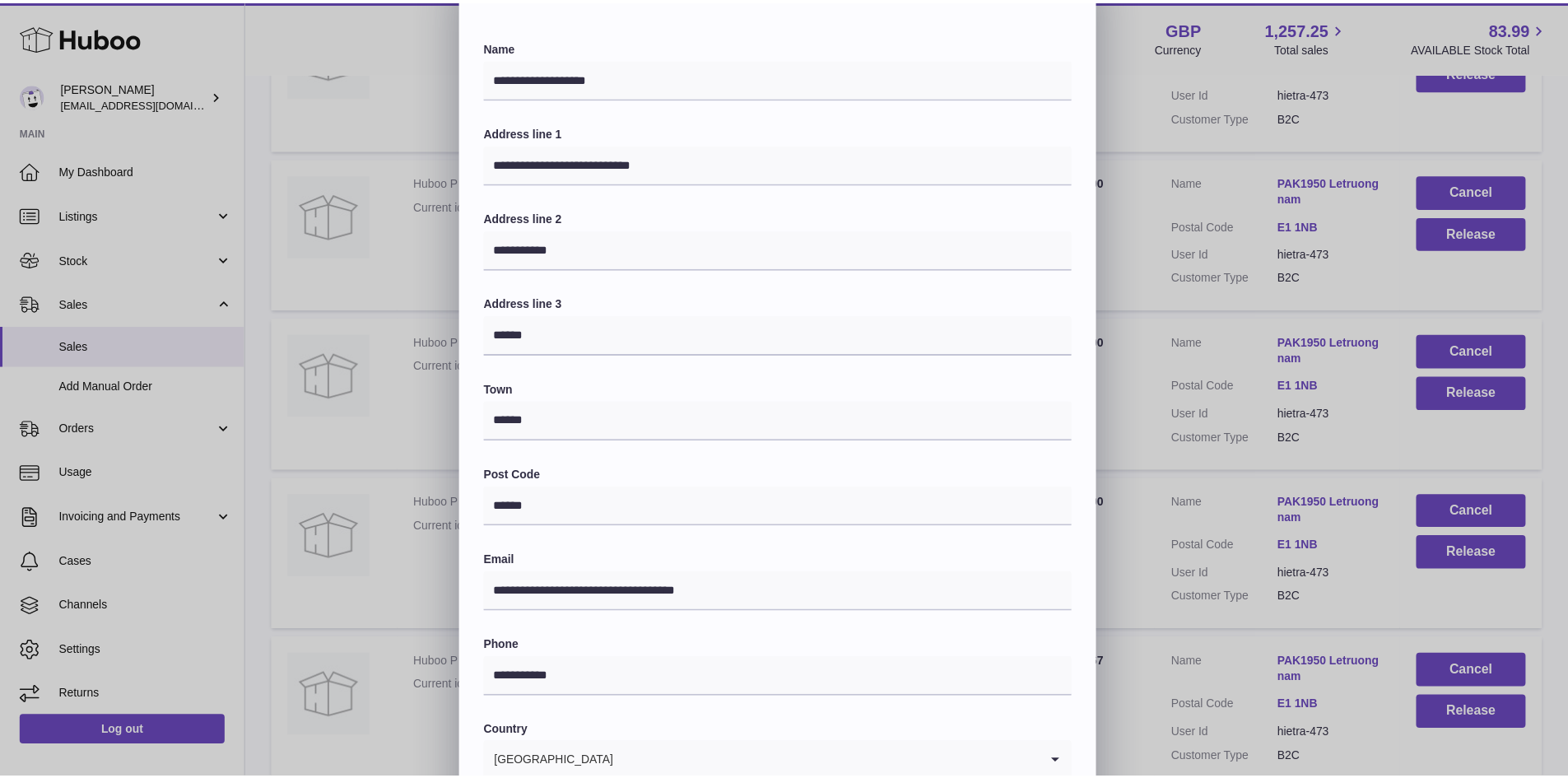
scroll to position [0, 0]
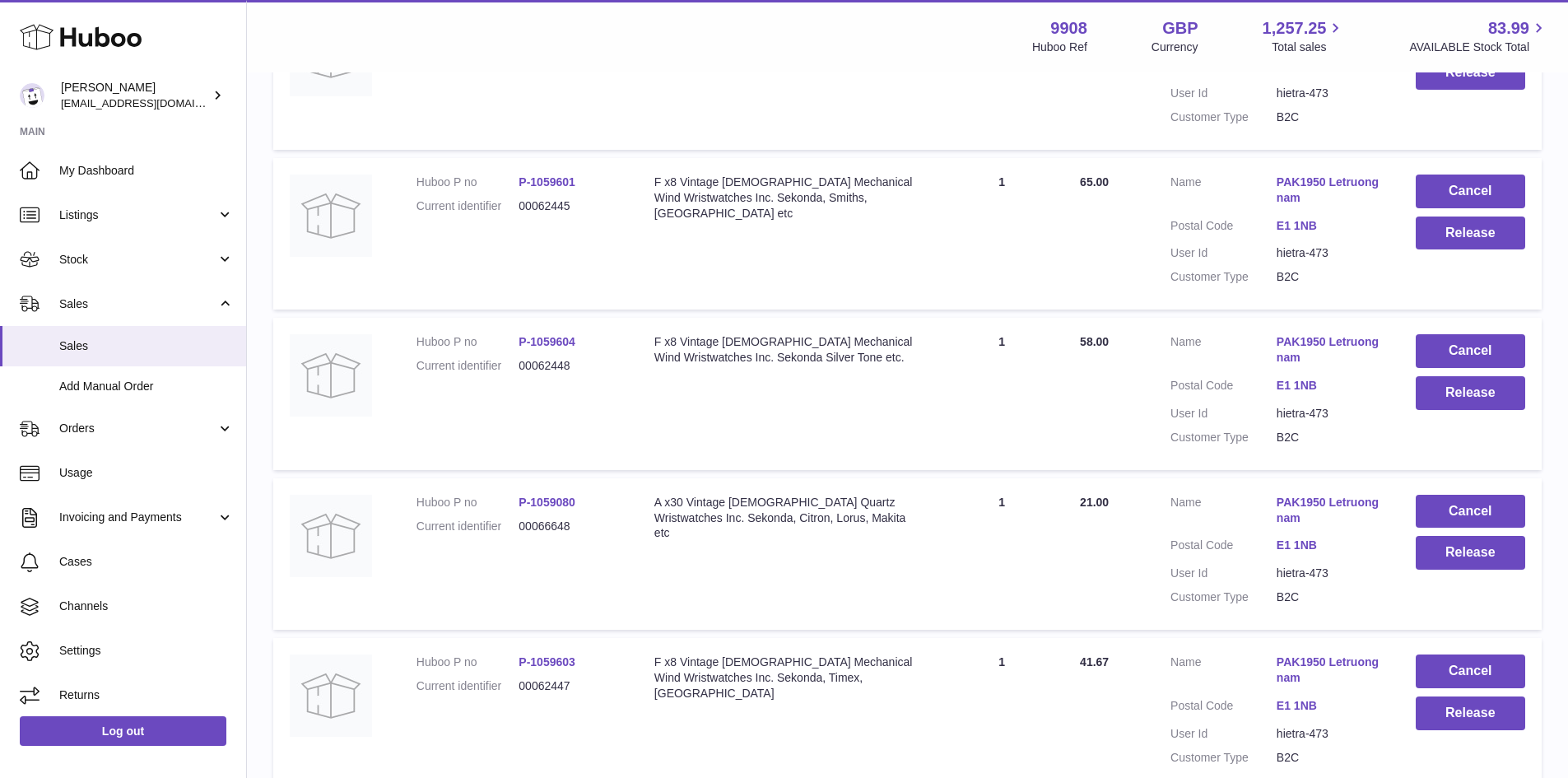
click at [1131, 450] on div at bounding box center [784, 389] width 1568 height 778
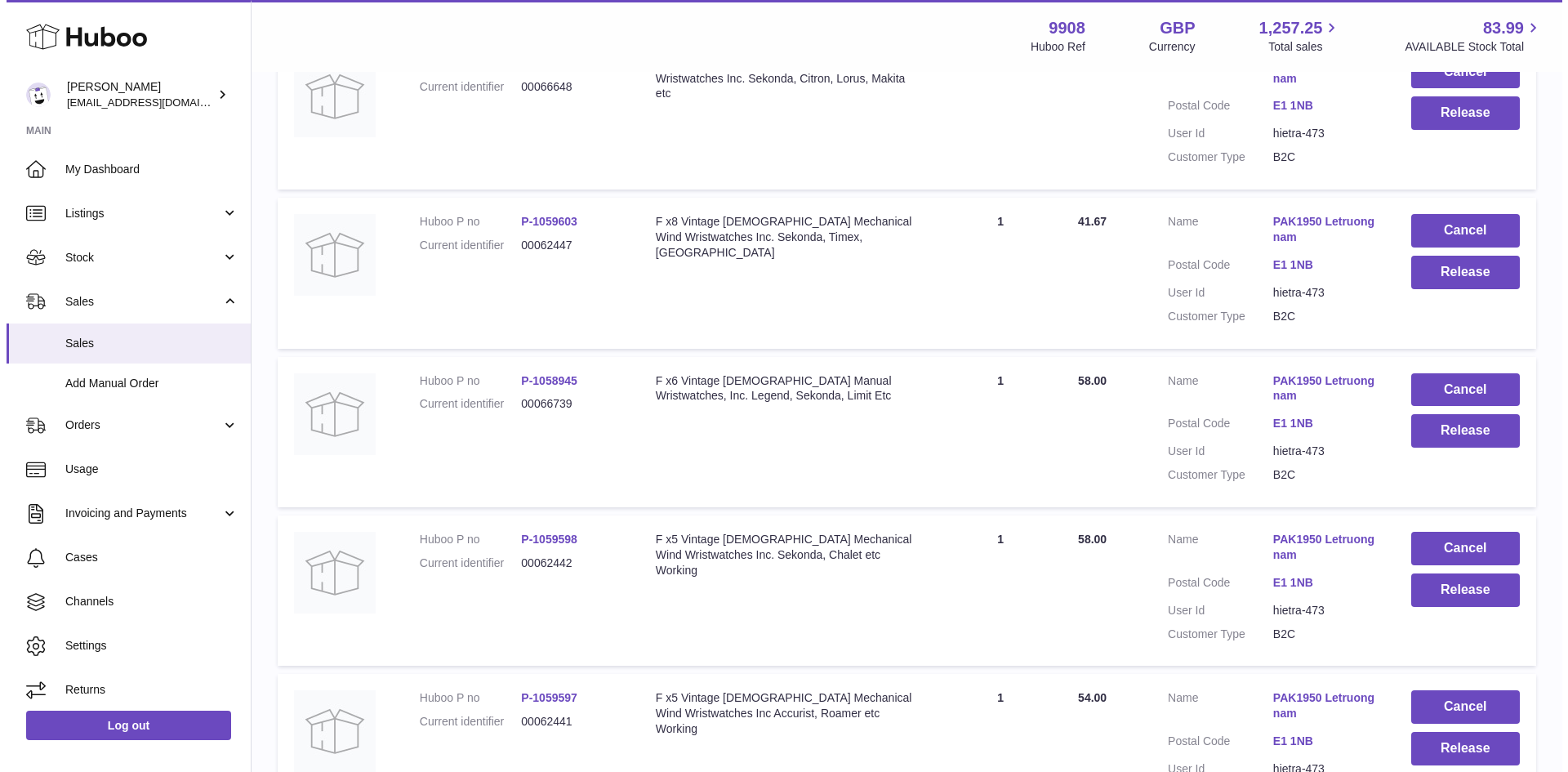
scroll to position [3159, 0]
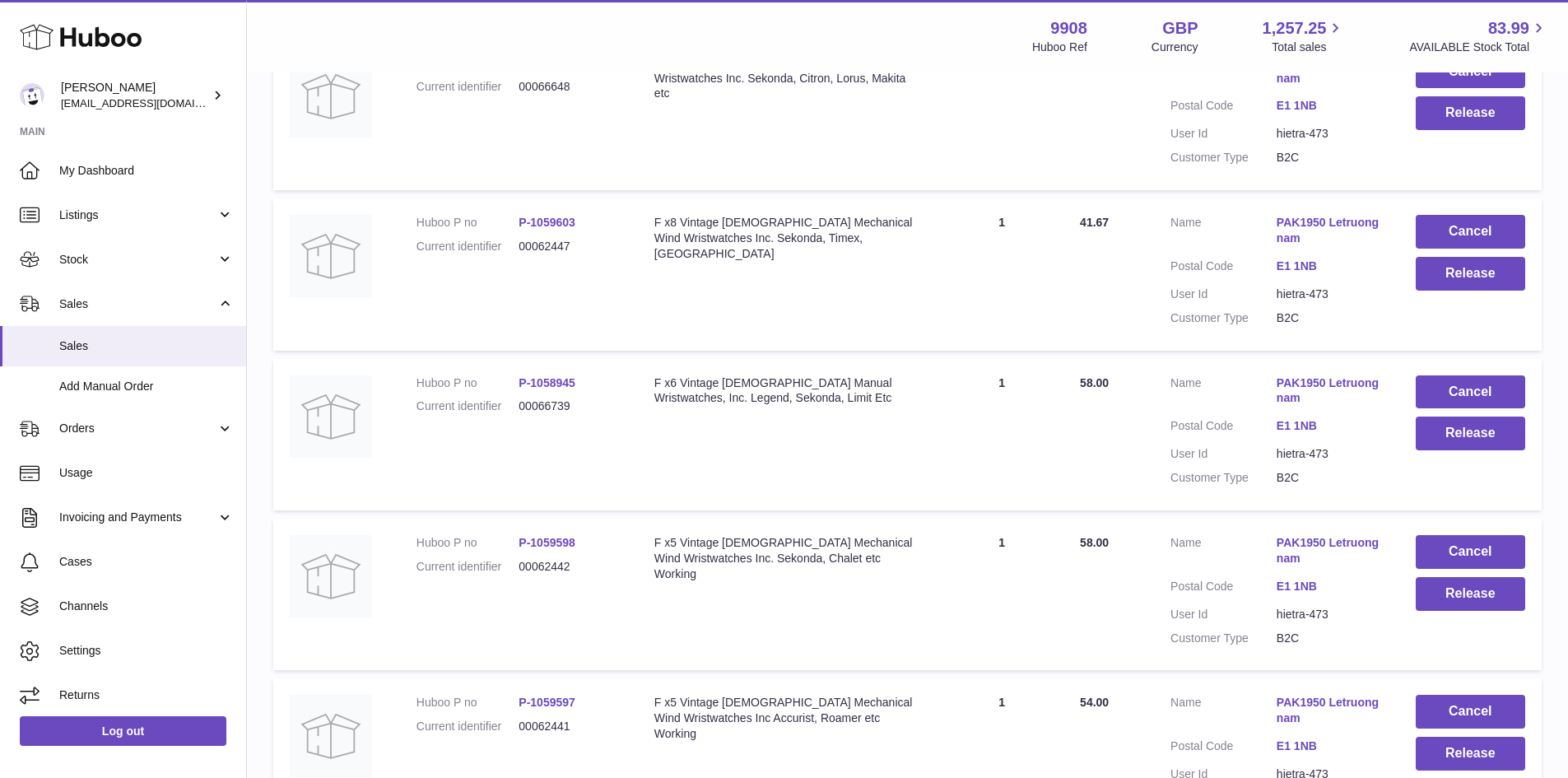
click at [1351, 247] on link "PAK1950 Letruongnam" at bounding box center [1329, 230] width 106 height 31
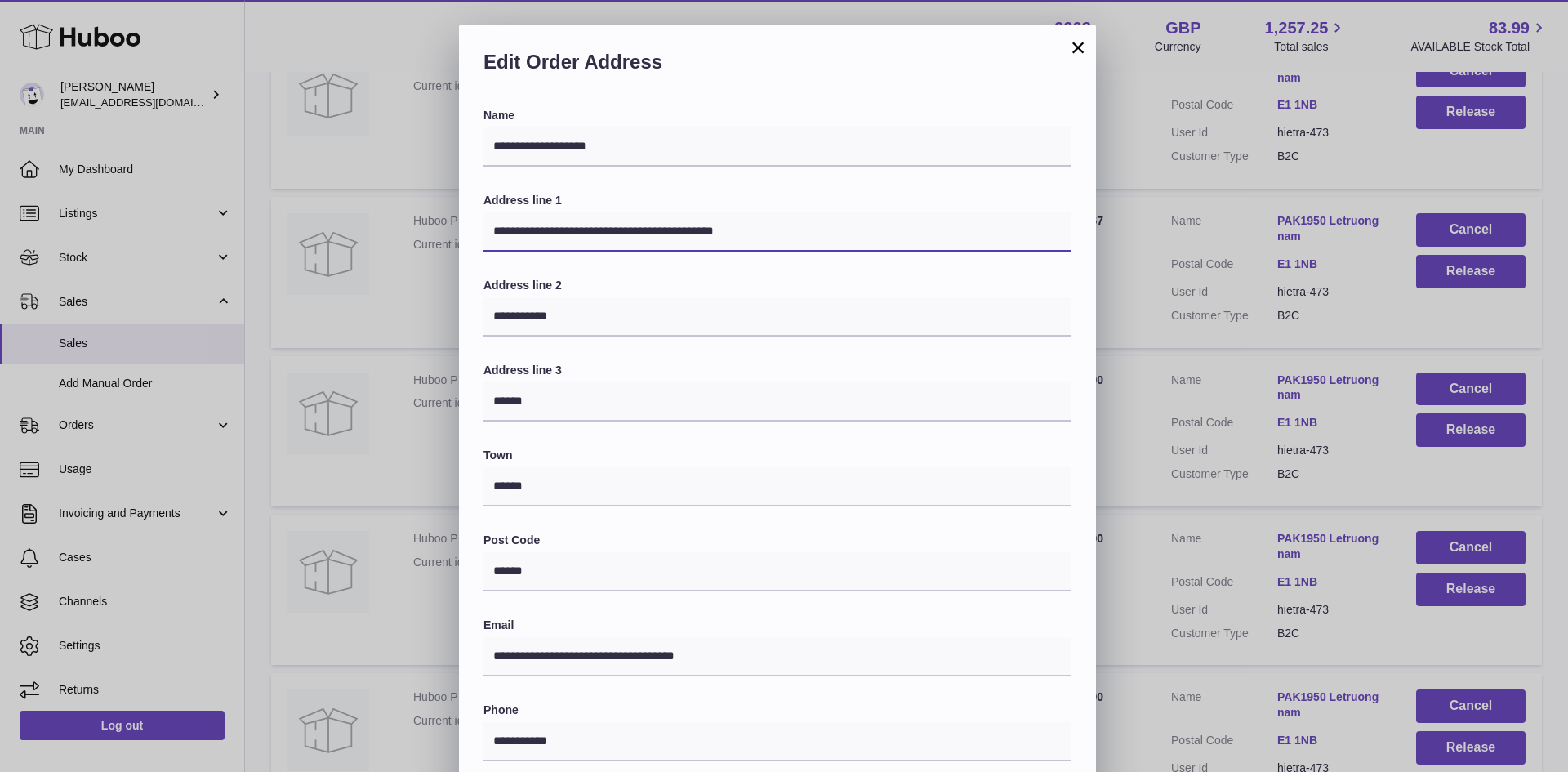
drag, startPoint x: 774, startPoint y: 233, endPoint x: 667, endPoint y: 233, distance: 107.0
click at [667, 233] on input "**********" at bounding box center [777, 231] width 588 height 39
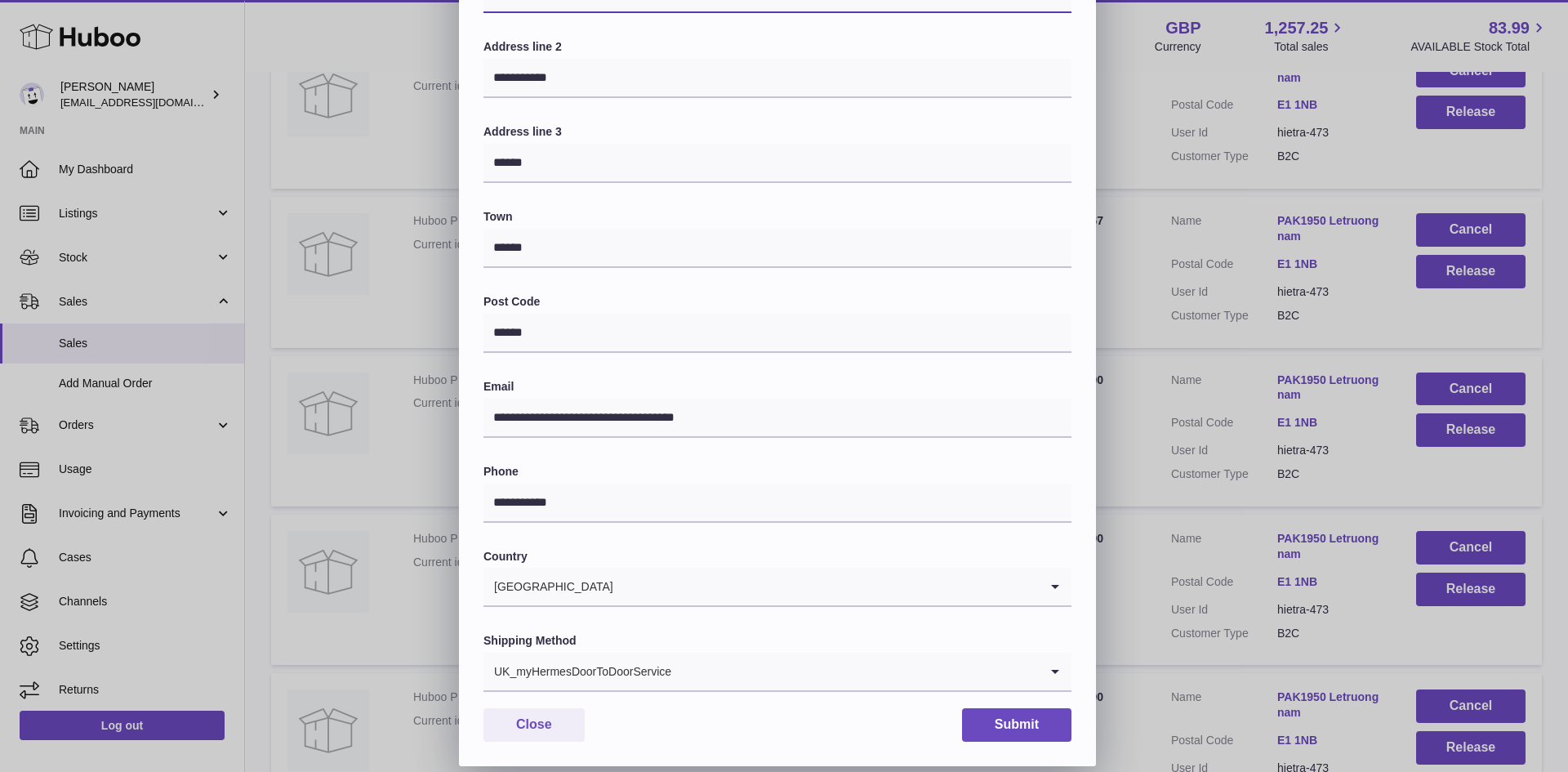
scroll to position [257, 0]
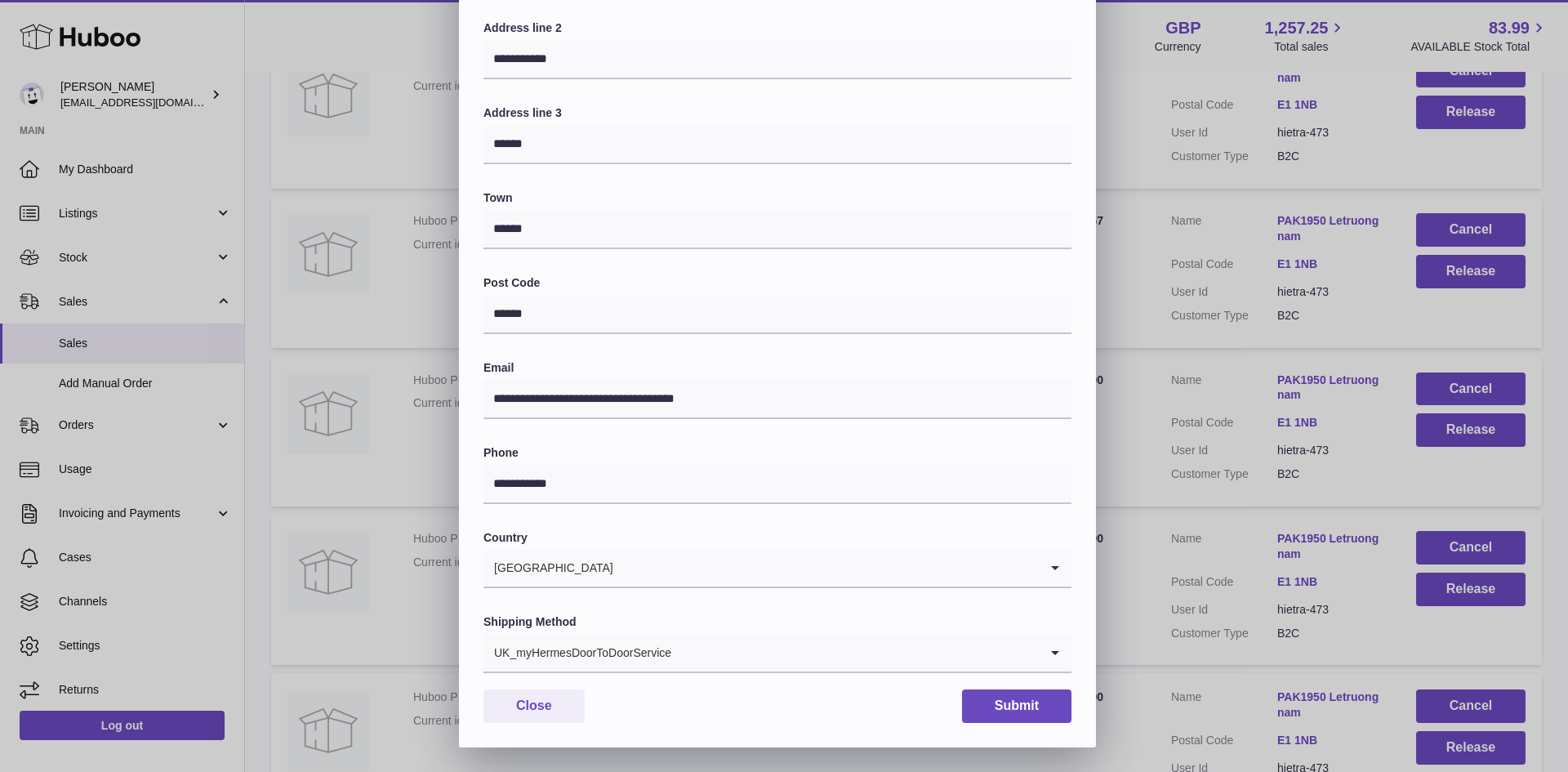
type input "**********"
drag, startPoint x: 711, startPoint y: 658, endPoint x: 717, endPoint y: 667, distance: 10.8
click at [717, 667] on input "Search for option" at bounding box center [856, 652] width 367 height 37
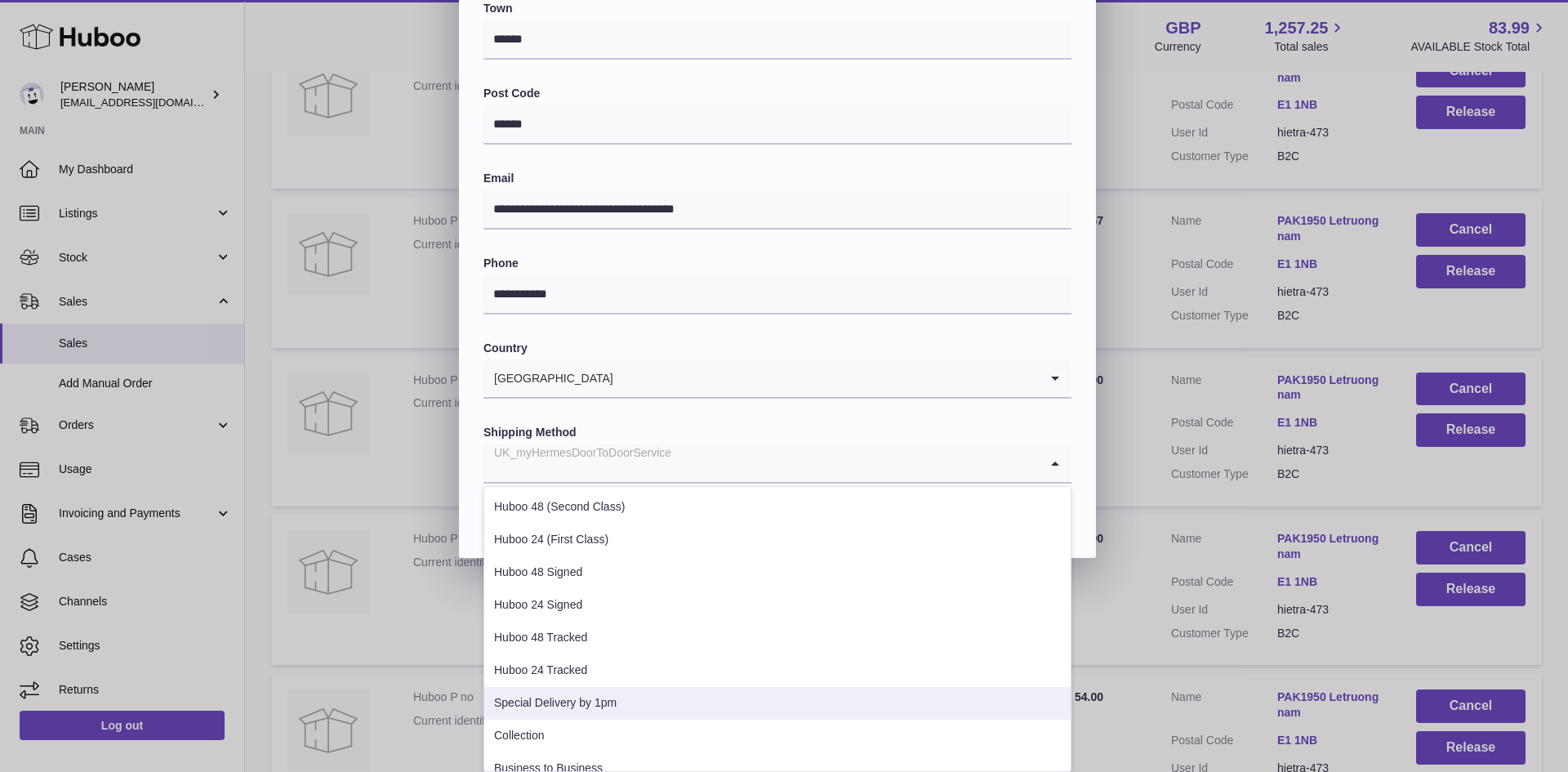
click at [598, 704] on li "Special Delivery by 1pm" at bounding box center [777, 703] width 586 height 32
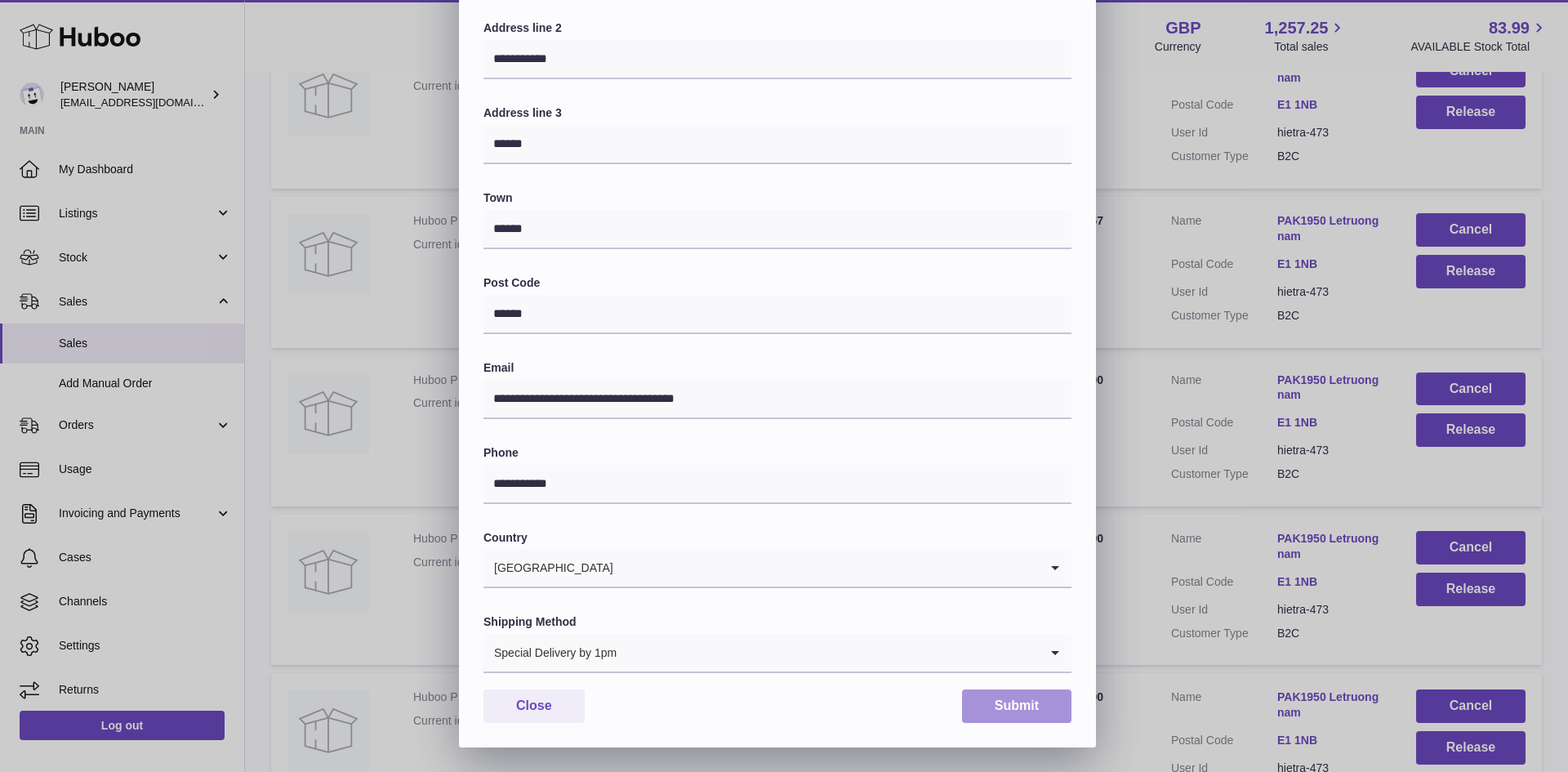
click at [1005, 706] on button "Submit" at bounding box center [1017, 706] width 109 height 33
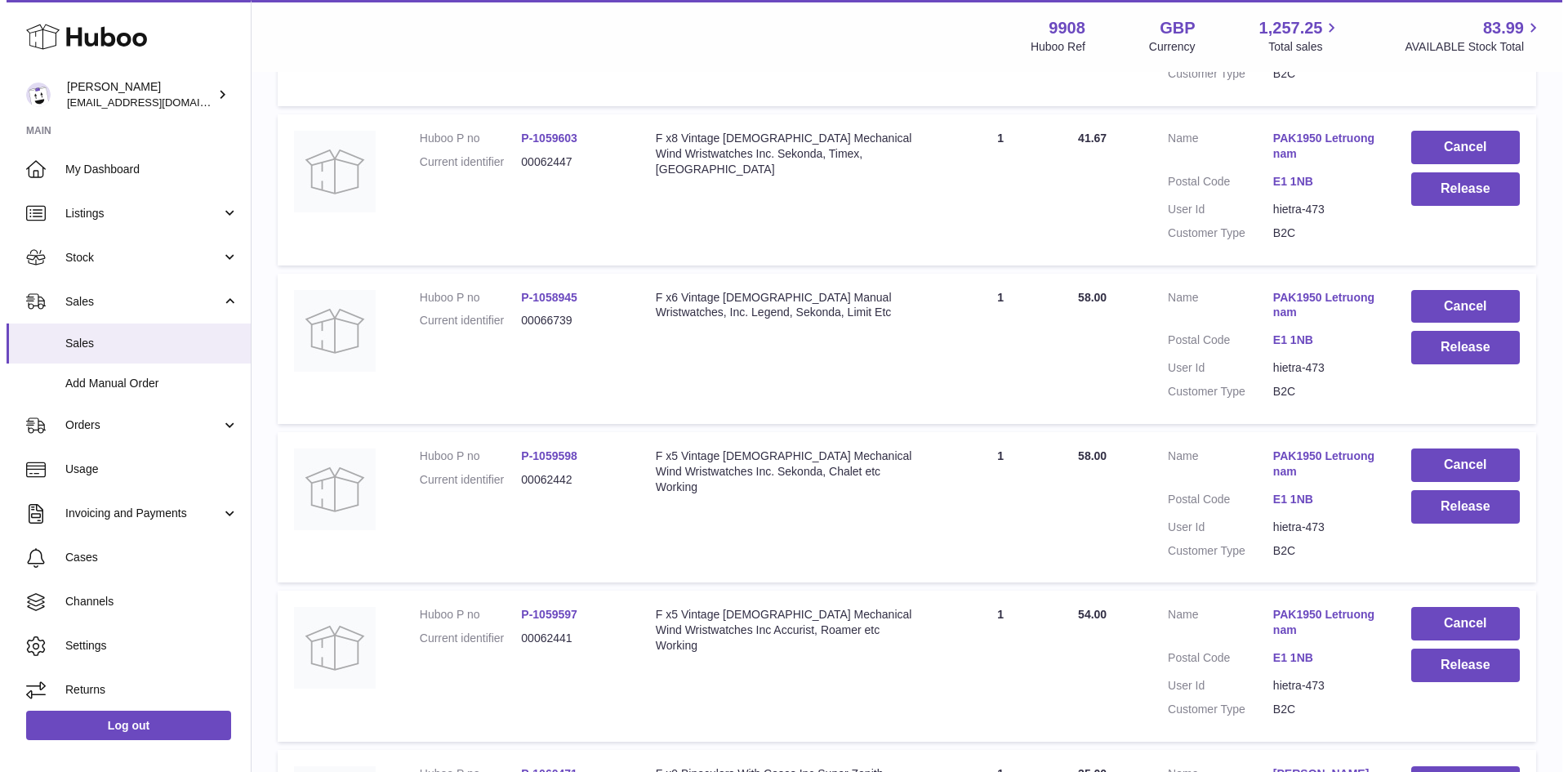
scroll to position [3377, 0]
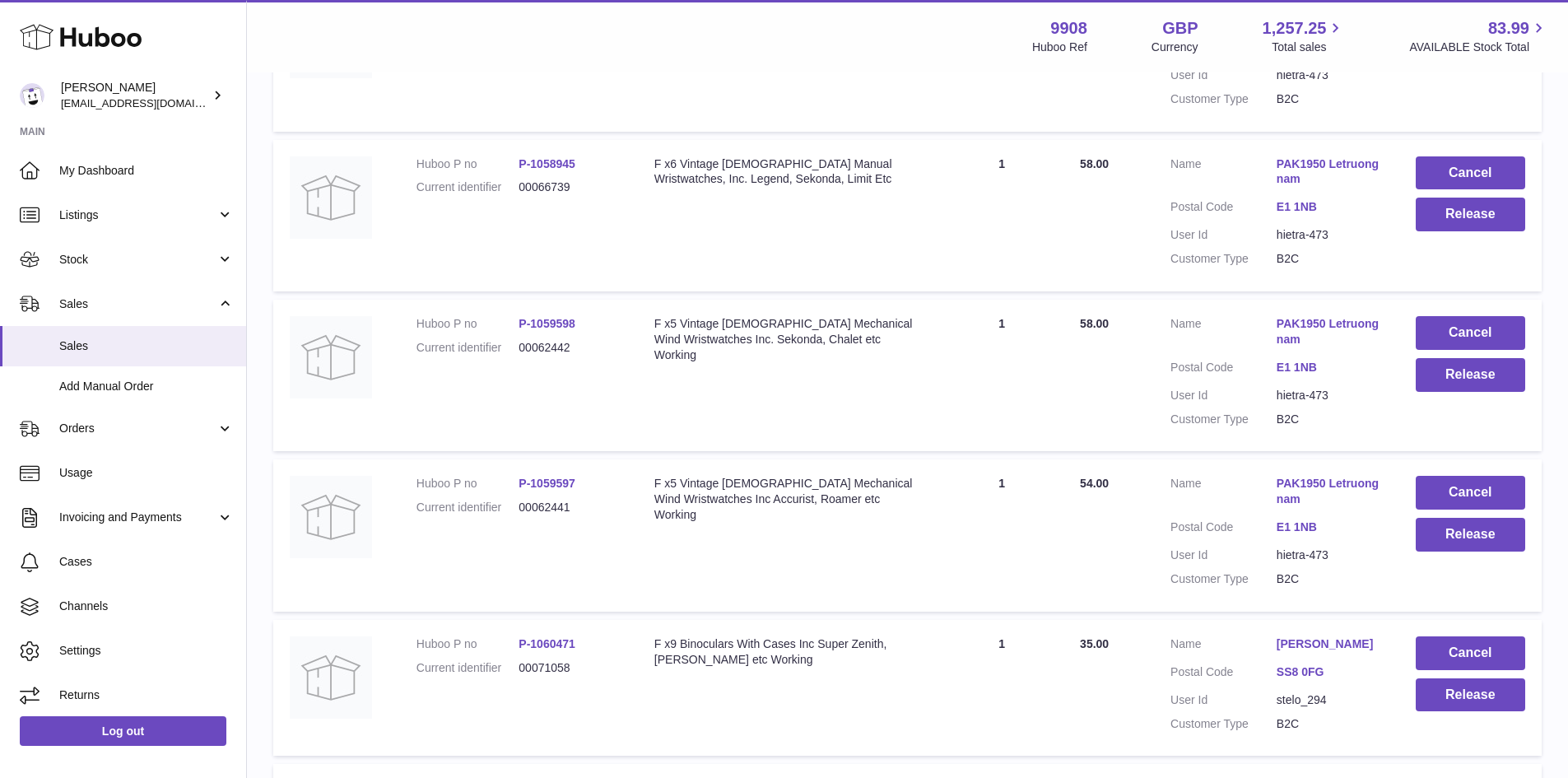
click at [1323, 188] on link "PAK1950 Letruongnam" at bounding box center [1329, 171] width 106 height 31
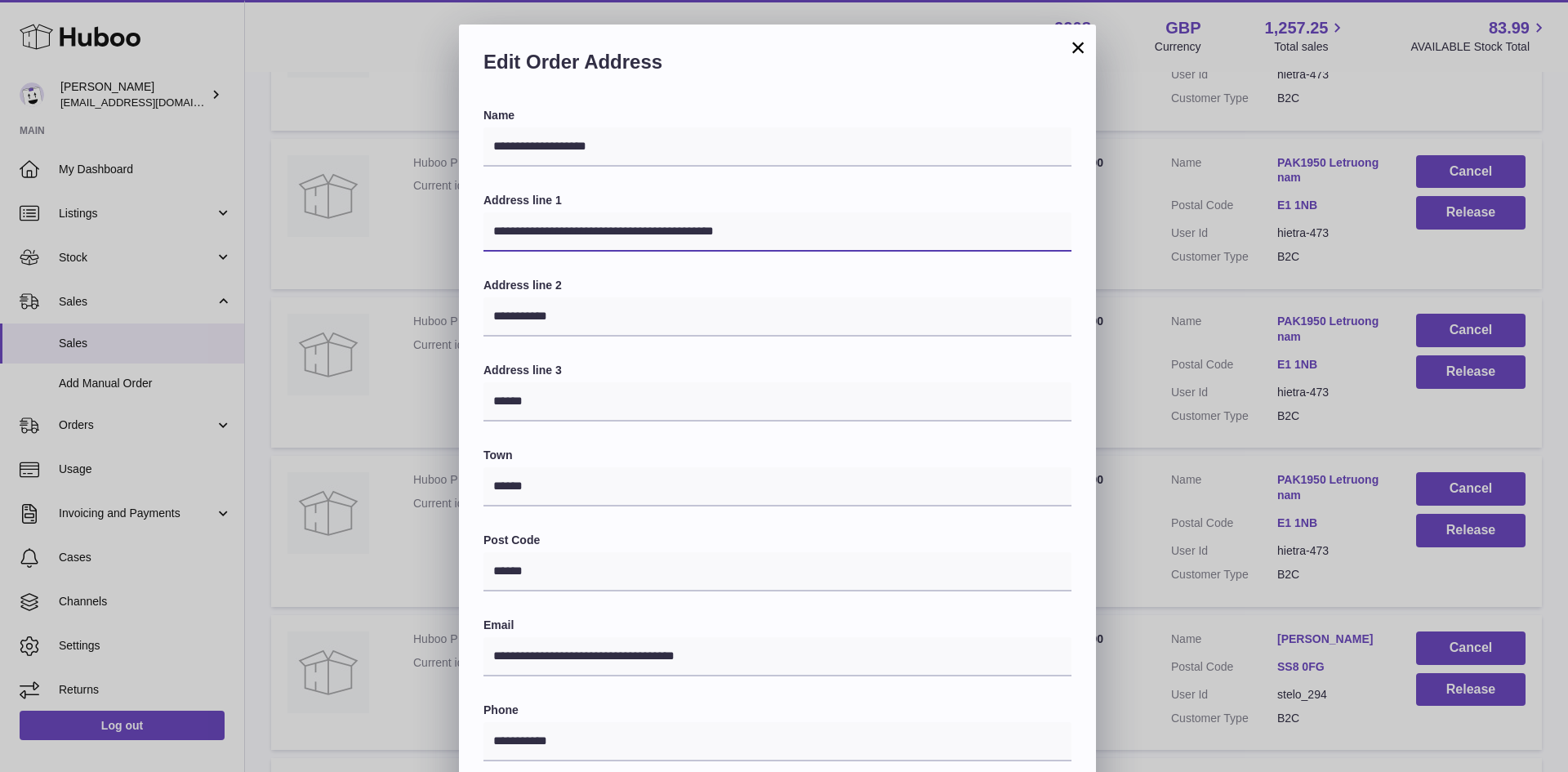
drag, startPoint x: 769, startPoint y: 231, endPoint x: 665, endPoint y: 231, distance: 104.0
click at [665, 231] on input "**********" at bounding box center [777, 231] width 588 height 39
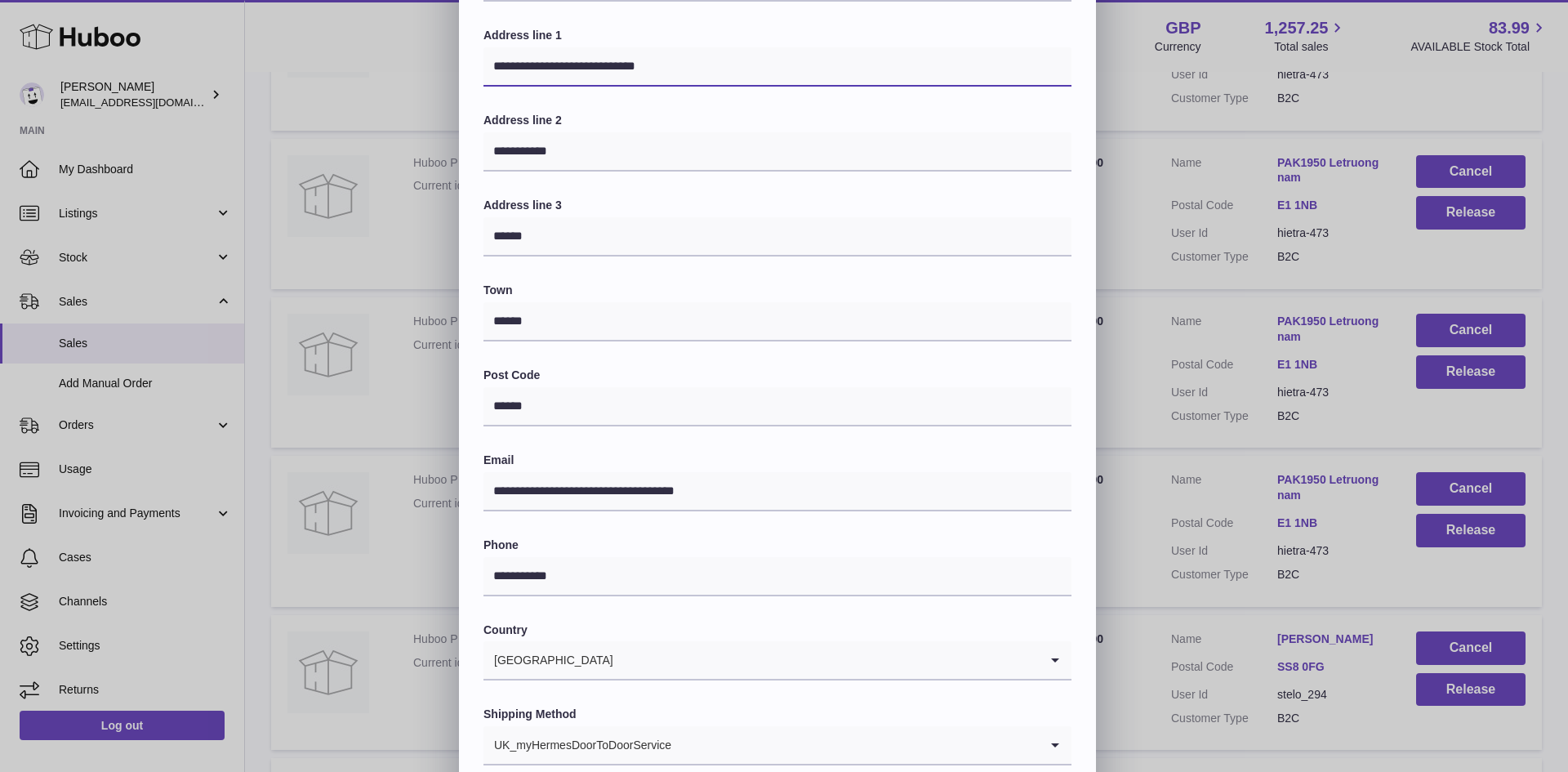
scroll to position [257, 0]
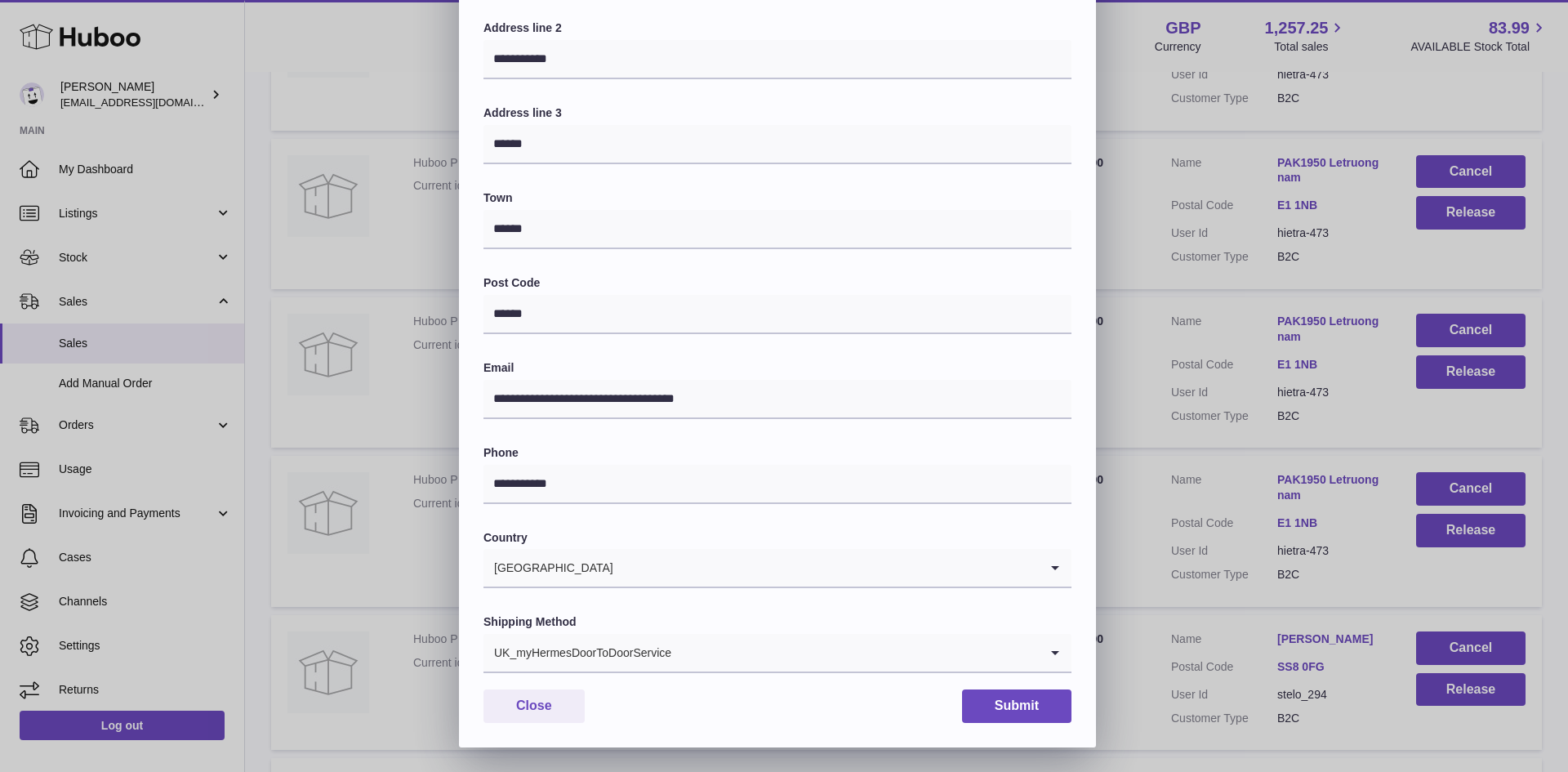
type input "**********"
click at [619, 653] on div "UK_myHermesDoorToDoorService" at bounding box center [761, 652] width 556 height 37
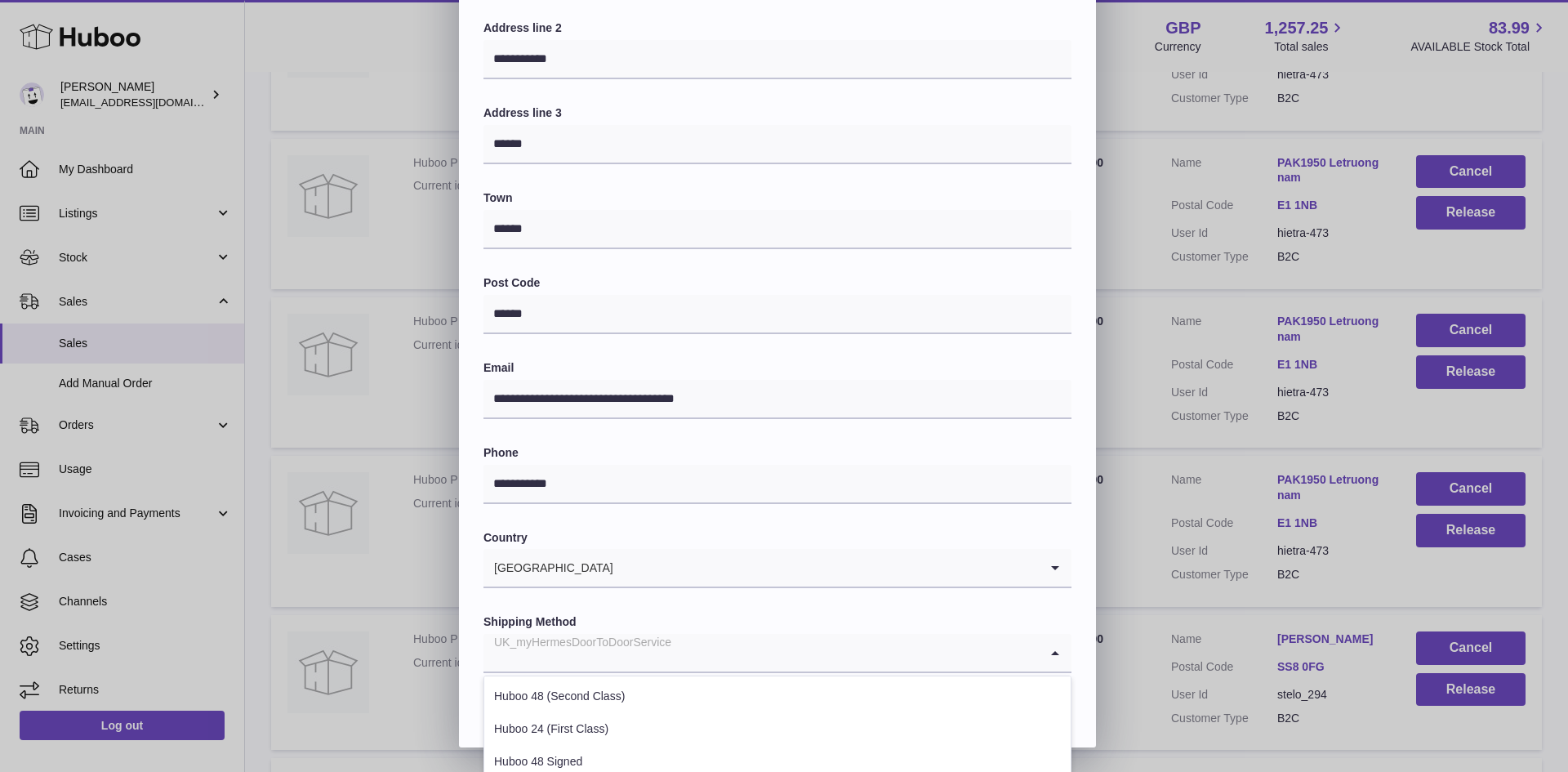
scroll to position [447, 0]
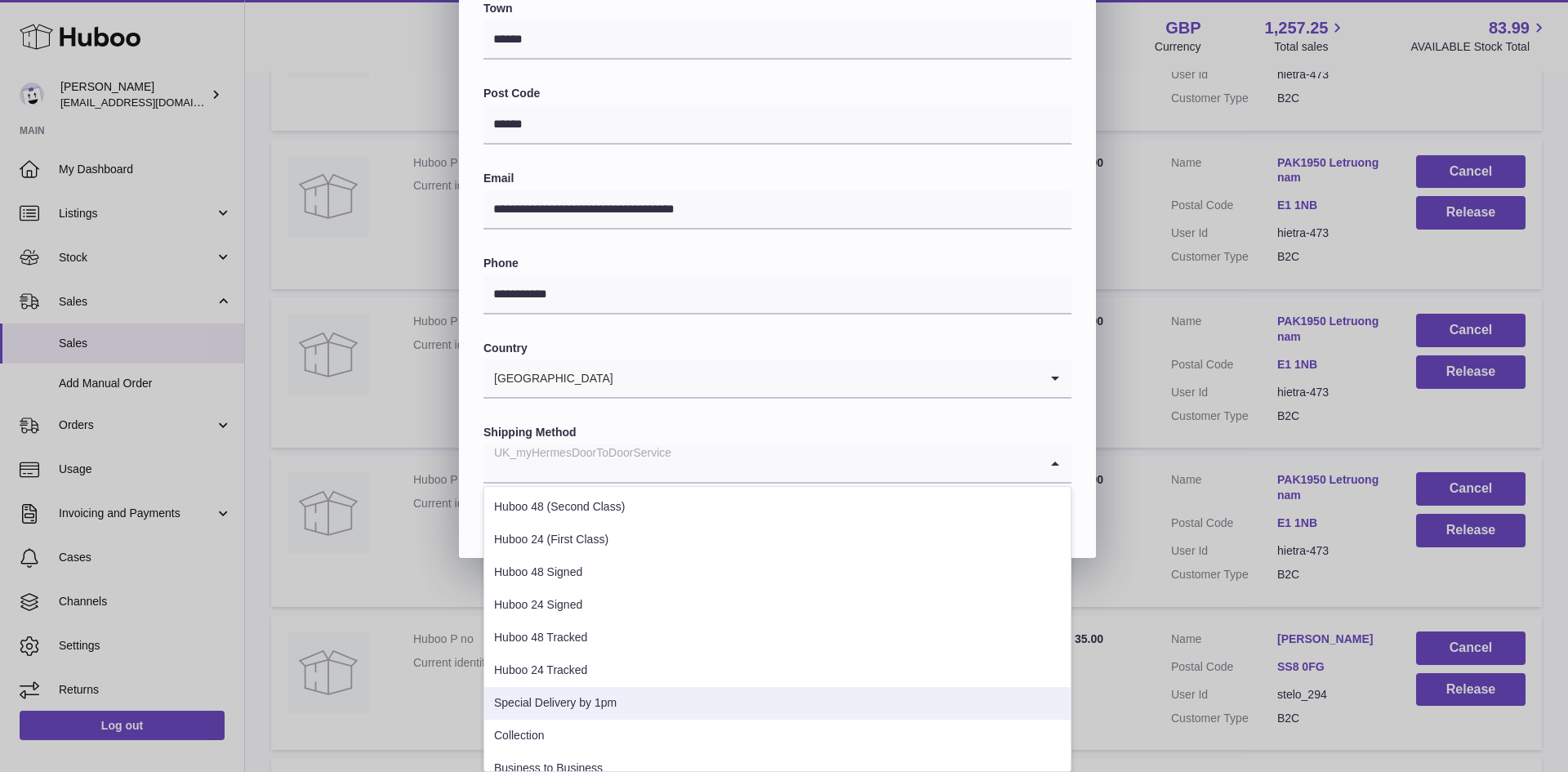
click at [562, 706] on li "Special Delivery by 1pm" at bounding box center [777, 703] width 586 height 32
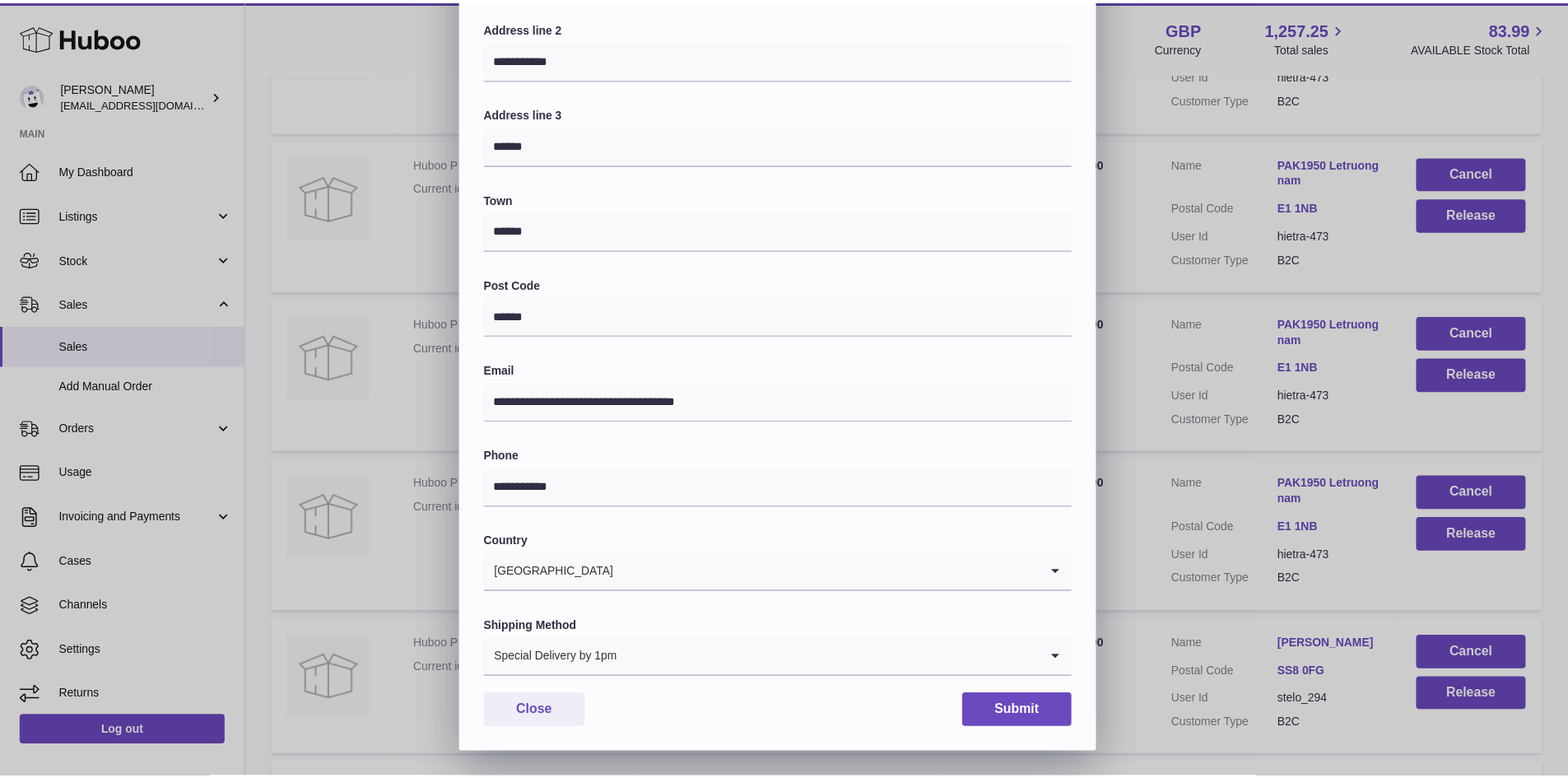
scroll to position [259, 0]
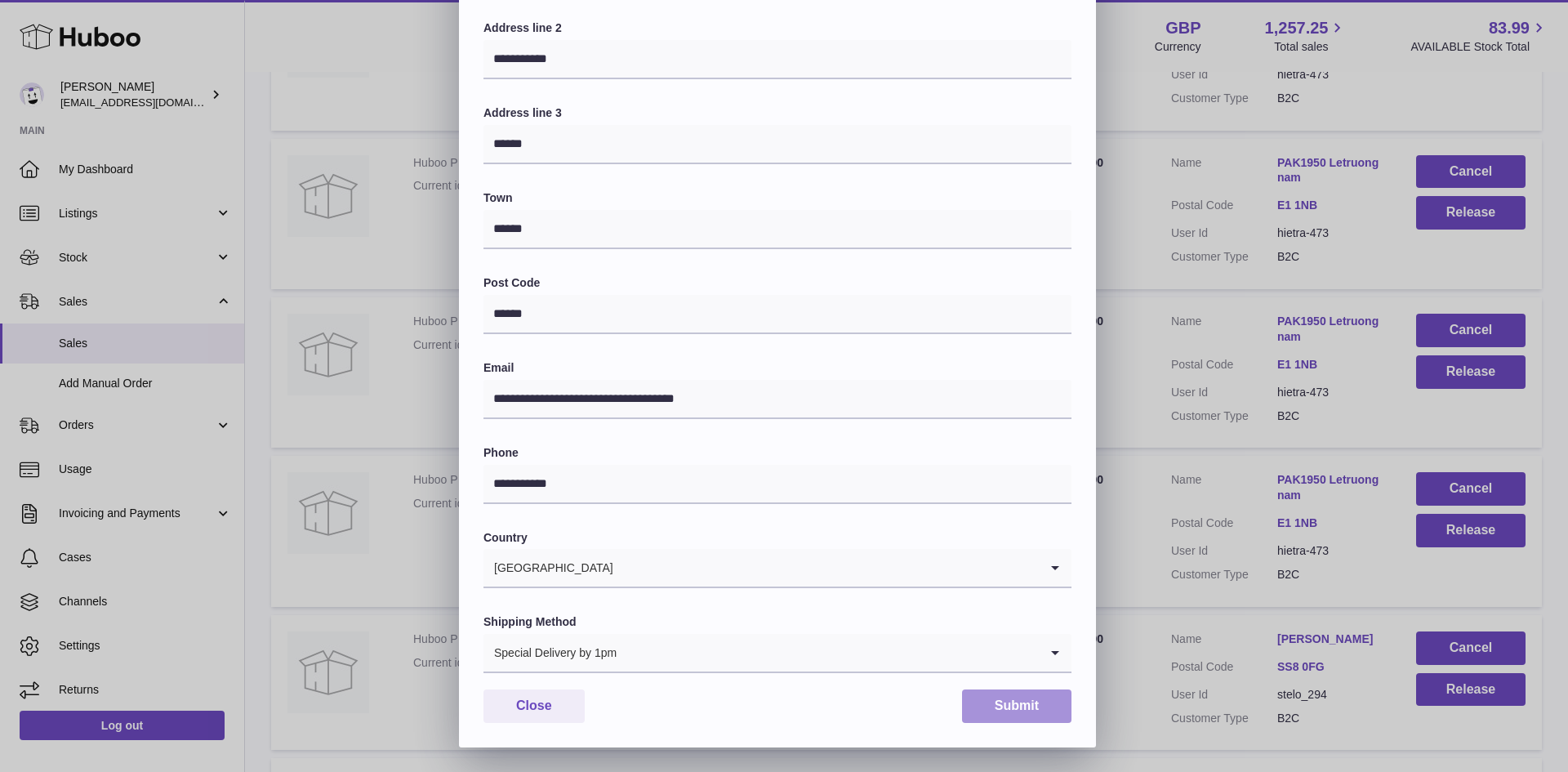
click at [996, 697] on button "Submit" at bounding box center [1017, 706] width 109 height 33
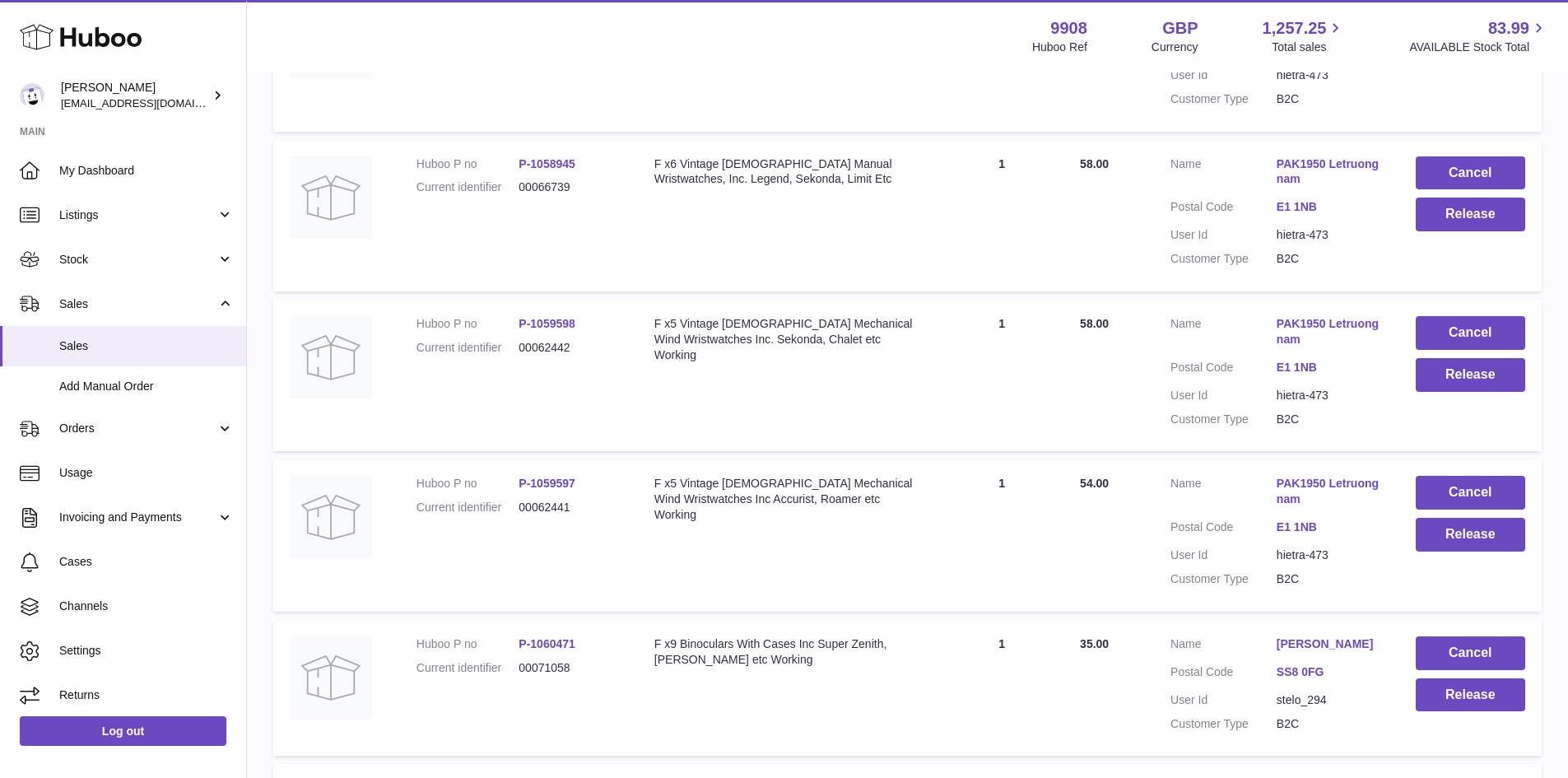
click at [1302, 348] on link "PAK1950 Letruongnam" at bounding box center [1329, 331] width 106 height 31
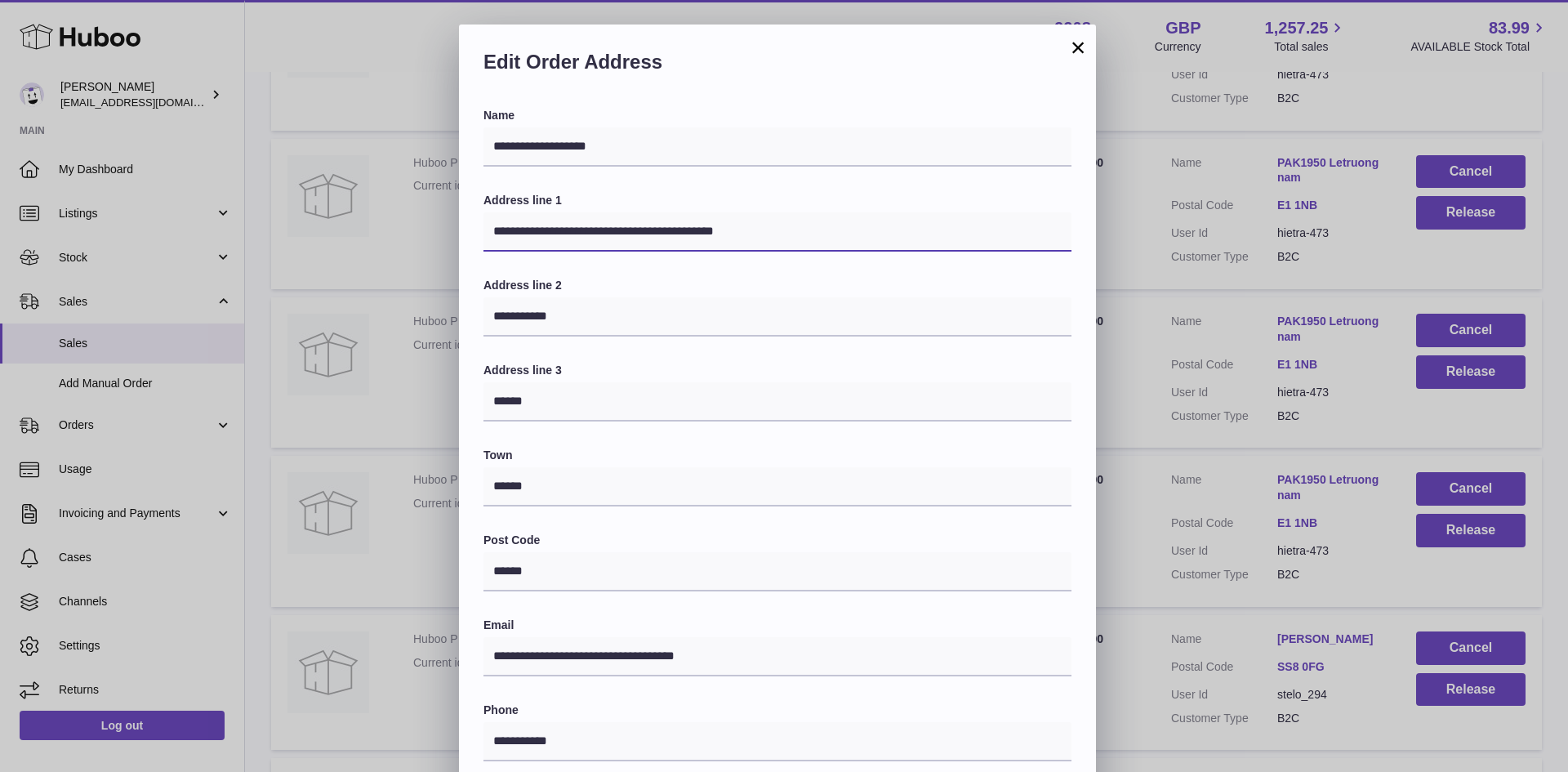
drag, startPoint x: 773, startPoint y: 225, endPoint x: 667, endPoint y: 242, distance: 107.4
click at [667, 242] on input "**********" at bounding box center [777, 231] width 588 height 39
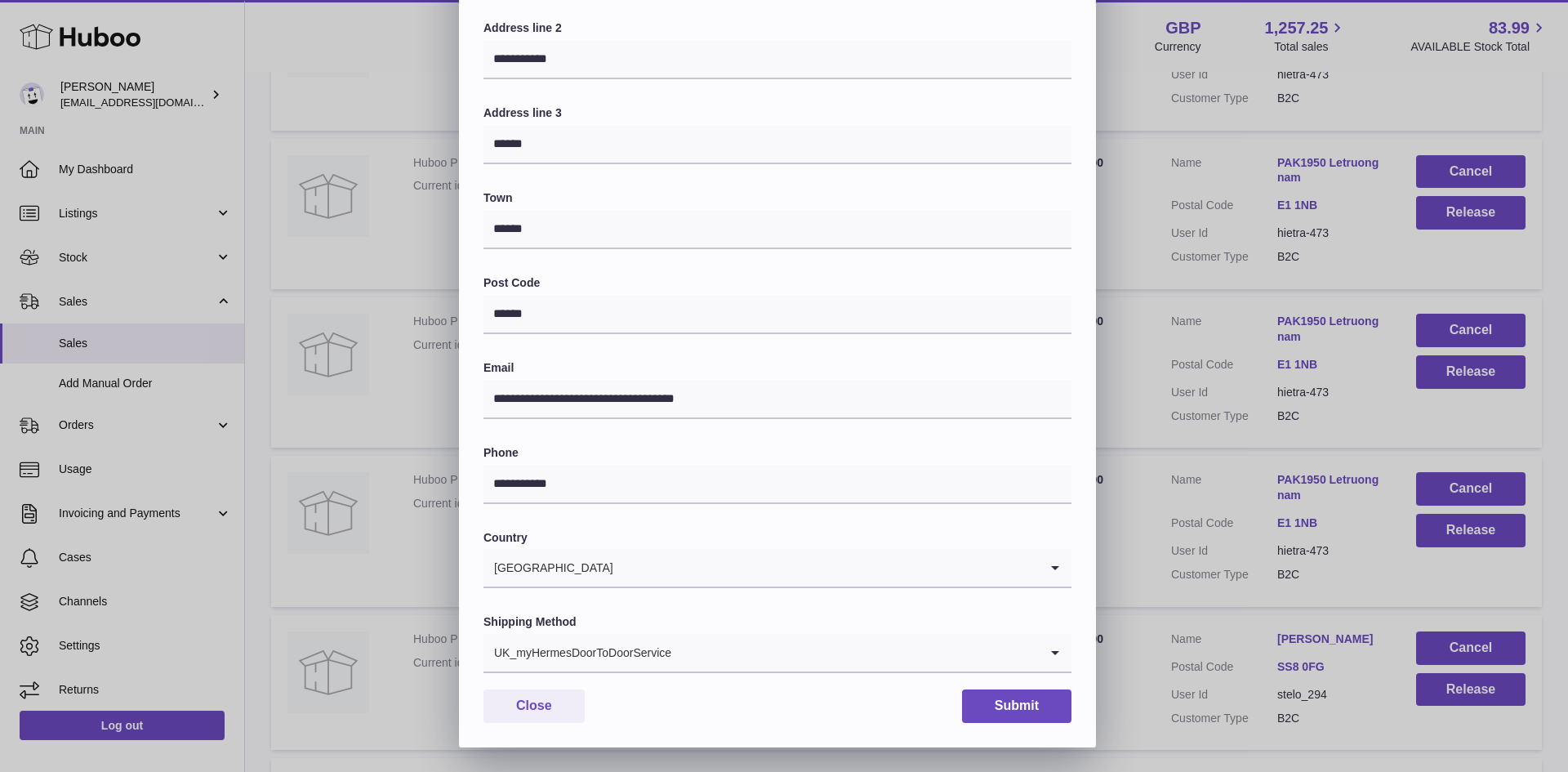
type input "**********"
click at [668, 652] on div "UK_myHermesDoorToDoorService" at bounding box center [761, 652] width 556 height 37
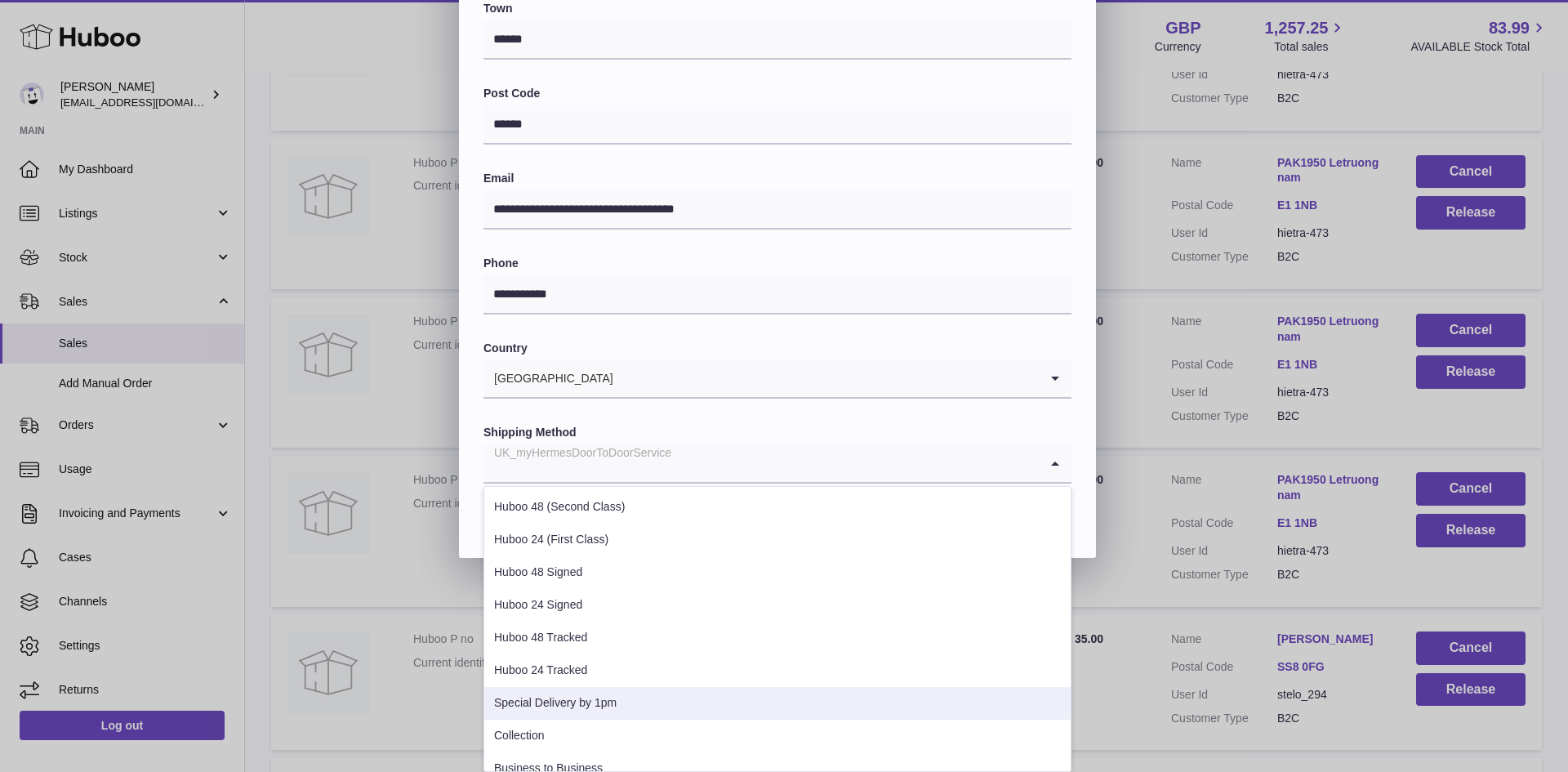
click at [616, 694] on li "Special Delivery by 1pm" at bounding box center [777, 703] width 586 height 32
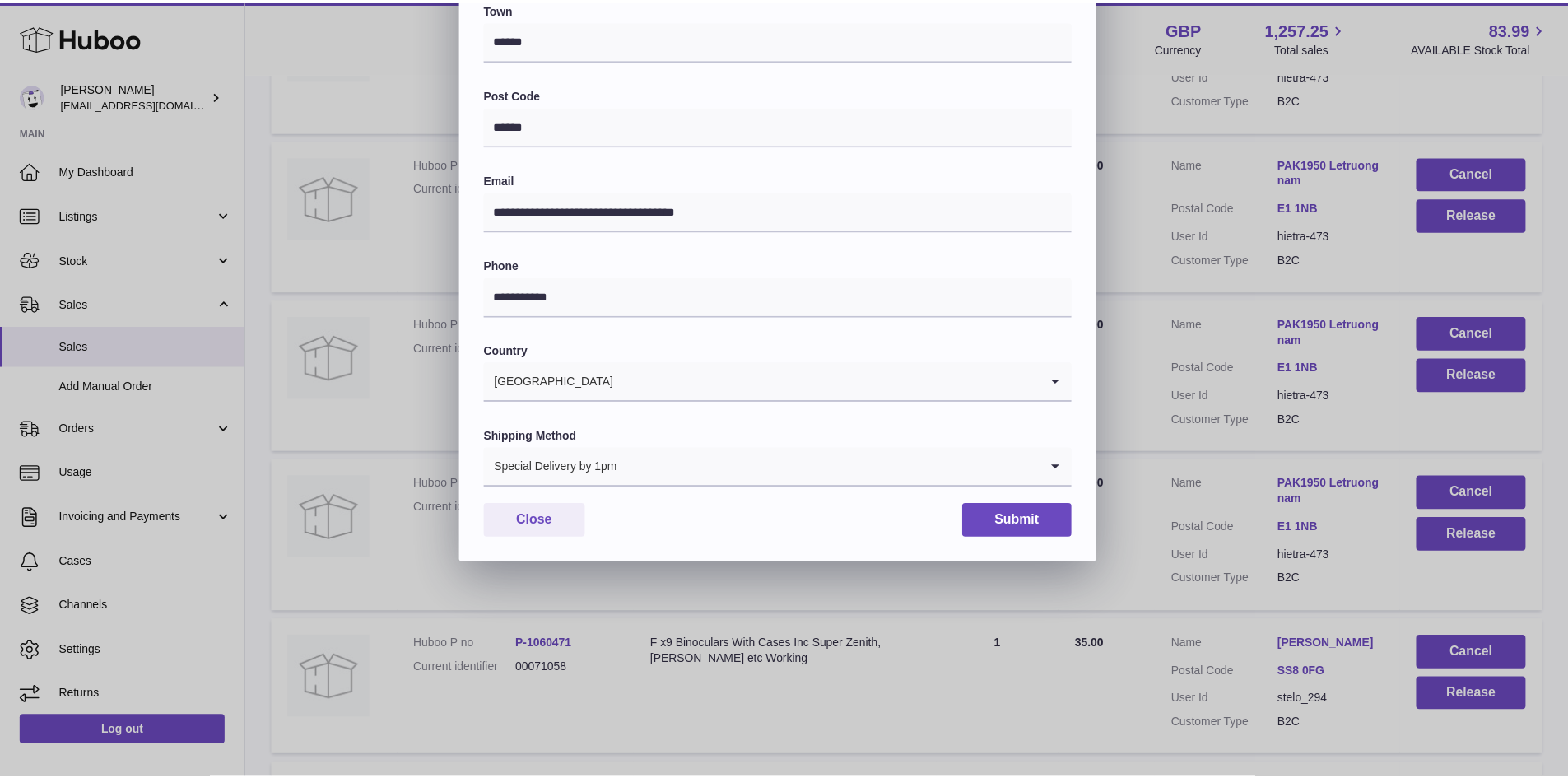
scroll to position [259, 0]
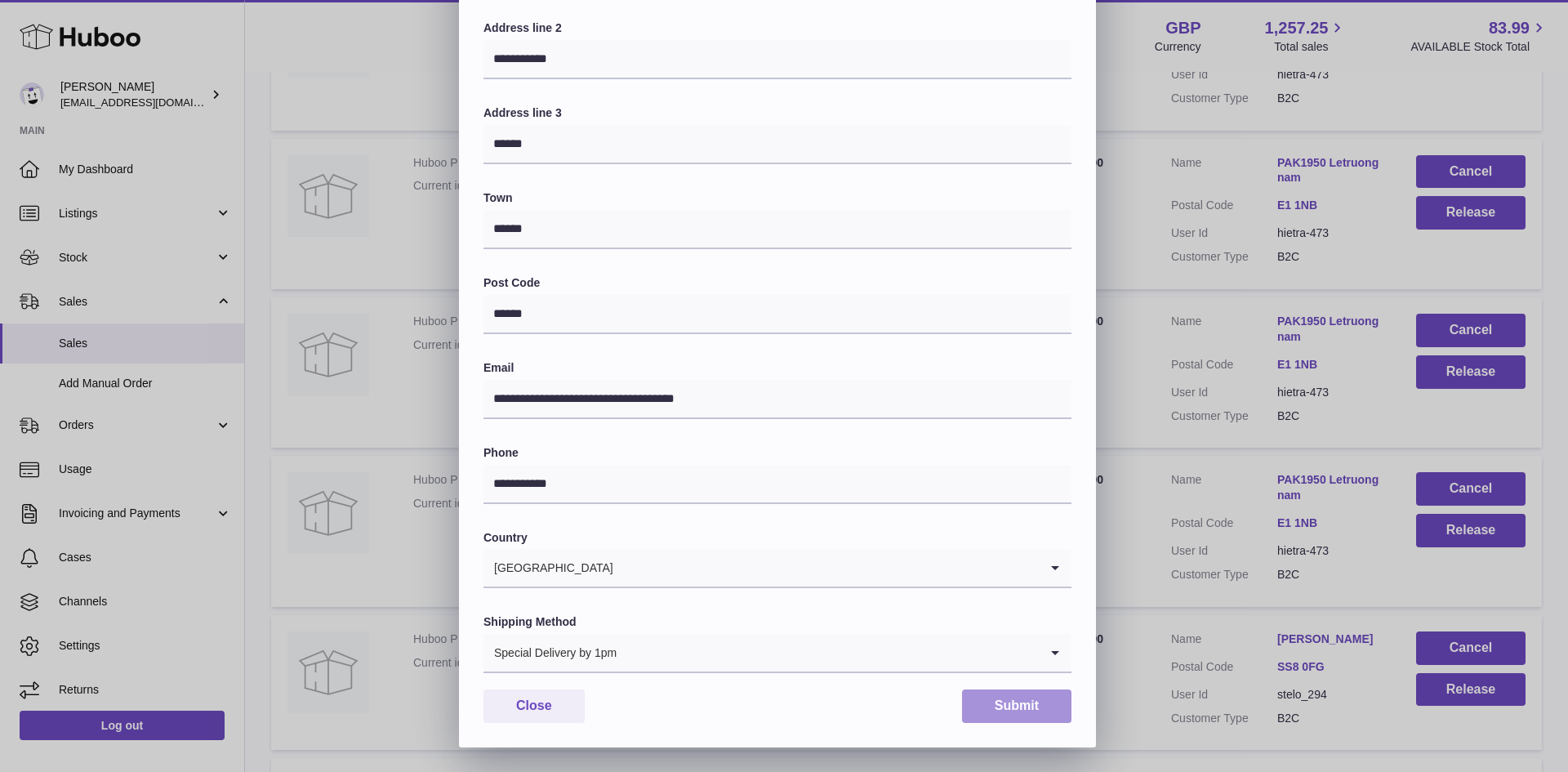
click at [1017, 712] on button "Submit" at bounding box center [1017, 706] width 109 height 33
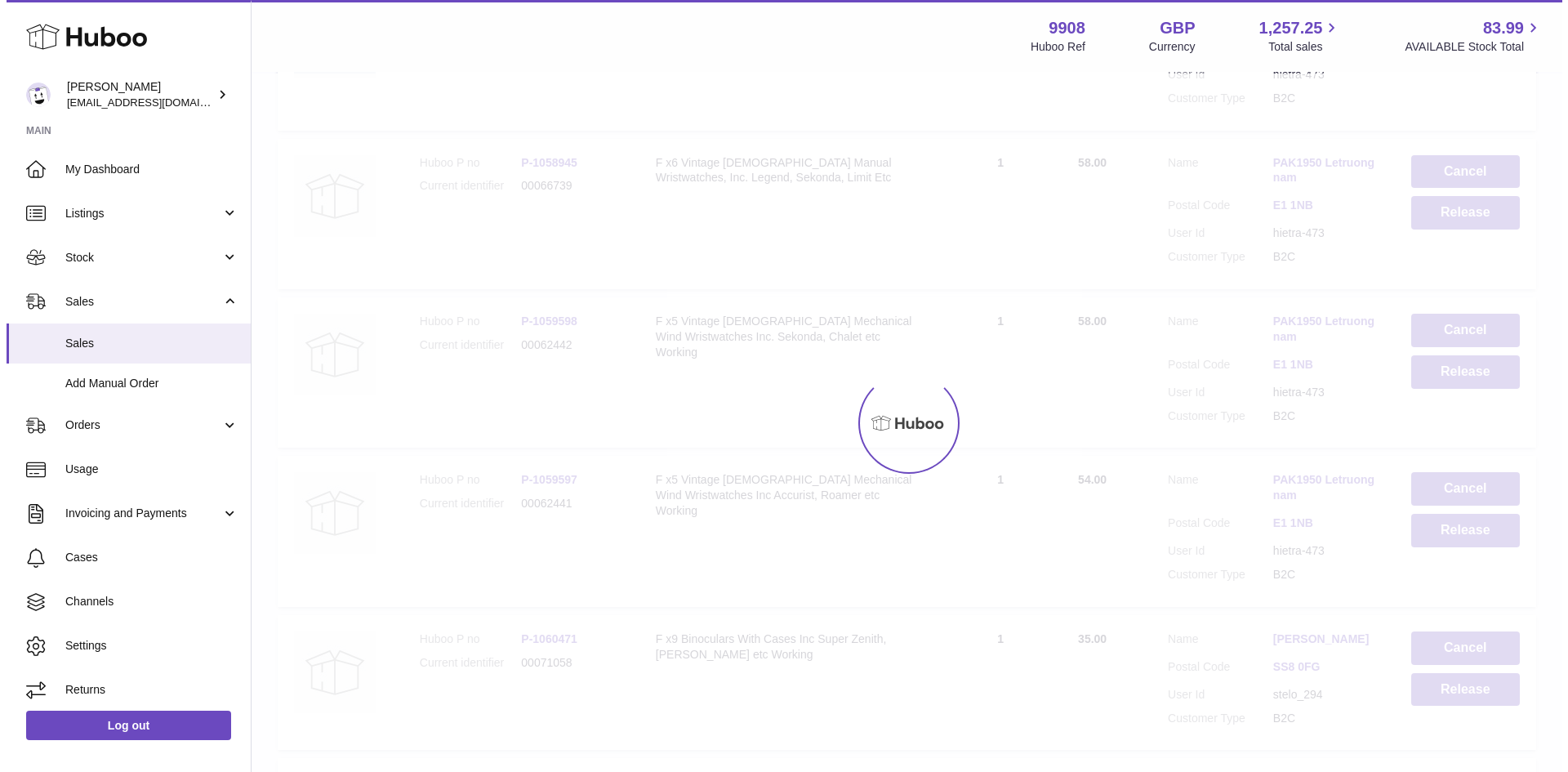
scroll to position [0, 0]
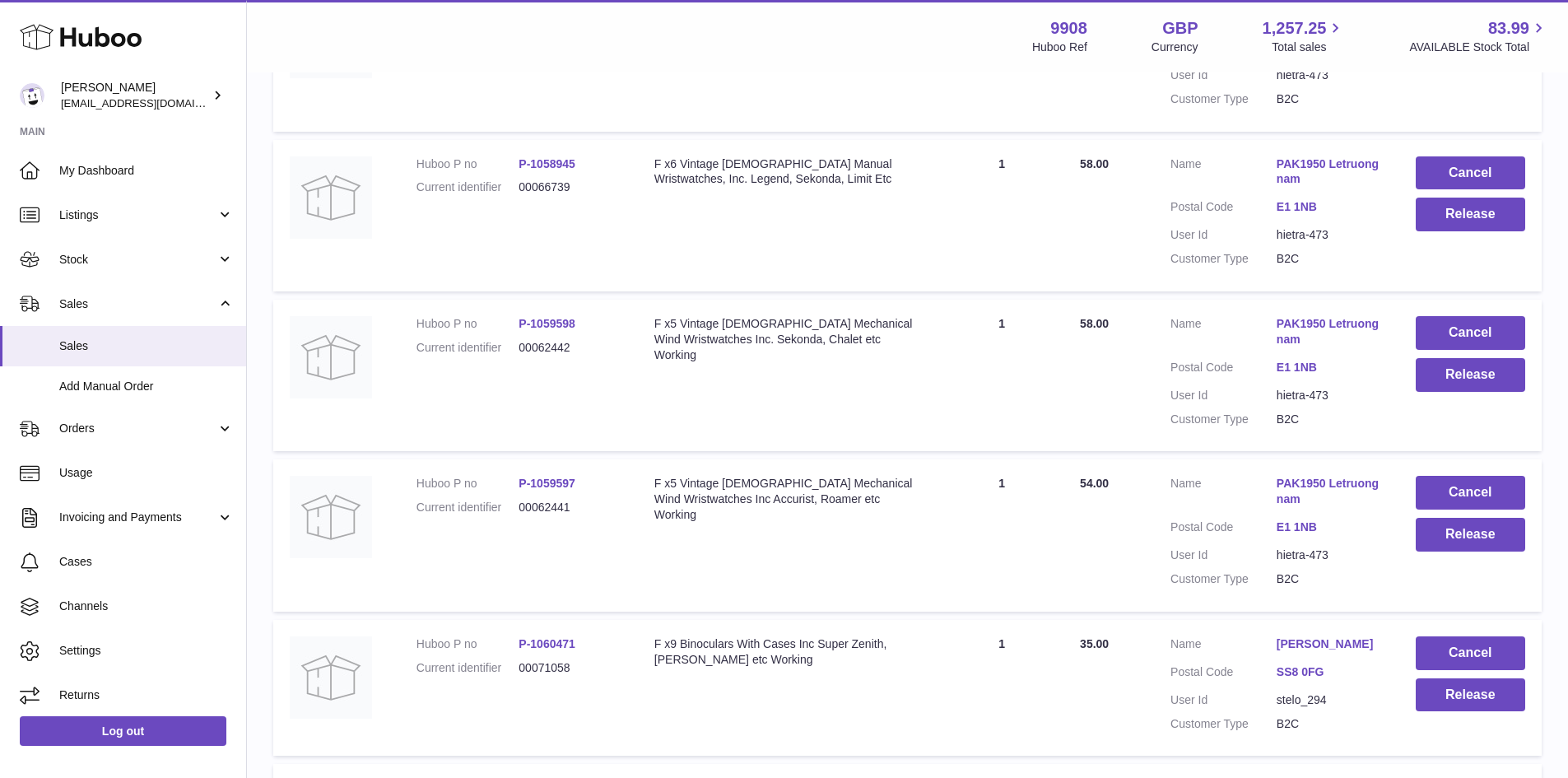
click at [1331, 348] on link "PAK1950 Letruongnam" at bounding box center [1329, 331] width 106 height 31
click at [1142, 485] on div at bounding box center [784, 389] width 1568 height 778
click at [1345, 507] on link "PAK1950 Letruongnam" at bounding box center [1329, 491] width 106 height 31
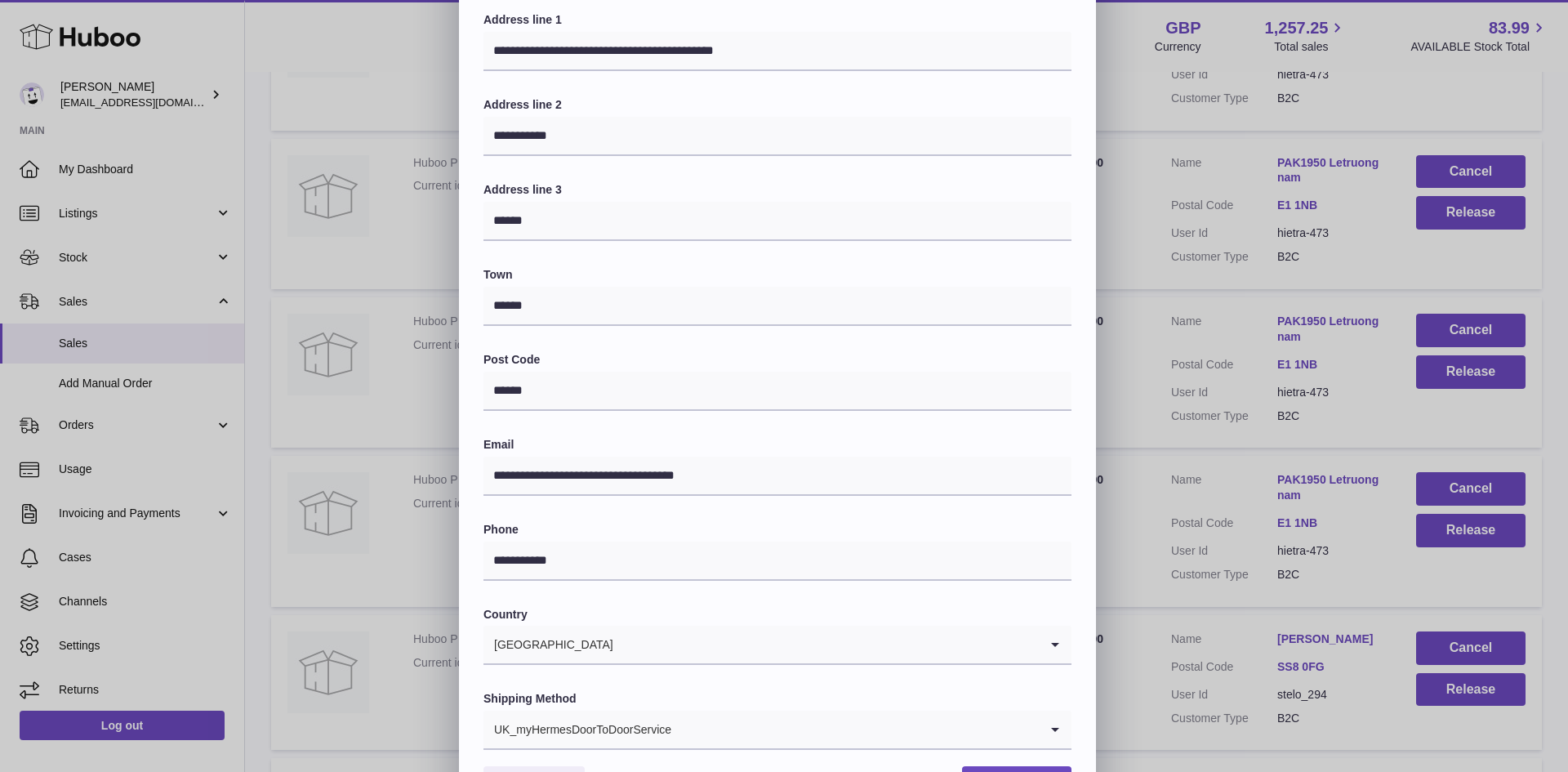
scroll to position [257, 0]
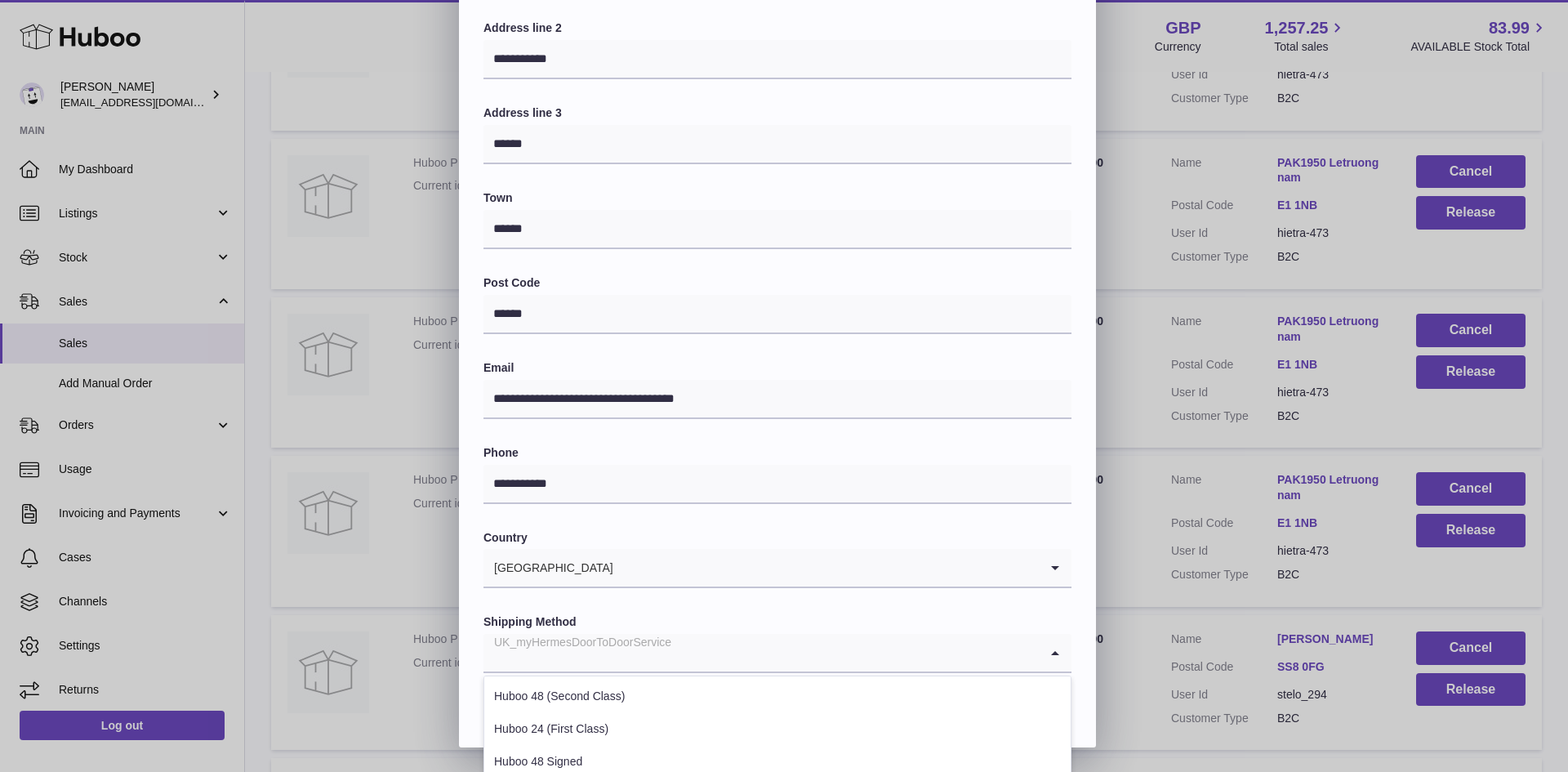
click at [702, 643] on input "Search for option" at bounding box center [761, 652] width 556 height 37
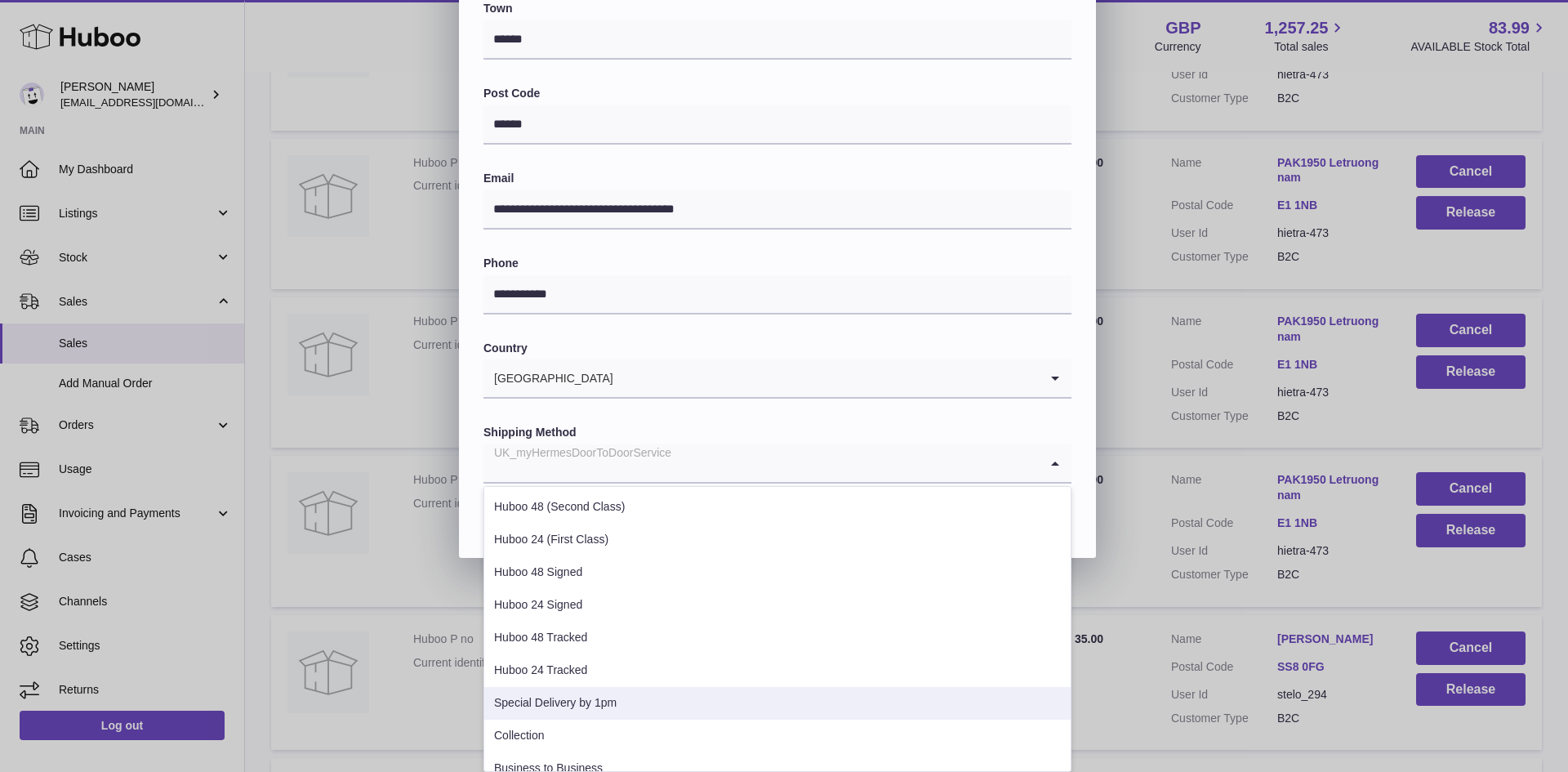
click at [600, 695] on li "Special Delivery by 1pm" at bounding box center [777, 703] width 586 height 32
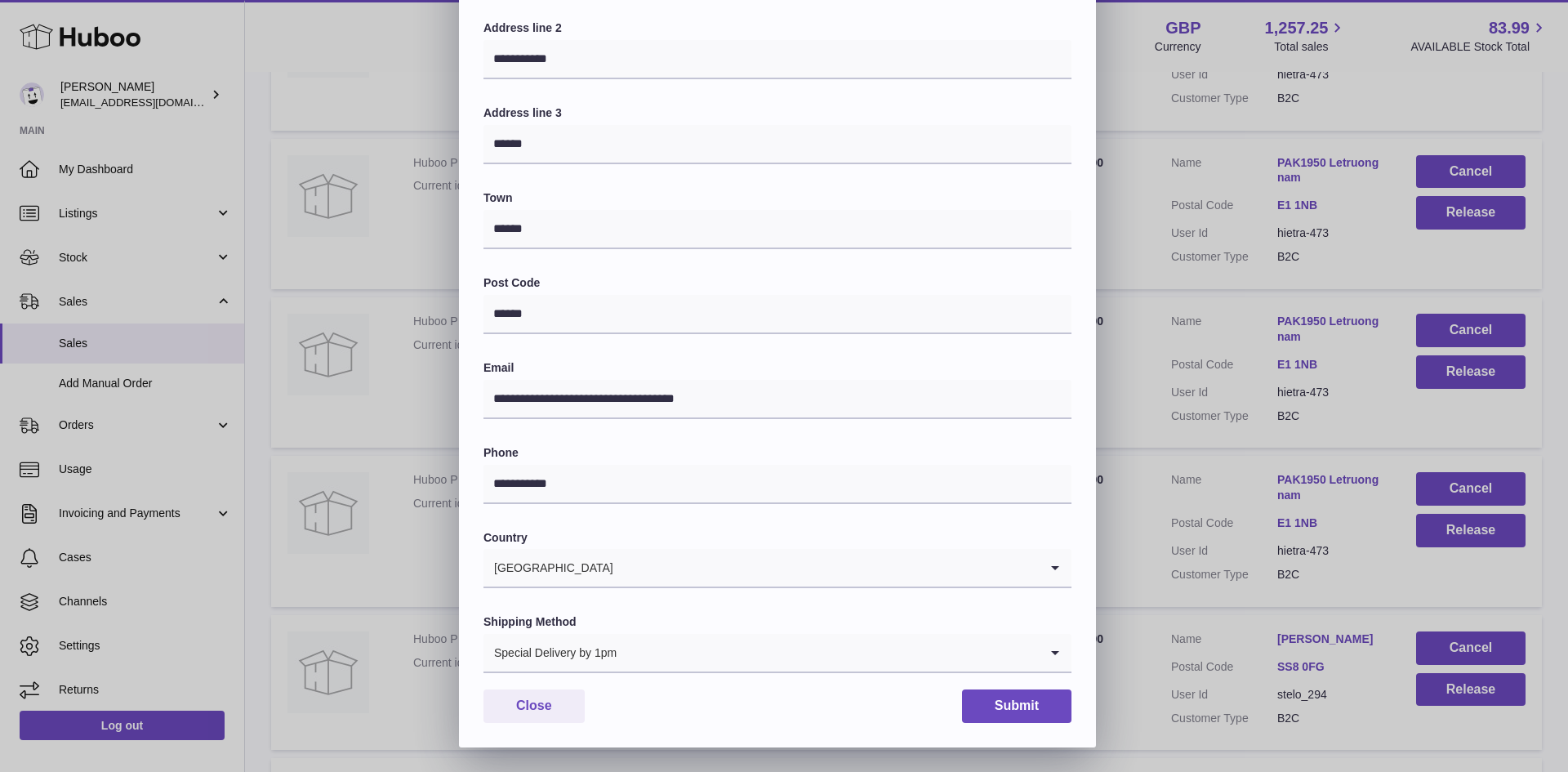
scroll to position [0, 0]
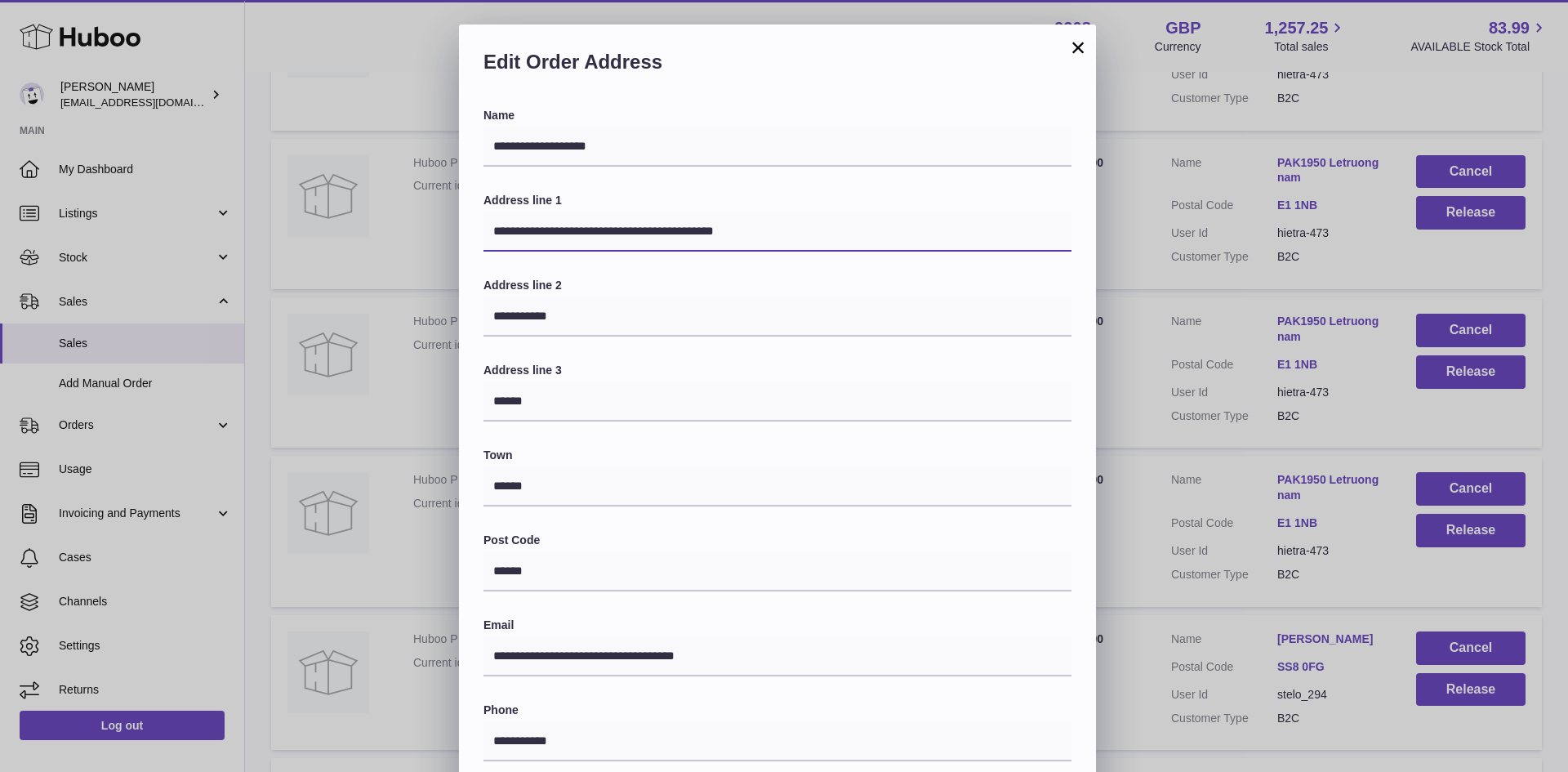
drag, startPoint x: 769, startPoint y: 236, endPoint x: 661, endPoint y: 235, distance: 108.0
click at [661, 235] on input "**********" at bounding box center [777, 231] width 588 height 39
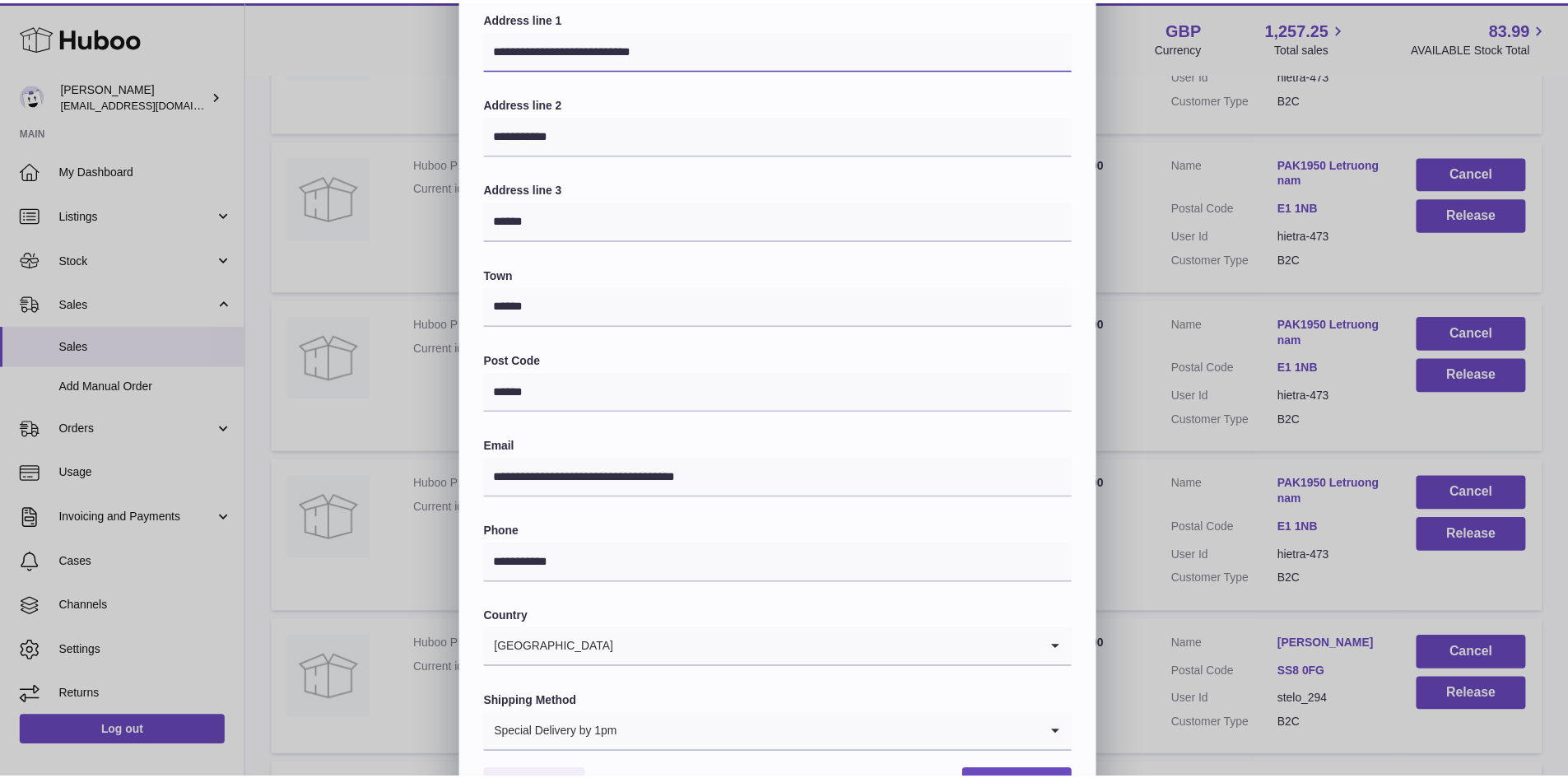
scroll to position [259, 0]
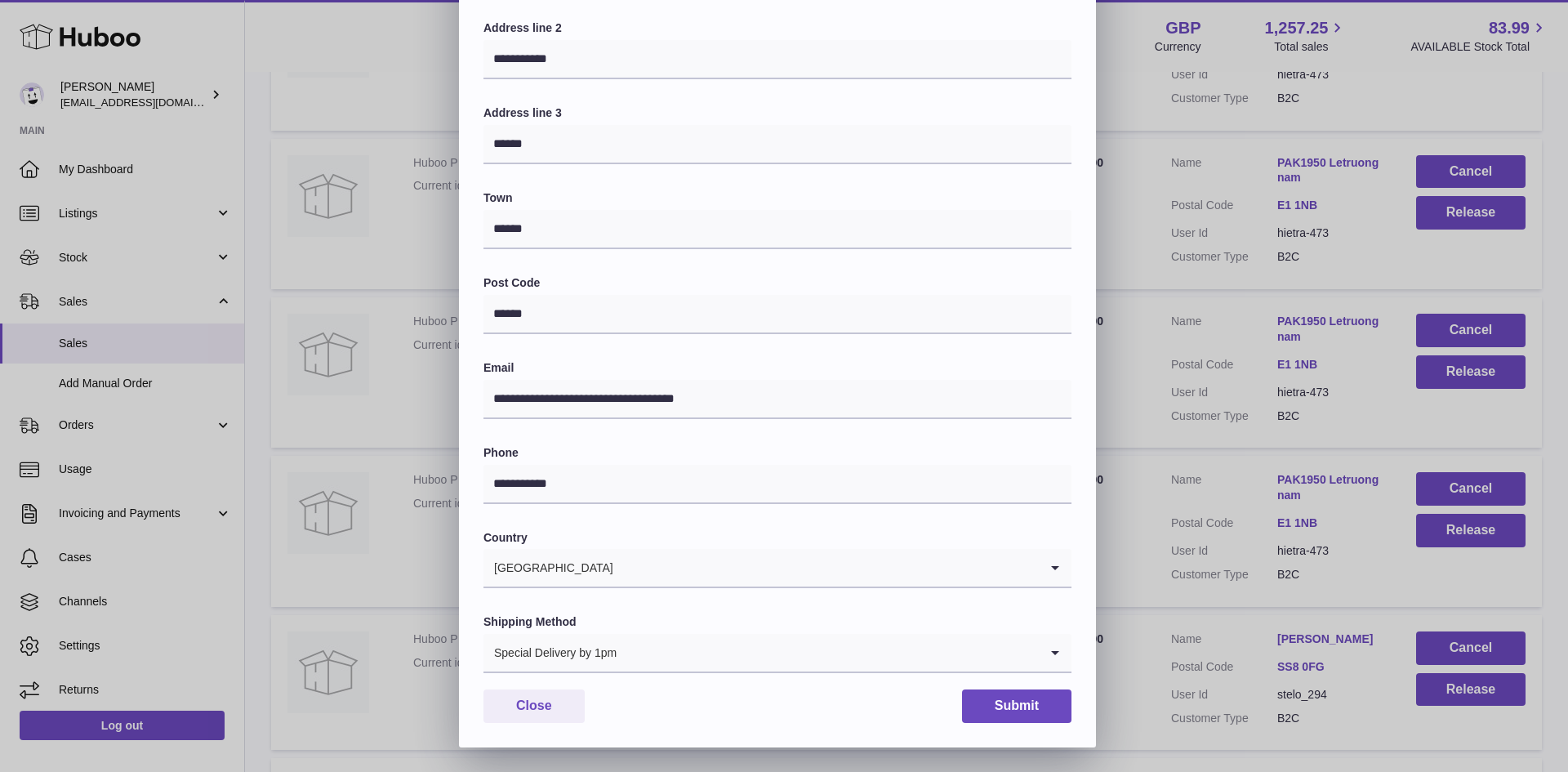
type input "**********"
click at [1023, 708] on button "Submit" at bounding box center [1017, 706] width 109 height 33
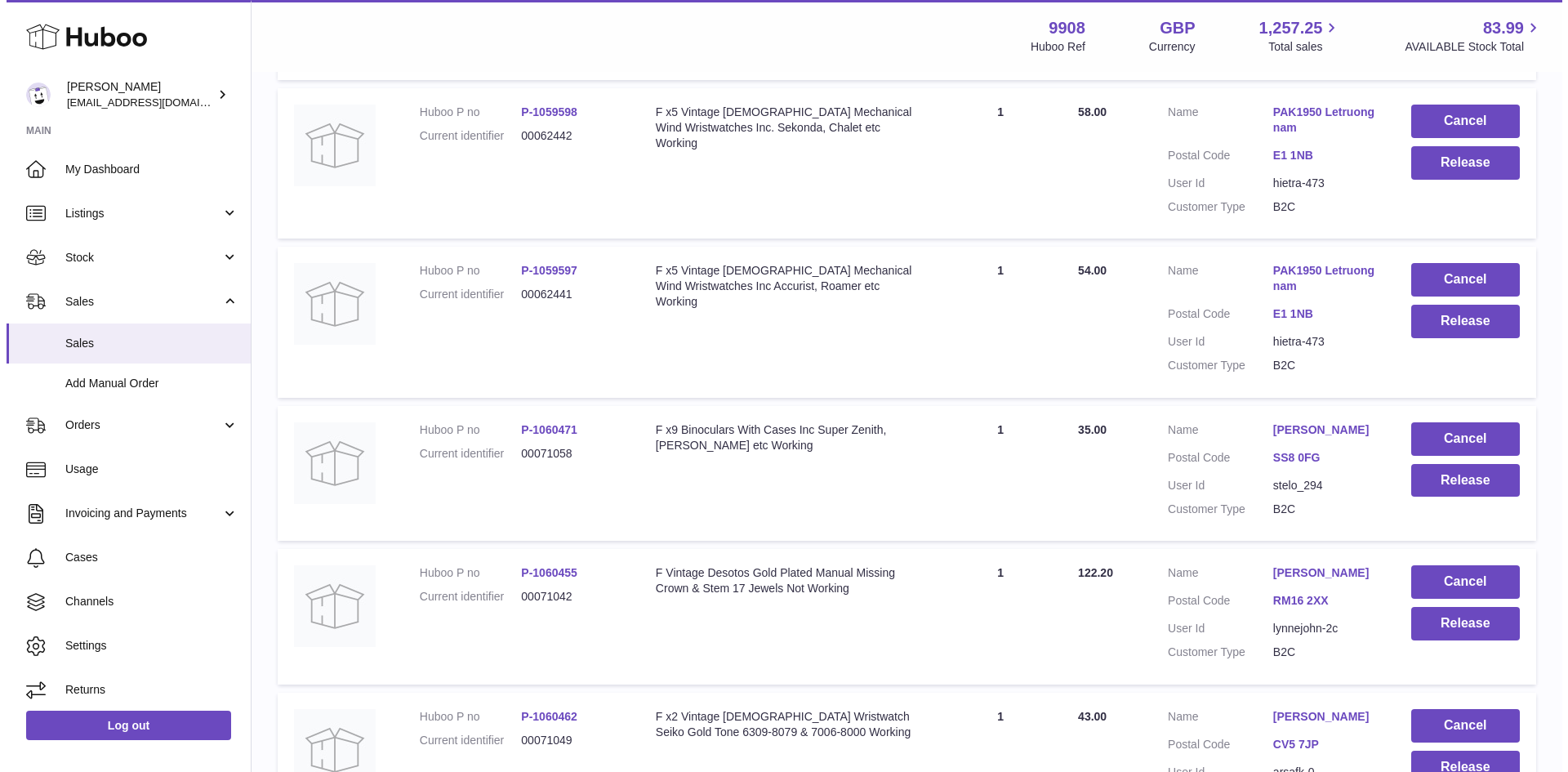
scroll to position [3703, 0]
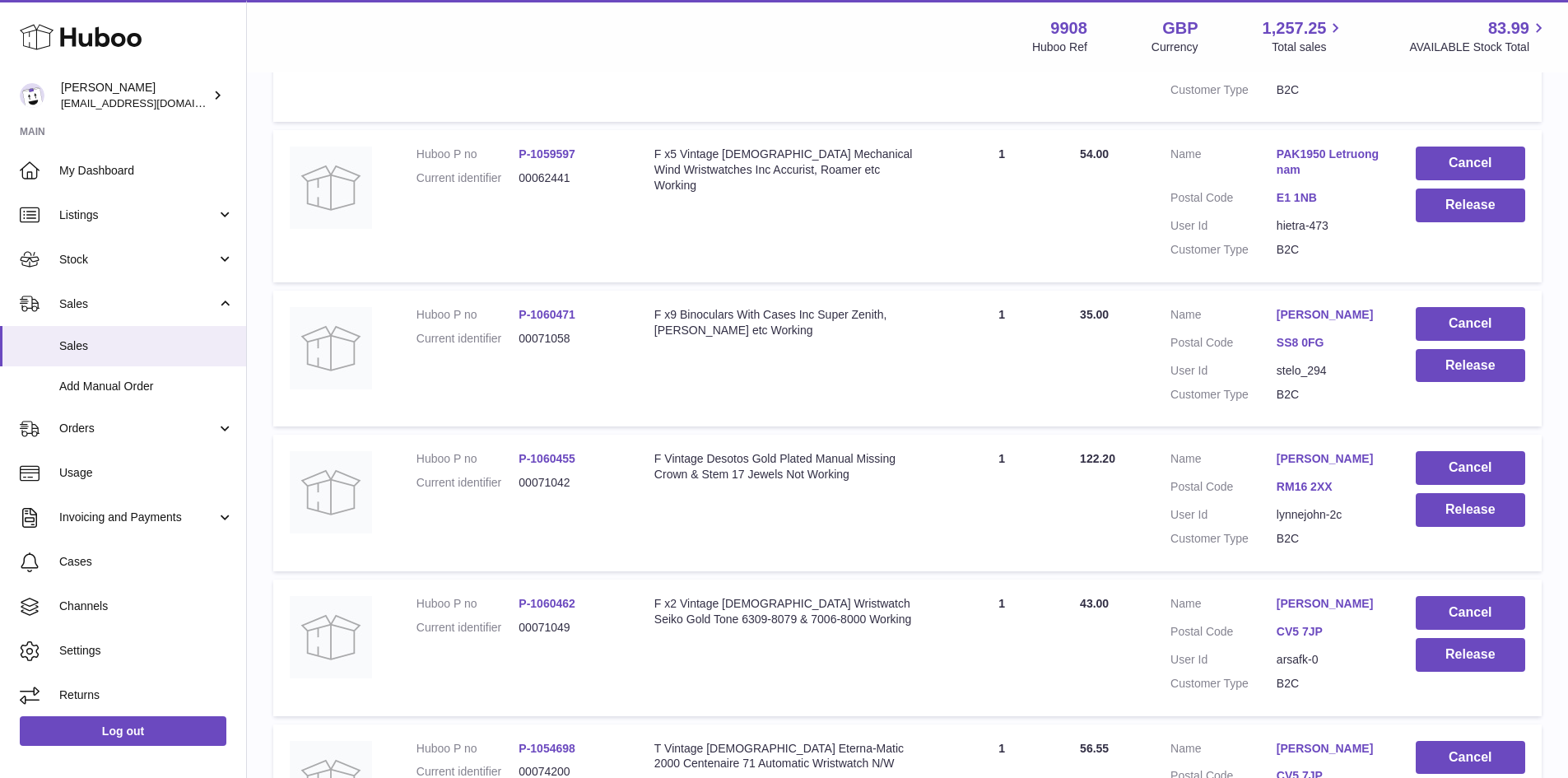
click at [1318, 178] on link "PAK1950 Letruongnam" at bounding box center [1329, 161] width 106 height 31
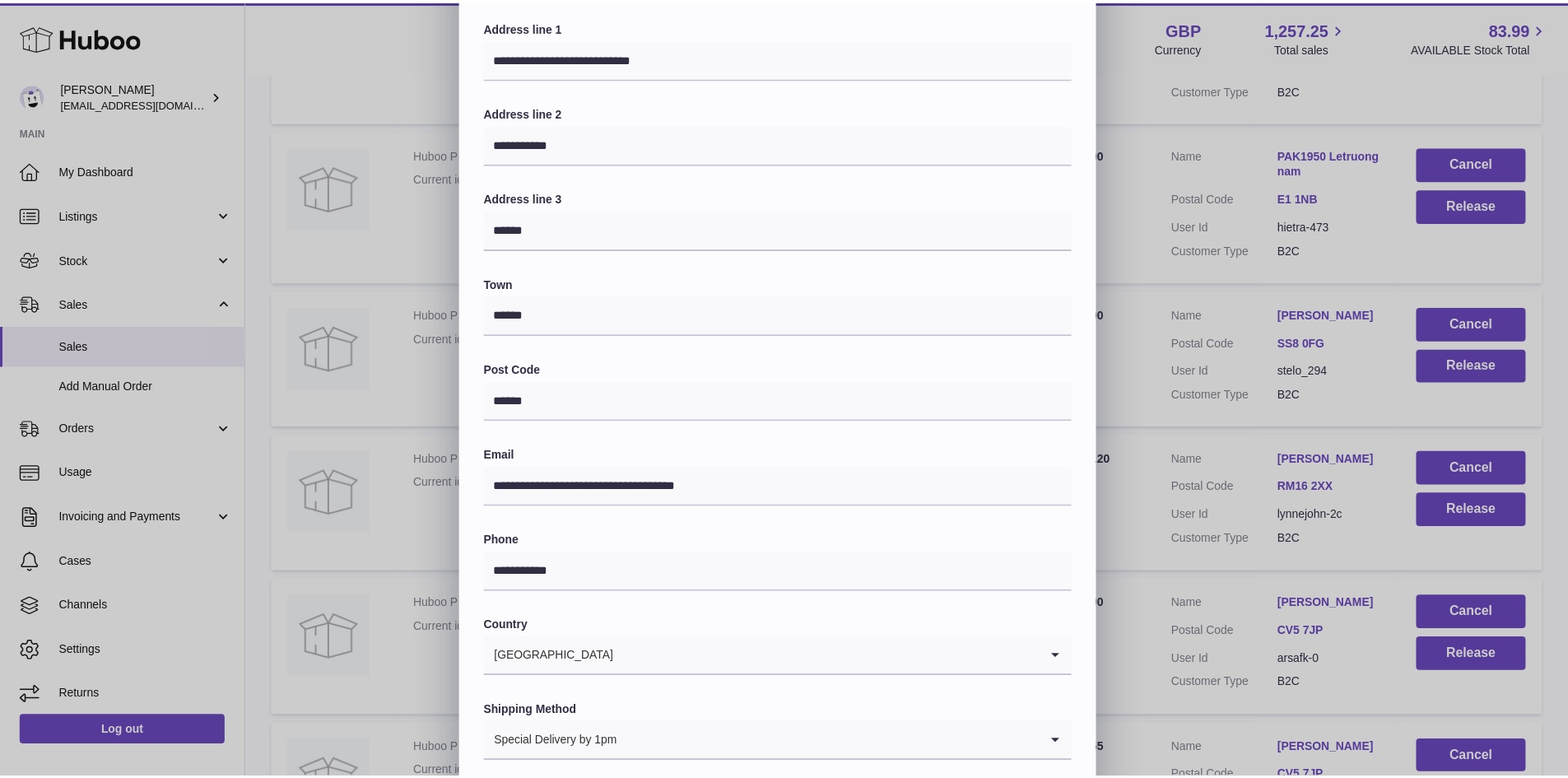
scroll to position [259, 0]
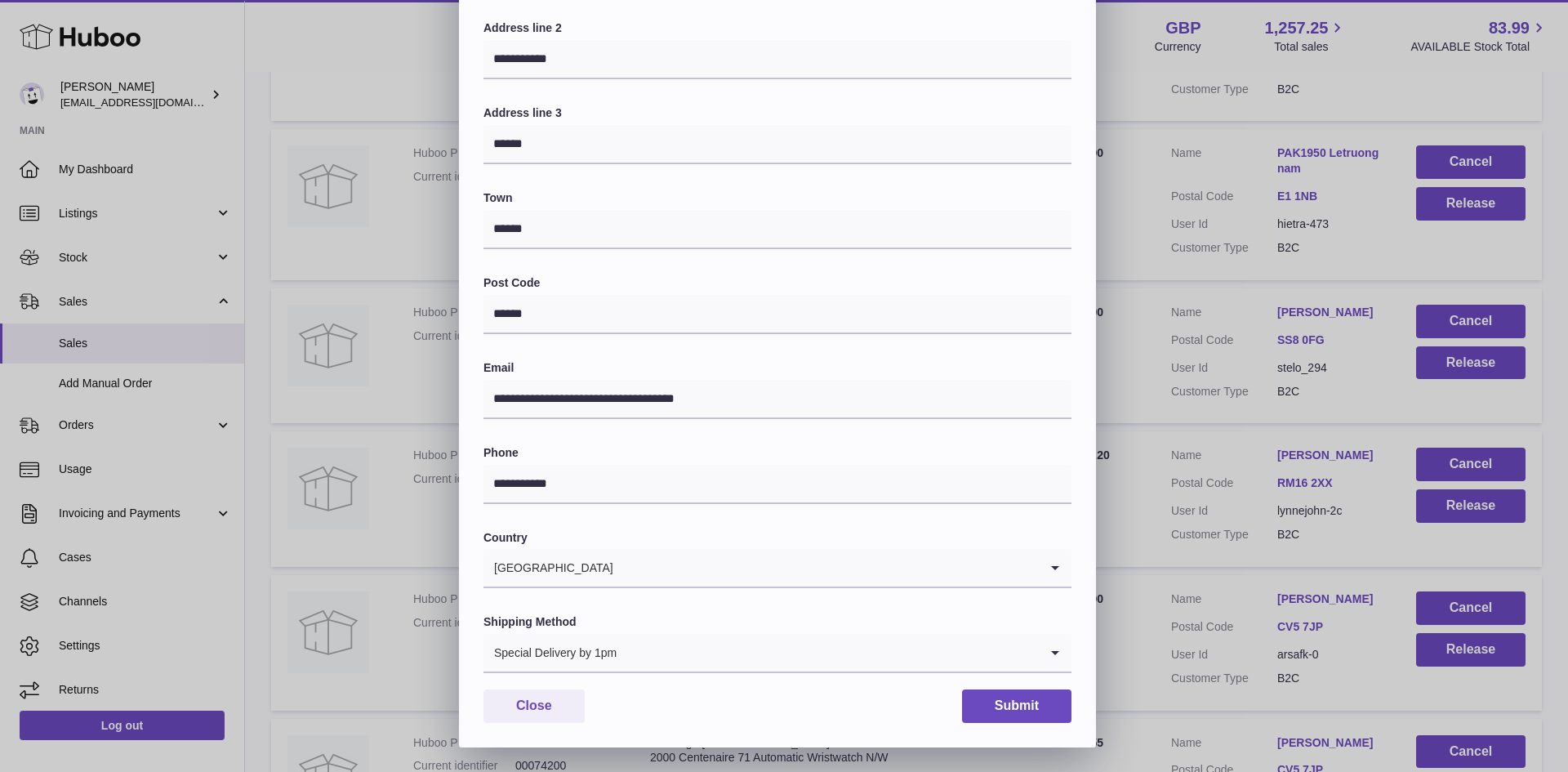
click at [1078, 398] on div "**********" at bounding box center [778, 299] width 637 height 897
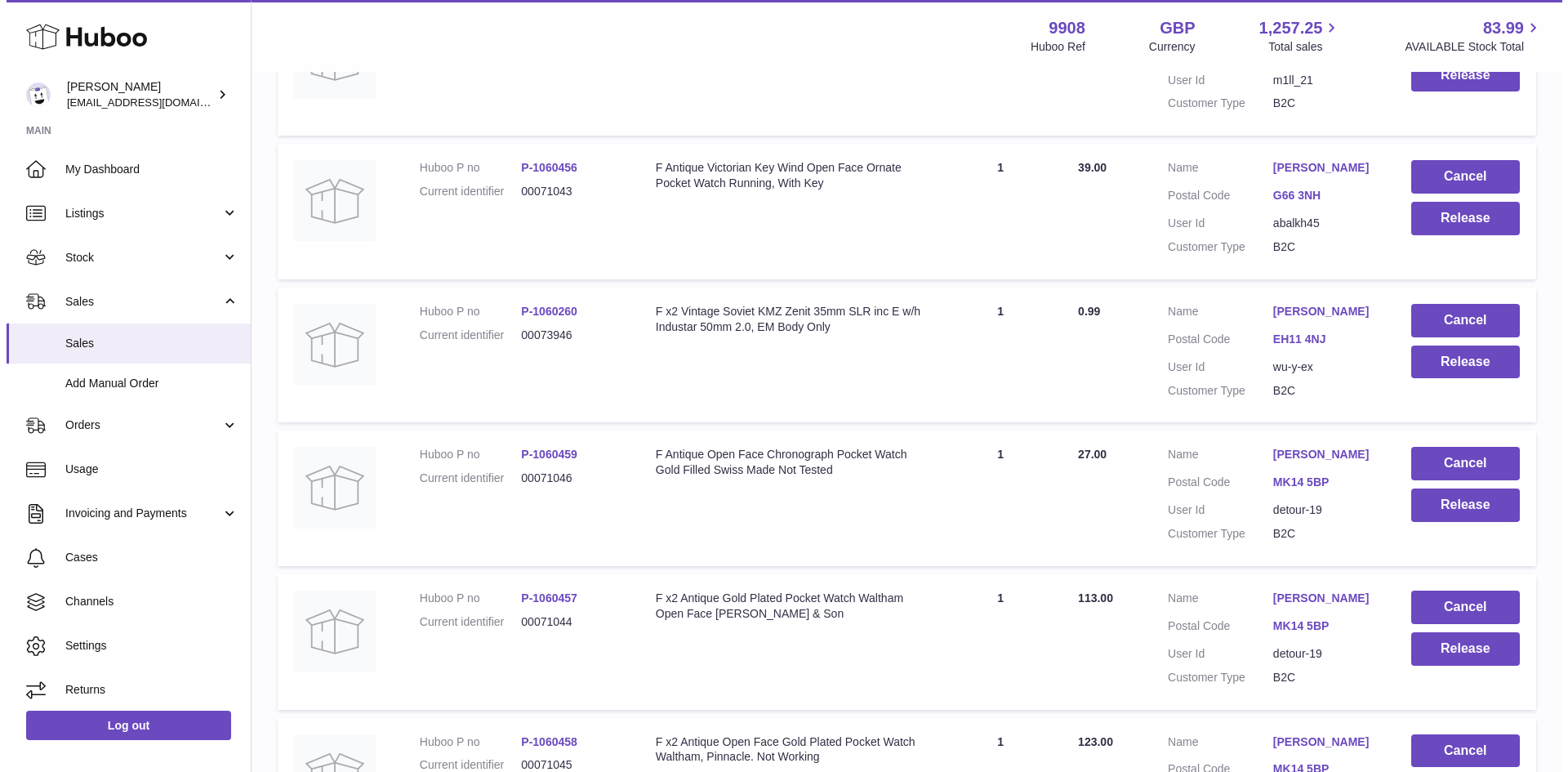
scroll to position [5228, 0]
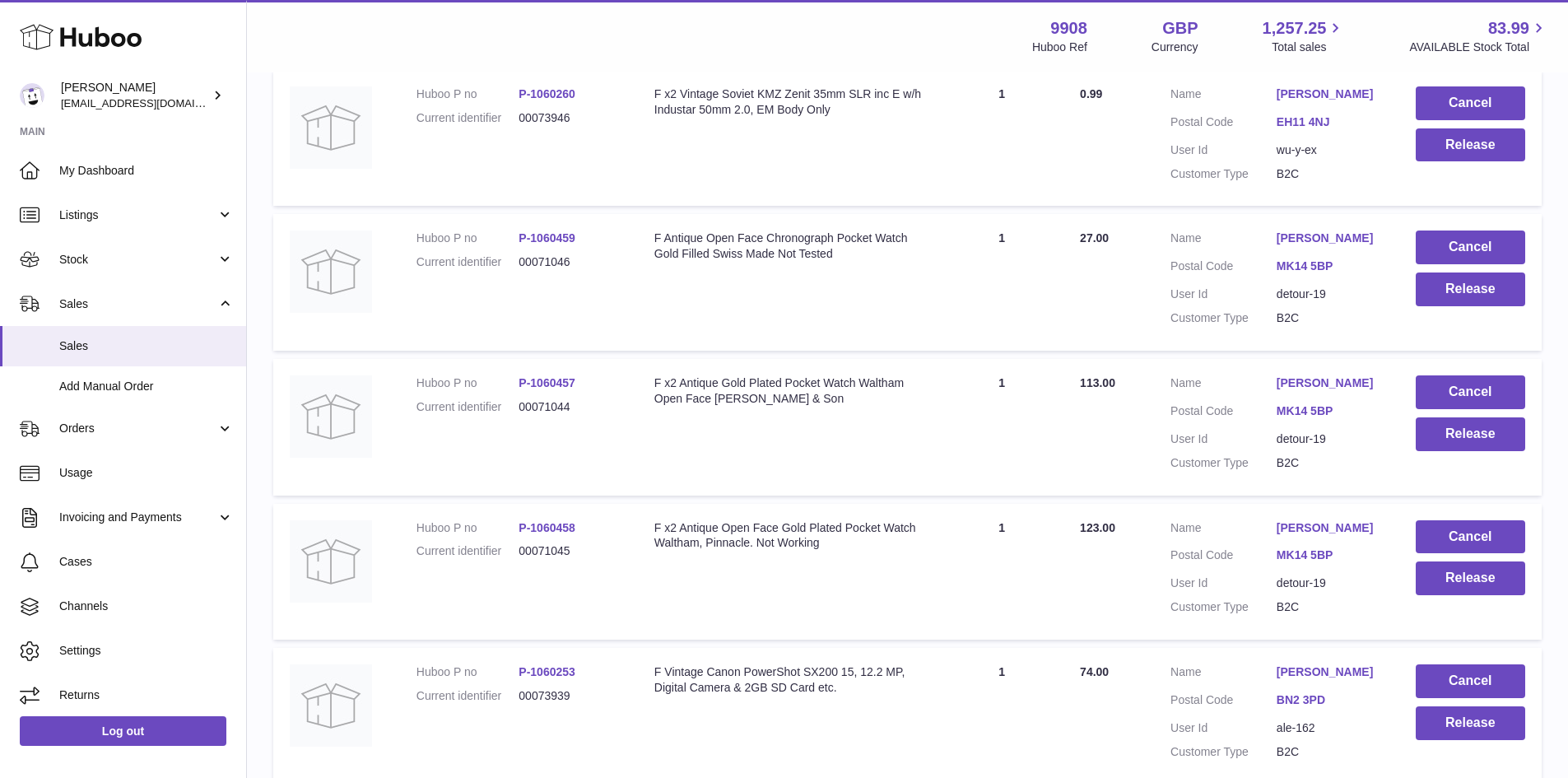
click at [1322, 247] on link "[PERSON_NAME]" at bounding box center [1329, 238] width 106 height 16
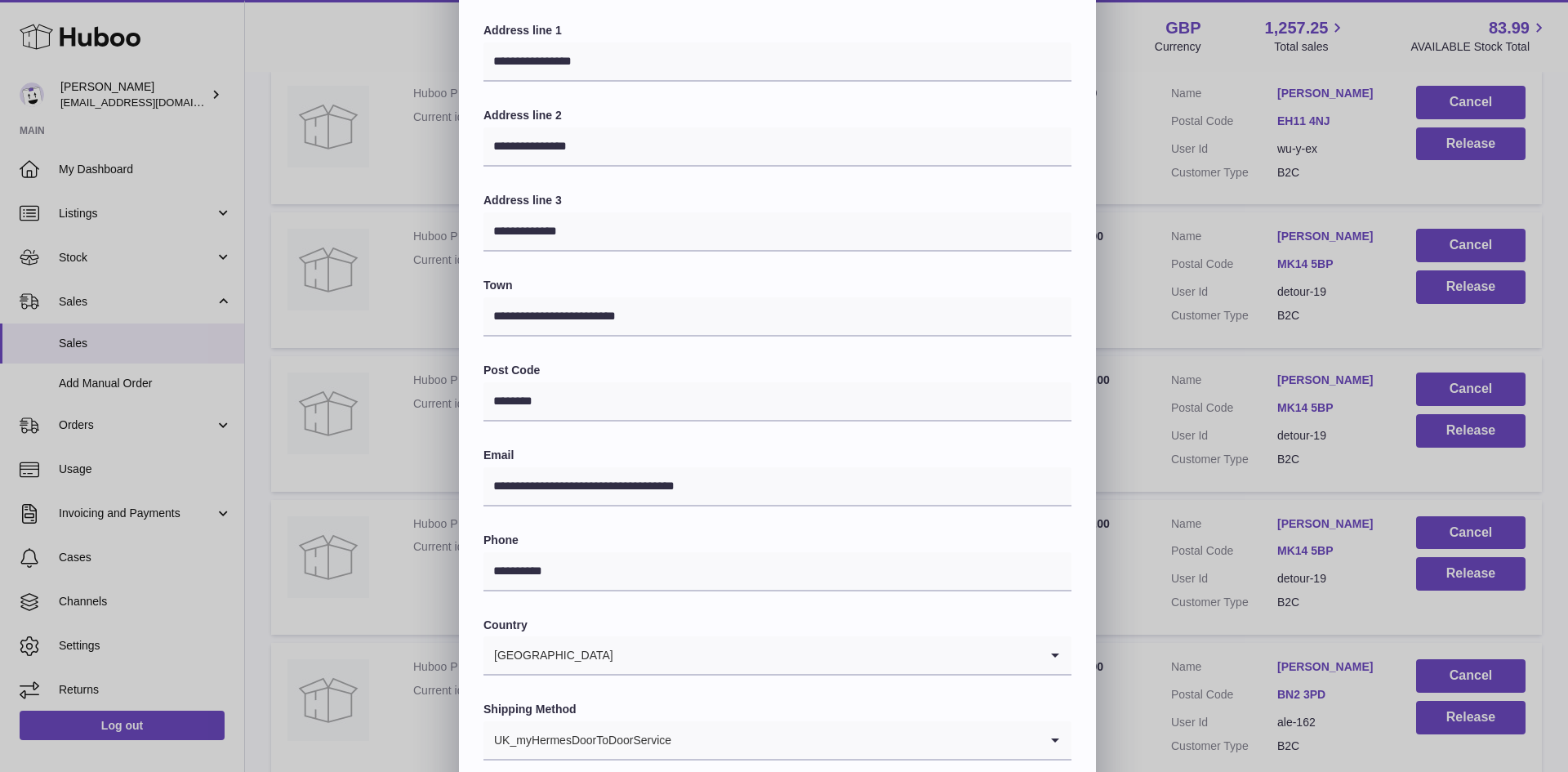
scroll to position [257, 0]
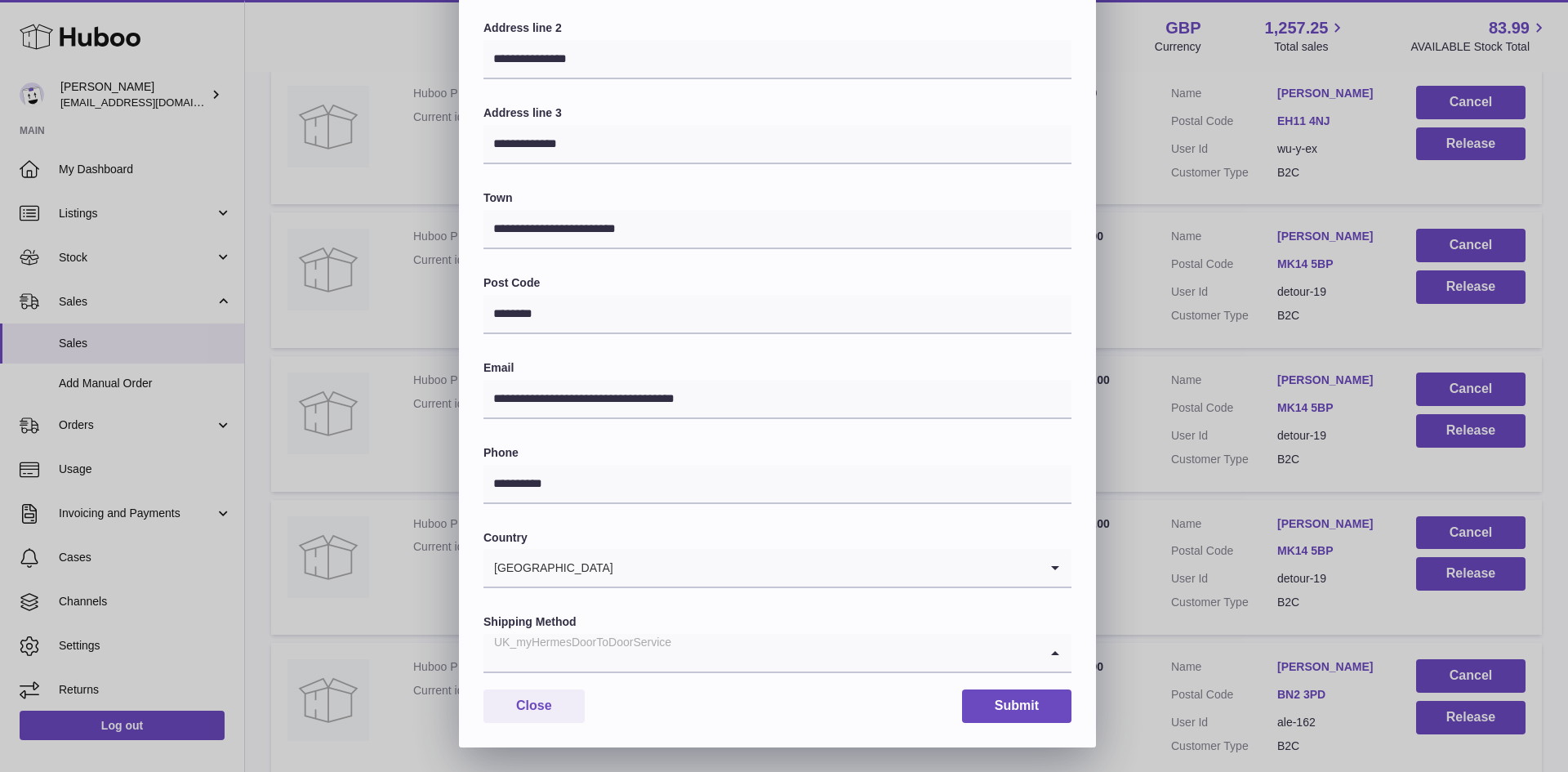
drag, startPoint x: 650, startPoint y: 663, endPoint x: 648, endPoint y: 647, distance: 16.1
click at [650, 658] on div "UK_myHermesDoorToDoorService" at bounding box center [761, 652] width 556 height 37
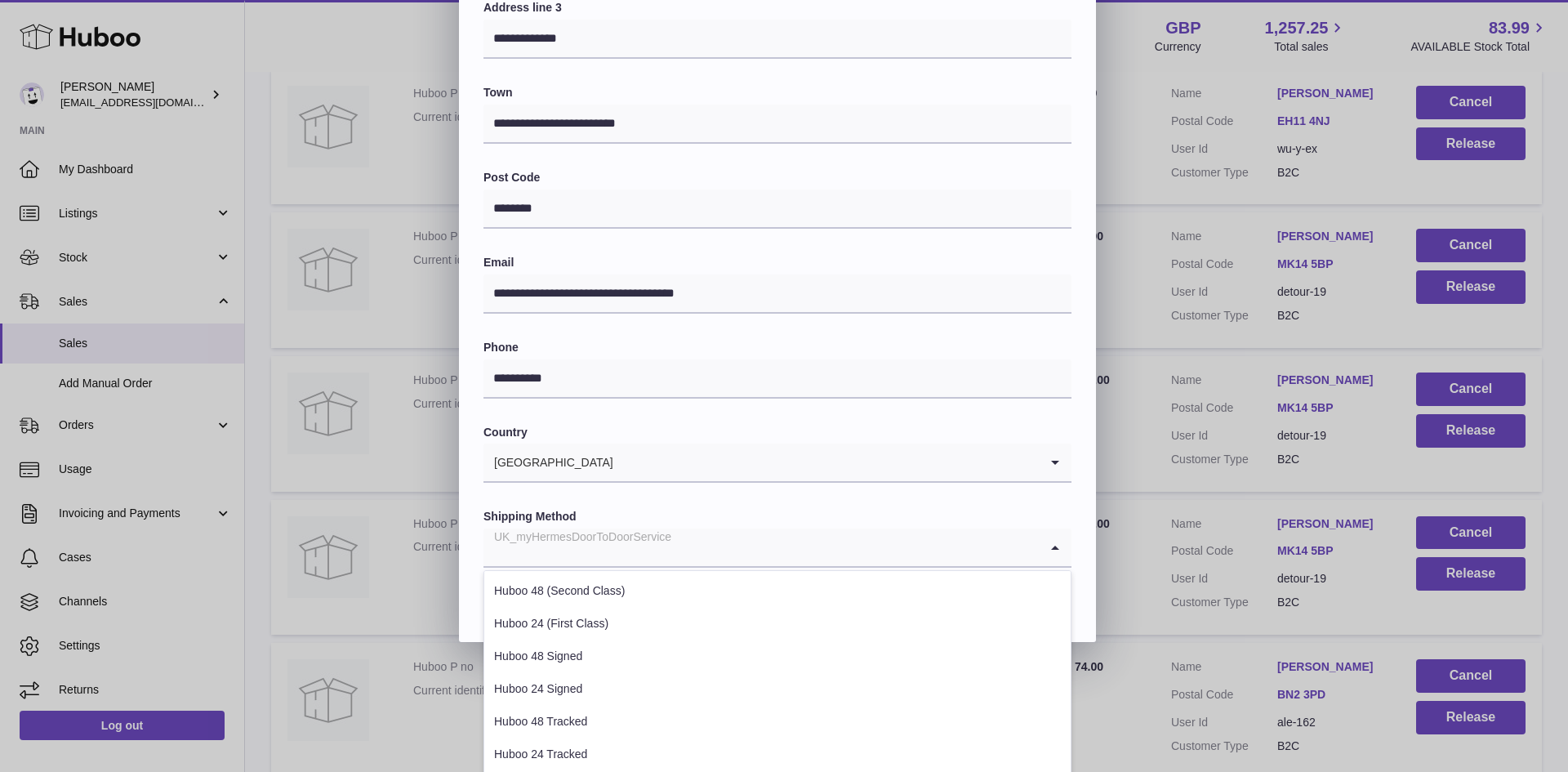
scroll to position [447, 0]
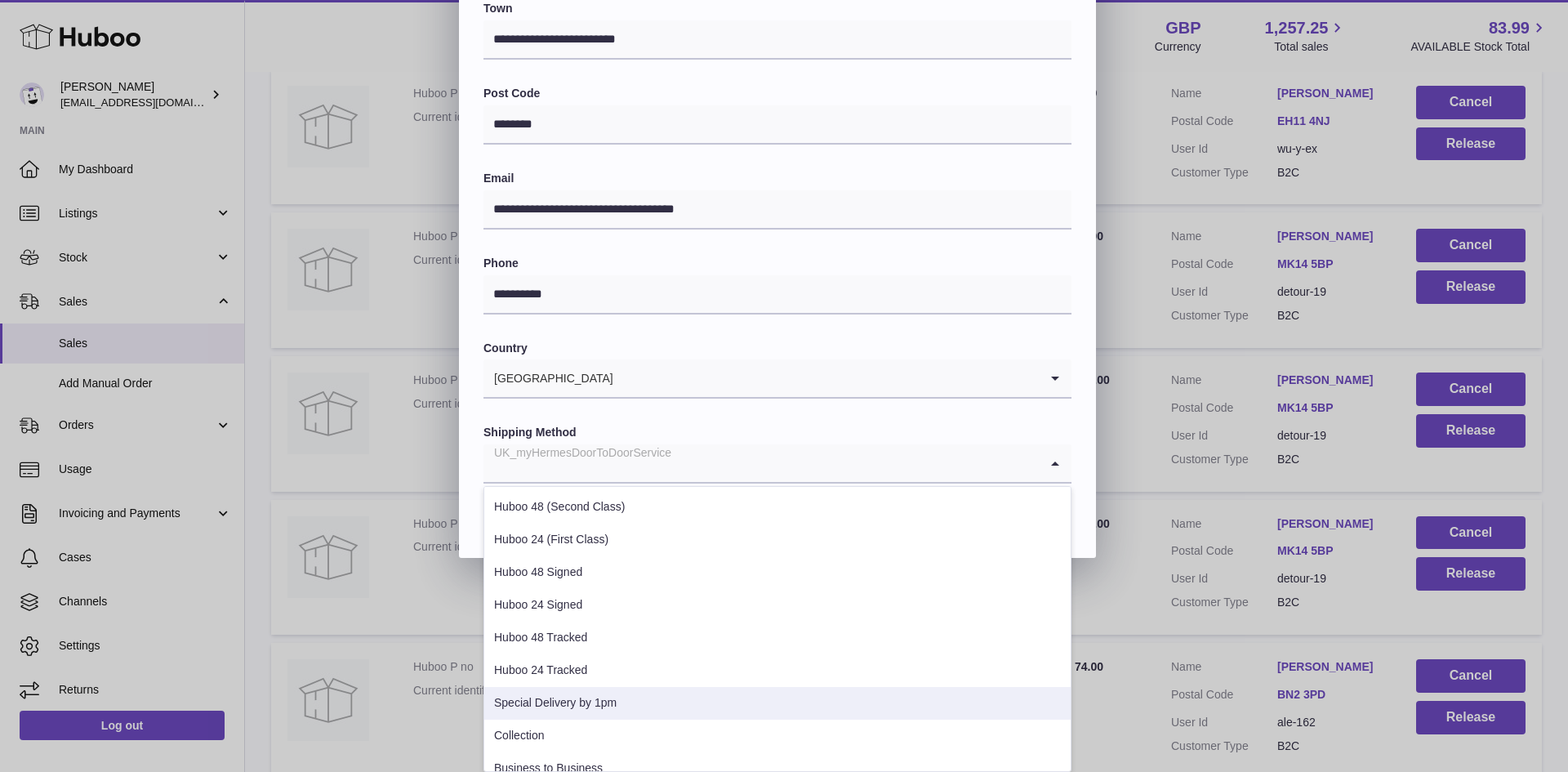
click at [571, 699] on li "Special Delivery by 1pm" at bounding box center [777, 703] width 586 height 32
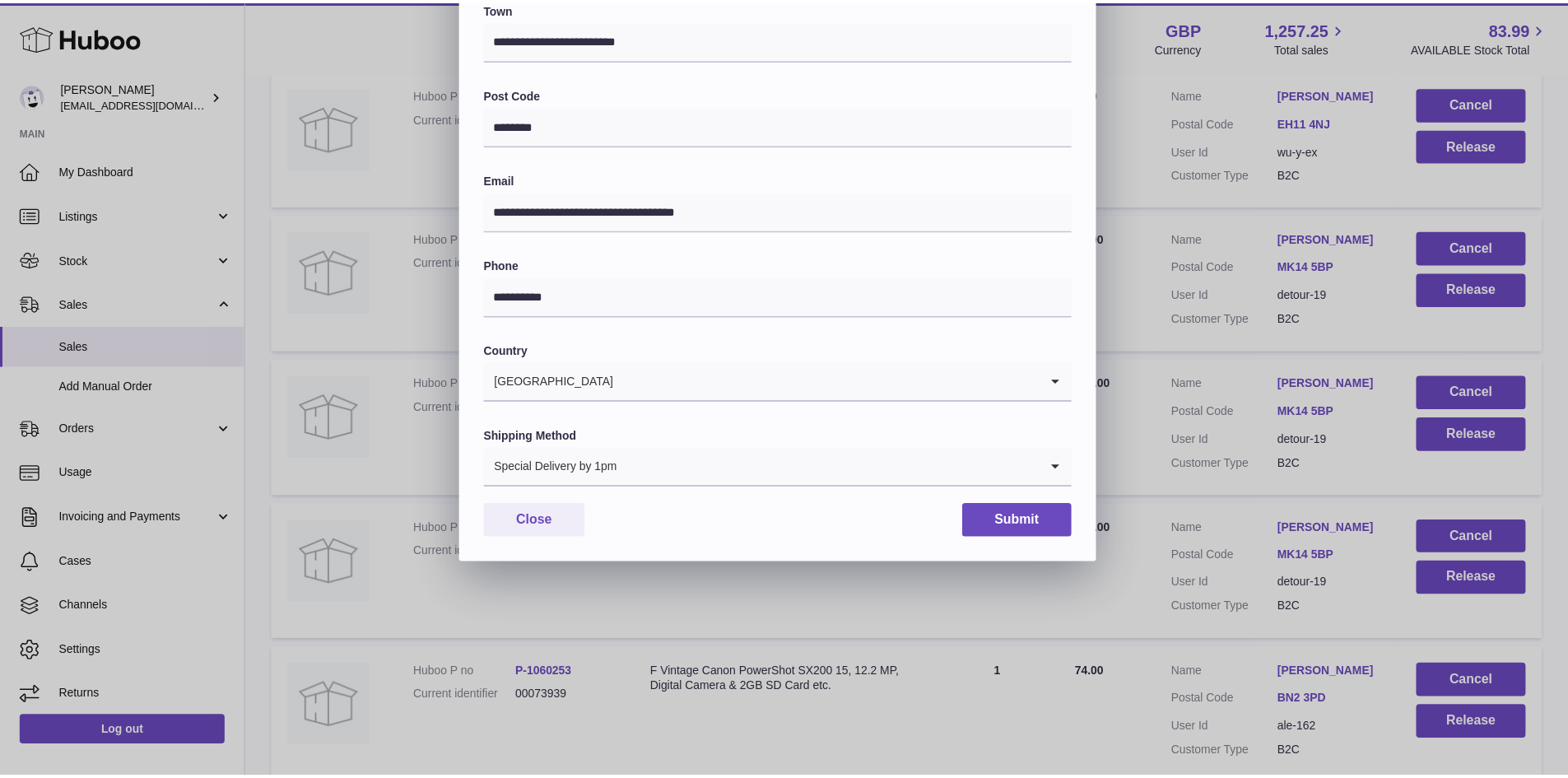
scroll to position [259, 0]
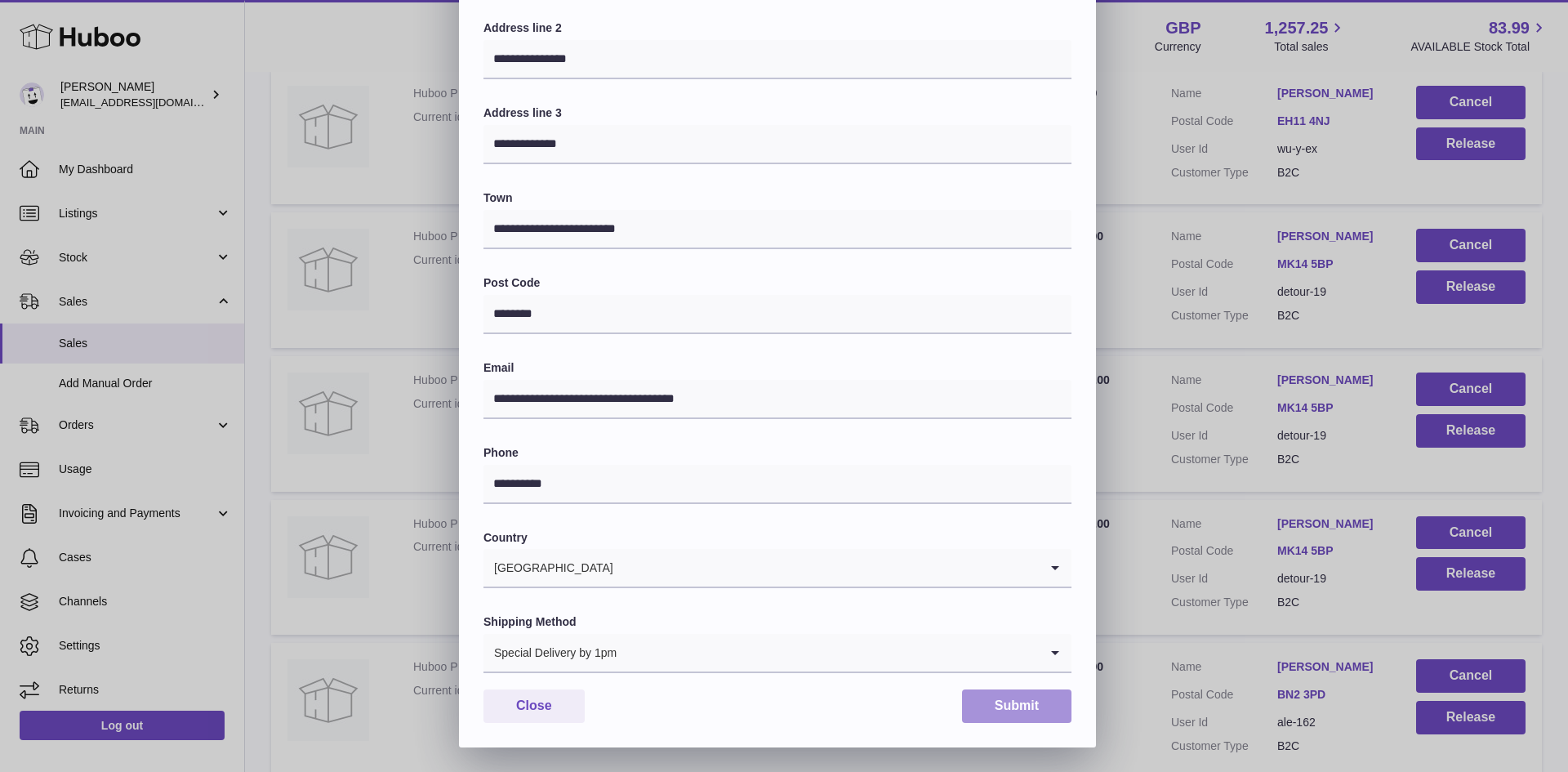
click at [1024, 697] on button "Submit" at bounding box center [1017, 706] width 109 height 33
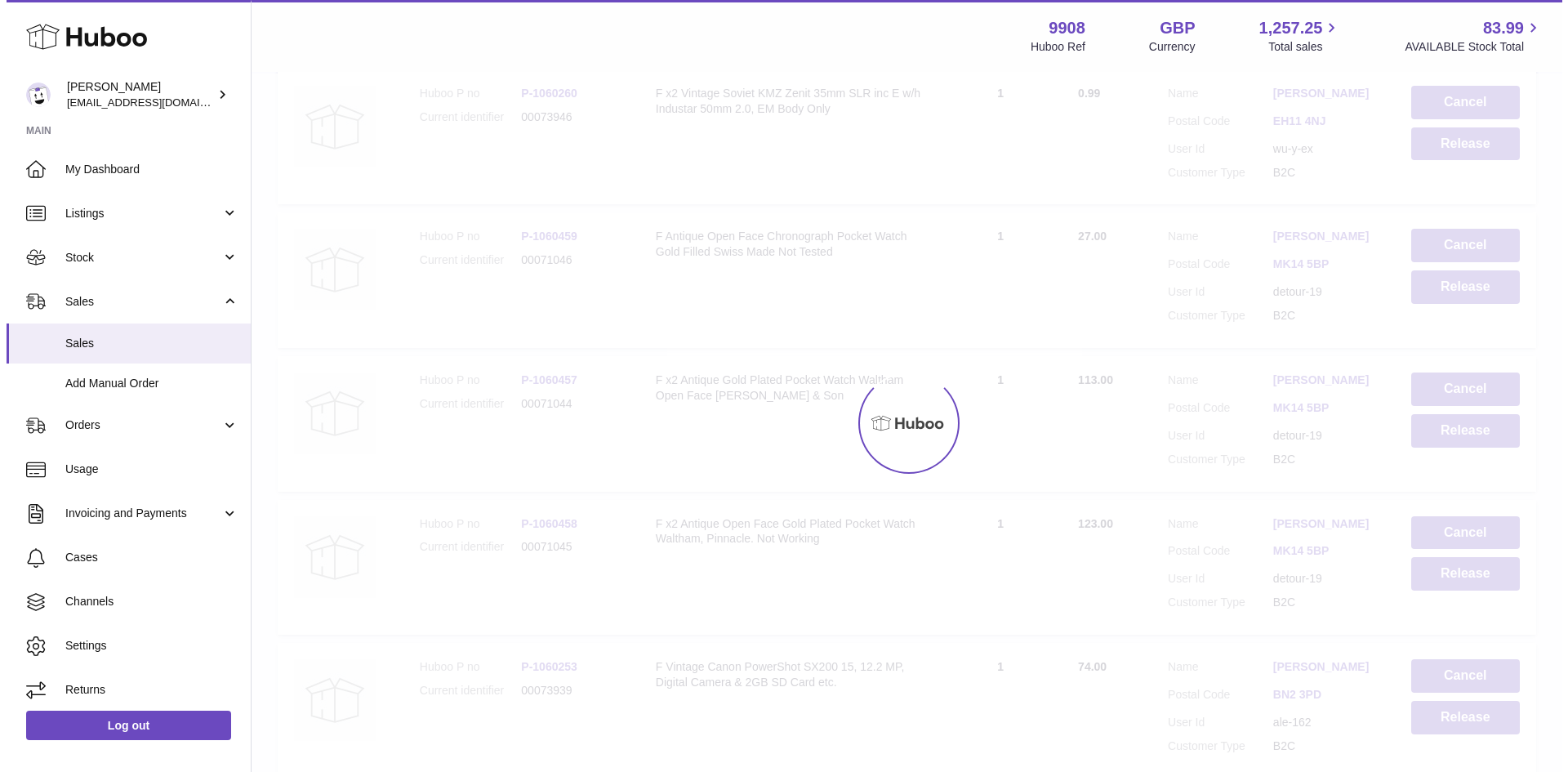
scroll to position [5801, 0]
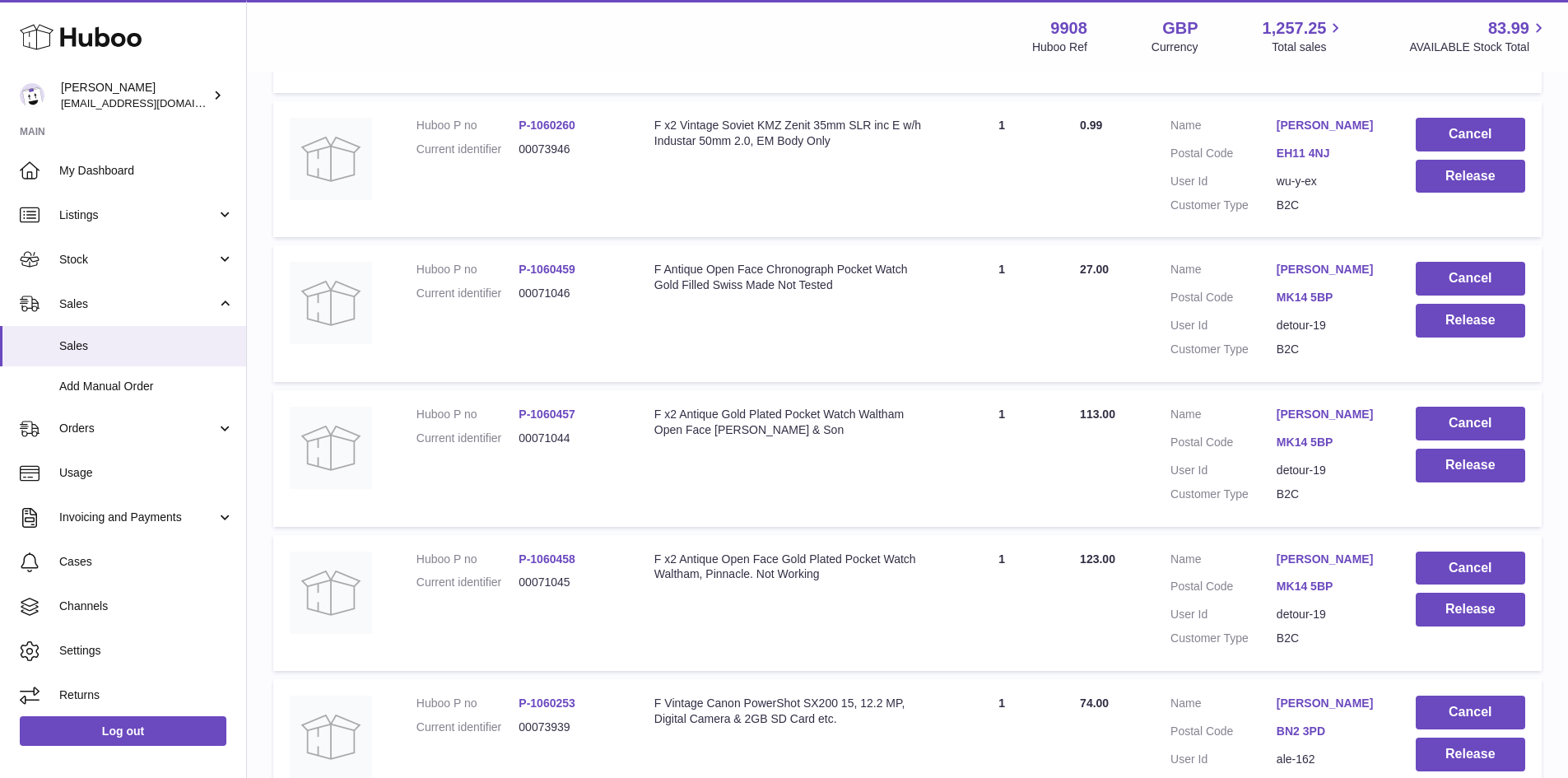
click at [1313, 422] on link "[PERSON_NAME]" at bounding box center [1329, 414] width 106 height 16
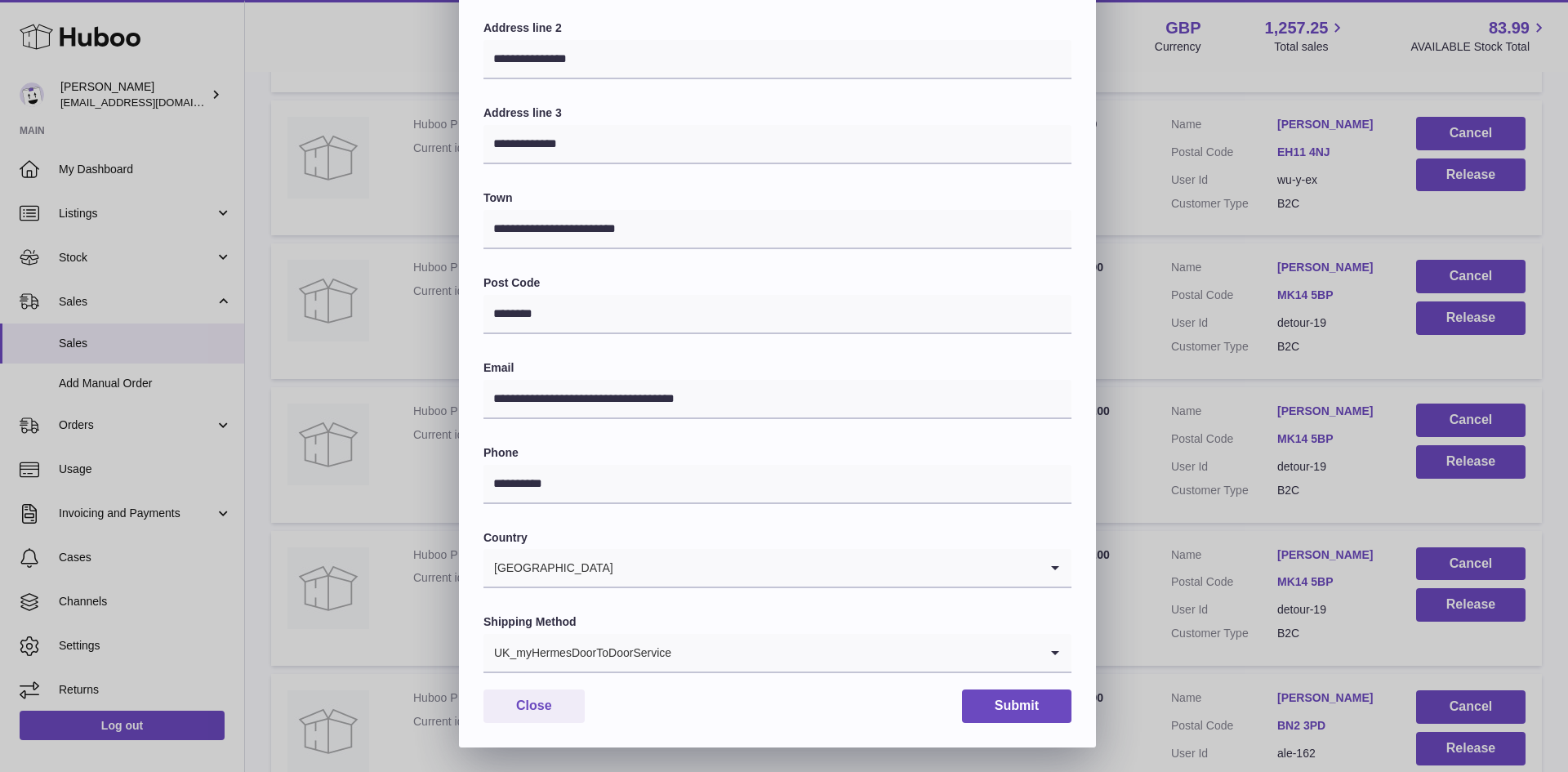
click at [638, 652] on div "UK_myHermesDoorToDoorService" at bounding box center [761, 652] width 556 height 37
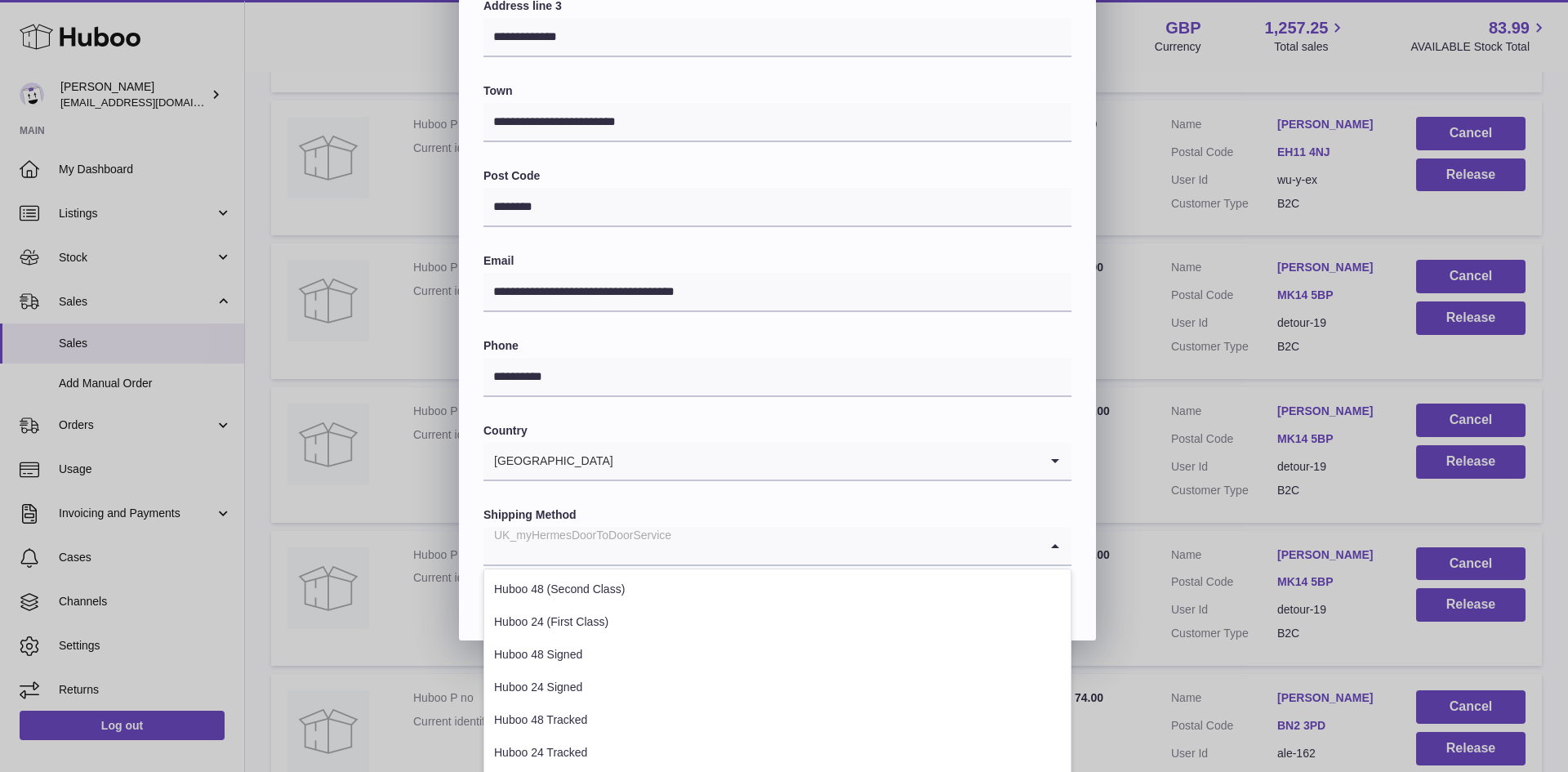
scroll to position [447, 0]
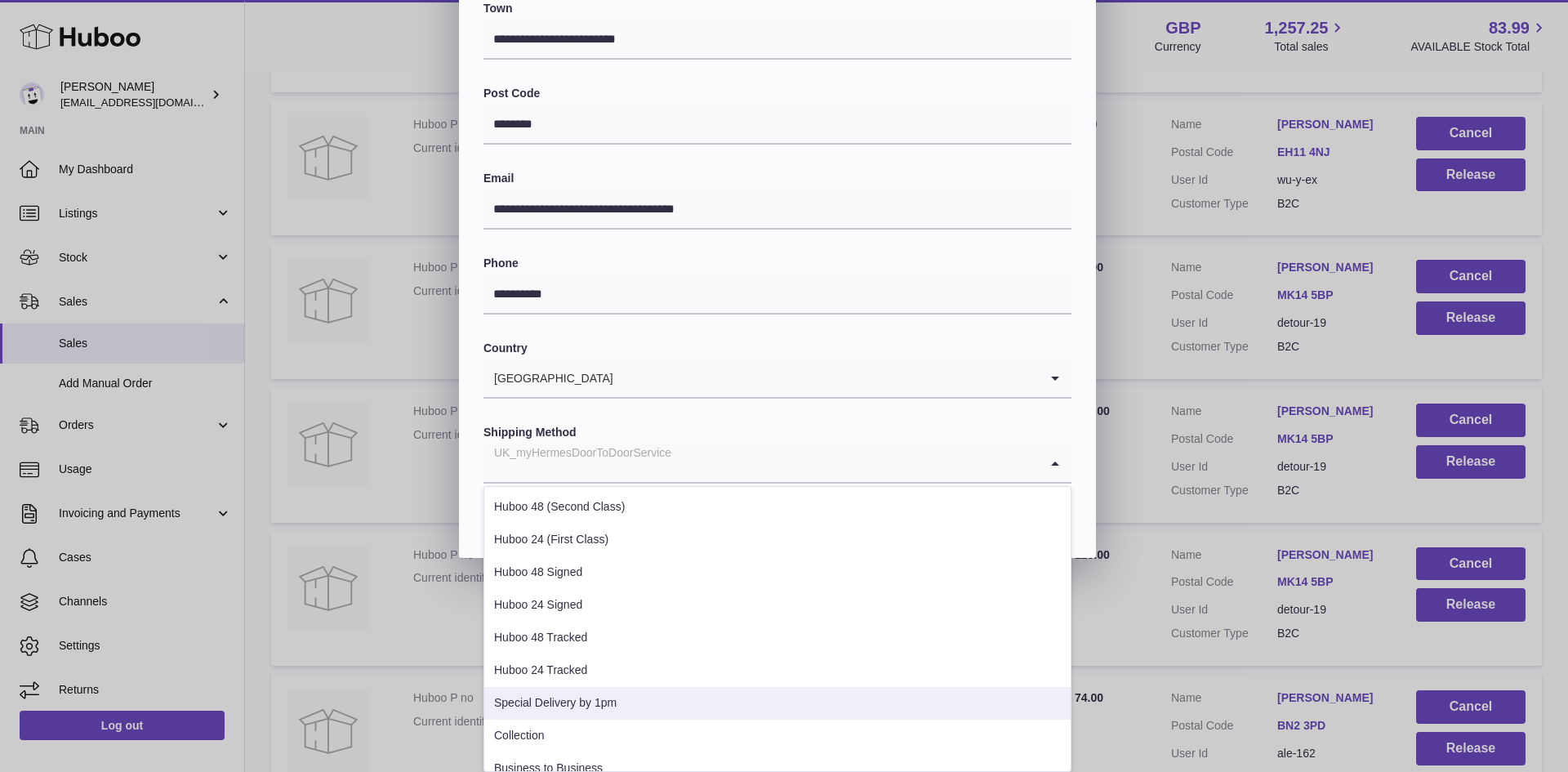
click at [595, 710] on li "Special Delivery by 1pm" at bounding box center [777, 703] width 586 height 32
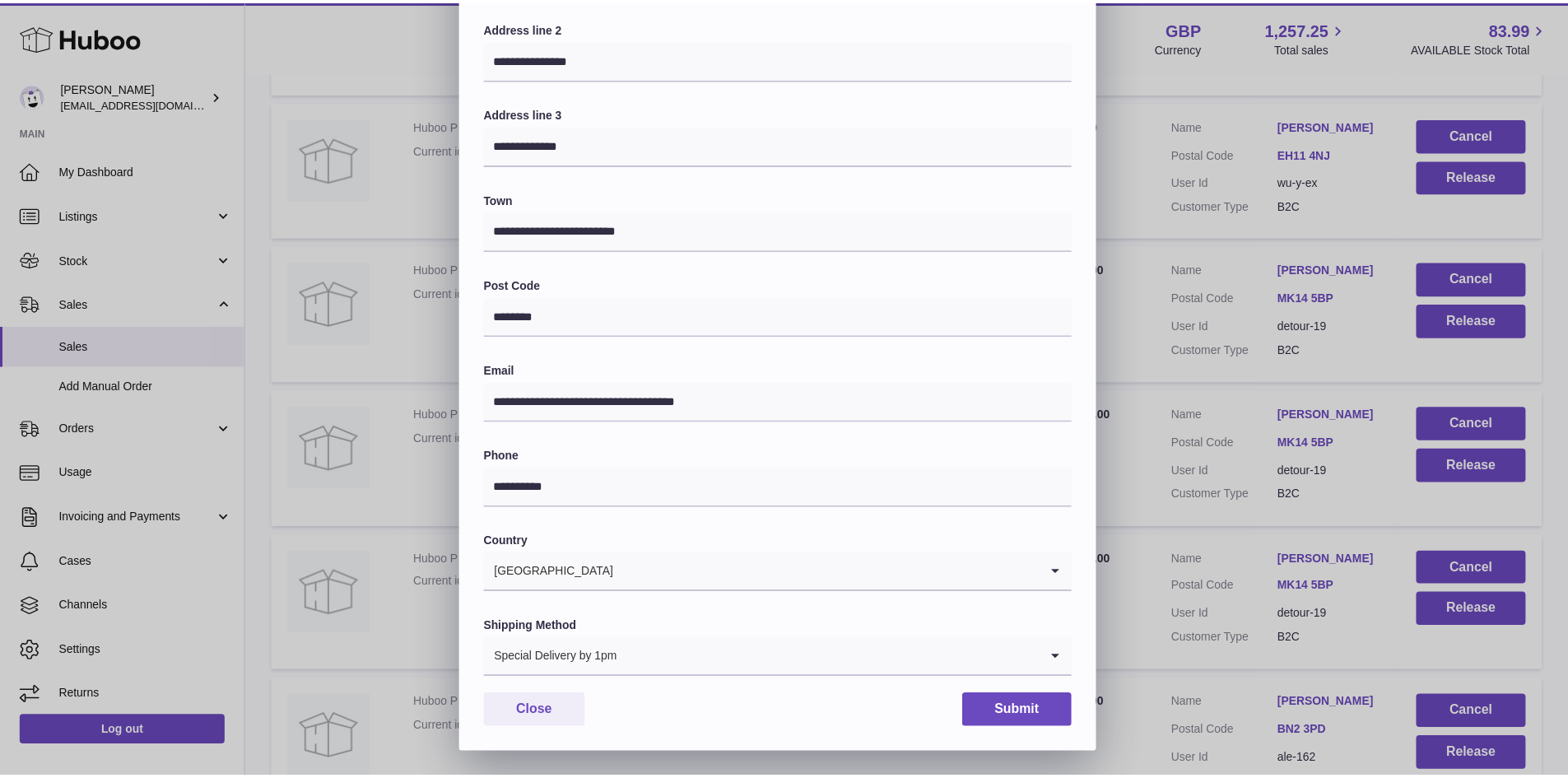
scroll to position [259, 0]
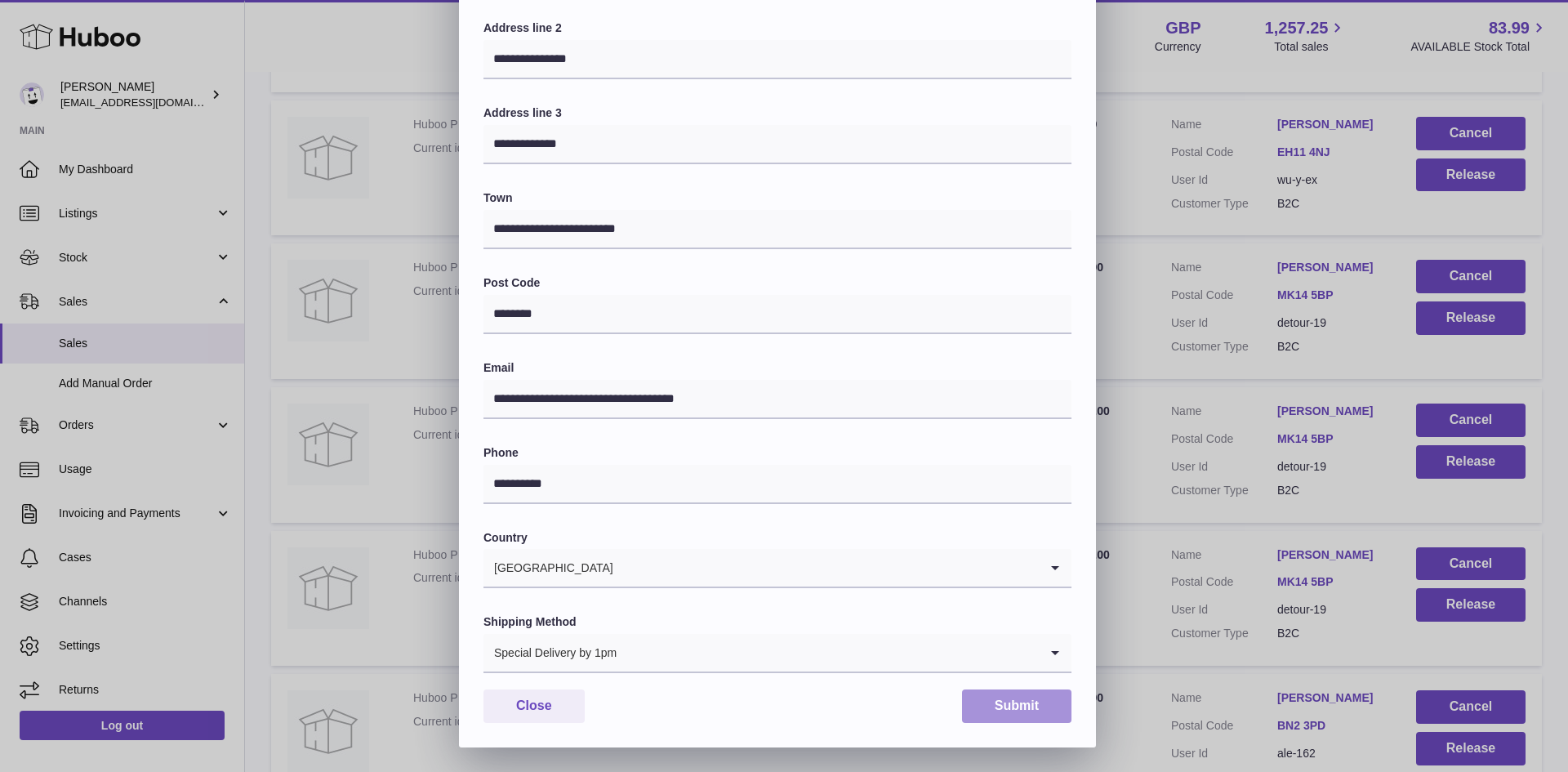
click at [1014, 702] on button "Submit" at bounding box center [1017, 706] width 109 height 33
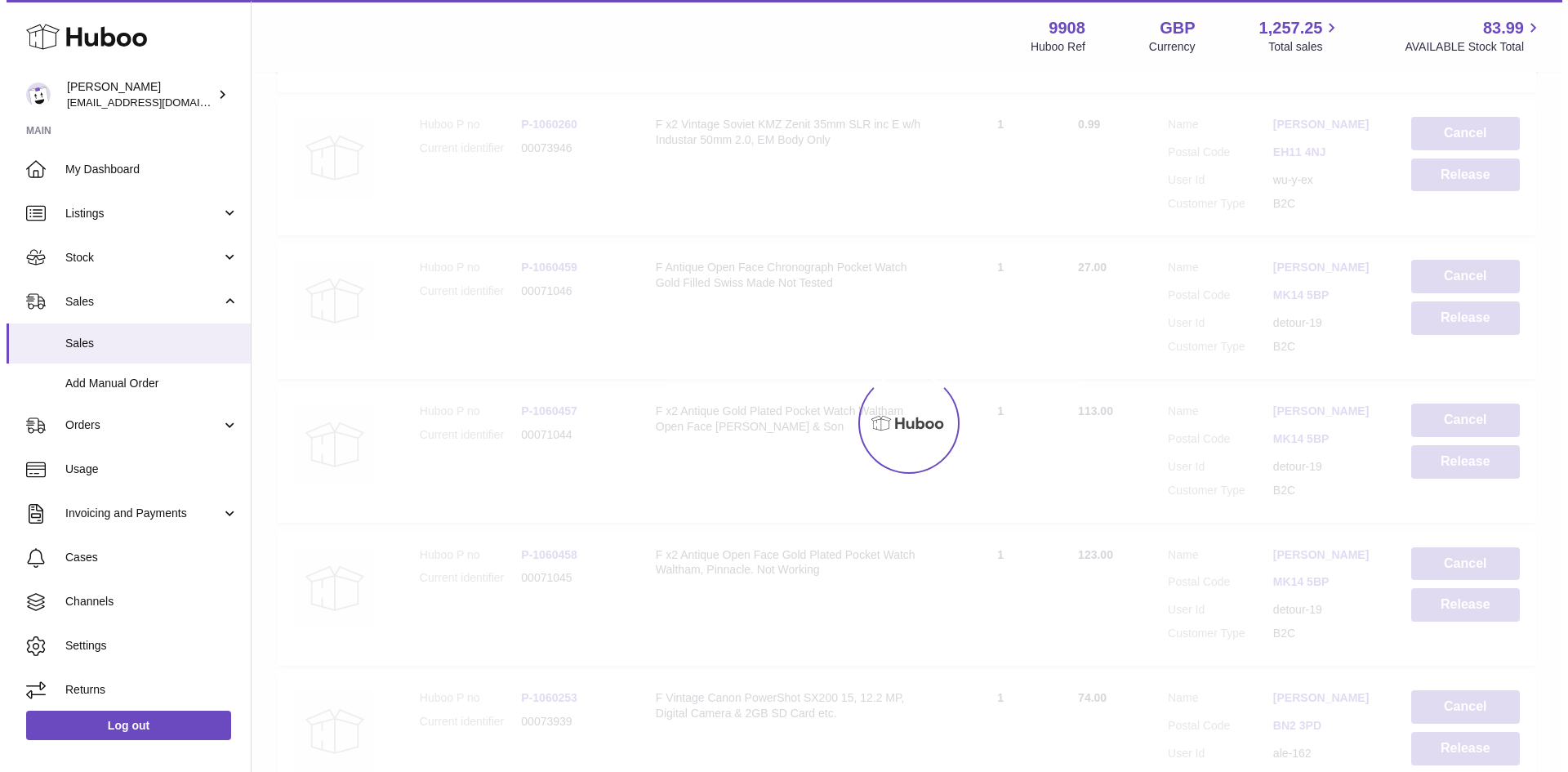
scroll to position [0, 0]
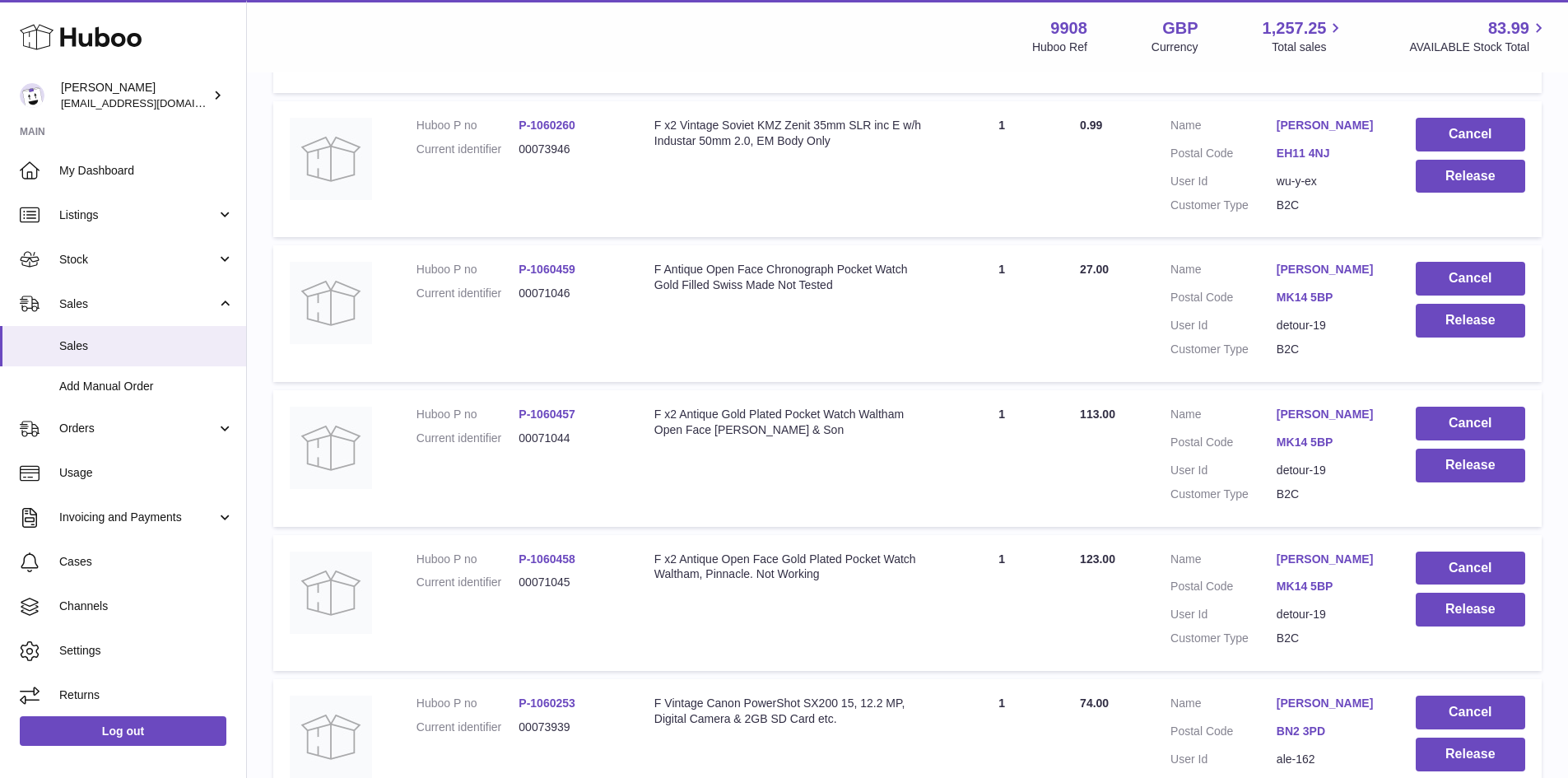
click at [1316, 567] on link "[PERSON_NAME]" at bounding box center [1329, 559] width 106 height 16
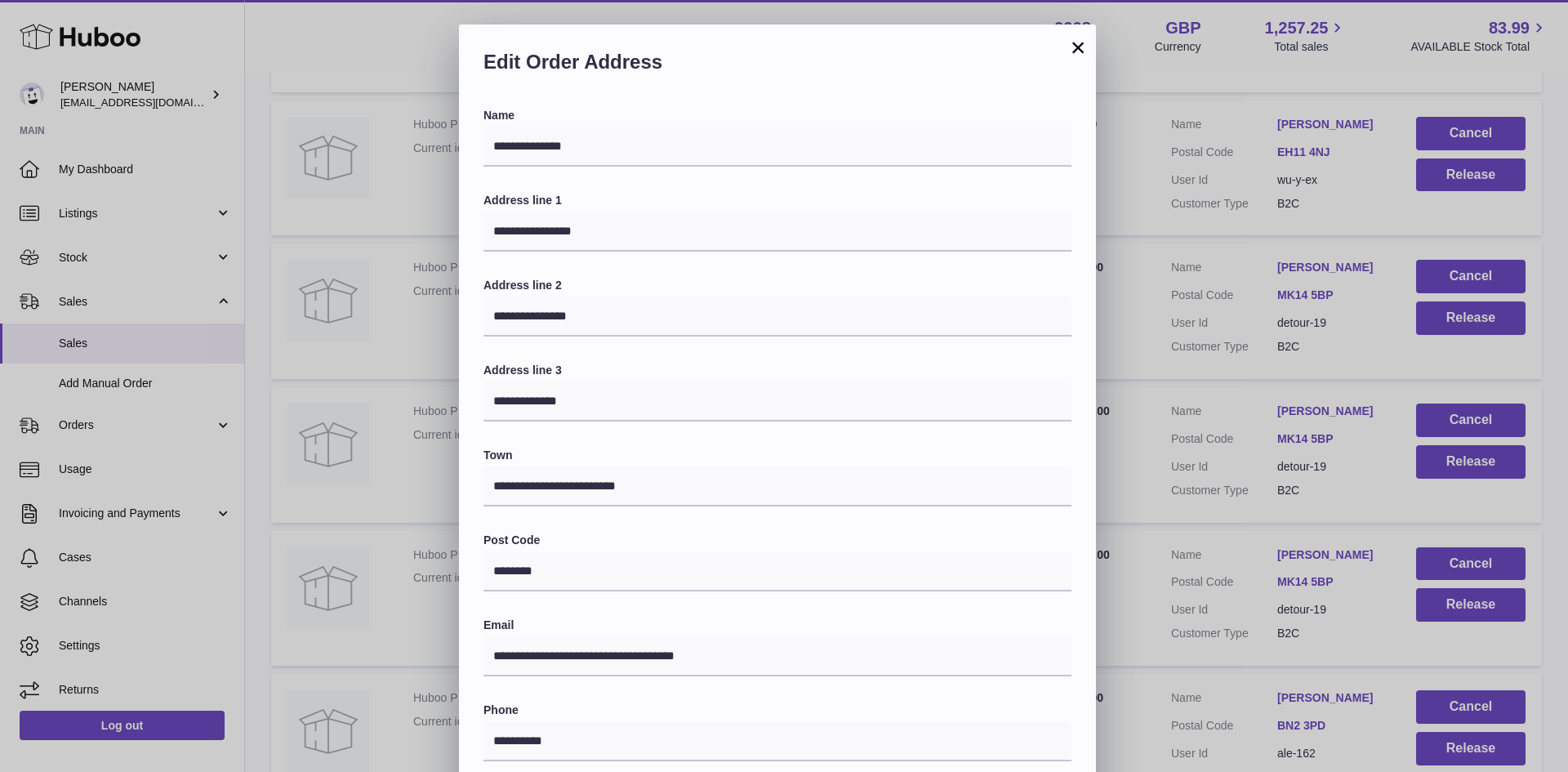
scroll to position [257, 0]
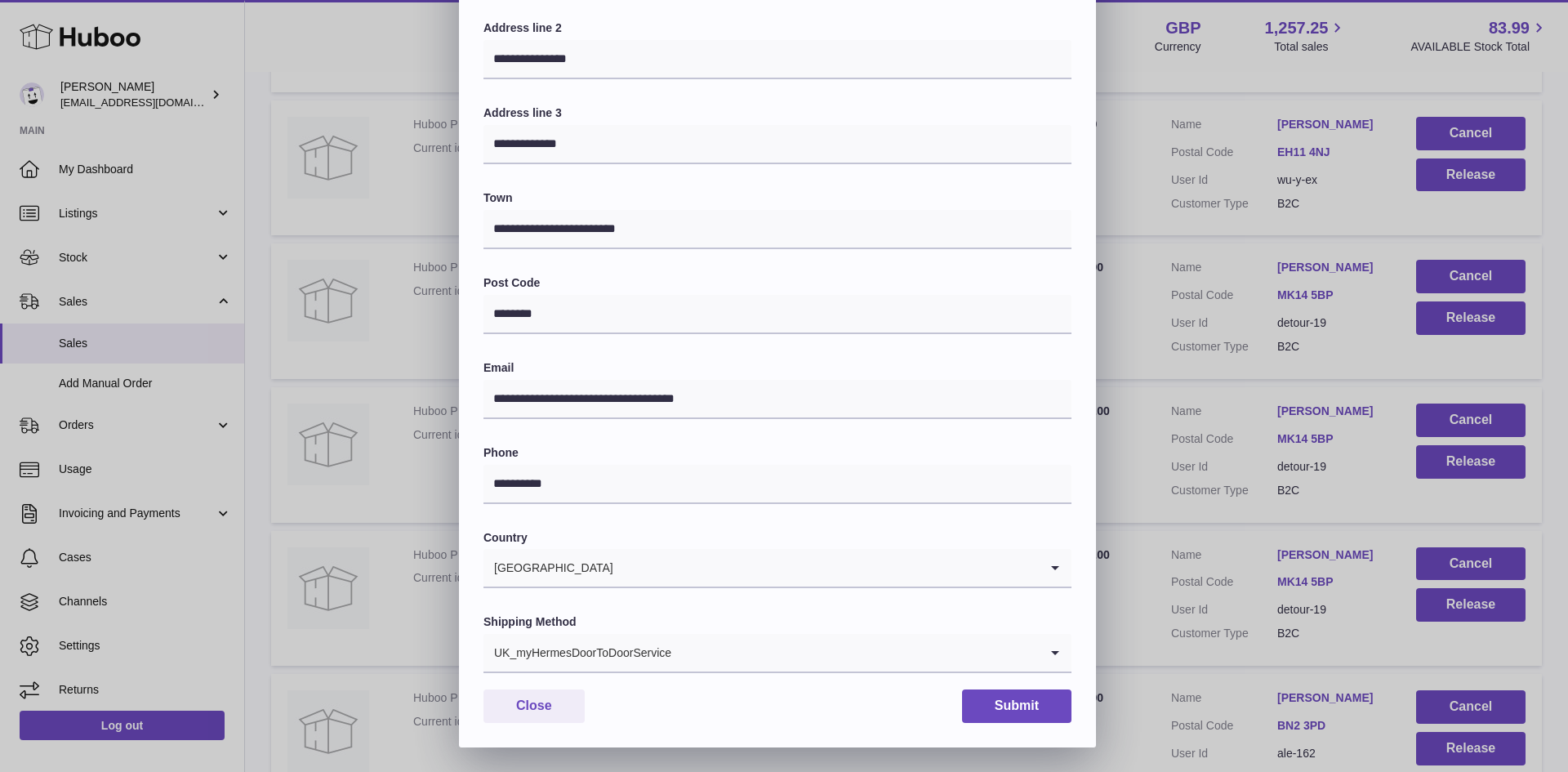
click at [722, 656] on input "Search for option" at bounding box center [856, 652] width 367 height 37
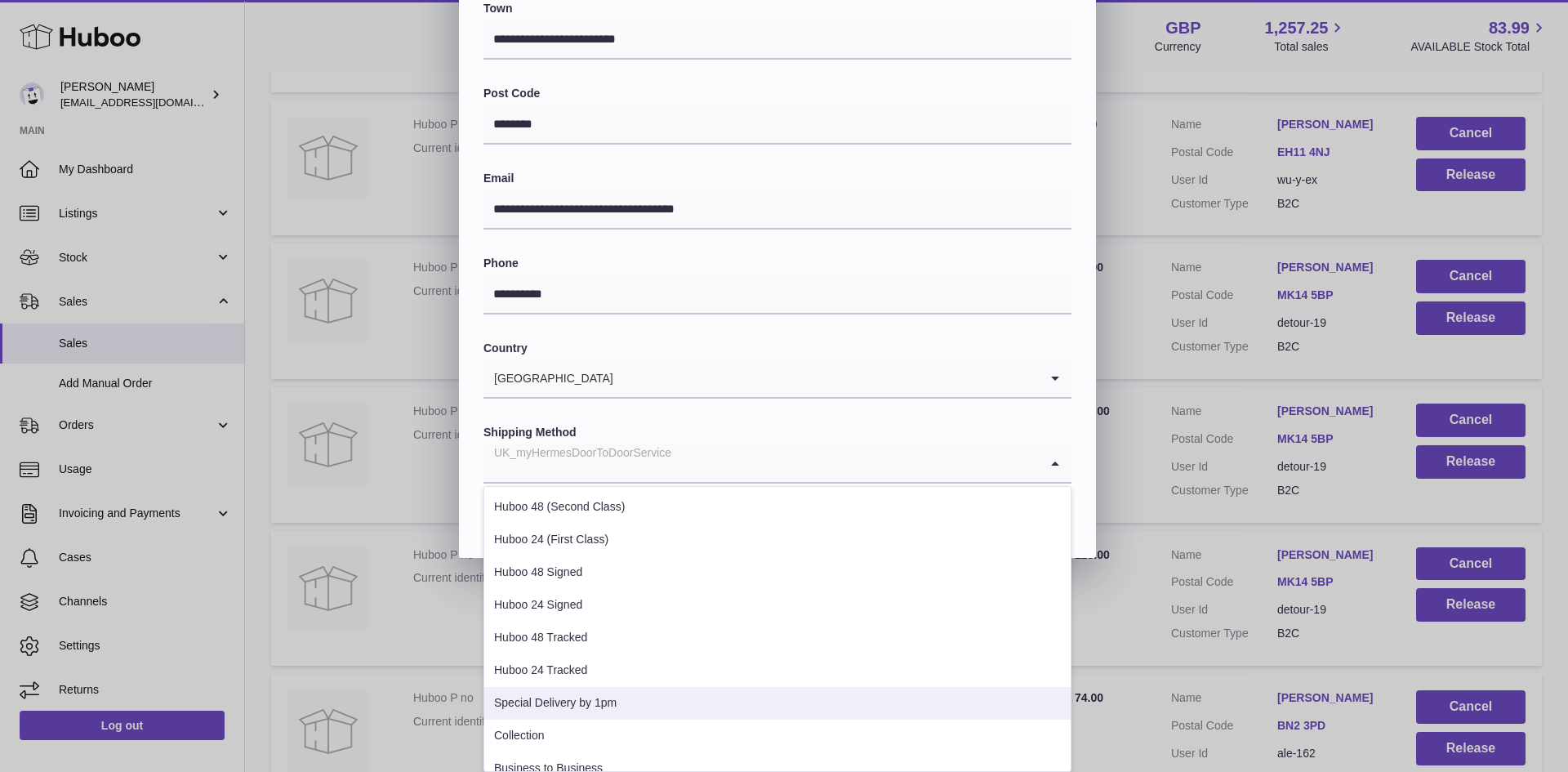
click at [638, 702] on li "Special Delivery by 1pm" at bounding box center [777, 703] width 586 height 32
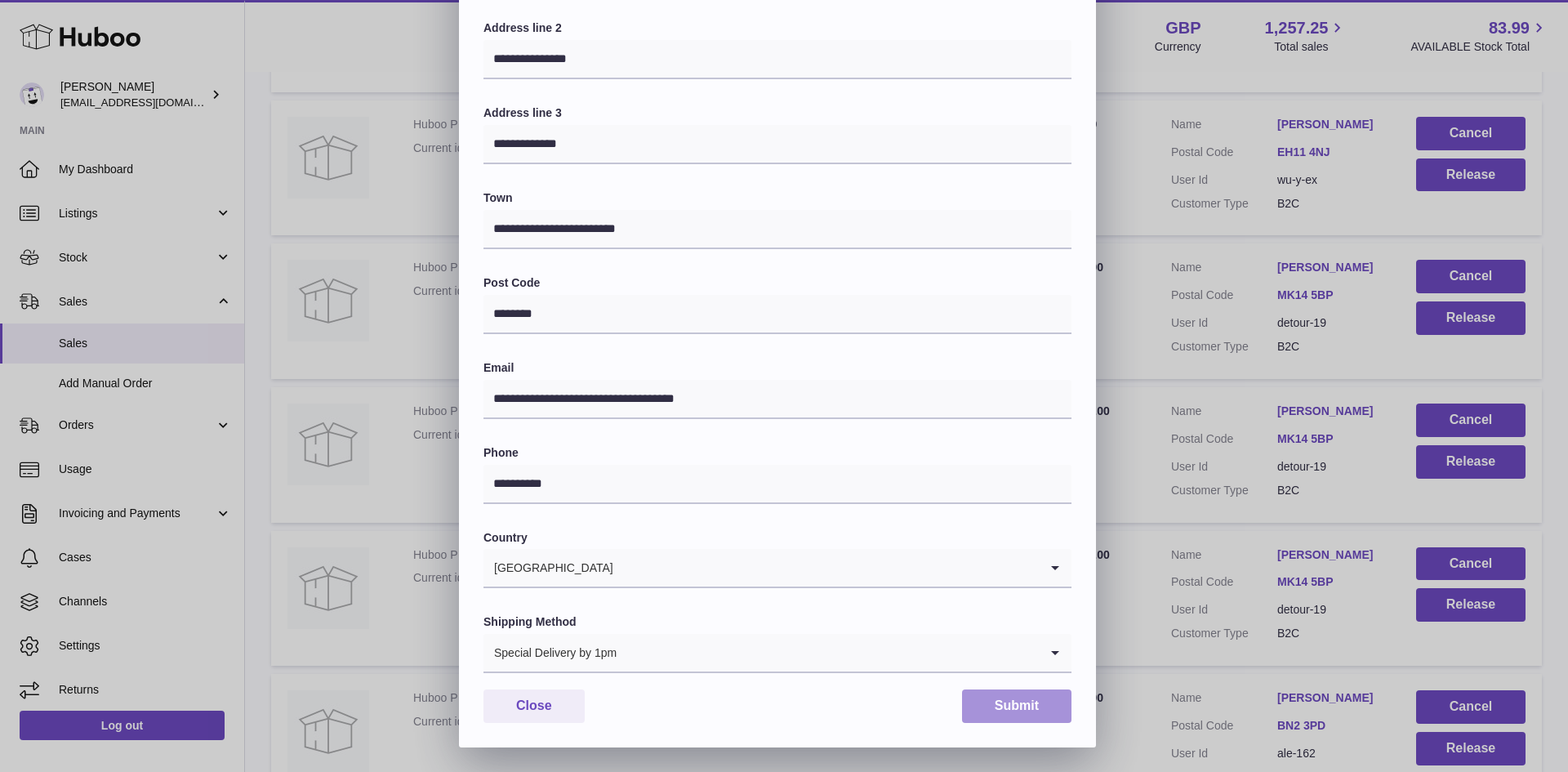
click at [1002, 714] on button "Submit" at bounding box center [1017, 706] width 109 height 33
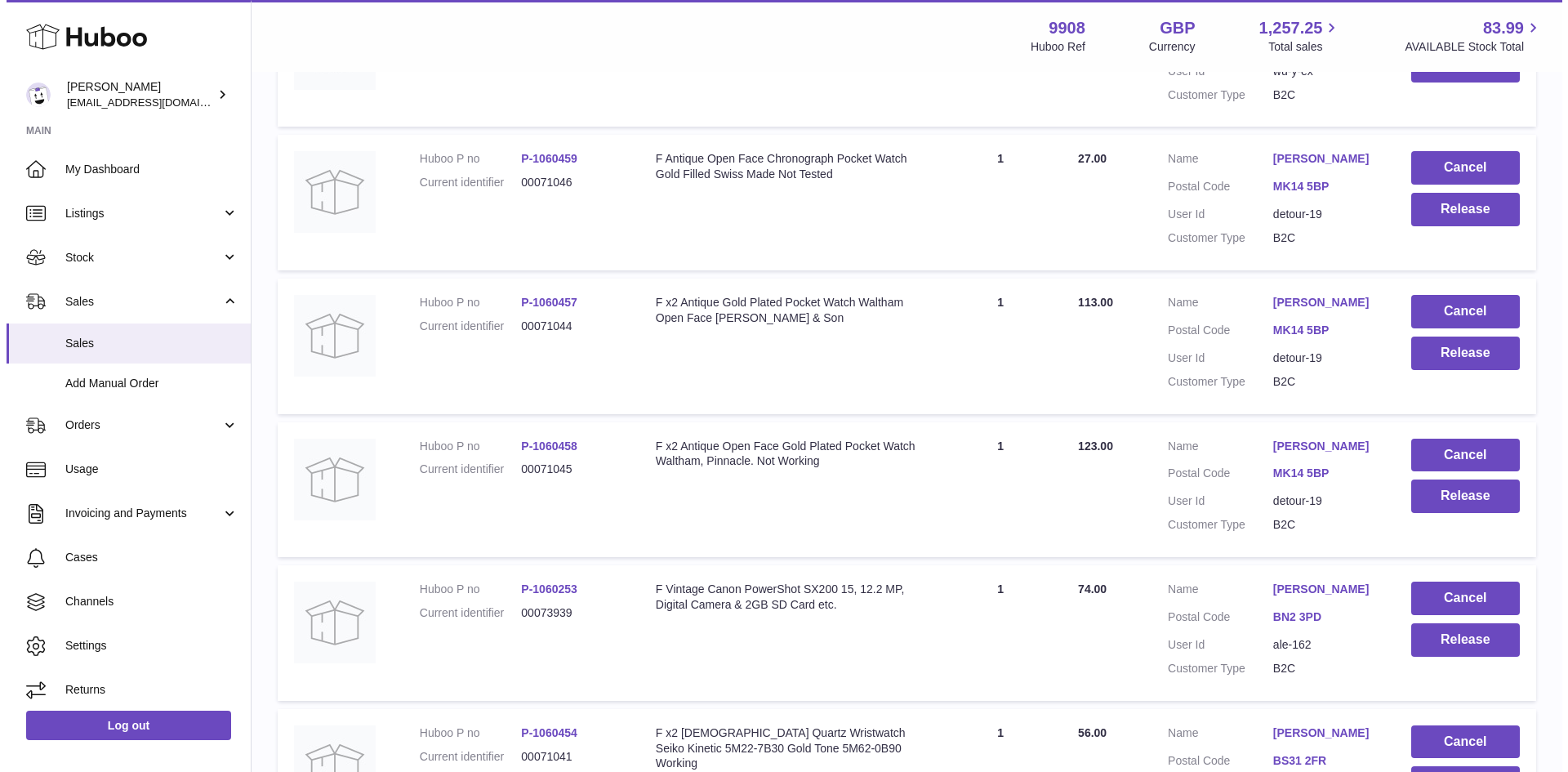
scroll to position [6019, 0]
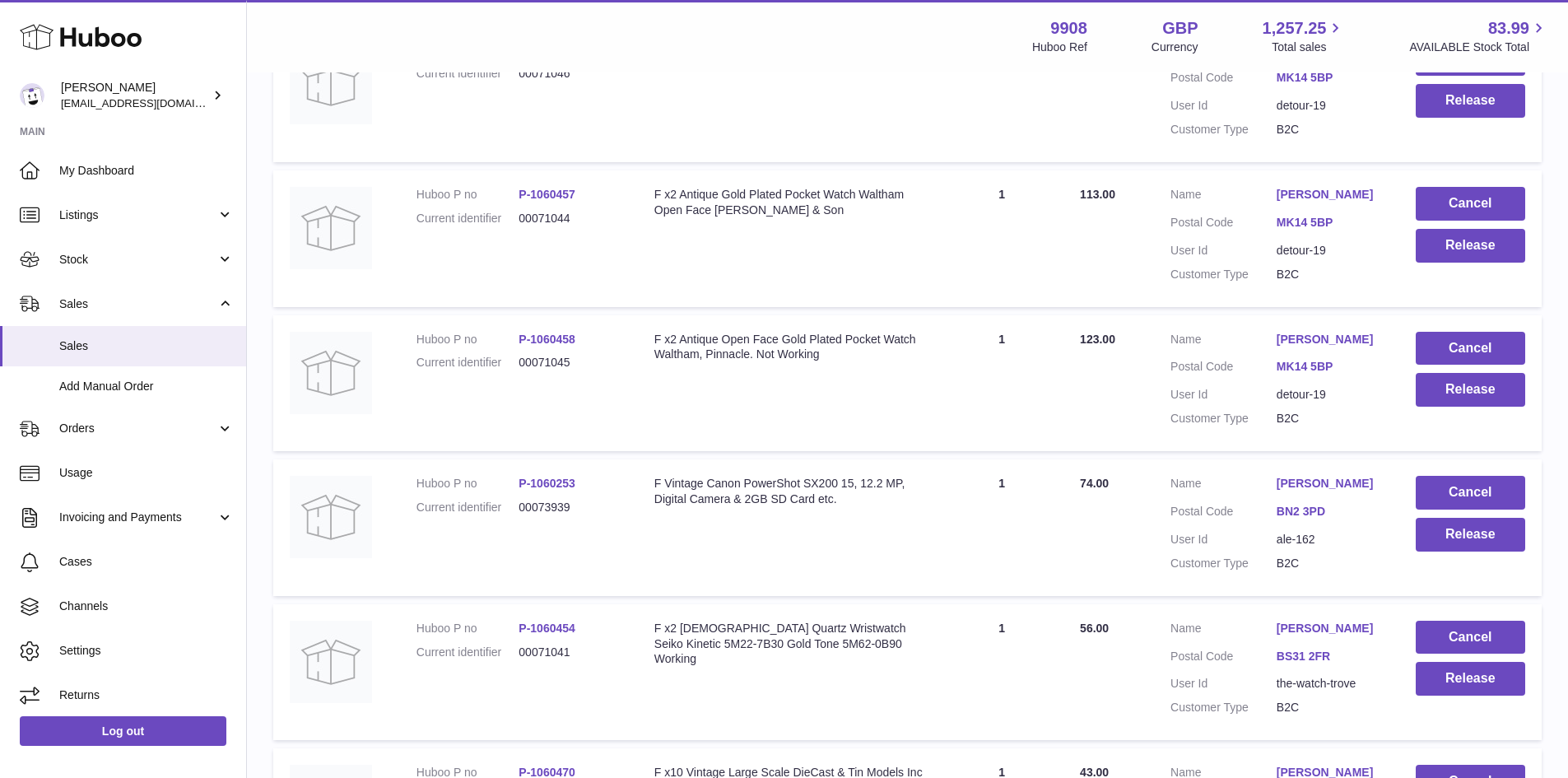
click at [1305, 348] on link "[PERSON_NAME]" at bounding box center [1329, 339] width 106 height 16
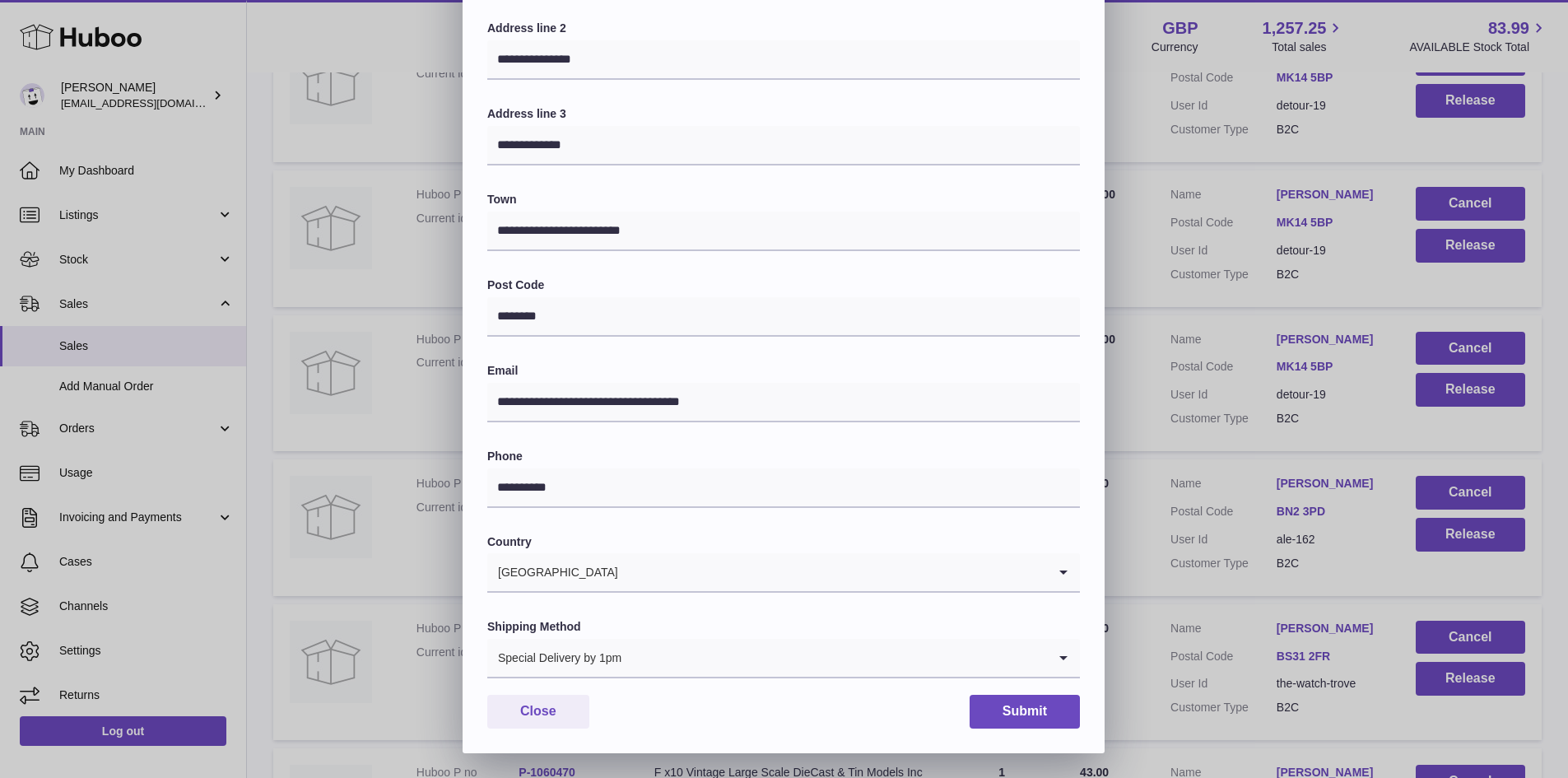
scroll to position [0, 0]
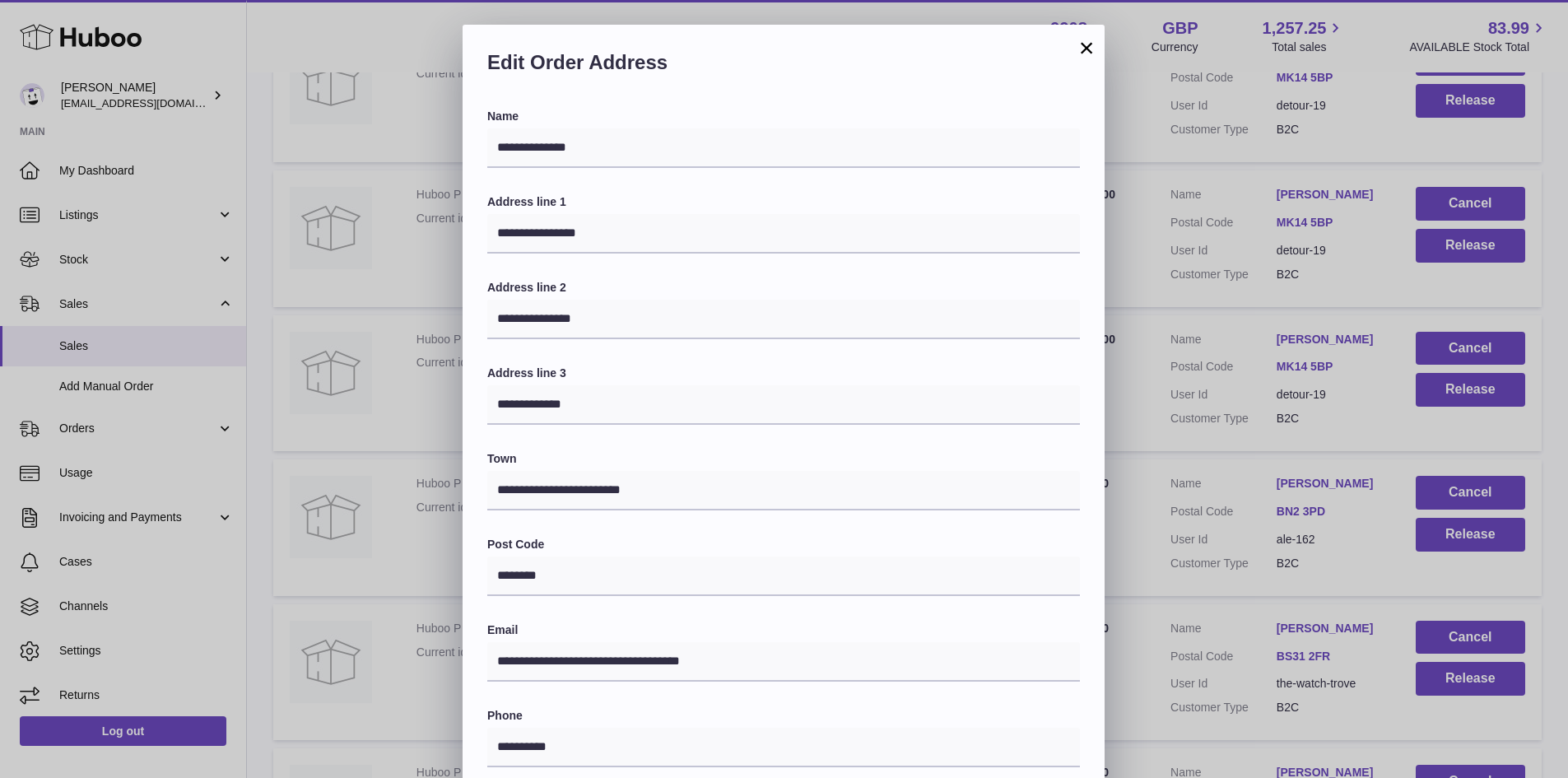
click at [1157, 521] on div "**********" at bounding box center [784, 519] width 1568 height 988
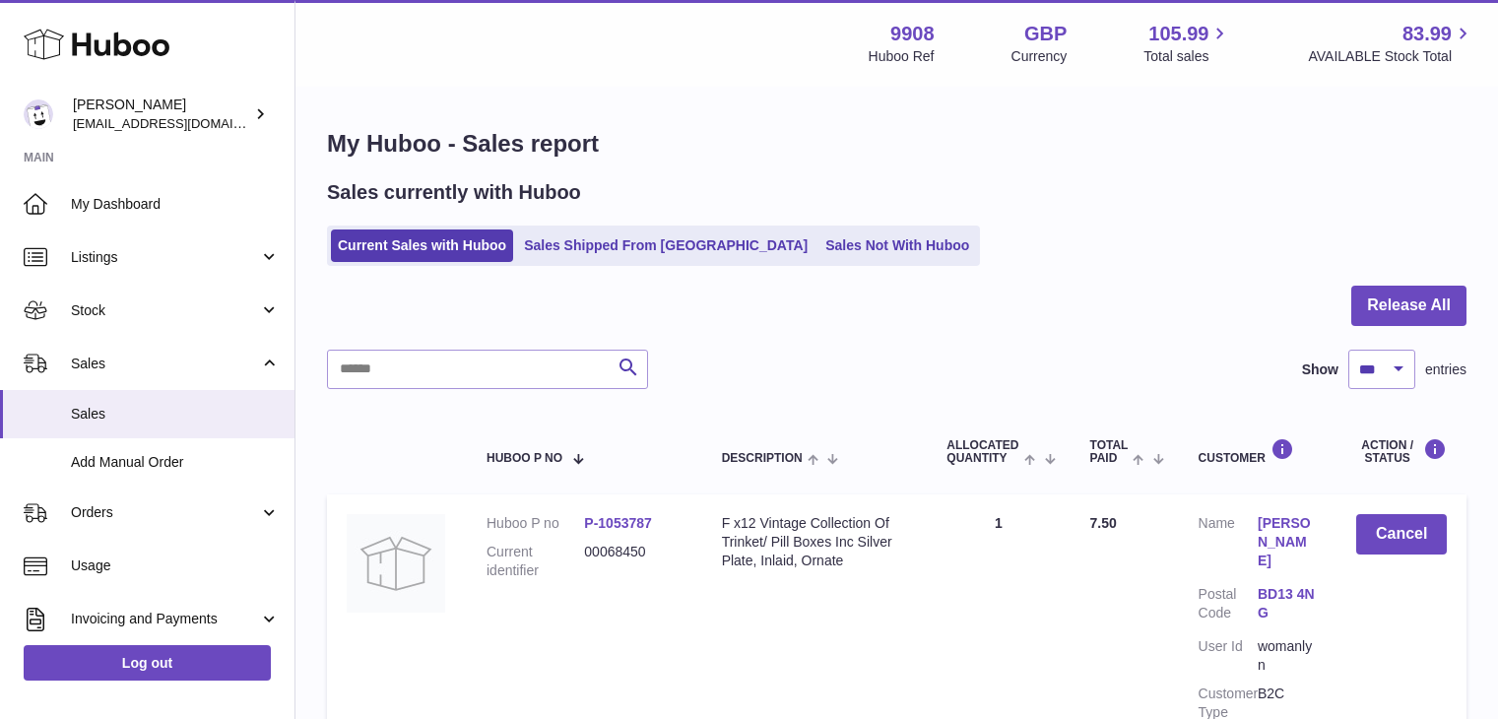
select select "***"
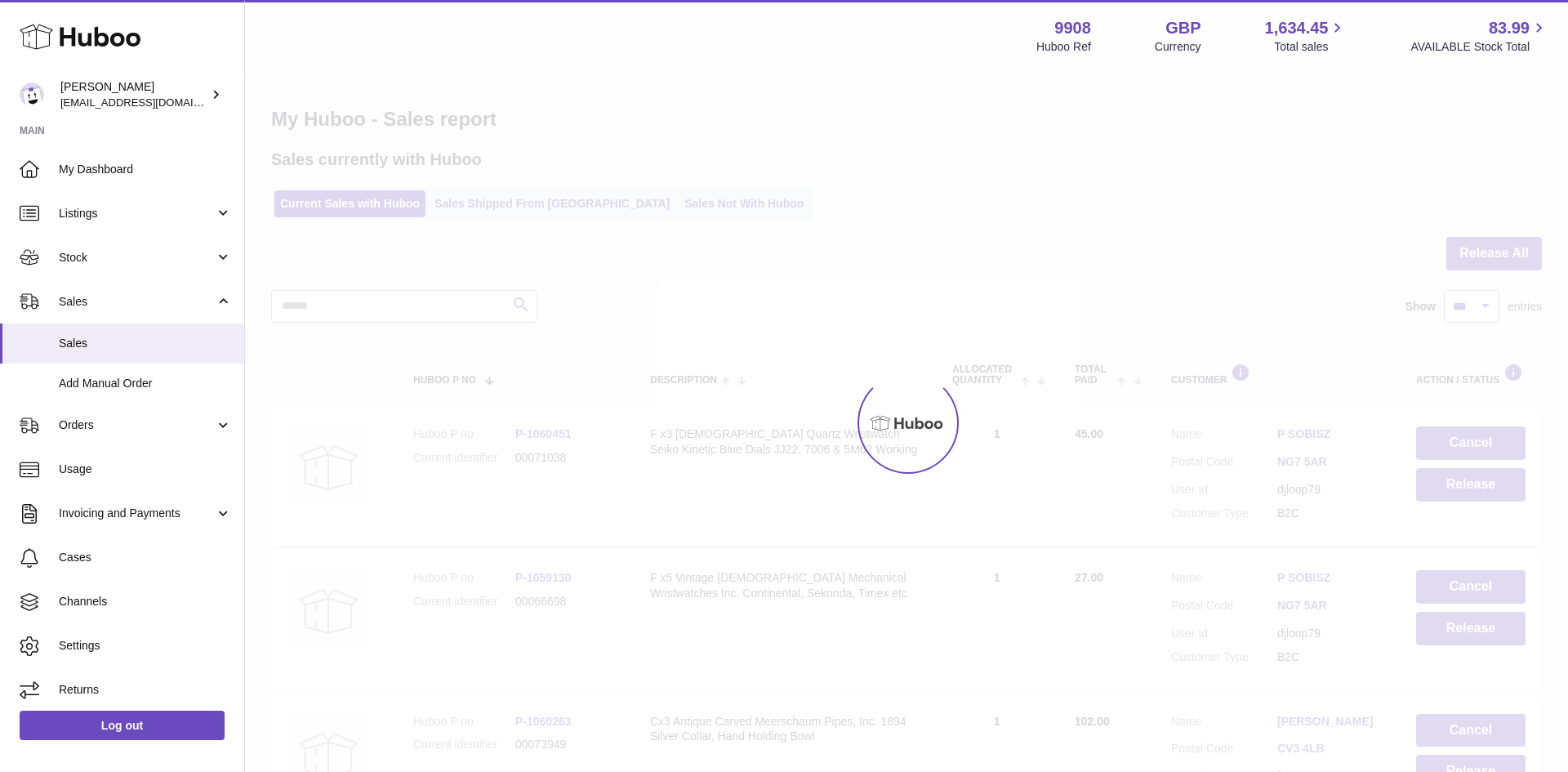
select select "***"
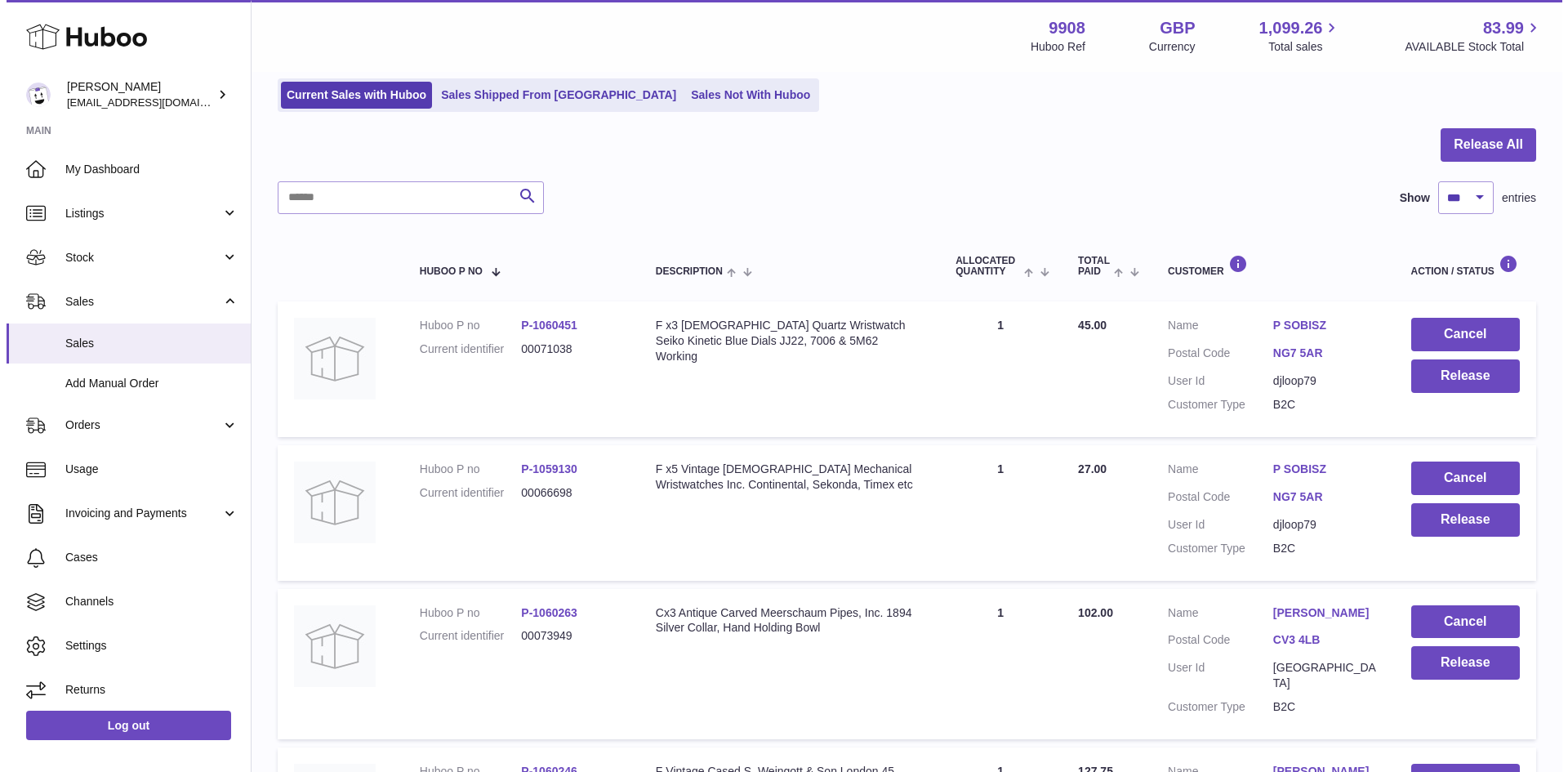
scroll to position [218, 0]
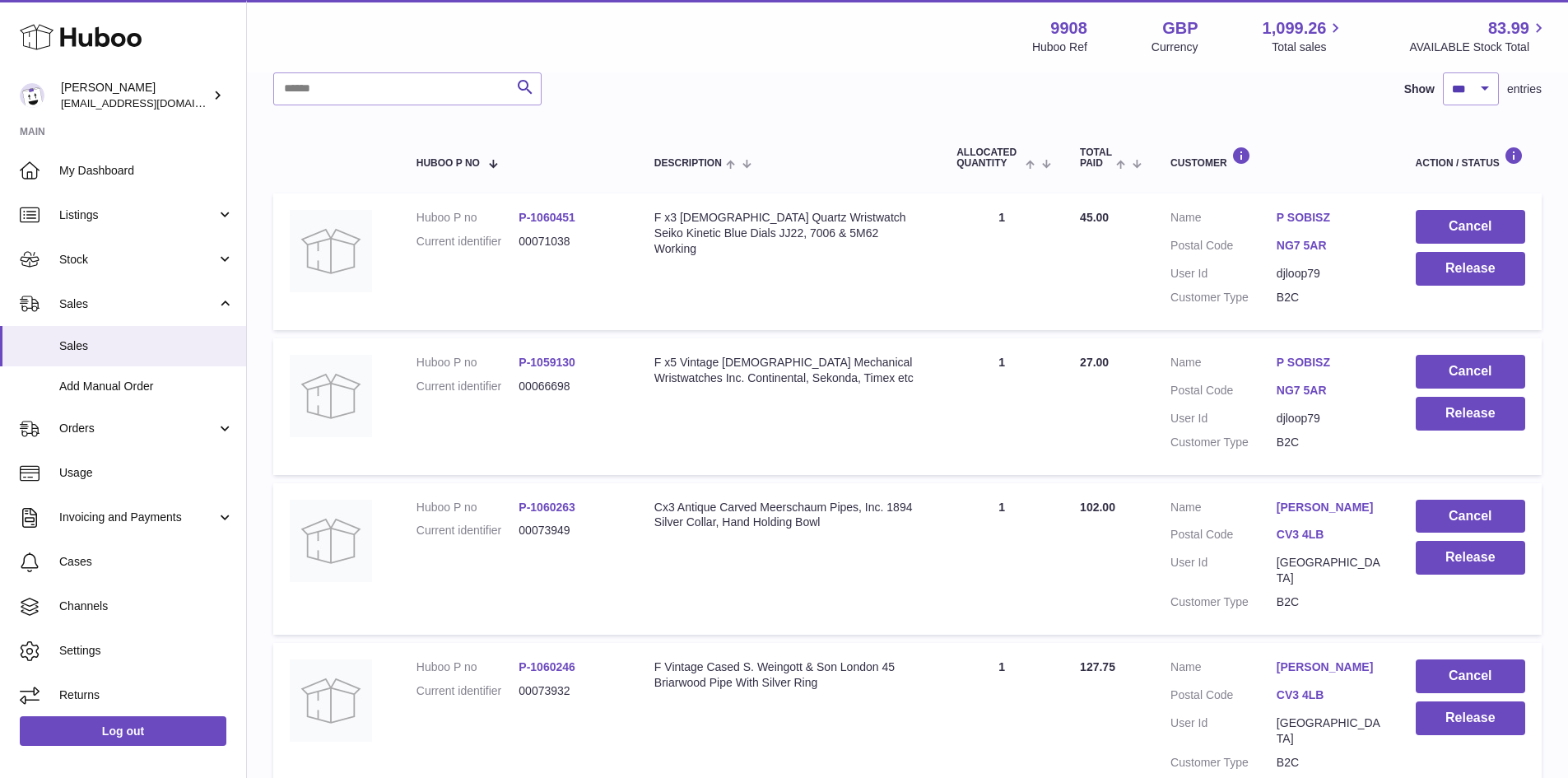
click at [1302, 505] on link "[PERSON_NAME]" at bounding box center [1329, 507] width 106 height 16
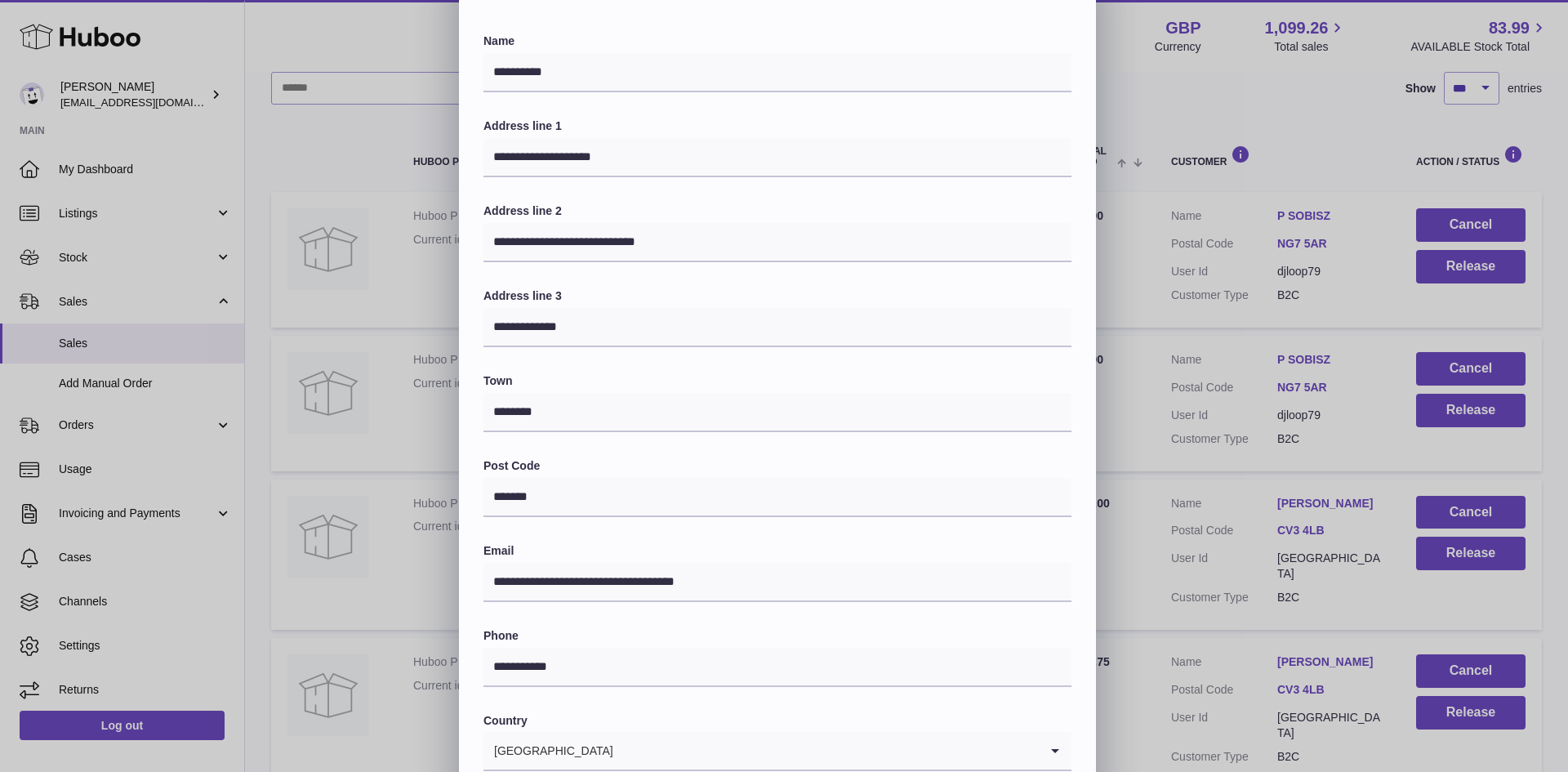
scroll to position [257, 0]
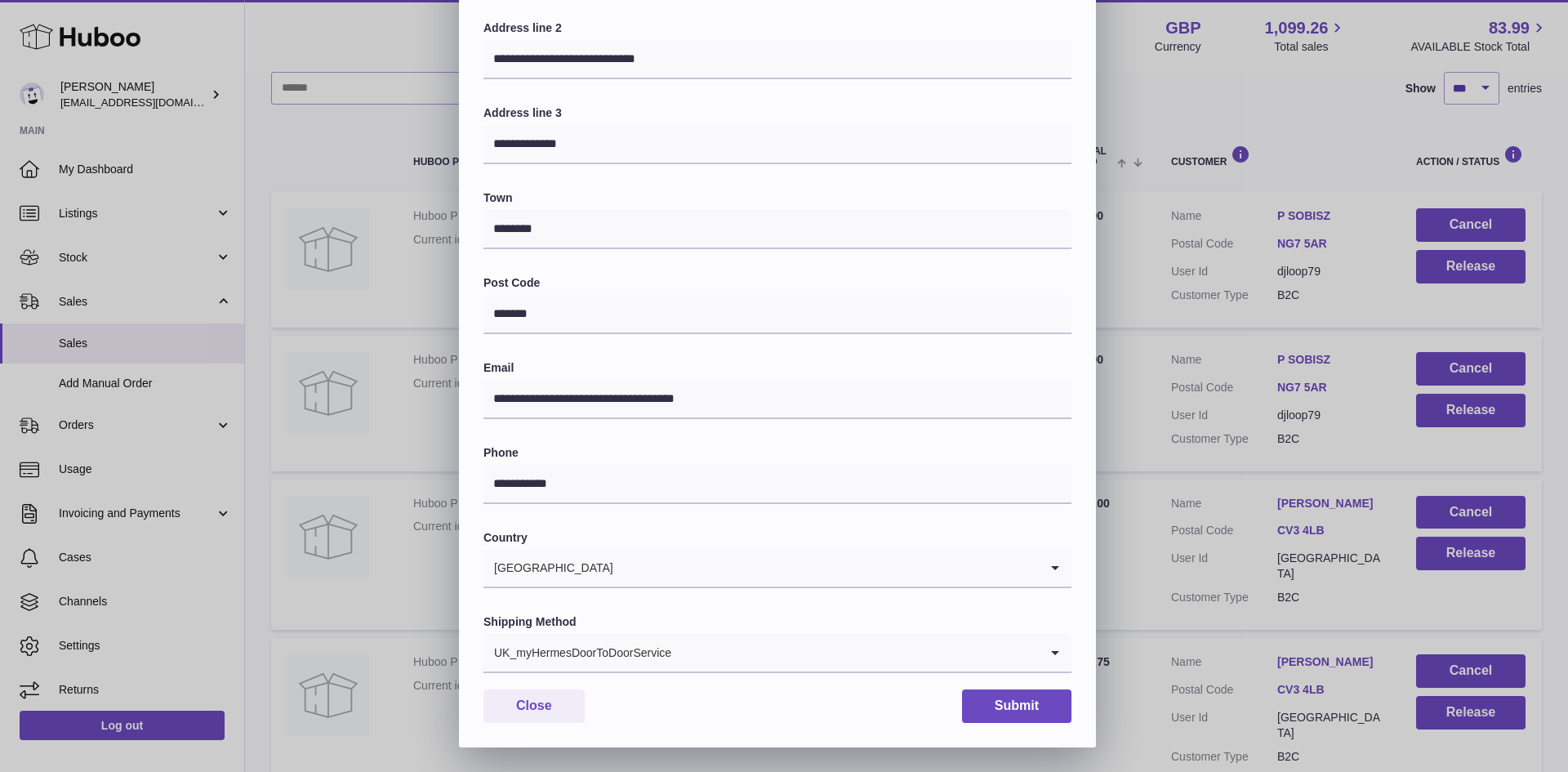
click at [643, 658] on div "UK_myHermesDoorToDoorService" at bounding box center [761, 652] width 556 height 37
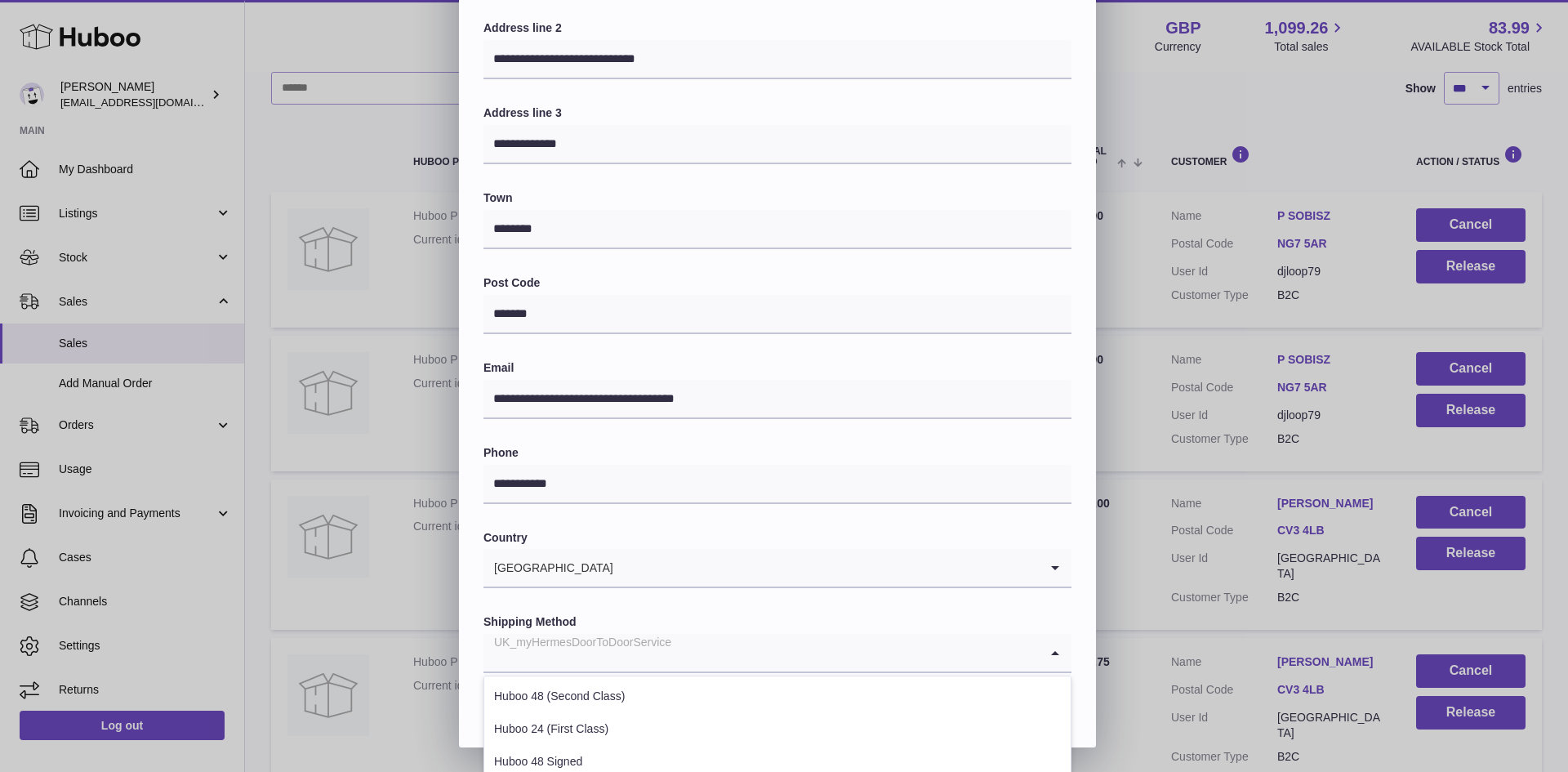
scroll to position [447, 0]
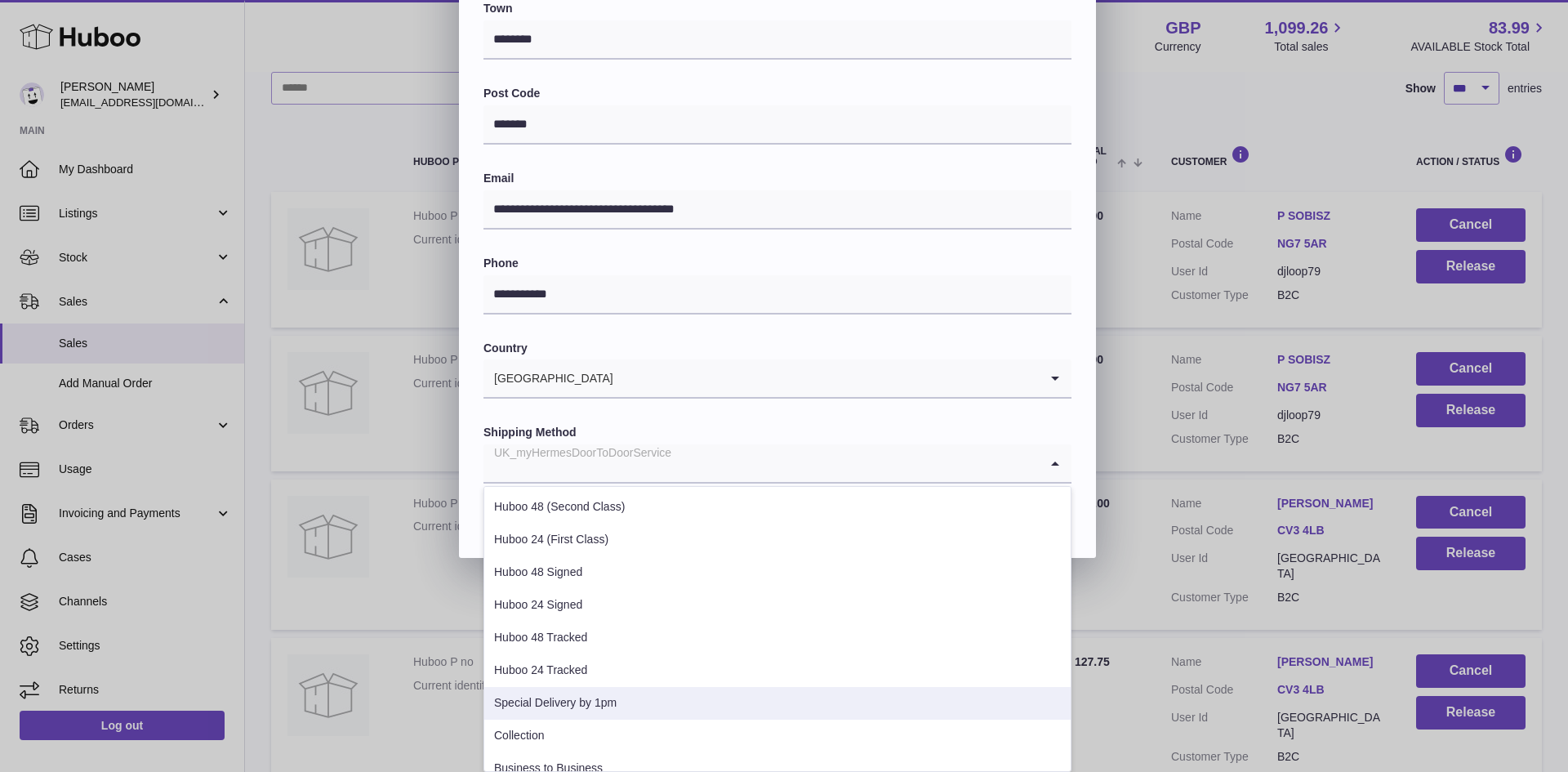
click at [580, 707] on li "Special Delivery by 1pm" at bounding box center [777, 703] width 586 height 32
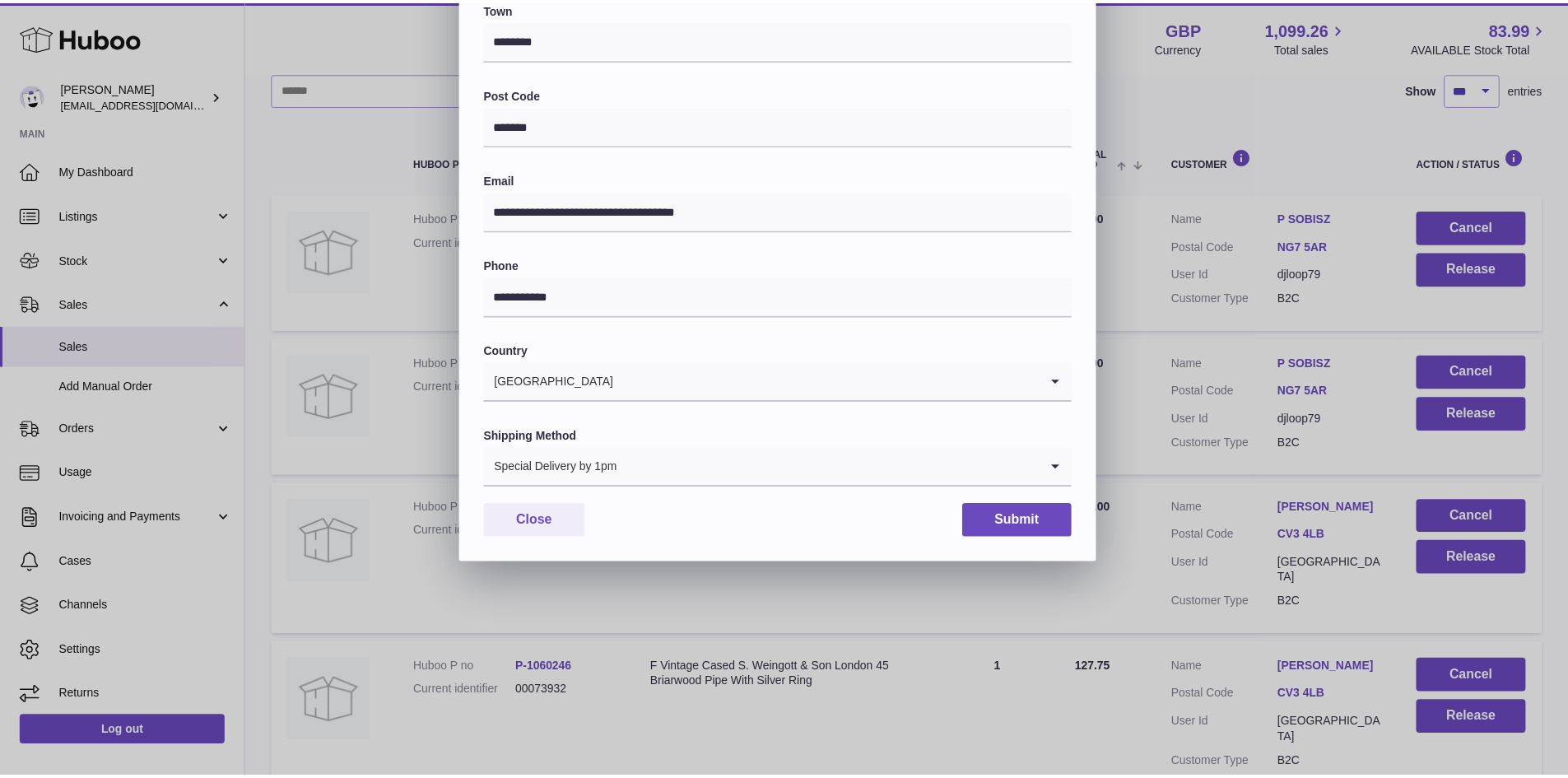
scroll to position [259, 0]
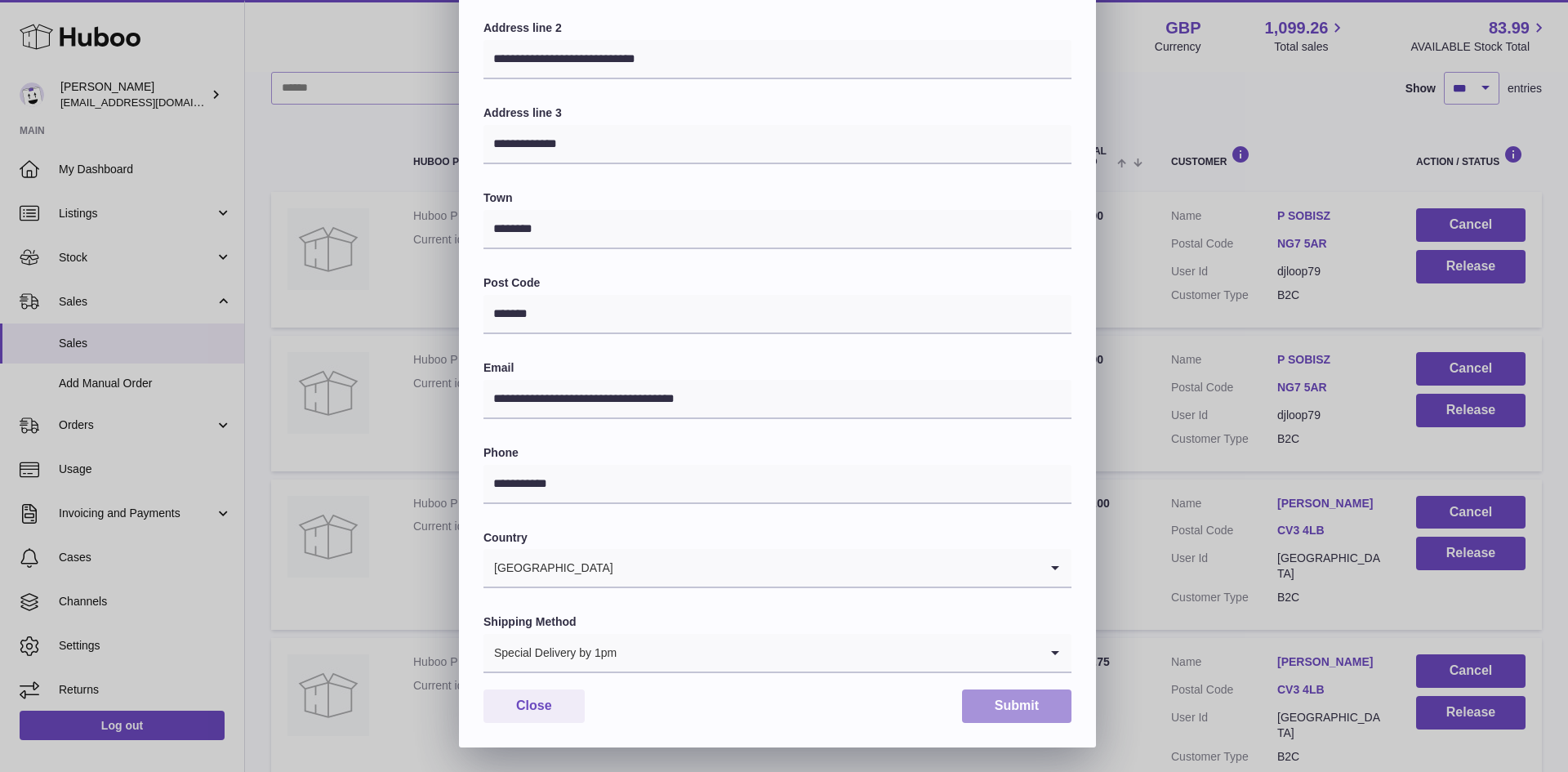
click at [997, 704] on button "Submit" at bounding box center [1017, 706] width 109 height 33
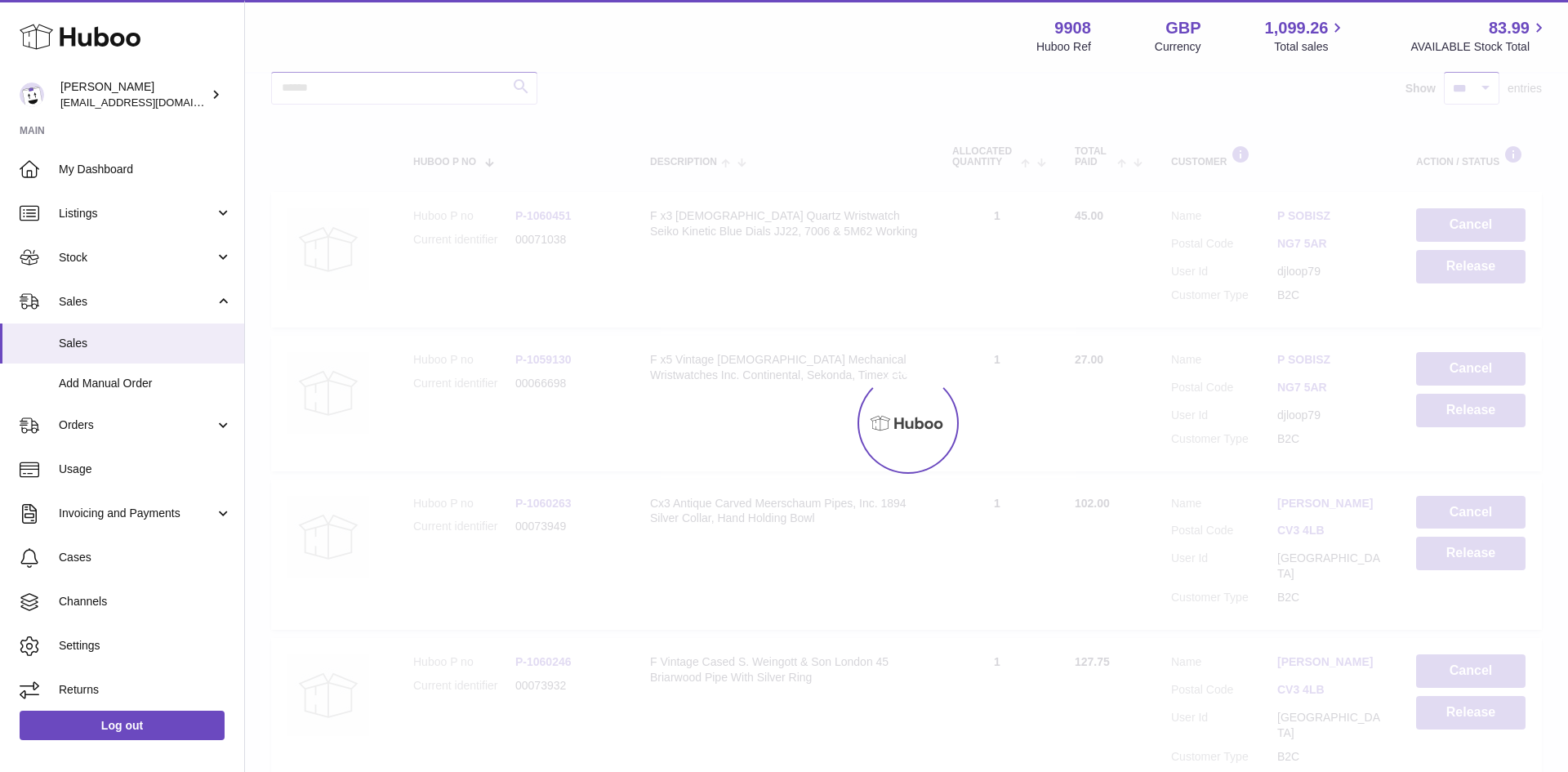
scroll to position [0, 0]
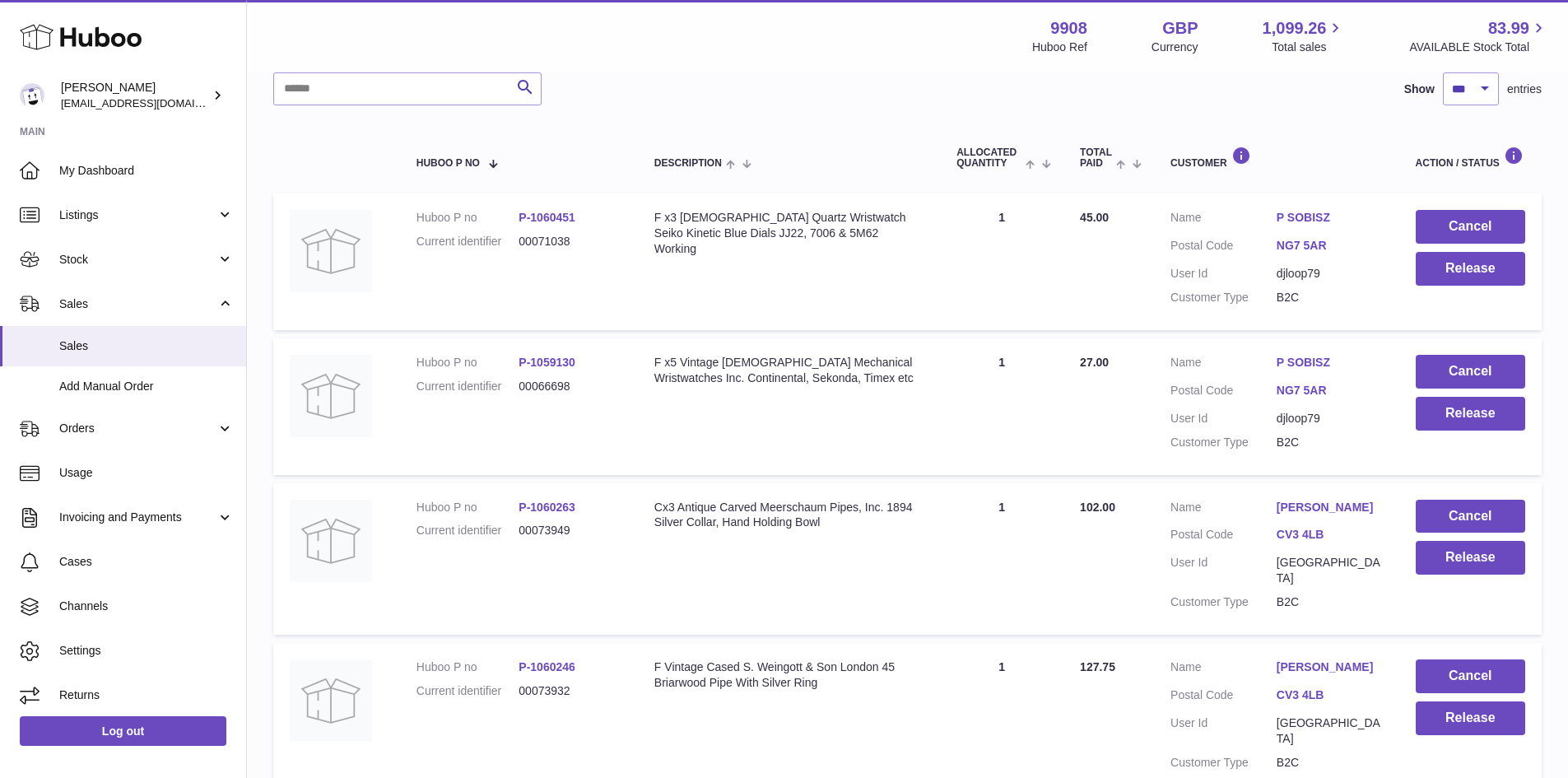
click at [1317, 659] on link "[PERSON_NAME]" at bounding box center [1329, 667] width 106 height 16
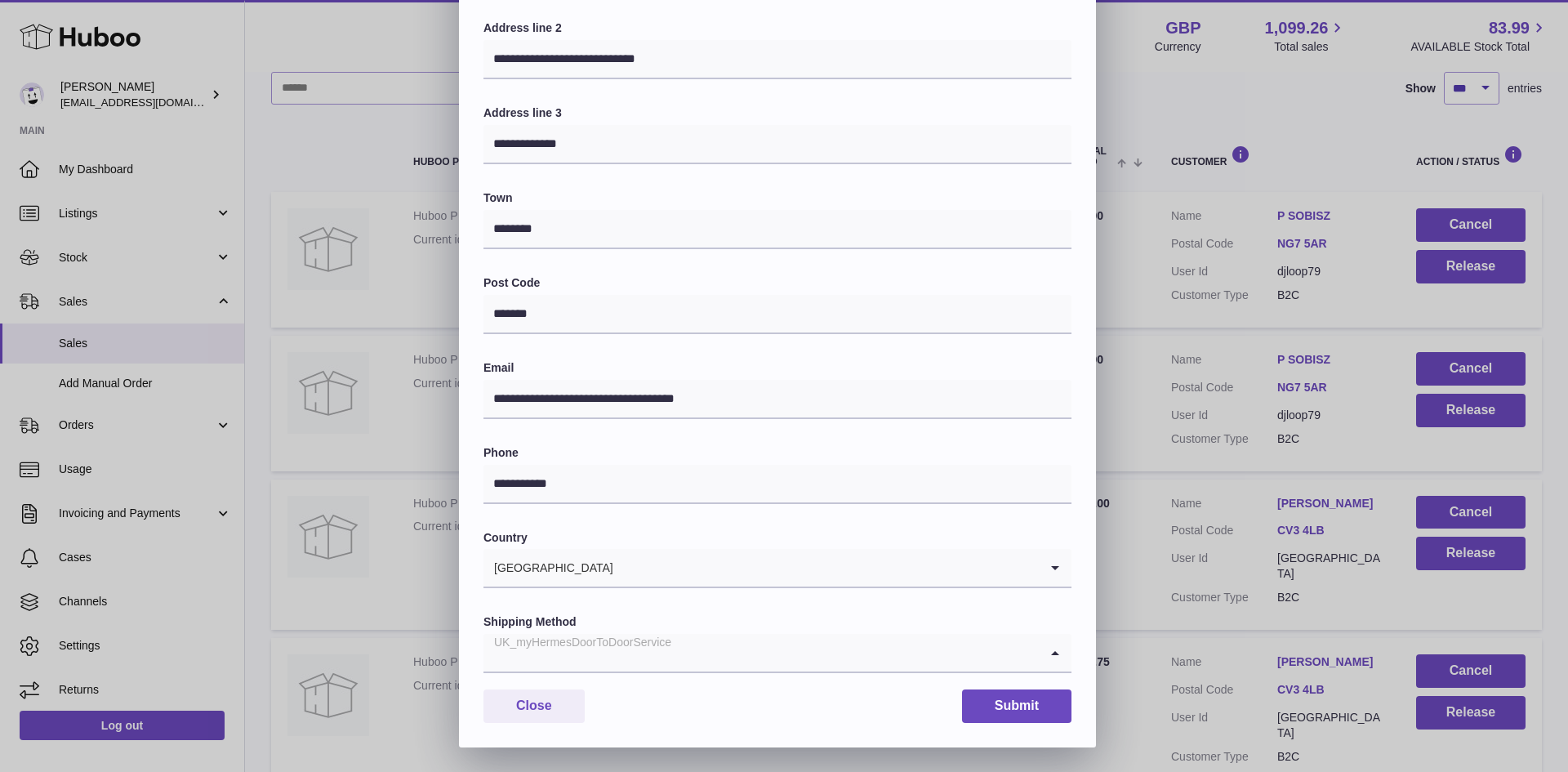
click at [667, 668] on div "UK_myHermesDoorToDoorService" at bounding box center [761, 652] width 556 height 37
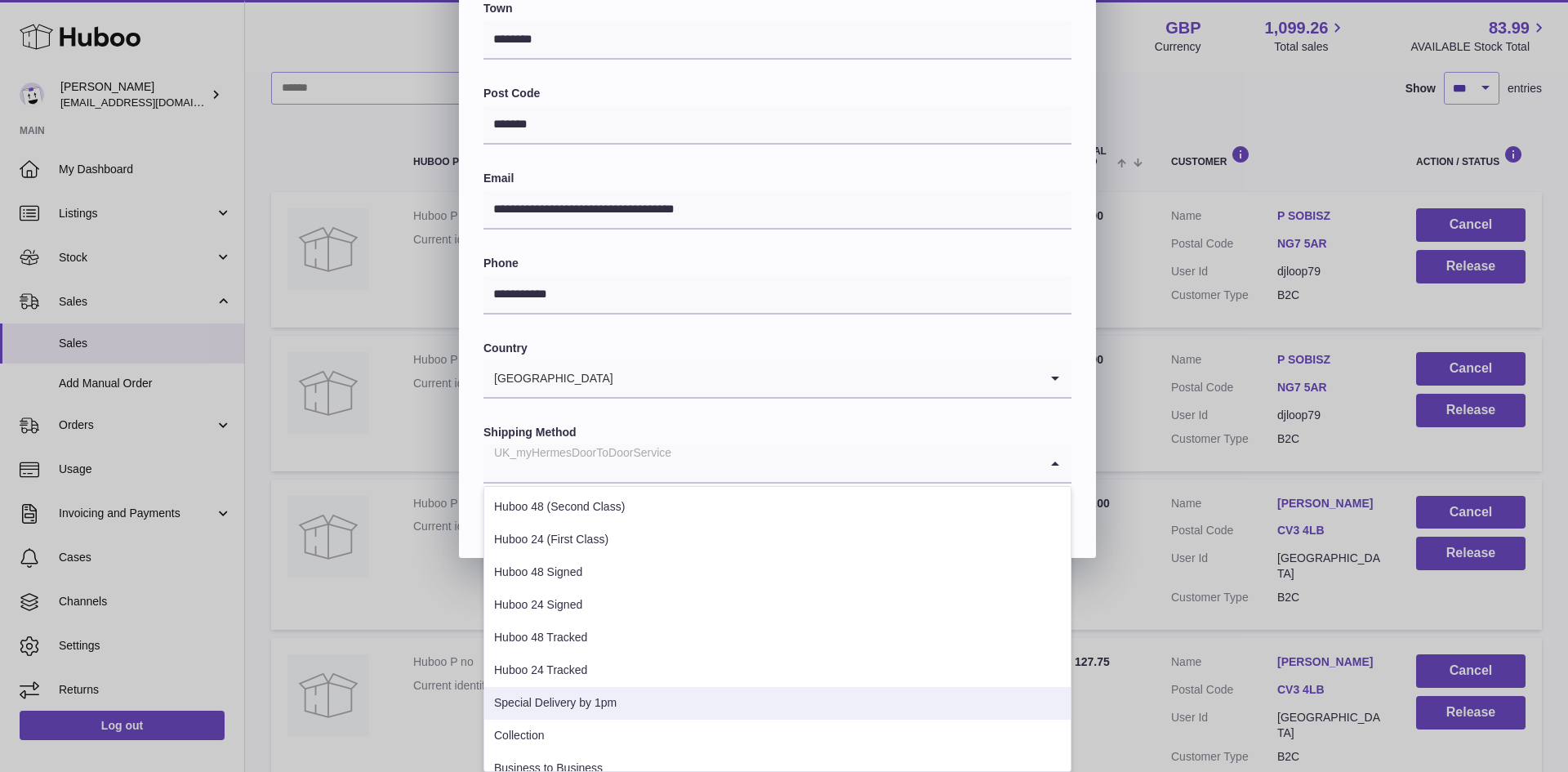
click at [619, 706] on li "Special Delivery by 1pm" at bounding box center [777, 703] width 586 height 32
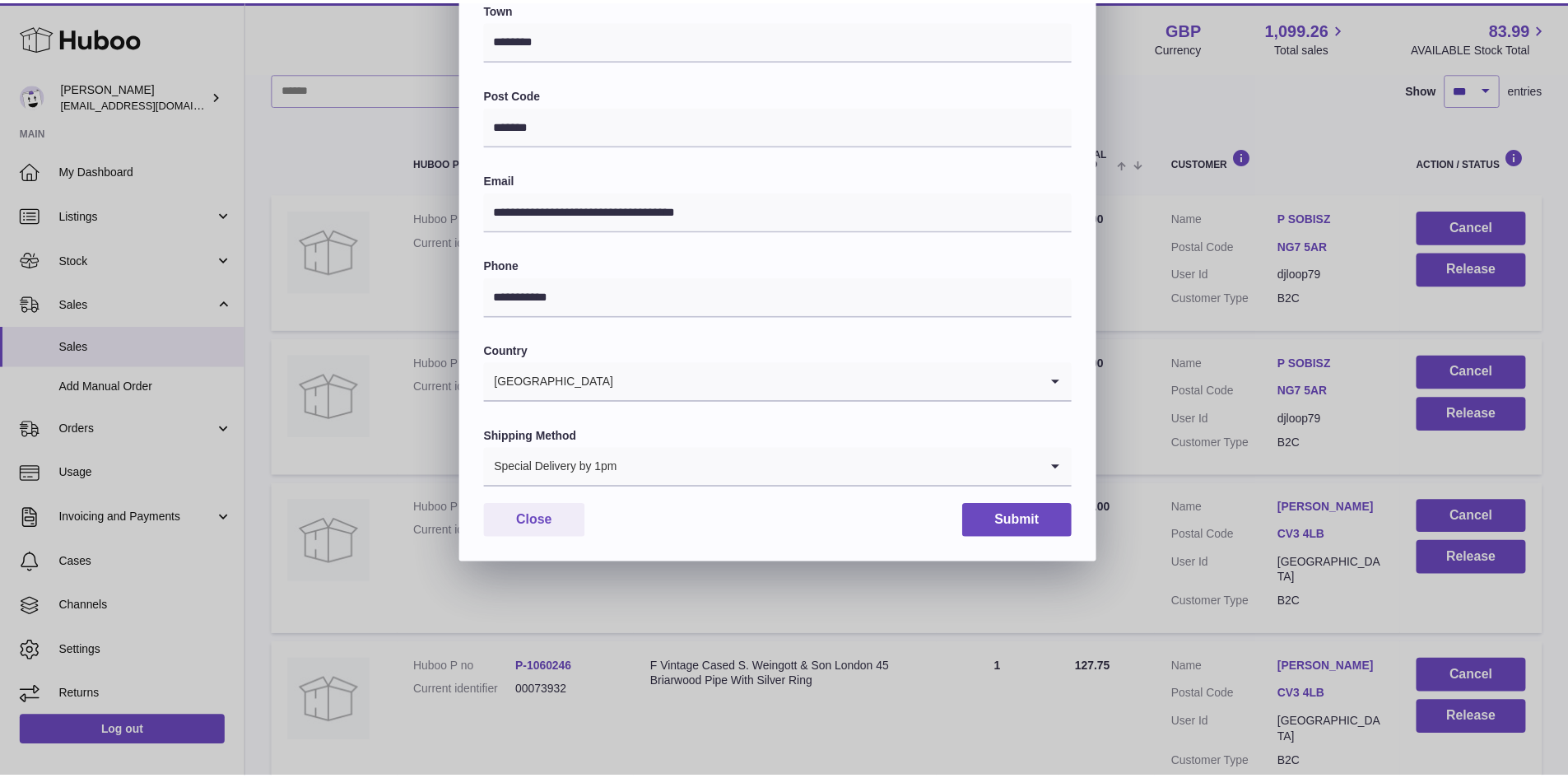
scroll to position [259, 0]
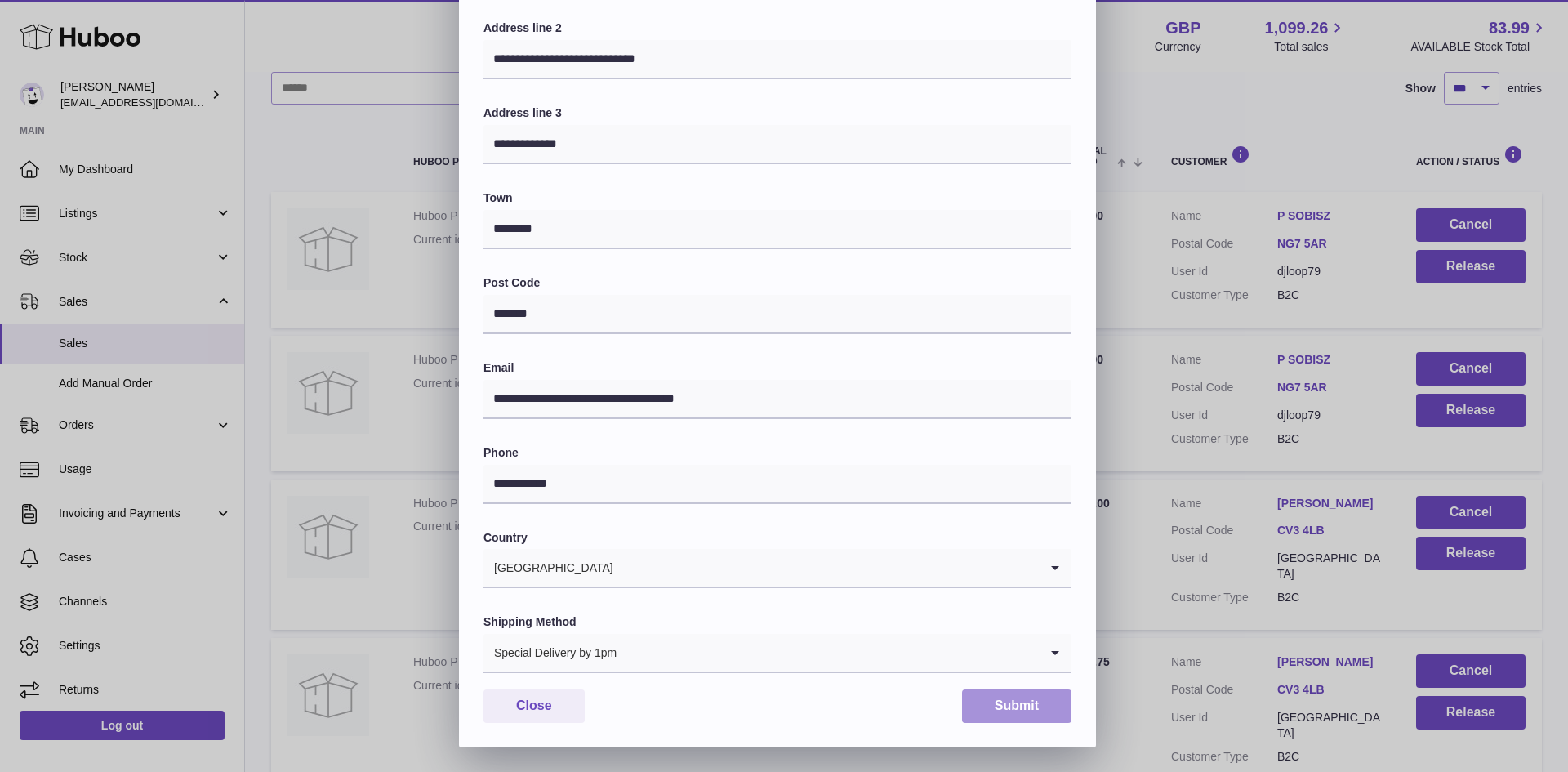
click at [1029, 709] on button "Submit" at bounding box center [1017, 706] width 109 height 33
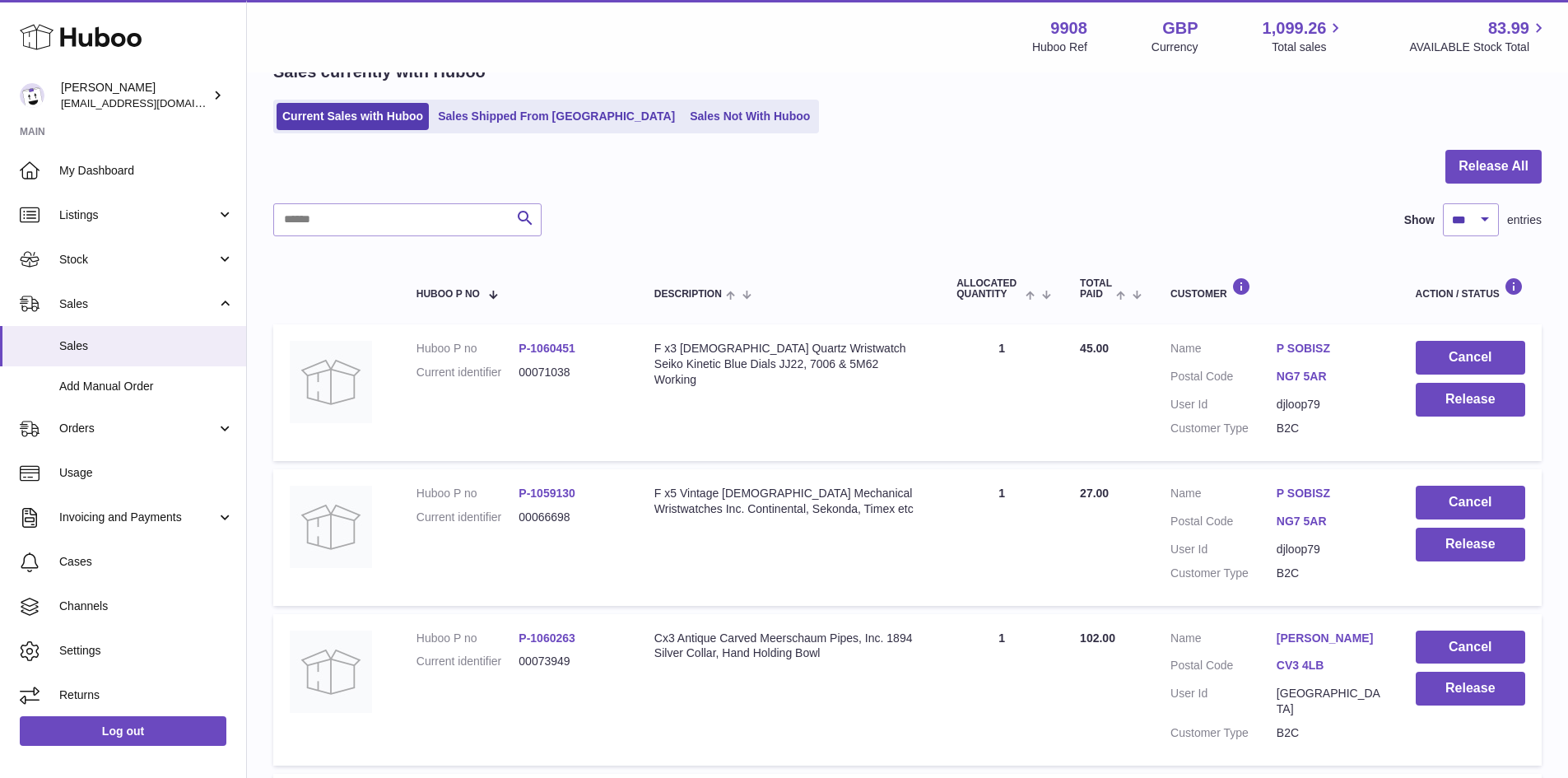
scroll to position [0, 0]
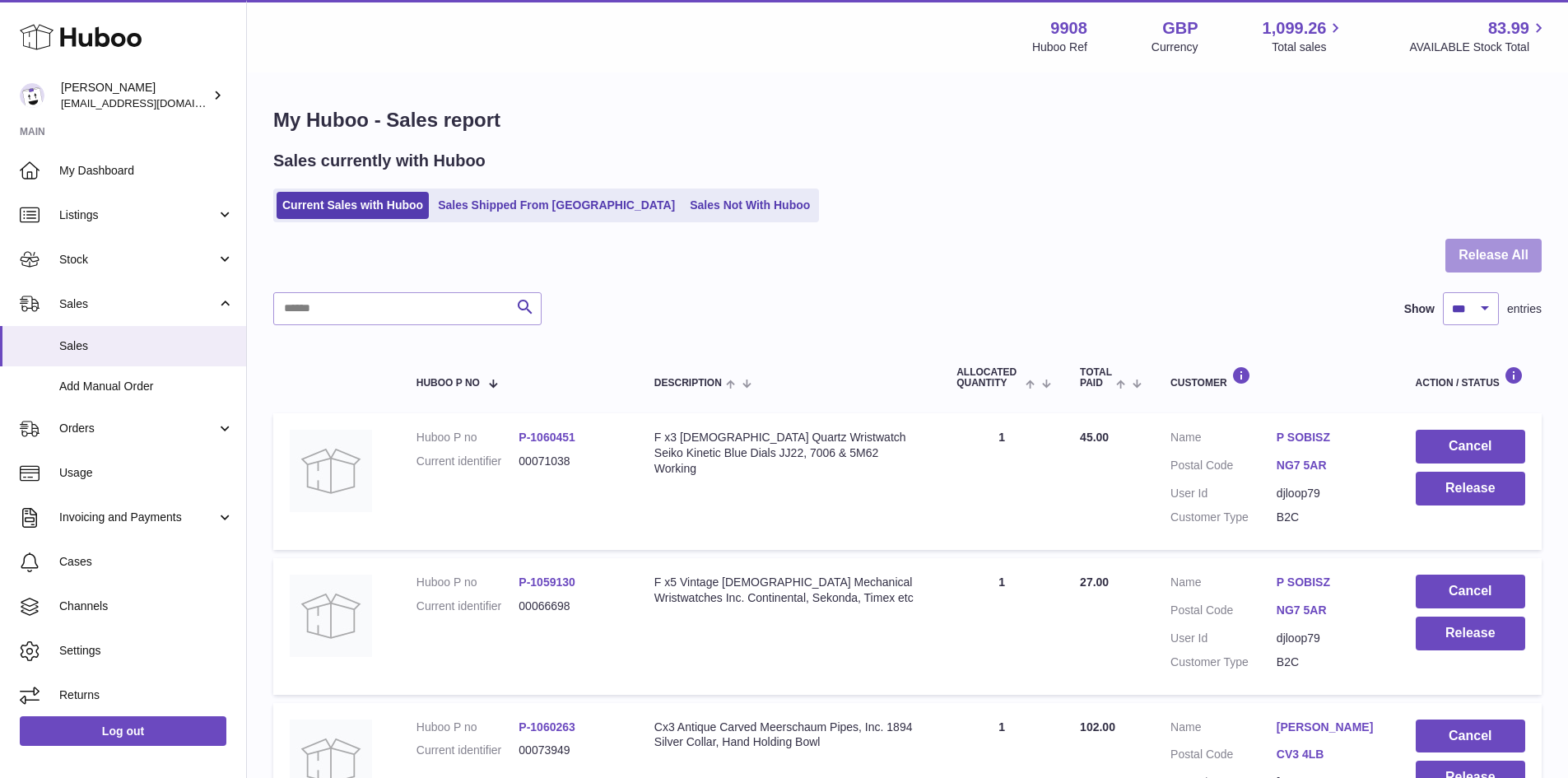
click at [1487, 262] on button "Release All" at bounding box center [1493, 256] width 96 height 33
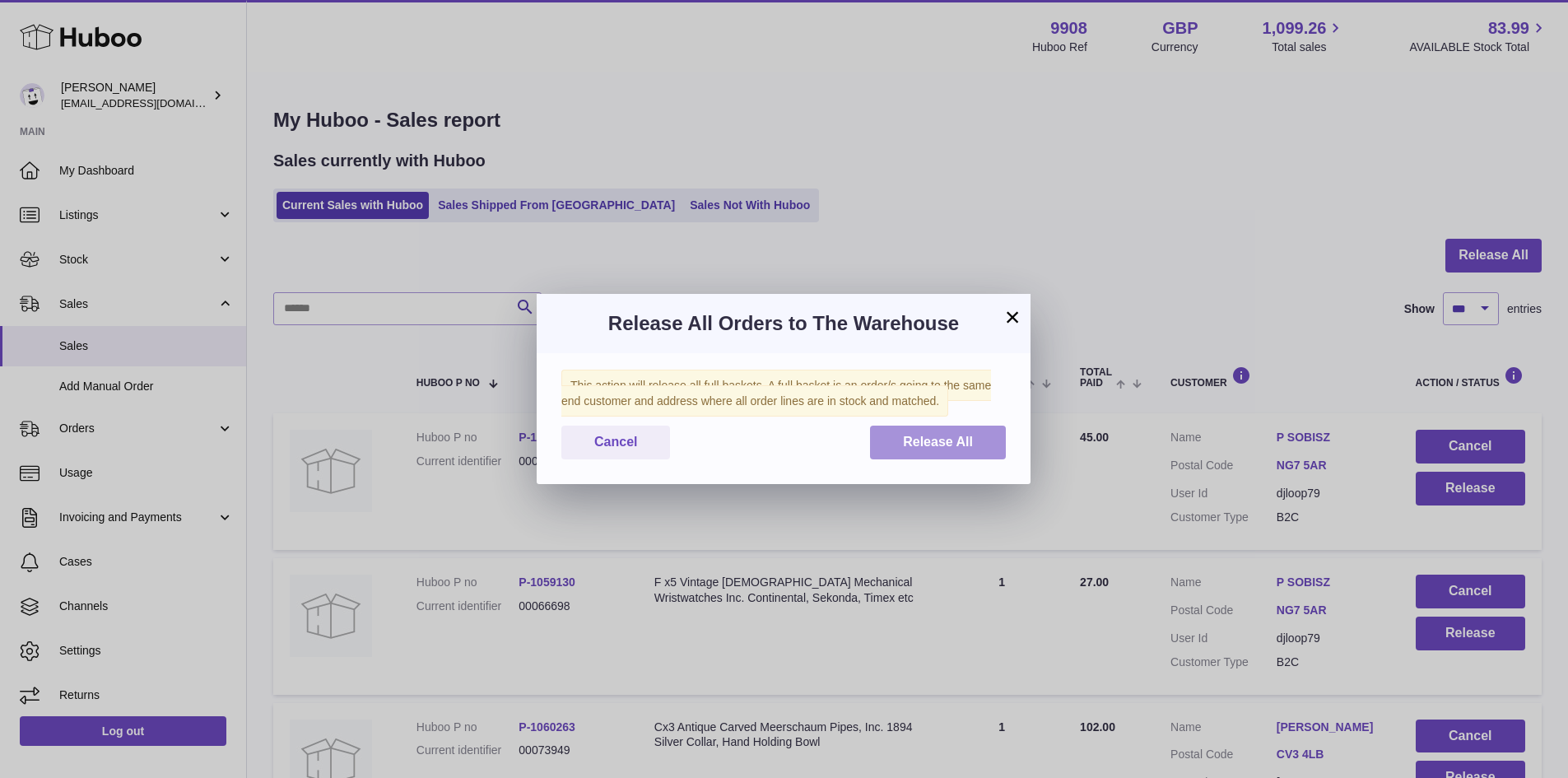
click at [911, 440] on span "Release All" at bounding box center [938, 441] width 70 height 14
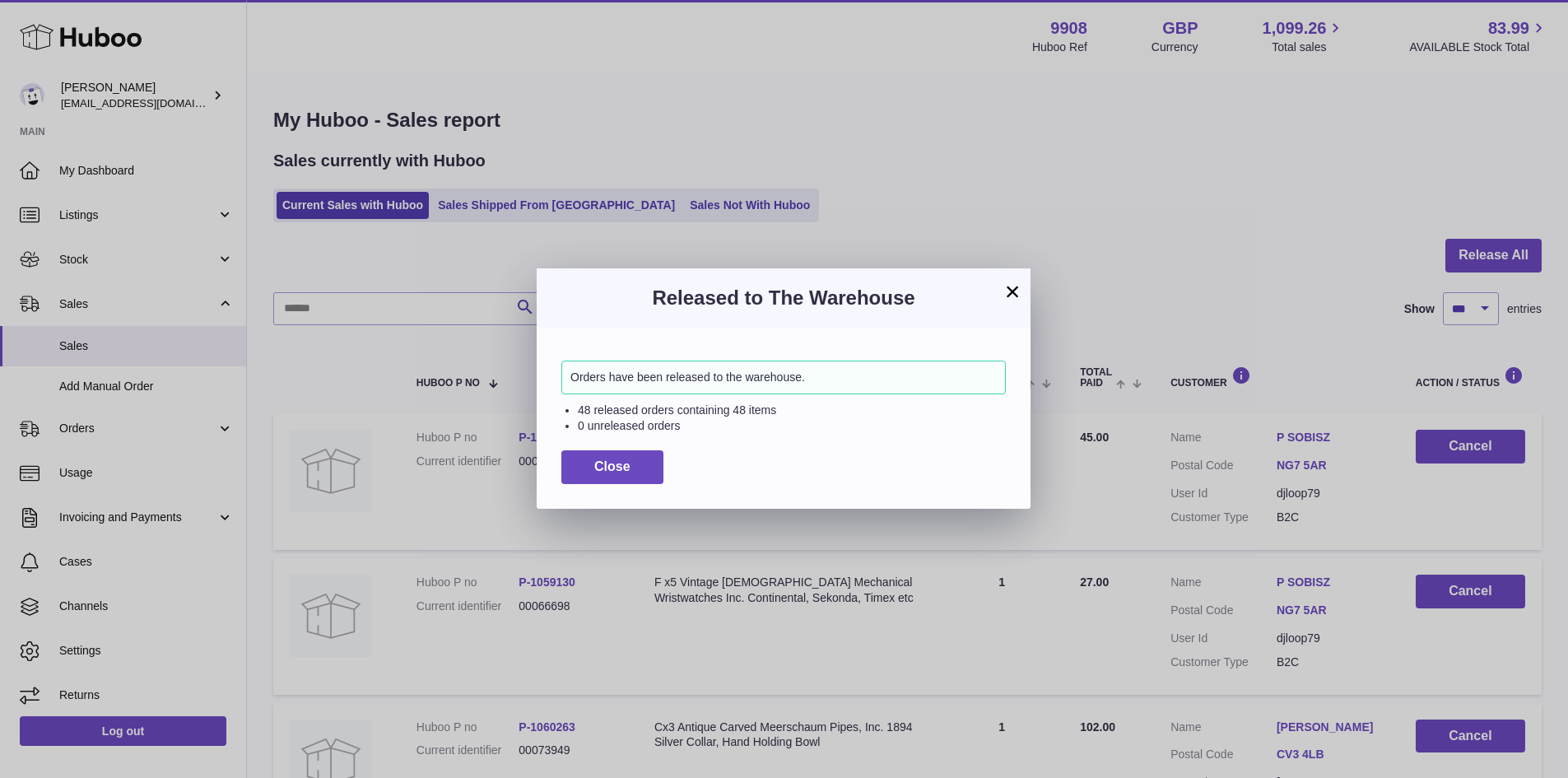
click at [1012, 288] on button "×" at bounding box center [1012, 292] width 20 height 20
